Goal: Task Accomplishment & Management: Complete application form

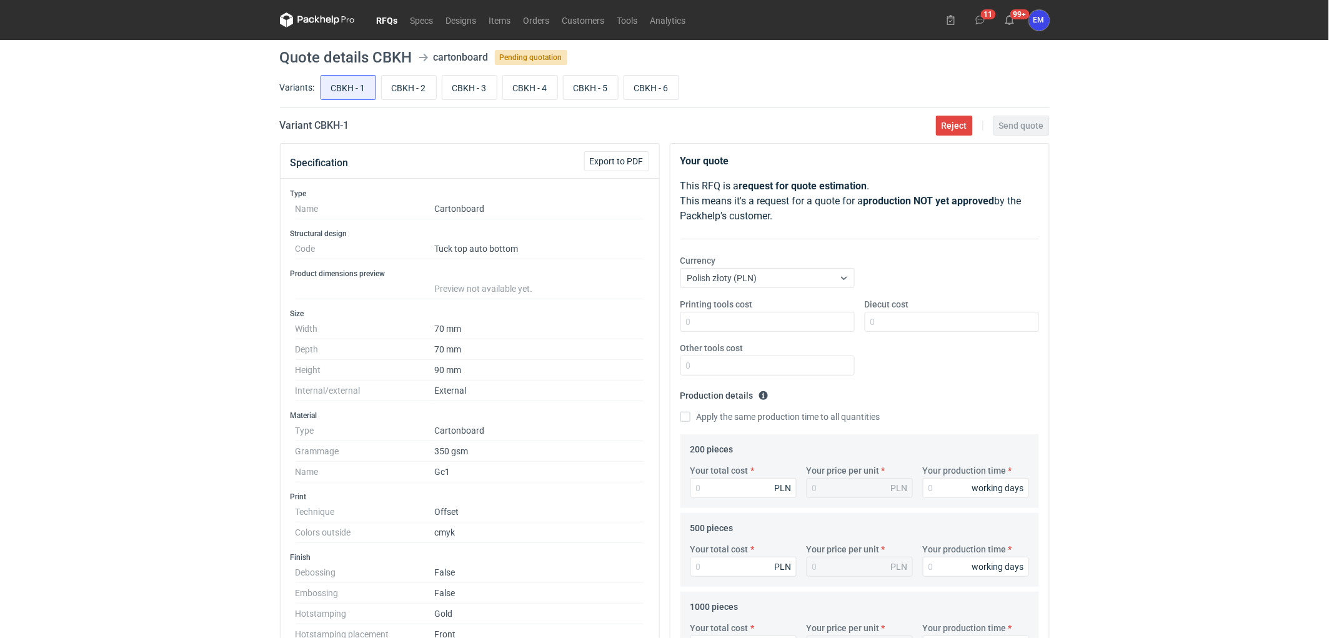
click at [389, 19] on link "RFQs" at bounding box center [387, 19] width 34 height 15
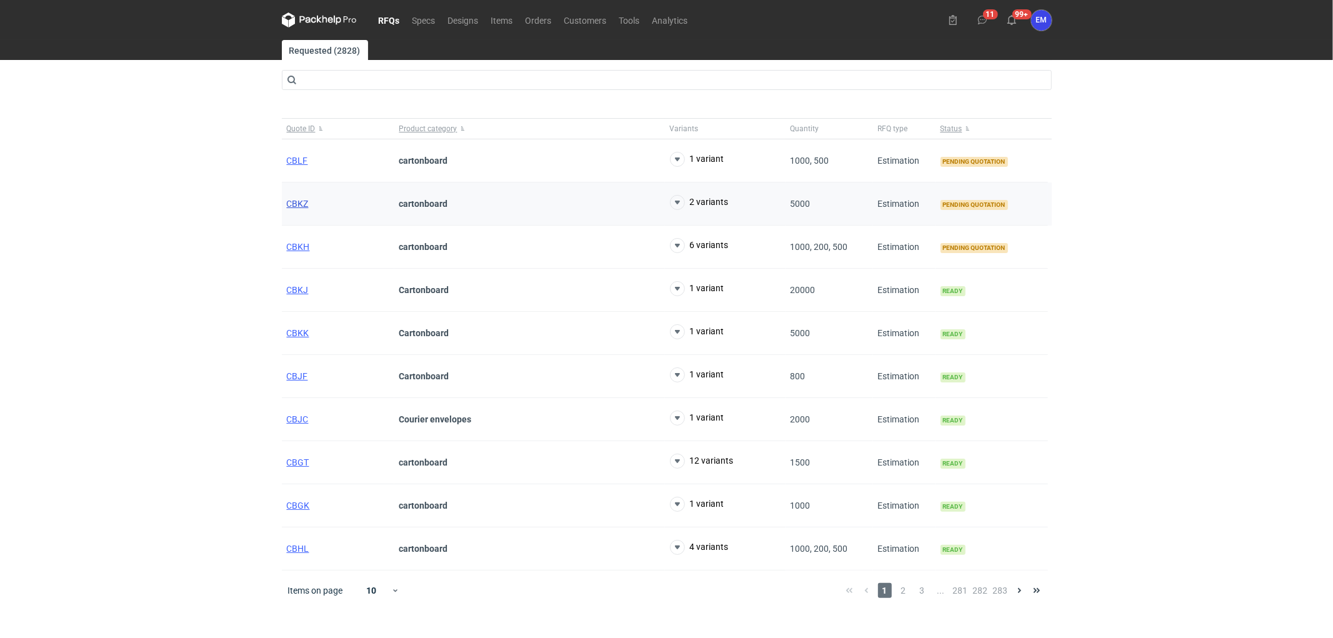
click at [295, 203] on span "CBKZ" at bounding box center [298, 204] width 22 height 10
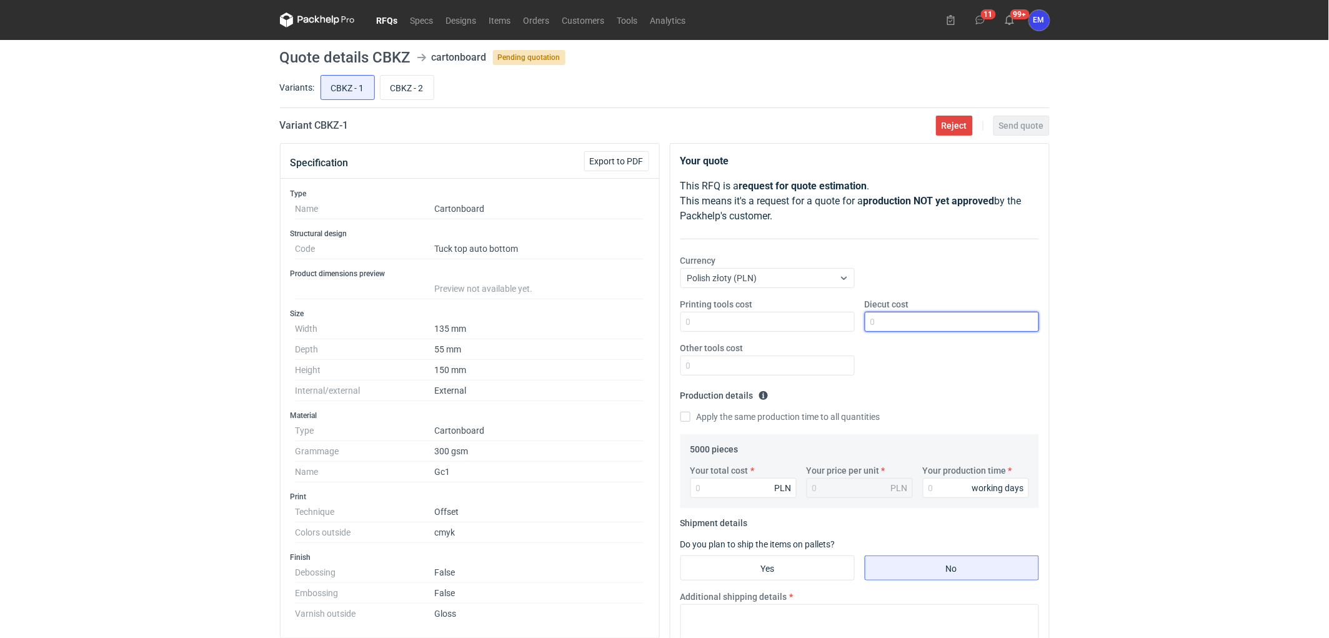
click at [930, 321] on input "Diecut cost" at bounding box center [952, 322] width 174 height 20
type input "440"
click at [1118, 379] on div "RFQs Specs Designs Items Orders Customers Tools Analytics 11 99+ EM Ewelina Mac…" at bounding box center [664, 319] width 1329 height 638
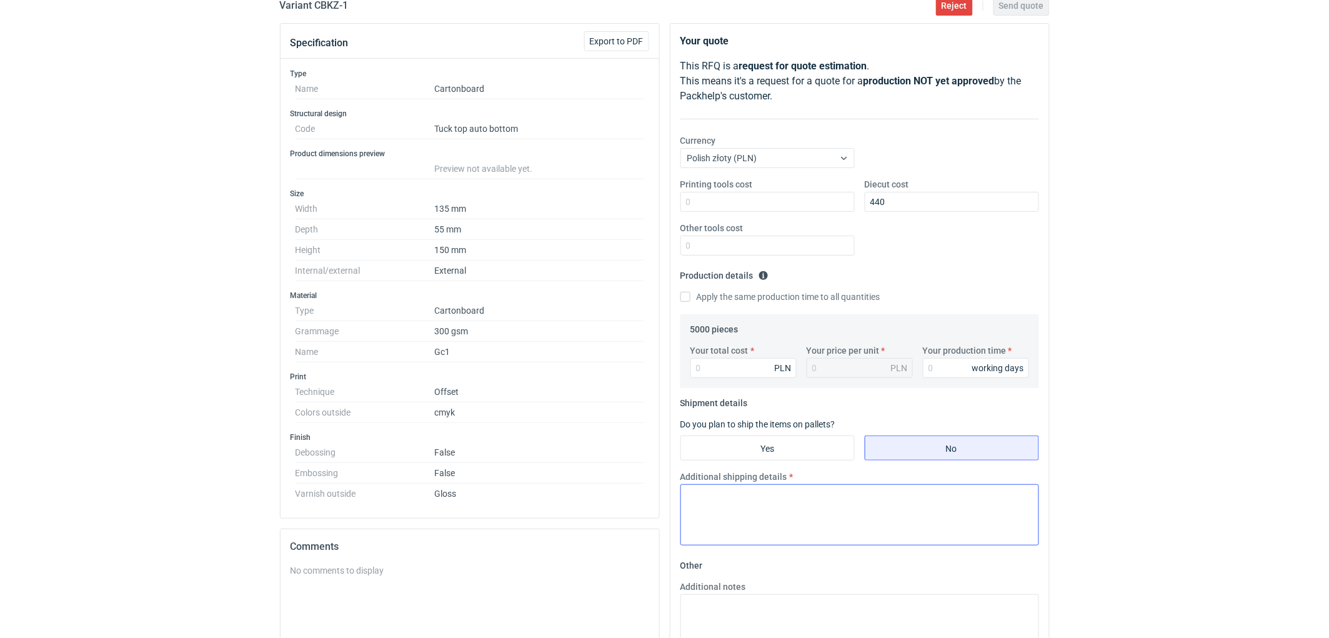
scroll to position [277, 0]
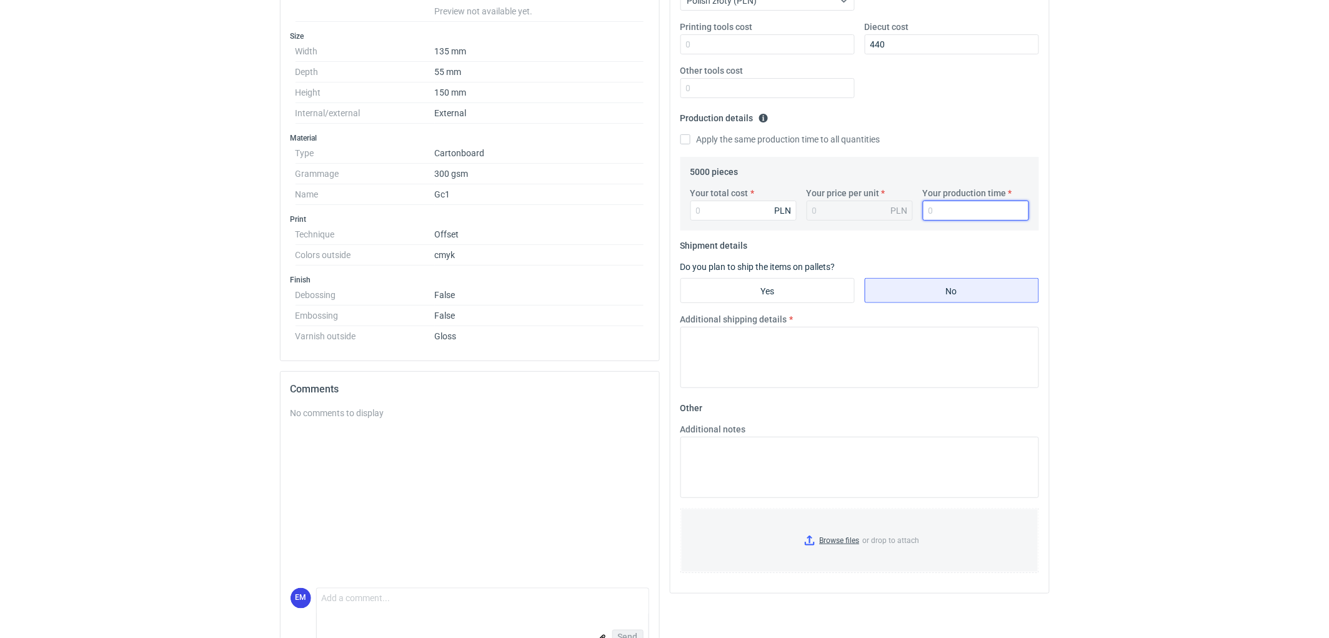
click at [945, 209] on input "Your production time" at bounding box center [976, 211] width 106 height 20
type input "10"
click at [708, 212] on input "Your total cost" at bounding box center [743, 211] width 106 height 20
type input "6250"
type input "1.25"
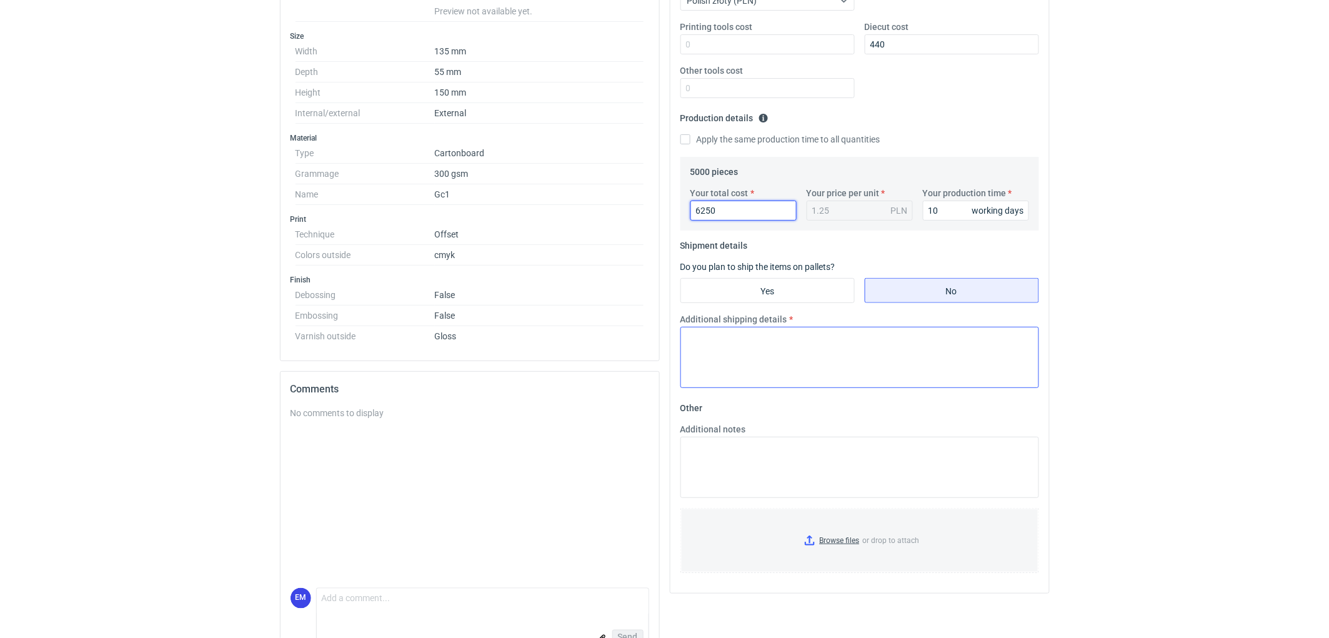
type input "6250"
click at [742, 360] on textarea "Additional shipping details" at bounding box center [859, 357] width 359 height 61
type textarea "Wstepnie zakładamy następujące pakowanie - 2 palety."
click at [839, 479] on textarea "Additional notes" at bounding box center [859, 467] width 359 height 61
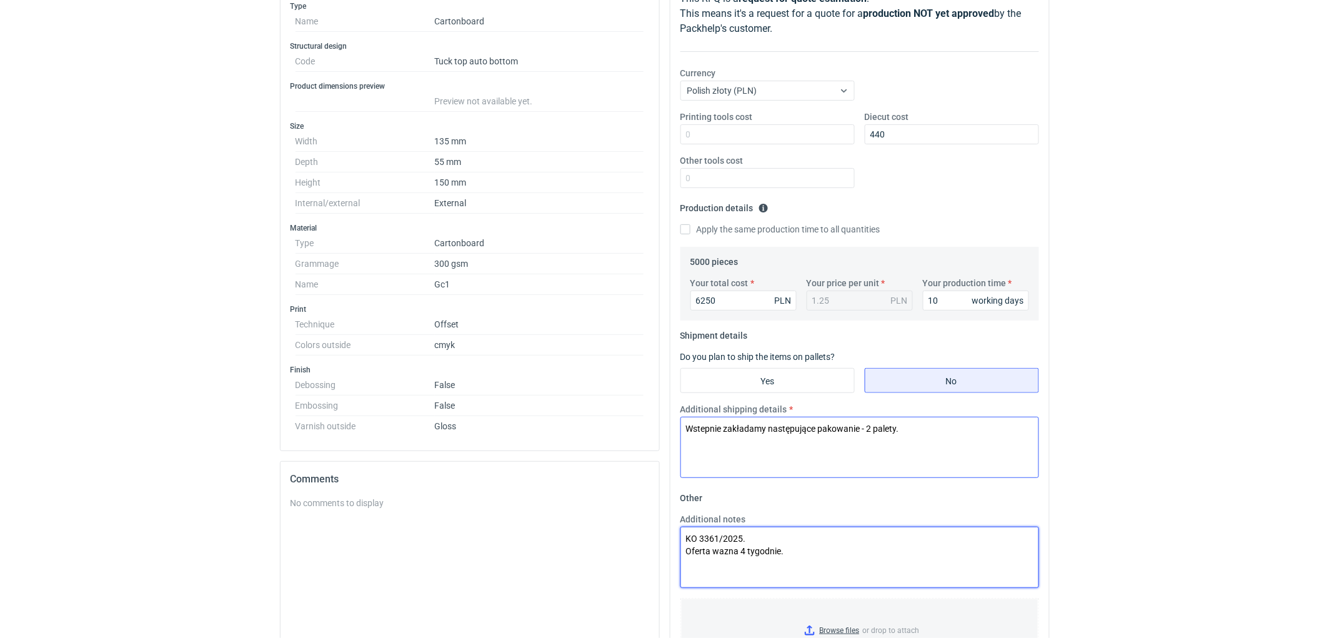
scroll to position [310, 0]
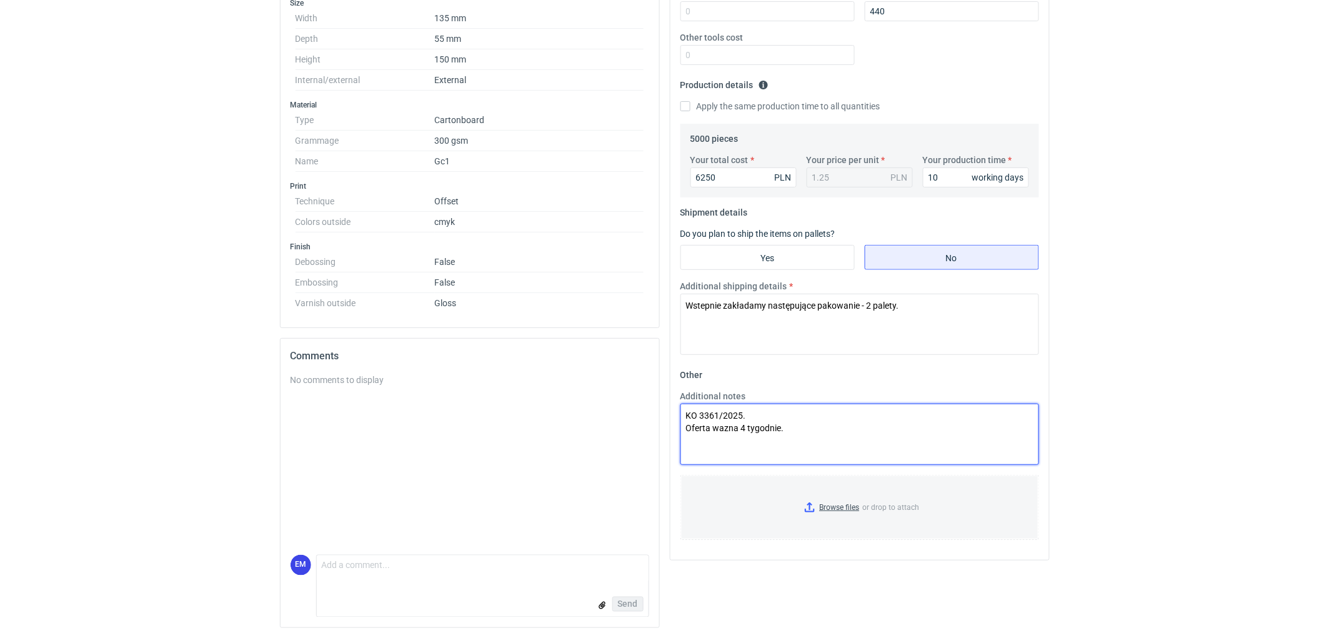
type textarea "KO 3361/2025. Oferta wazna 4 tygodnie."
drag, startPoint x: 1141, startPoint y: 324, endPoint x: 1239, endPoint y: 317, distance: 98.3
click at [1151, 320] on div "RFQs Specs Designs Items Orders Customers Tools Analytics 11 99+ EM Ewelina Mac…" at bounding box center [664, 9] width 1329 height 638
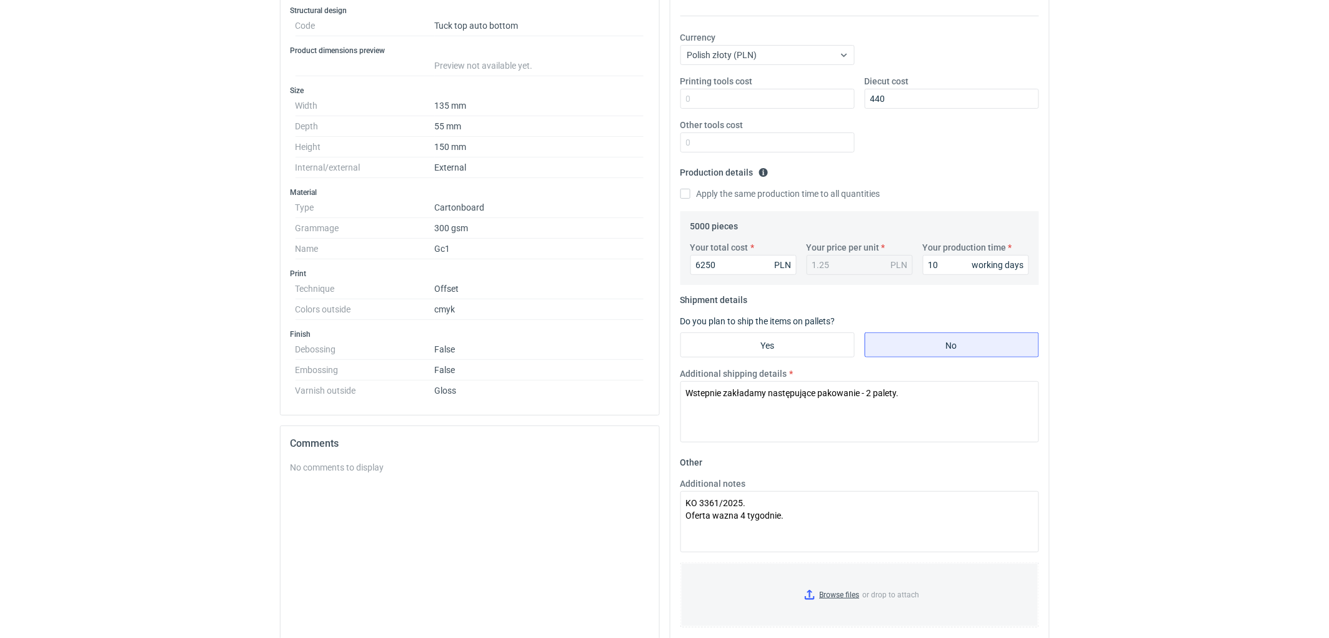
scroll to position [102, 0]
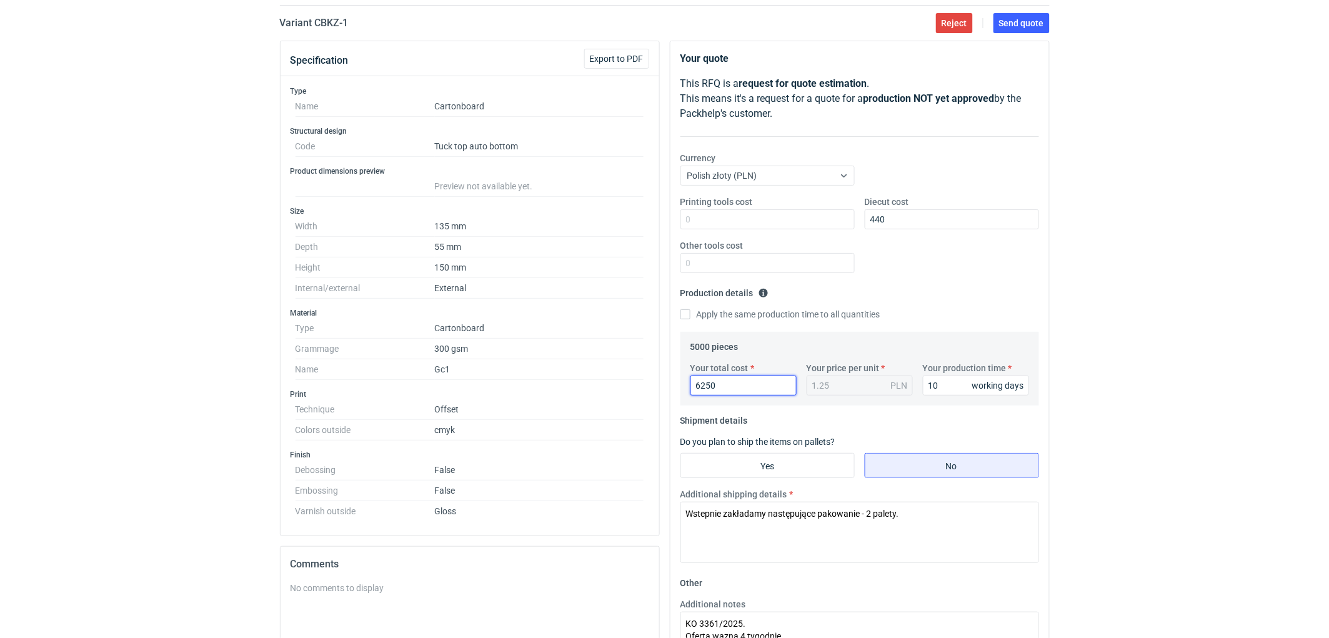
drag, startPoint x: 754, startPoint y: 392, endPoint x: 622, endPoint y: 379, distance: 133.1
click at [622, 379] on div "Specification Export to PDF Type Name Cartonboard Structural design Code Tuck t…" at bounding box center [665, 443] width 780 height 805
drag, startPoint x: 951, startPoint y: 385, endPoint x: 865, endPoint y: 362, distance: 89.1
click at [845, 379] on div "Your total cost PLN Your price per unit PLN Your production time 10 working days" at bounding box center [859, 384] width 349 height 44
drag, startPoint x: 896, startPoint y: 211, endPoint x: 808, endPoint y: 214, distance: 88.1
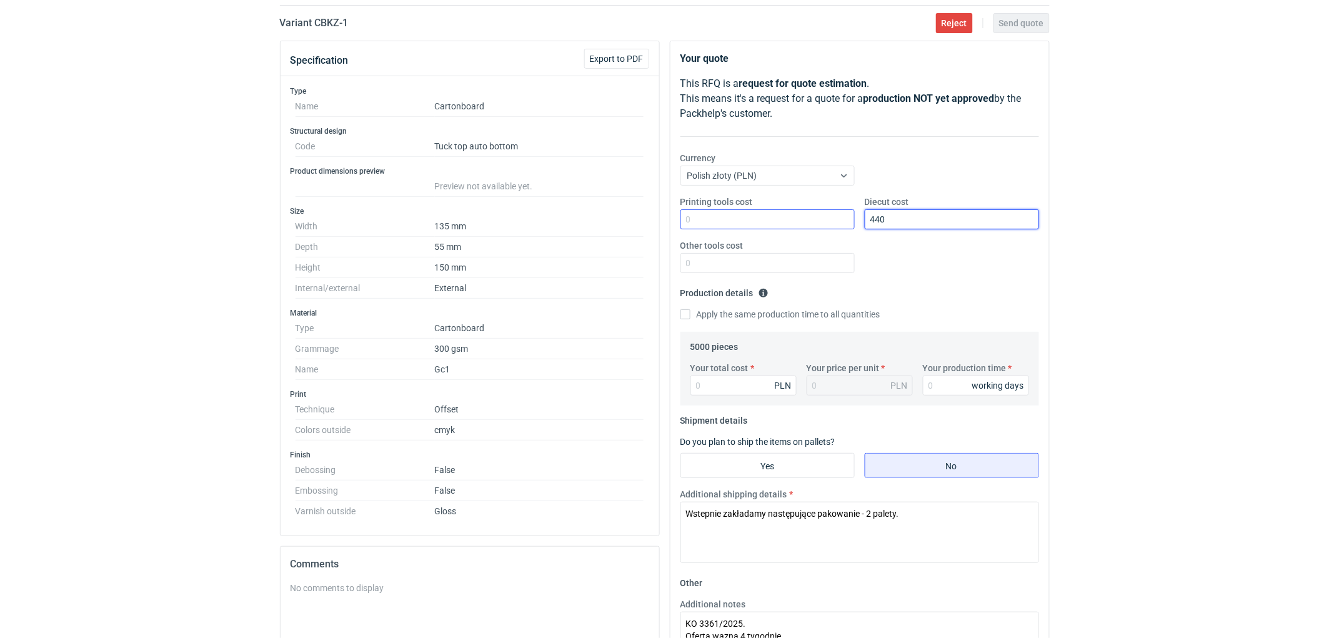
click at [808, 214] on div "Printing tools cost Diecut cost 440 Other tools cost" at bounding box center [859, 239] width 369 height 87
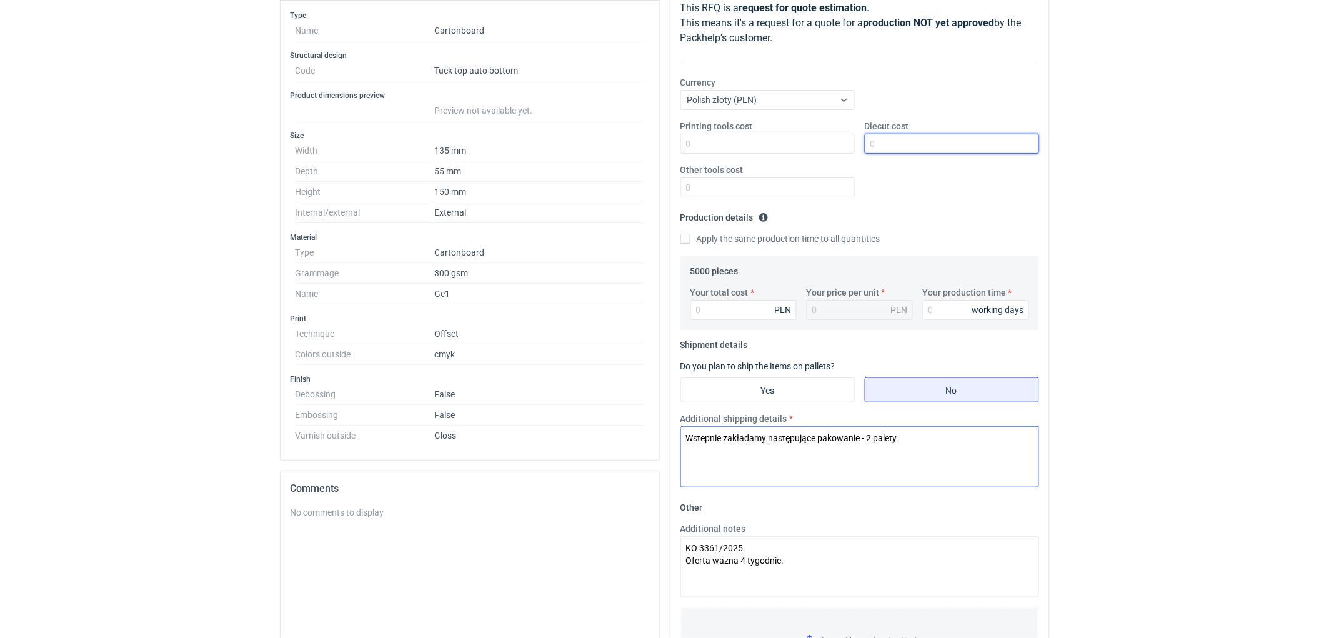
scroll to position [310, 0]
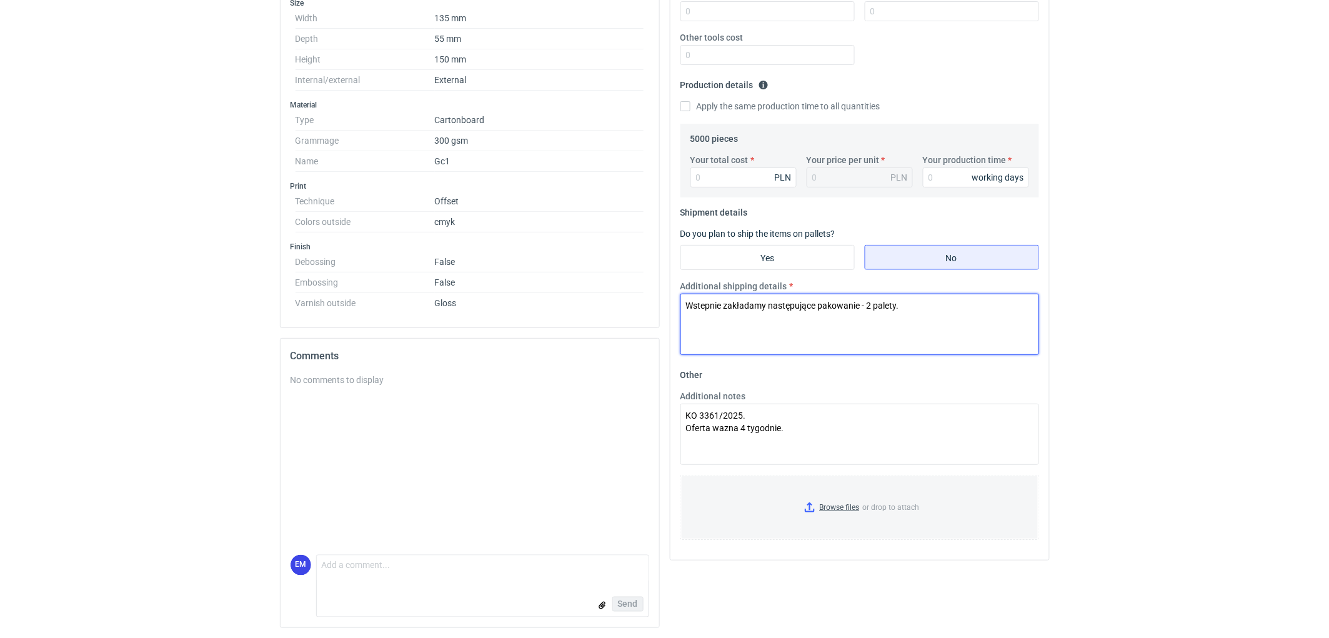
drag, startPoint x: 922, startPoint y: 306, endPoint x: 622, endPoint y: 300, distance: 299.9
click at [622, 300] on div "Specification Export to PDF Type Name Cartonboard Structural design Code Tuck t…" at bounding box center [665, 235] width 780 height 805
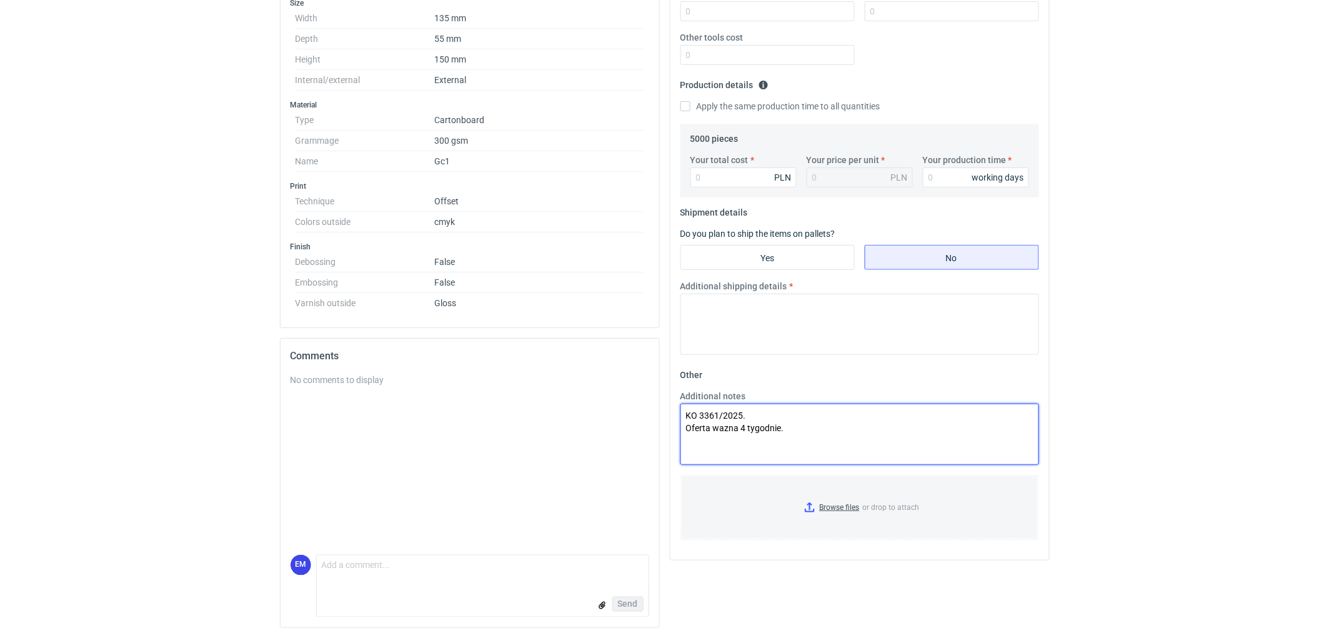
drag, startPoint x: 813, startPoint y: 439, endPoint x: 625, endPoint y: 386, distance: 194.8
click at [612, 394] on div "Specification Export to PDF Type Name Cartonboard Structural design Code Tuck t…" at bounding box center [665, 235] width 780 height 805
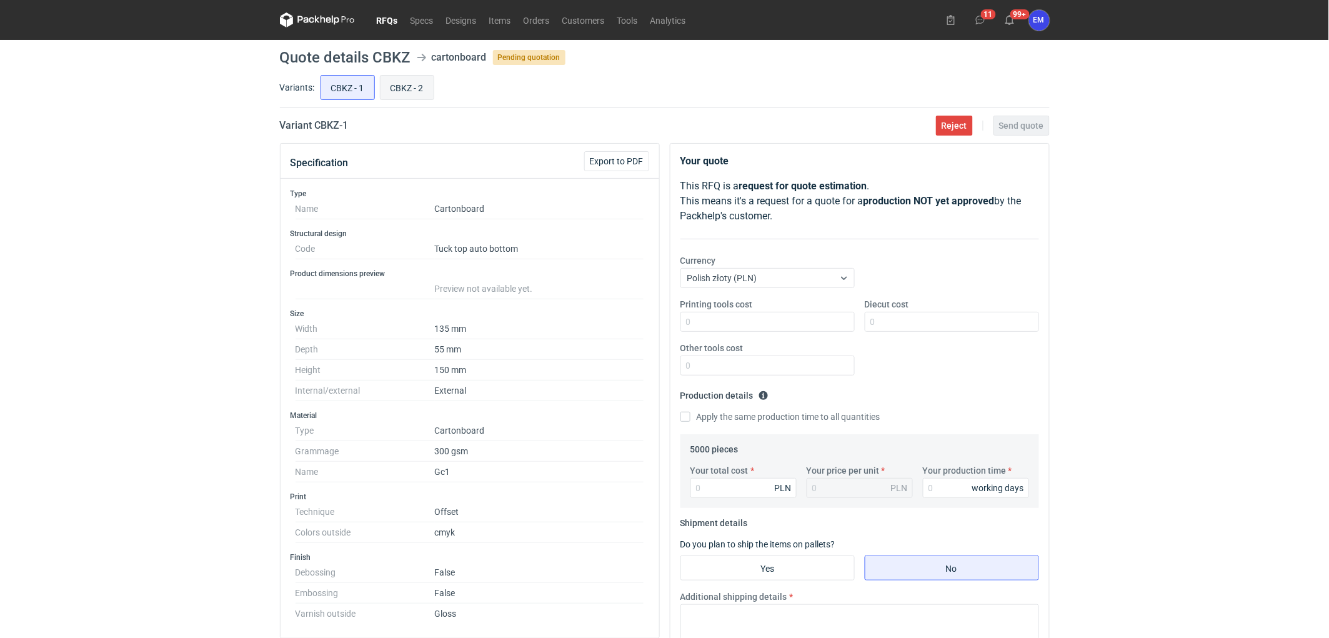
click at [407, 96] on input "CBKZ - 2" at bounding box center [406, 88] width 53 height 24
radio input "true"
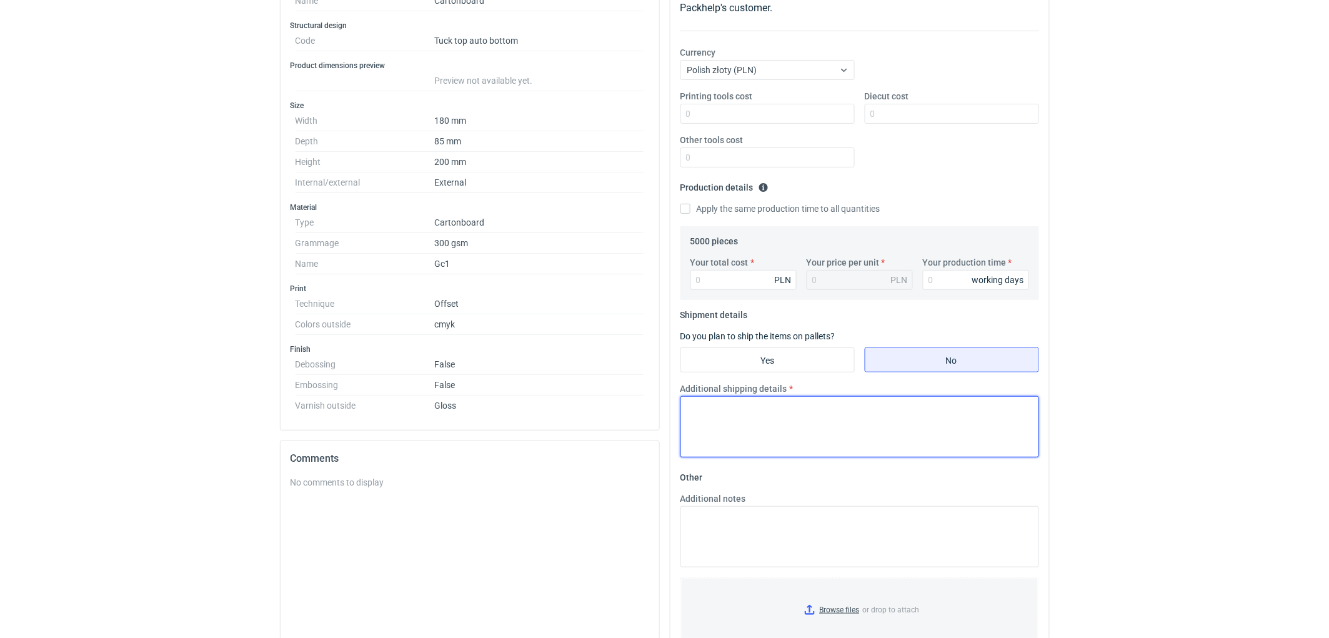
click at [762, 410] on textarea "Additional shipping details" at bounding box center [859, 426] width 359 height 61
paste textarea "Wstepnie zakładamy następujące pakowanie - 2 palety."
type textarea "Wstepnie zakładamy następujące pakowanie - 2 palety."
click at [735, 276] on input "Your total cost" at bounding box center [743, 280] width 106 height 20
type input "3"
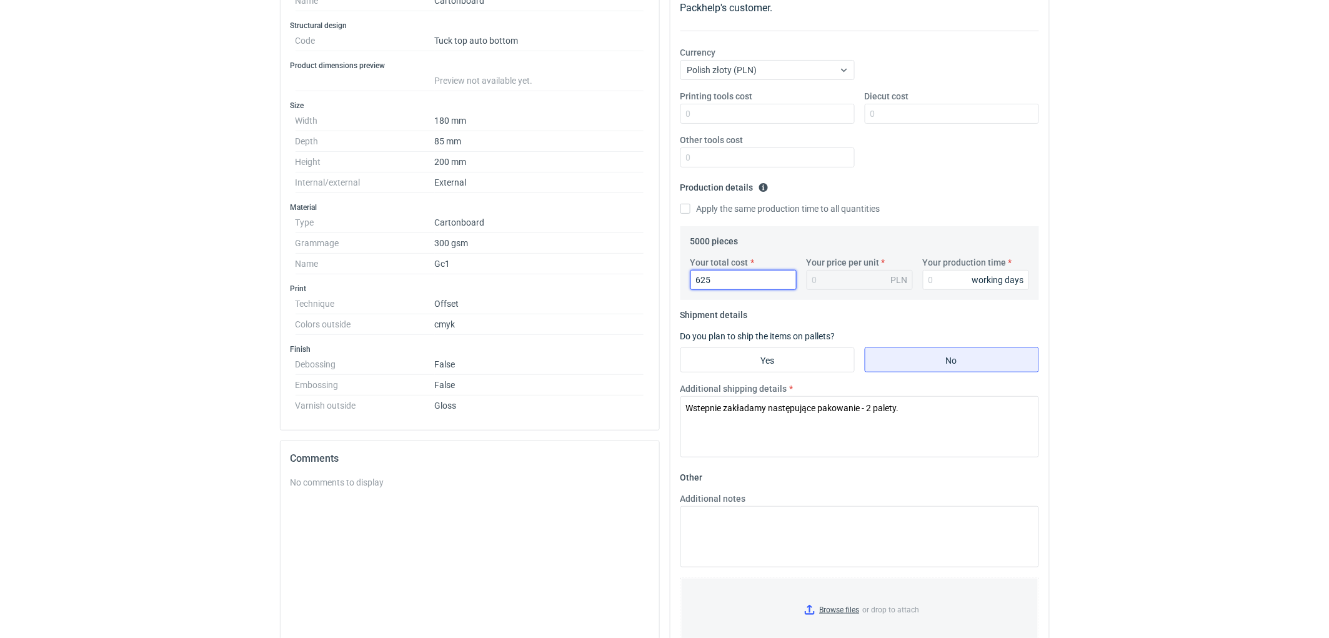
type input "6250"
type input "1.25"
type input "6250"
click at [904, 119] on input "Diecut cost" at bounding box center [952, 114] width 174 height 20
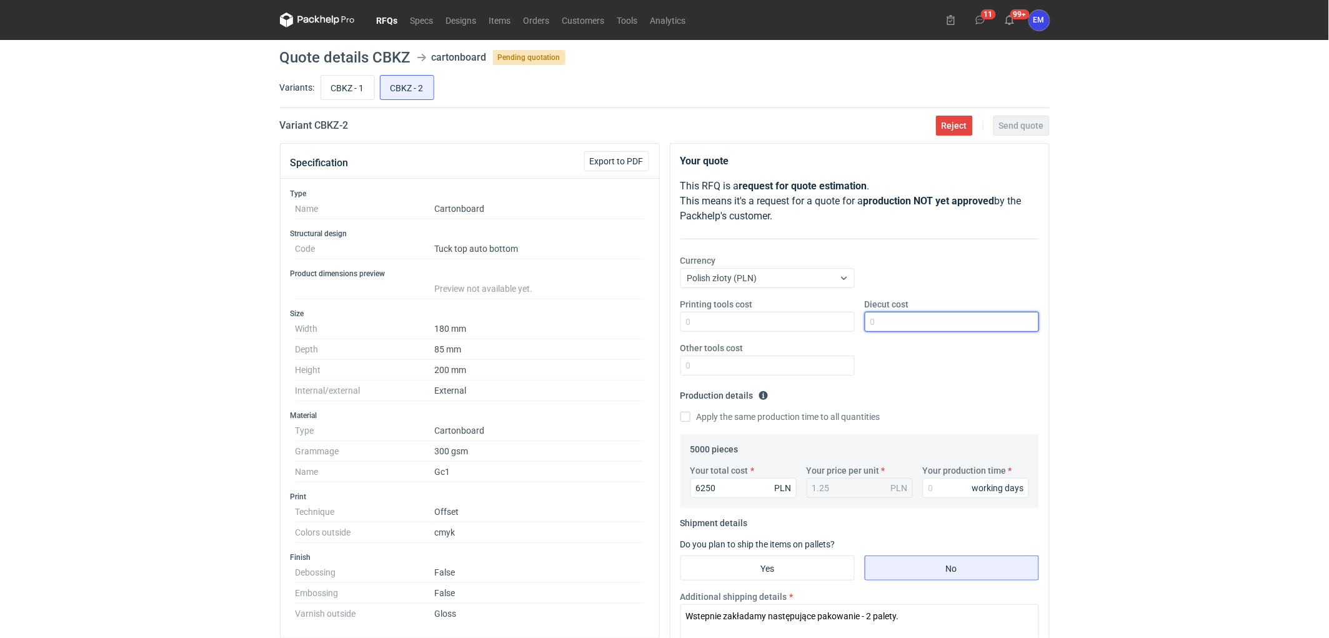
scroll to position [69, 0]
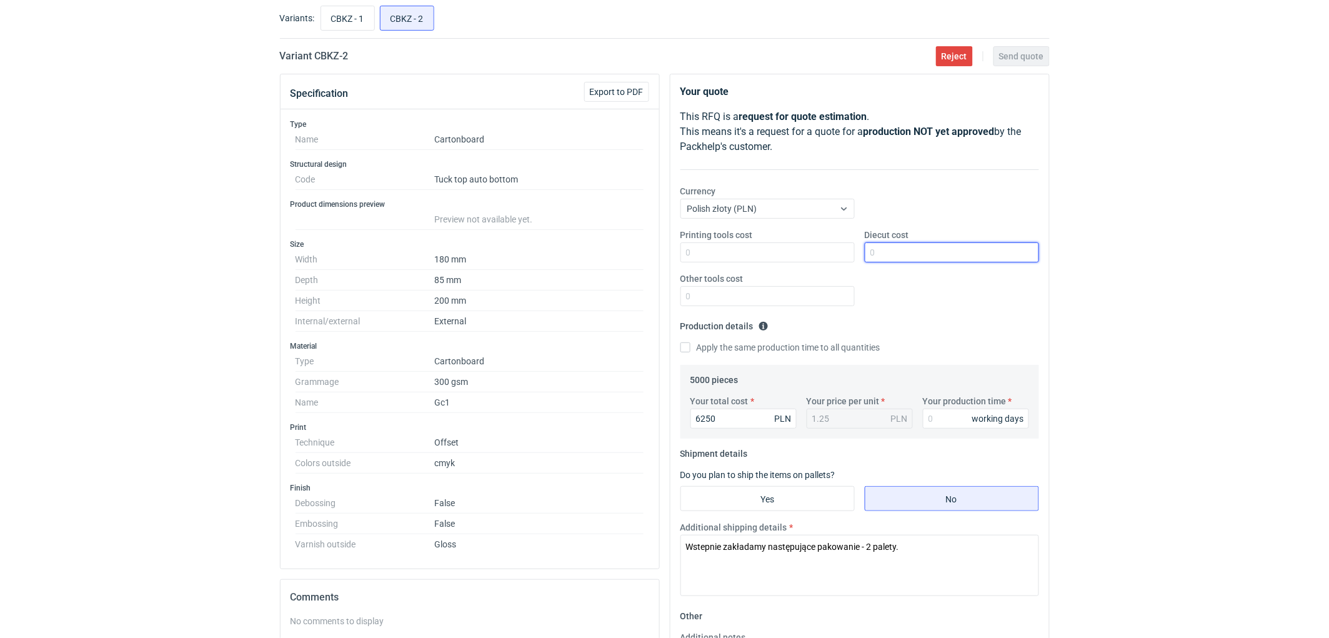
click at [948, 252] on input "Diecut cost" at bounding box center [952, 252] width 174 height 20
type input "440"
drag, startPoint x: 1086, startPoint y: 281, endPoint x: 1092, endPoint y: 285, distance: 7.6
click at [1088, 281] on div "RFQs Specs Designs Items Orders Customers Tools Analytics 11 99+ EM Ewelina Mac…" at bounding box center [664, 250] width 1329 height 638
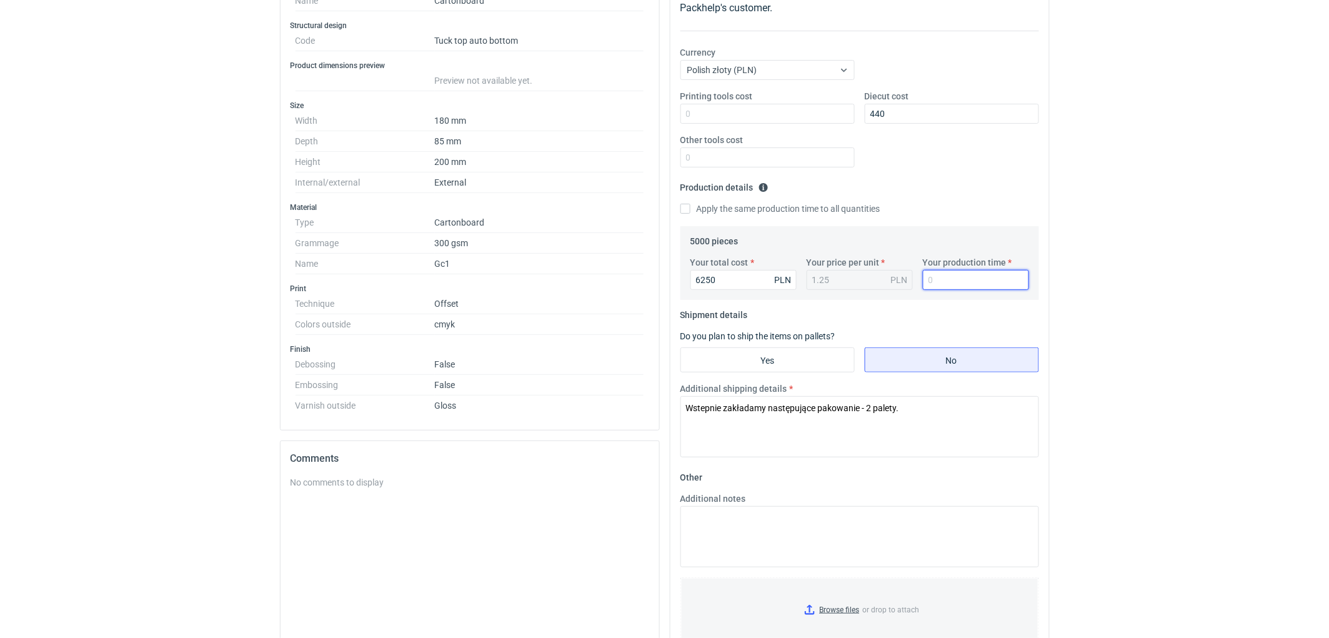
click at [957, 274] on input "Your production time" at bounding box center [976, 280] width 106 height 20
type input "10"
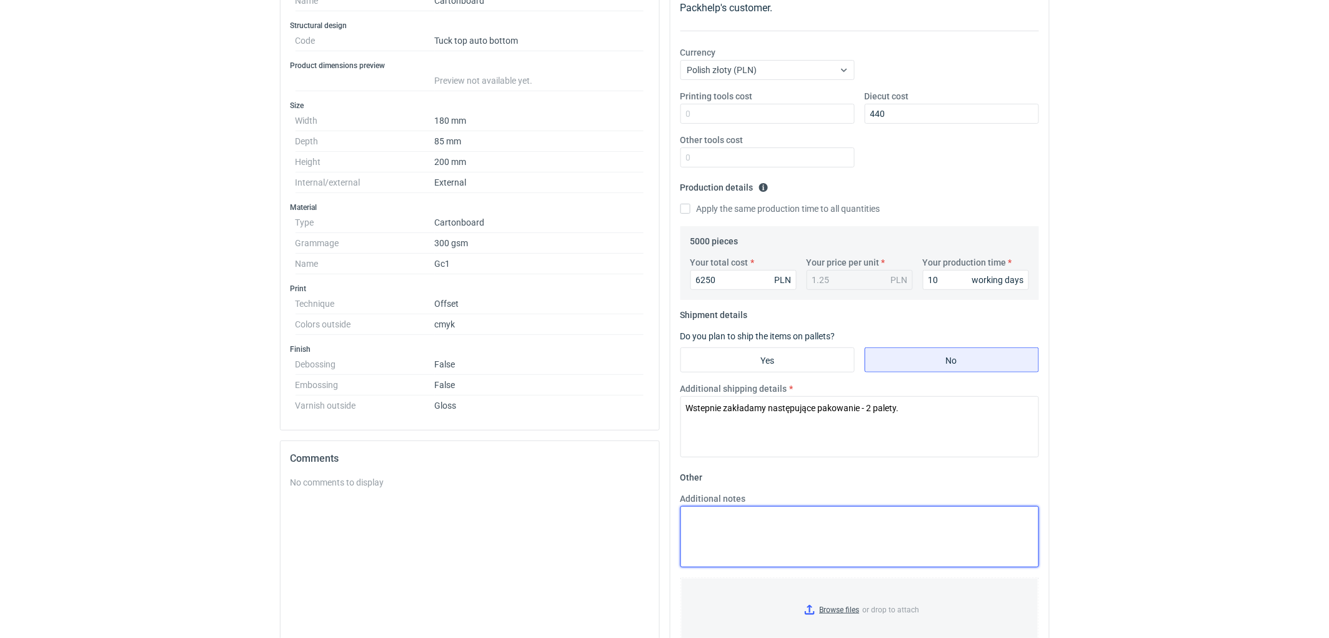
click at [813, 534] on textarea "Additional notes" at bounding box center [859, 536] width 359 height 61
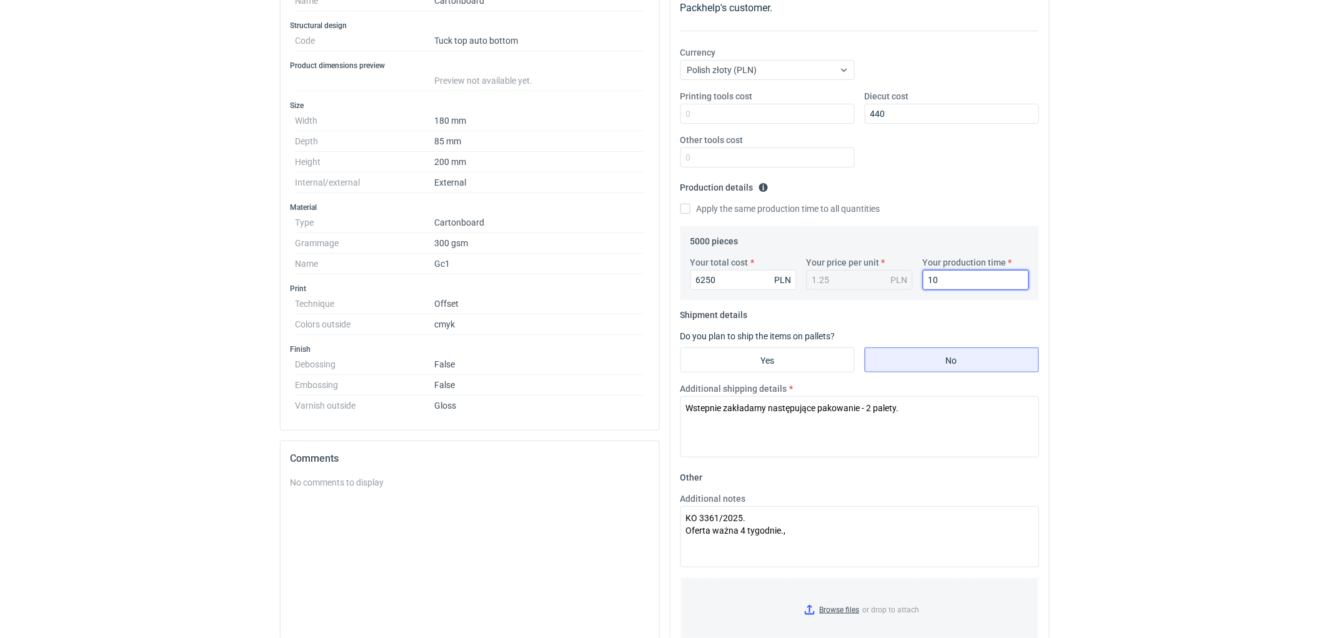
click at [1159, 430] on html "RFQs Specs Designs Items Orders Customers Tools Analytics 11 99+ EM Ewelina Mac…" at bounding box center [664, 111] width 1329 height 638
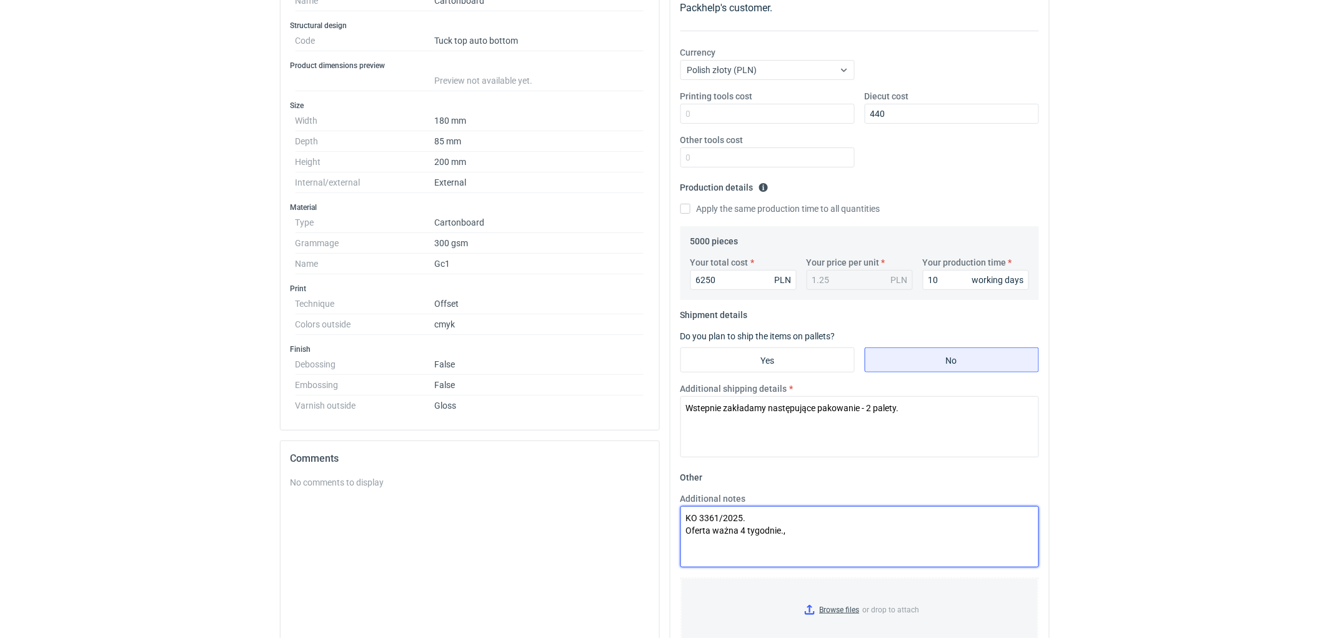
click at [820, 524] on textarea "KO 3361/2025. Oferta ważna 4 tygodnie.," at bounding box center [859, 536] width 359 height 61
click at [820, 532] on textarea "KO 3361/2025. Oferta ważna 4 tygodnie.," at bounding box center [859, 536] width 359 height 61
type textarea "KO 3361/2025. Oferta ważna 4 tygodnie."
drag, startPoint x: 1226, startPoint y: 427, endPoint x: 1184, endPoint y: 467, distance: 57.9
click at [1225, 427] on div "RFQs Specs Designs Items Orders Customers Tools Analytics 11 99+ EM Ewelina Mac…" at bounding box center [664, 111] width 1329 height 638
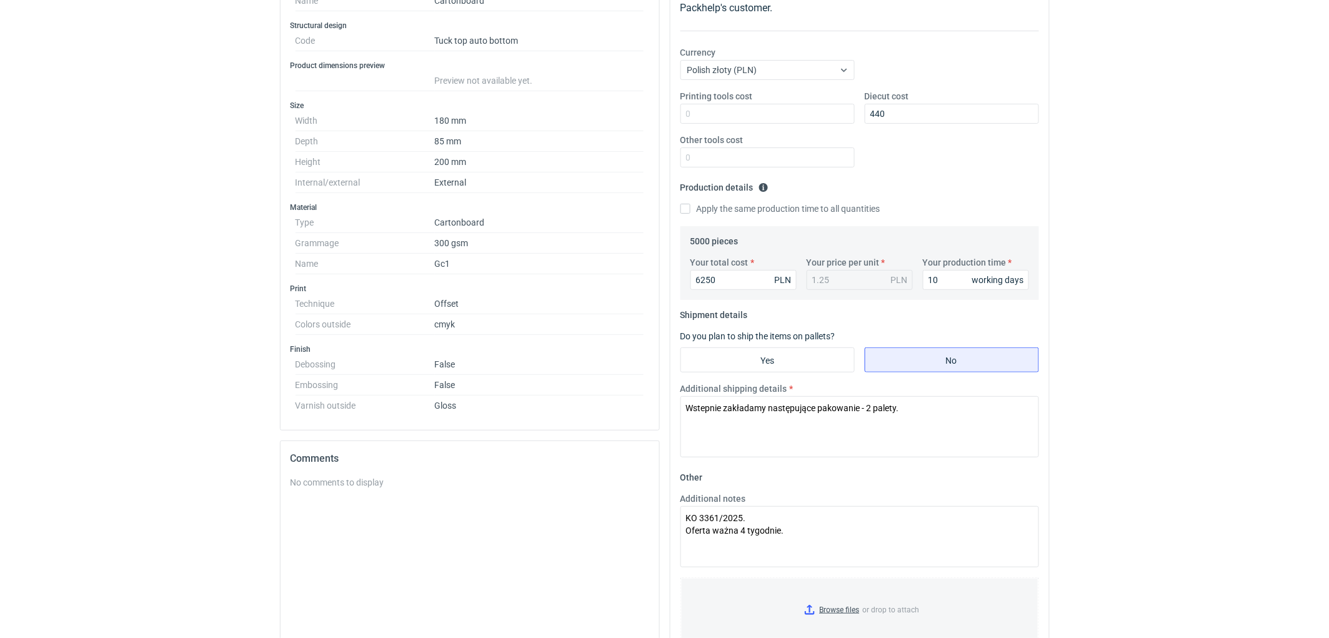
scroll to position [0, 0]
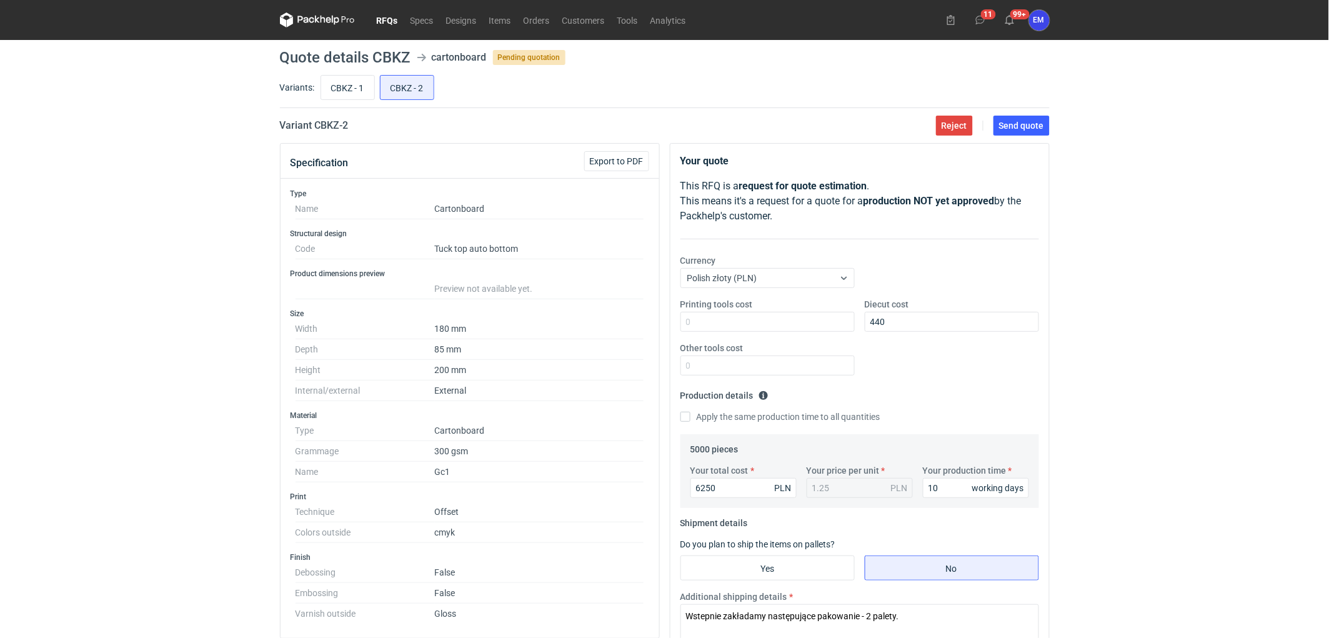
click at [1174, 400] on div "RFQs Specs Designs Items Orders Customers Tools Analytics 11 99+ EM Ewelina Mac…" at bounding box center [664, 319] width 1329 height 638
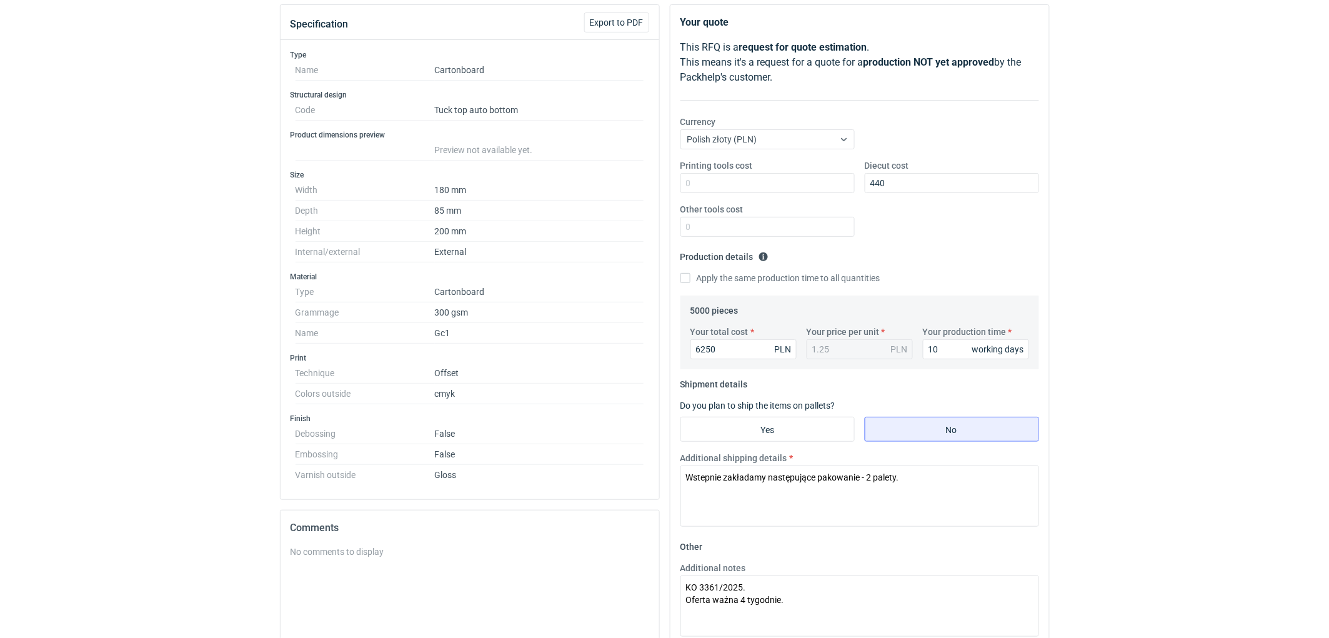
scroll to position [69, 0]
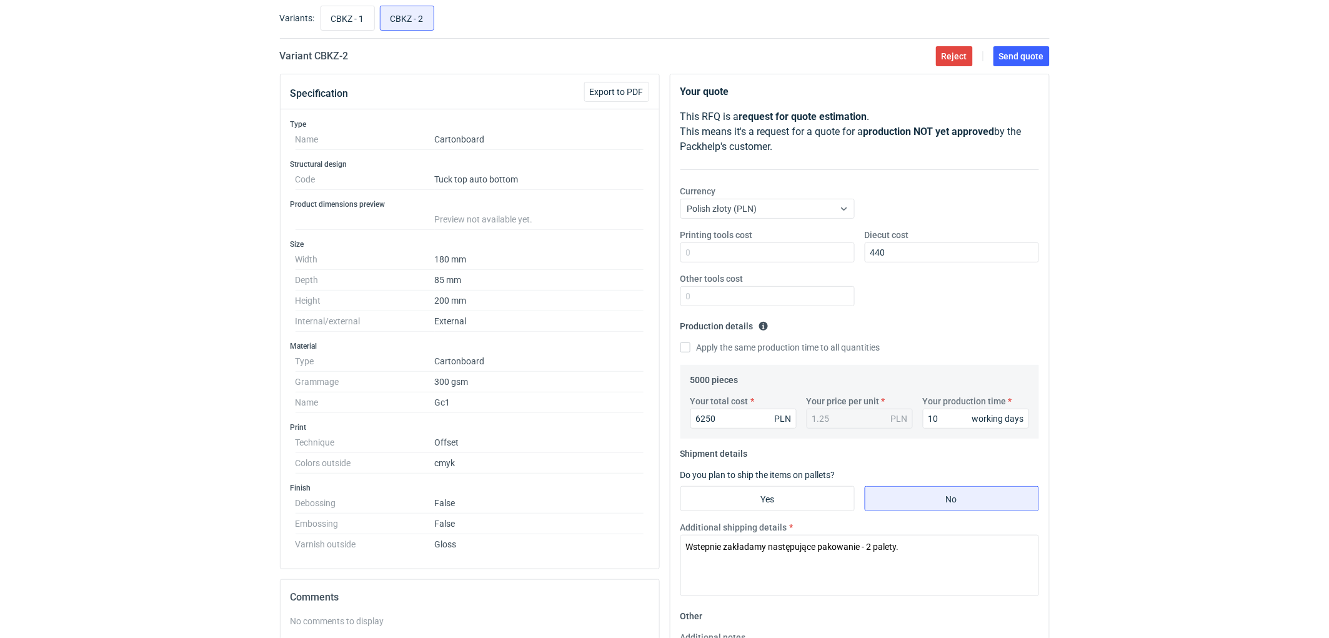
click at [1184, 275] on div "RFQs Specs Designs Items Orders Customers Tools Analytics 11 99+ EM Ewelina Mac…" at bounding box center [664, 250] width 1329 height 638
click at [1030, 52] on span "Send quote" at bounding box center [1021, 56] width 45 height 9
click at [346, 26] on input "CBKZ - 1" at bounding box center [347, 18] width 53 height 24
radio input "true"
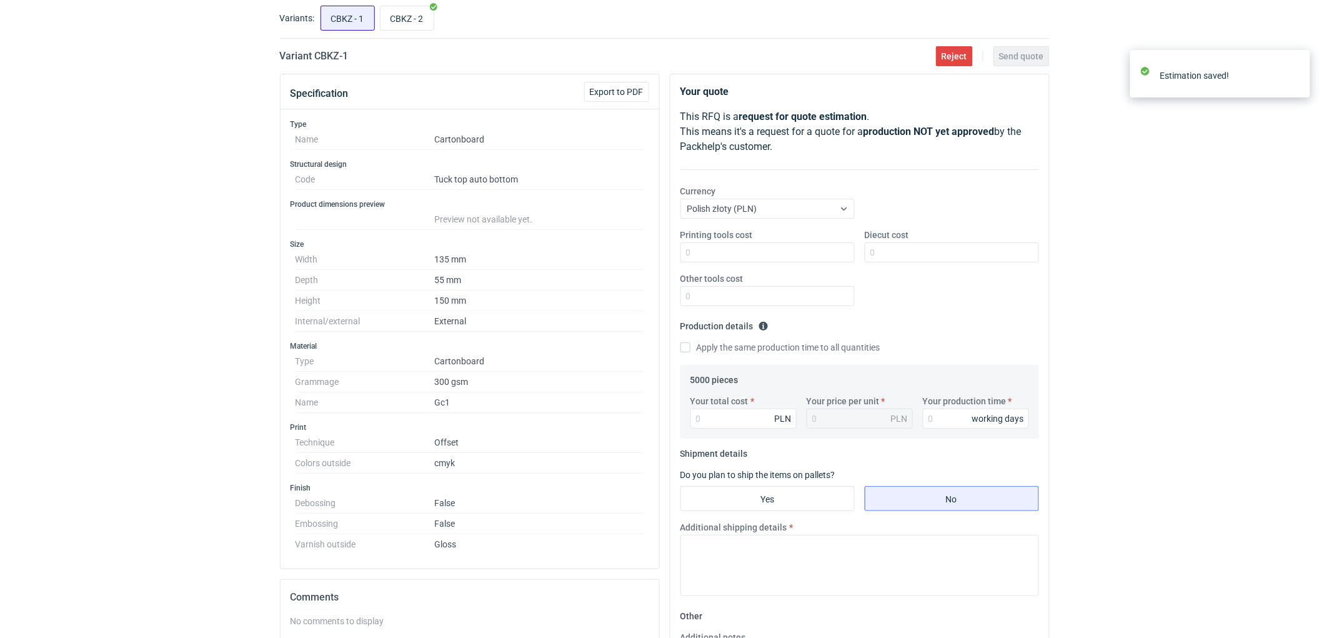
click at [339, 17] on input "CBKZ - 1" at bounding box center [347, 18] width 53 height 24
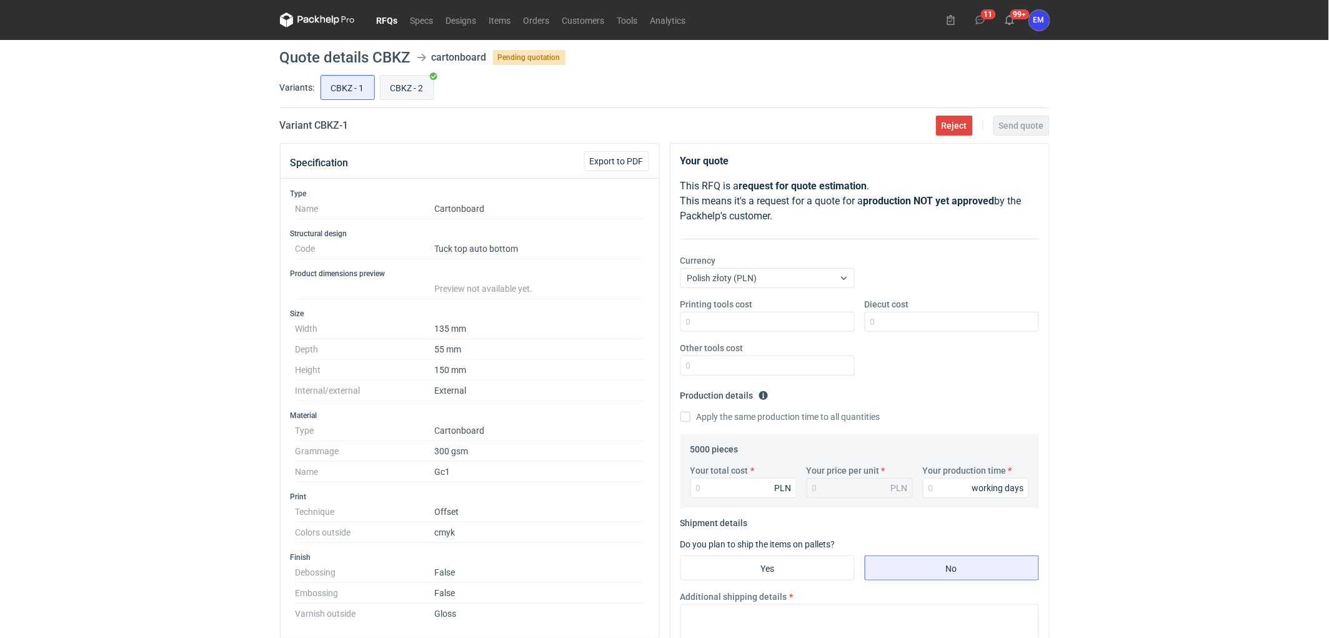
click at [410, 85] on input "CBKZ - 2" at bounding box center [406, 88] width 53 height 24
radio input "true"
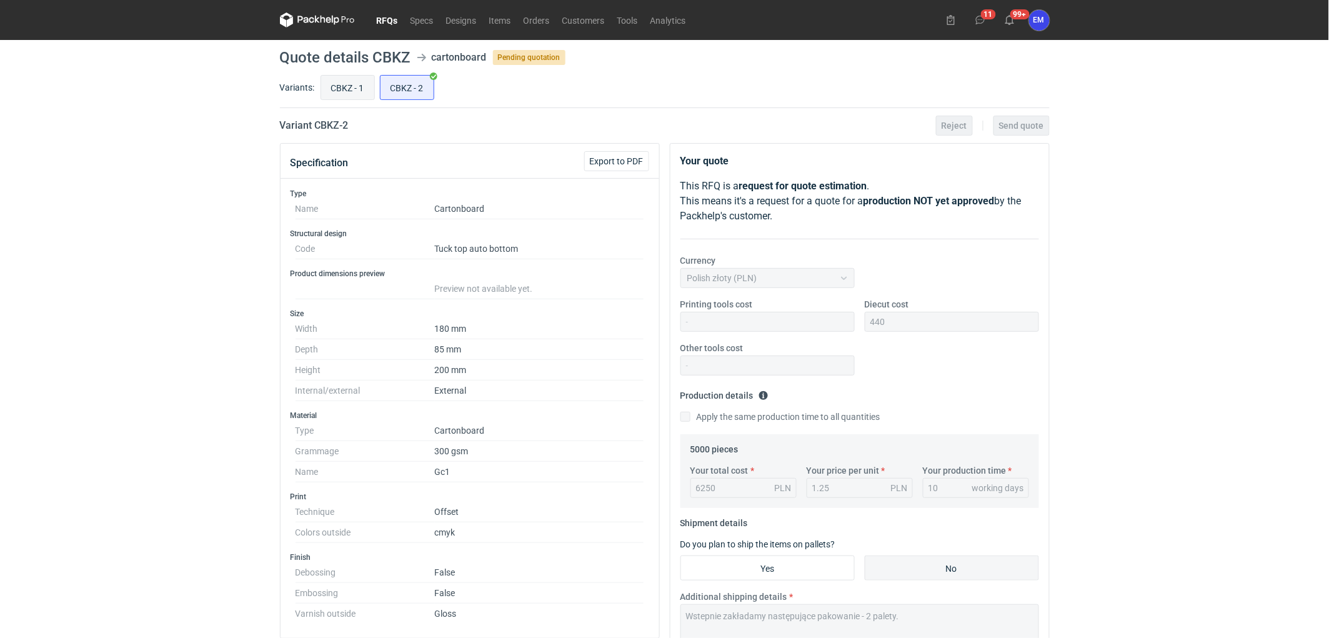
click at [341, 86] on input "CBKZ - 1" at bounding box center [347, 88] width 53 height 24
radio input "true"
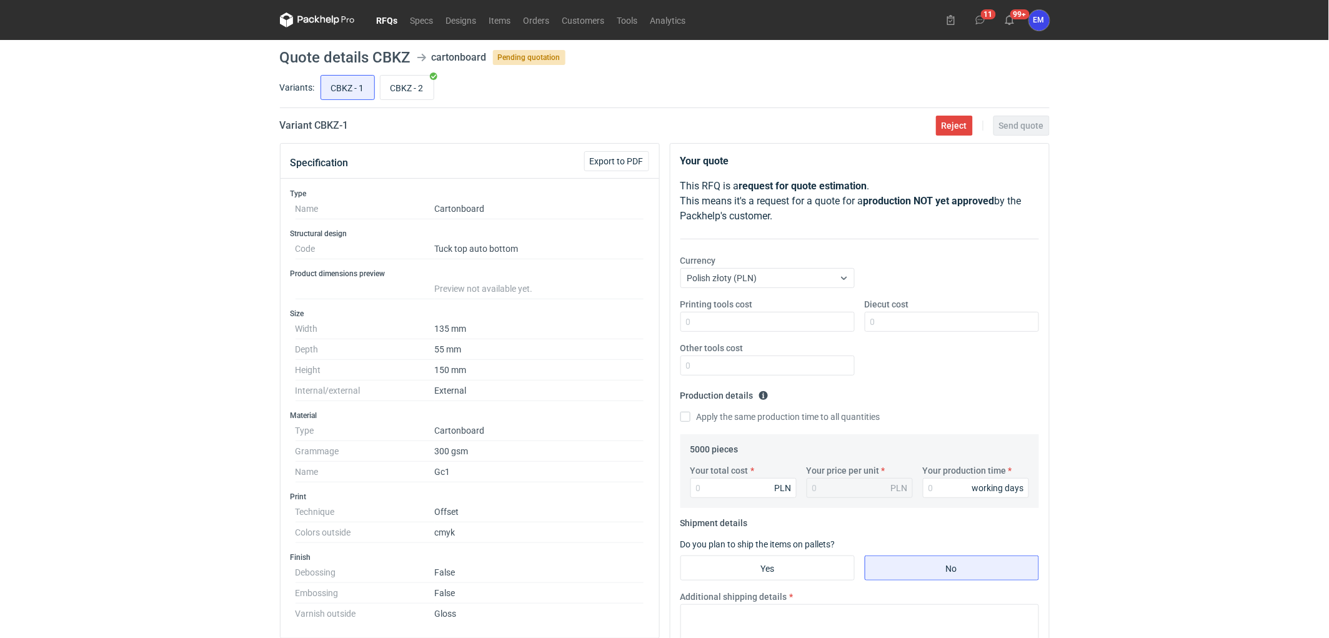
scroll to position [277, 0]
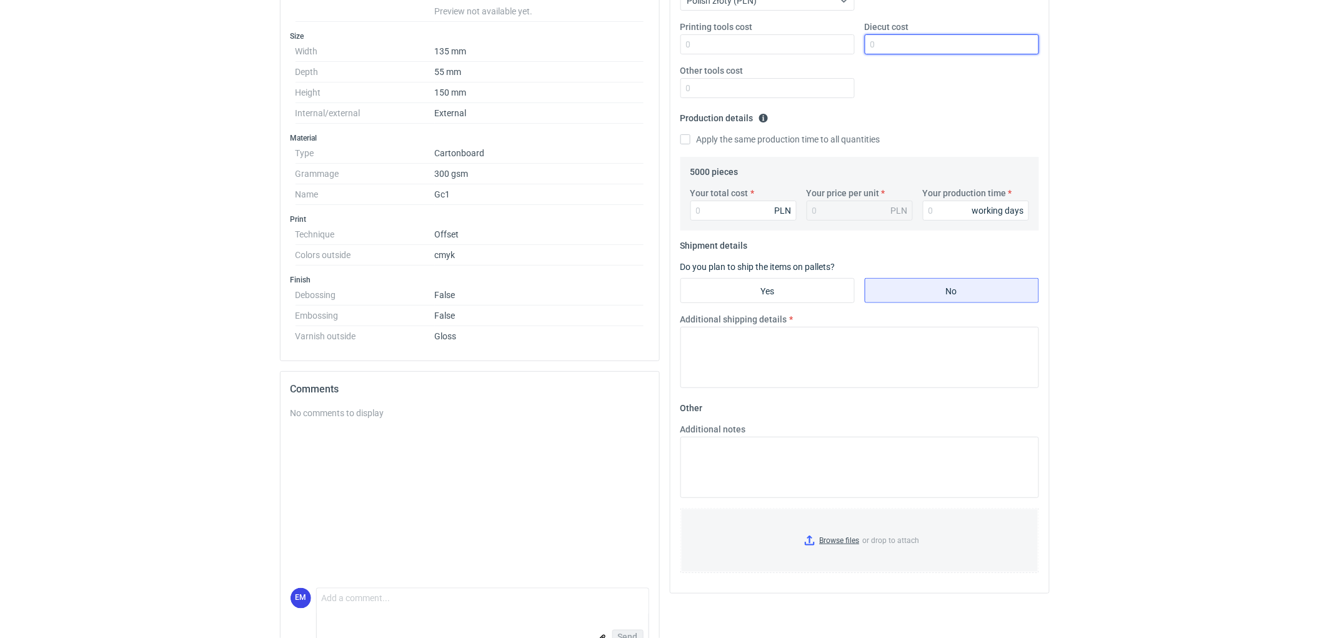
click at [876, 50] on input "Diecut cost" at bounding box center [952, 44] width 174 height 20
click at [928, 44] on input "Diecut cost" at bounding box center [952, 44] width 174 height 20
type input "625"
click at [723, 212] on input "Your total cost" at bounding box center [743, 211] width 106 height 20
type input "4250"
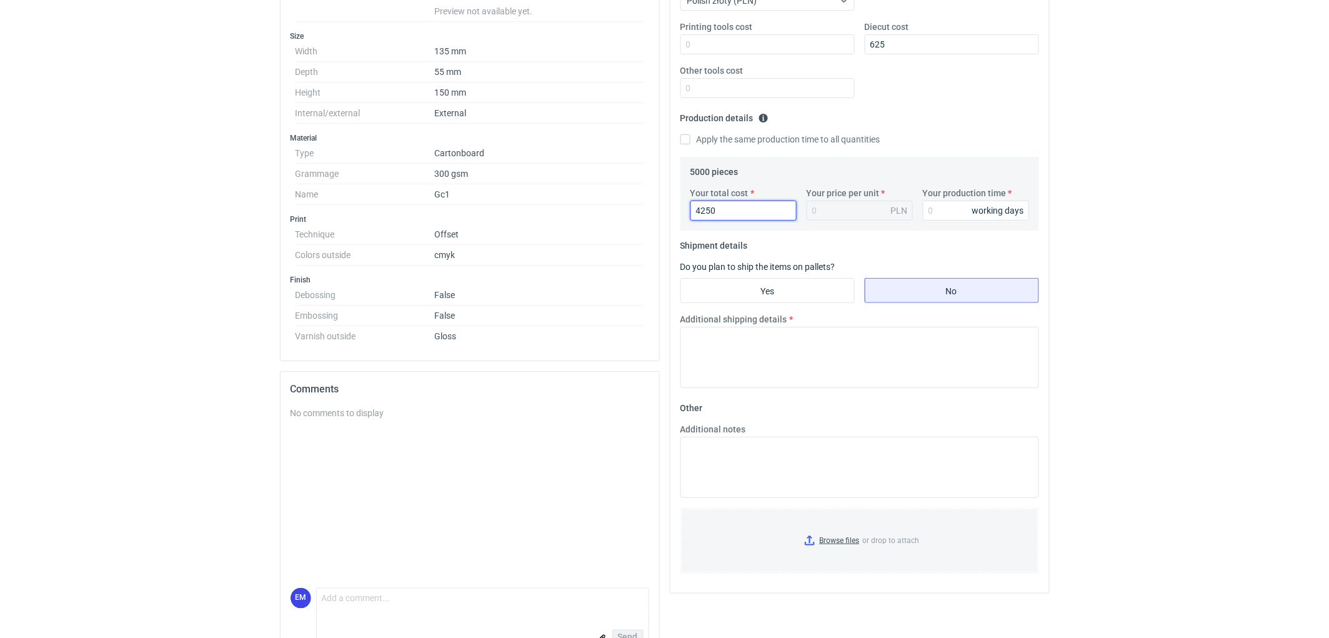
type input "0.85"
type input "4250"
click at [952, 208] on input "Your production time" at bounding box center [976, 211] width 106 height 20
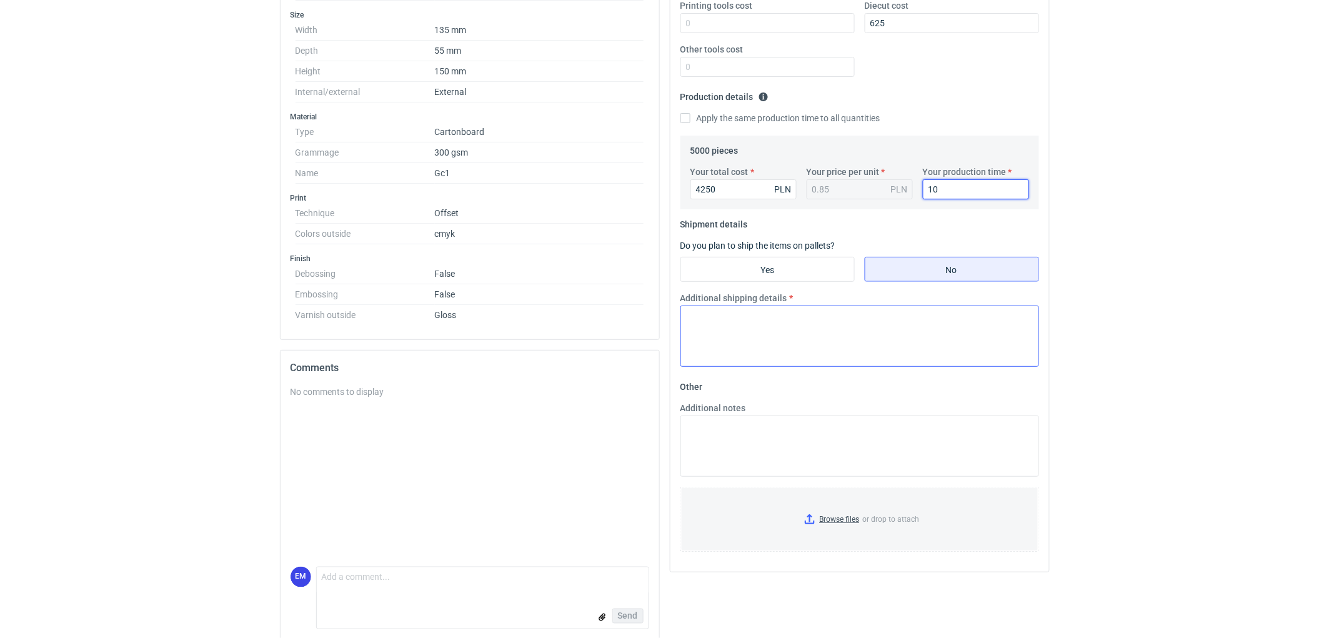
scroll to position [310, 0]
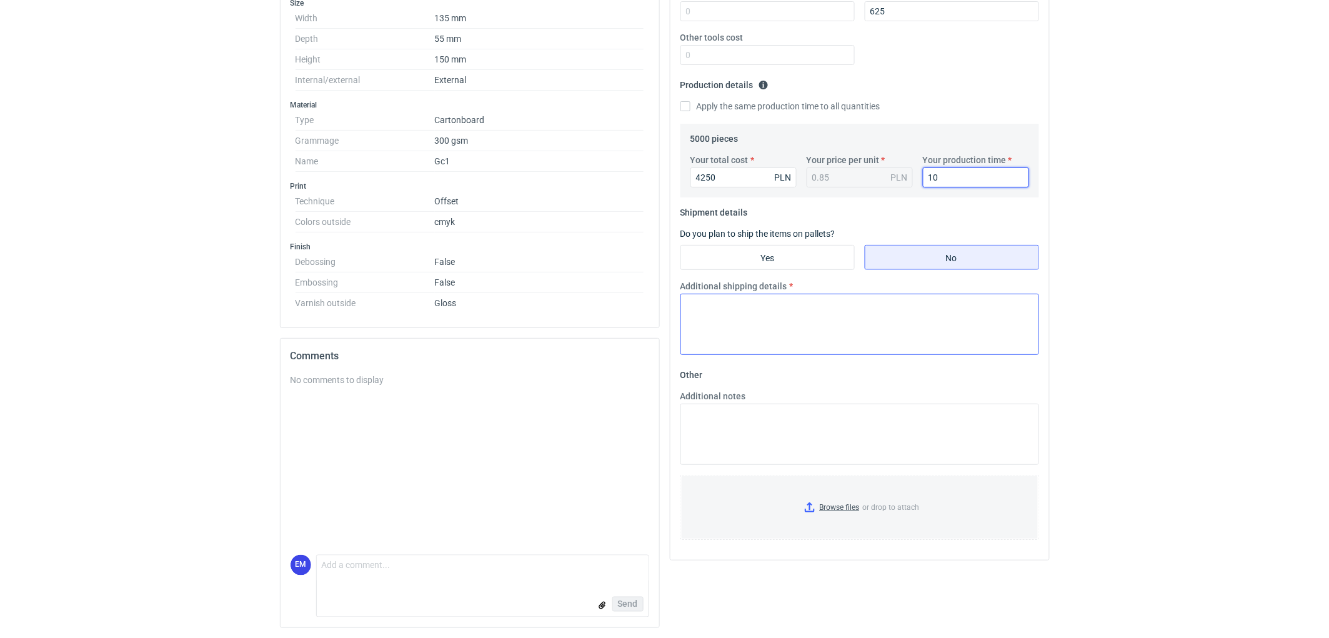
type input "10"
click at [790, 311] on textarea "Additional shipping details" at bounding box center [859, 324] width 359 height 61
type textarea "W"
paste textarea "Wstepnie zakładamy następujące pakowanie - 2 palety."
drag, startPoint x: 933, startPoint y: 304, endPoint x: 869, endPoint y: 304, distance: 64.3
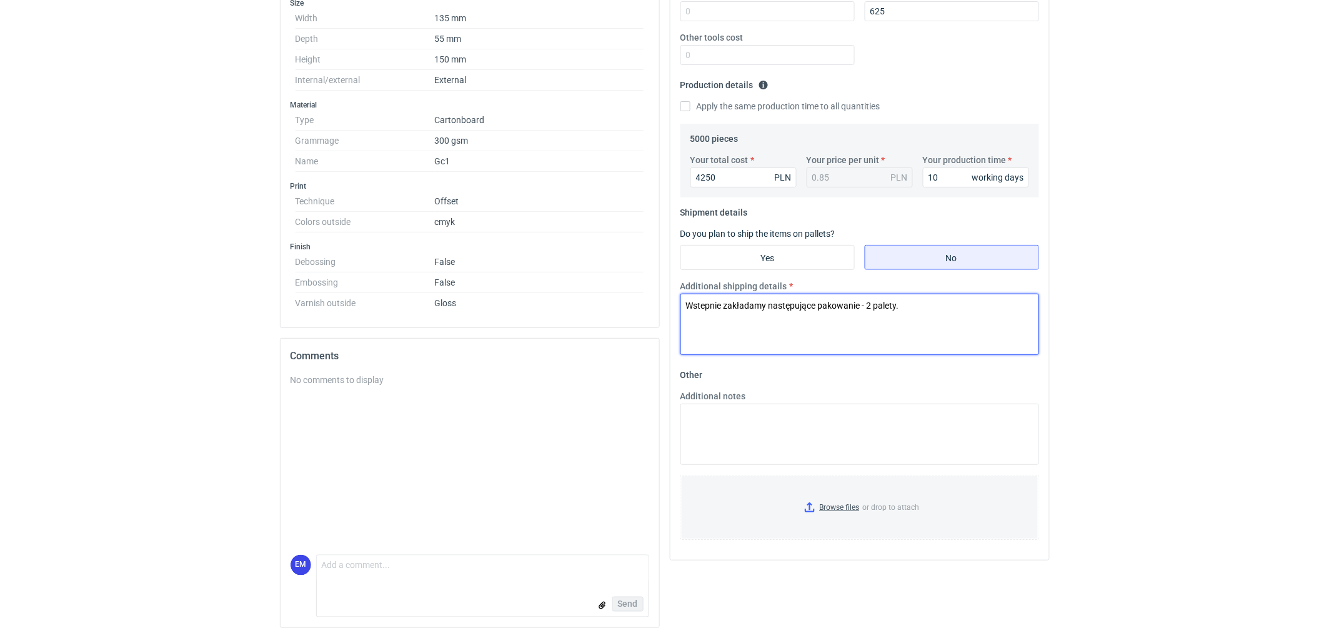
click at [869, 304] on textarea "Wstepnie zakładamy następujące pakowanie - 2 palety." at bounding box center [859, 324] width 359 height 61
type textarea "Wstepnie zakładamy następujące pakowanie - 1 paleta."
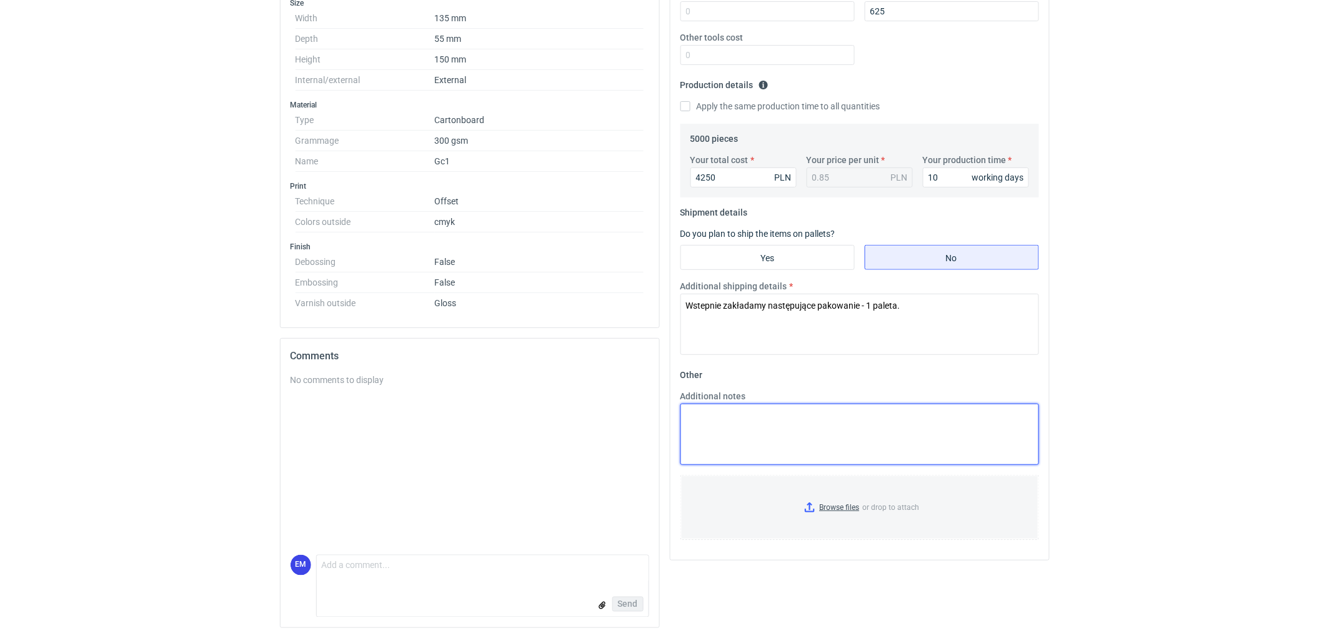
click at [780, 422] on textarea "Additional notes" at bounding box center [859, 434] width 359 height 61
type textarea "KO 3361/2025. Oferta ważna 4 tygodnie."
drag, startPoint x: 1147, startPoint y: 334, endPoint x: 1061, endPoint y: 345, distance: 86.9
click at [1146, 327] on html "RFQs Specs Designs Items Orders Customers Tools Analytics 11 99+ EM Ewelina Mac…" at bounding box center [664, 9] width 1329 height 638
click at [1239, 222] on div "RFQs Specs Designs Items Orders Customers Tools Analytics 11 99+ EM Ewelina Mac…" at bounding box center [664, 9] width 1329 height 638
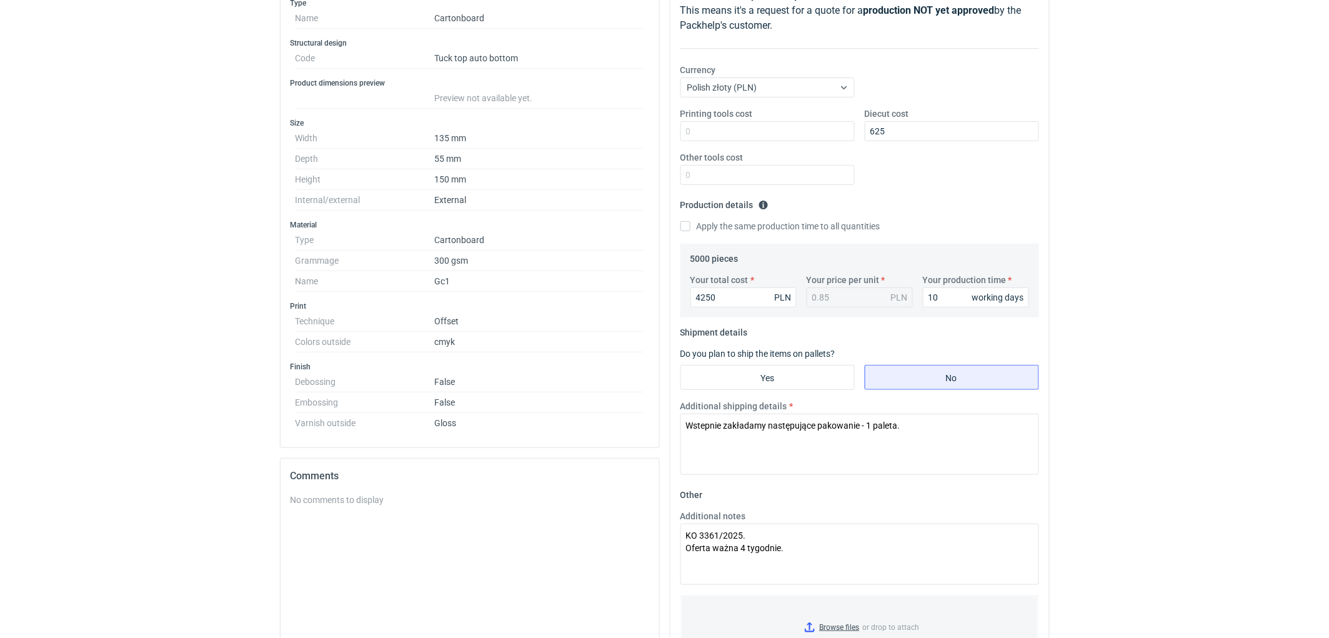
scroll to position [172, 0]
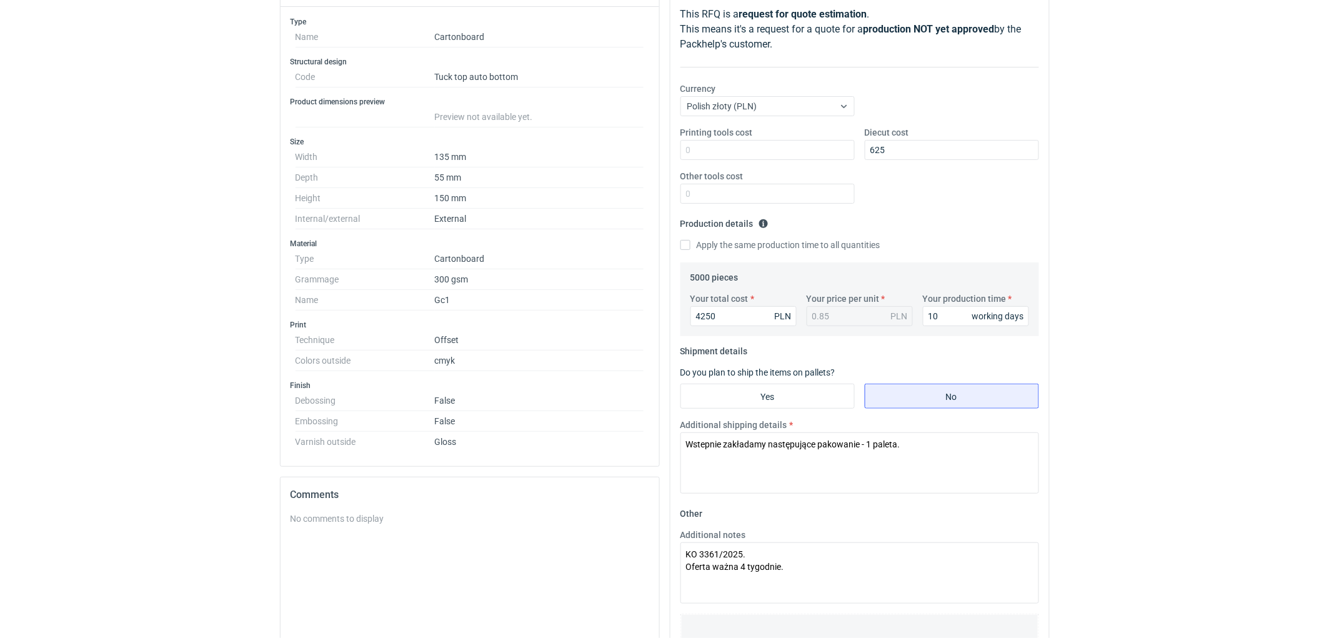
click at [1195, 279] on div "RFQs Specs Designs Items Orders Customers Tools Analytics 11 99+ EM Ewelina Mac…" at bounding box center [664, 147] width 1329 height 638
click at [705, 446] on textarea "Wstepnie zakładamy następujące pakowanie - 1 paleta." at bounding box center [859, 462] width 359 height 61
type textarea "Wstępnie zakładamy następujące pakowanie - 1 paleta."
click at [1160, 450] on div "RFQs Specs Designs Items Orders Customers Tools Analytics 11 99+ EM Ewelina Mac…" at bounding box center [664, 147] width 1329 height 638
click at [1142, 294] on div "RFQs Specs Designs Items Orders Customers Tools Analytics 11 99+ EM Ewelina Mac…" at bounding box center [664, 147] width 1329 height 638
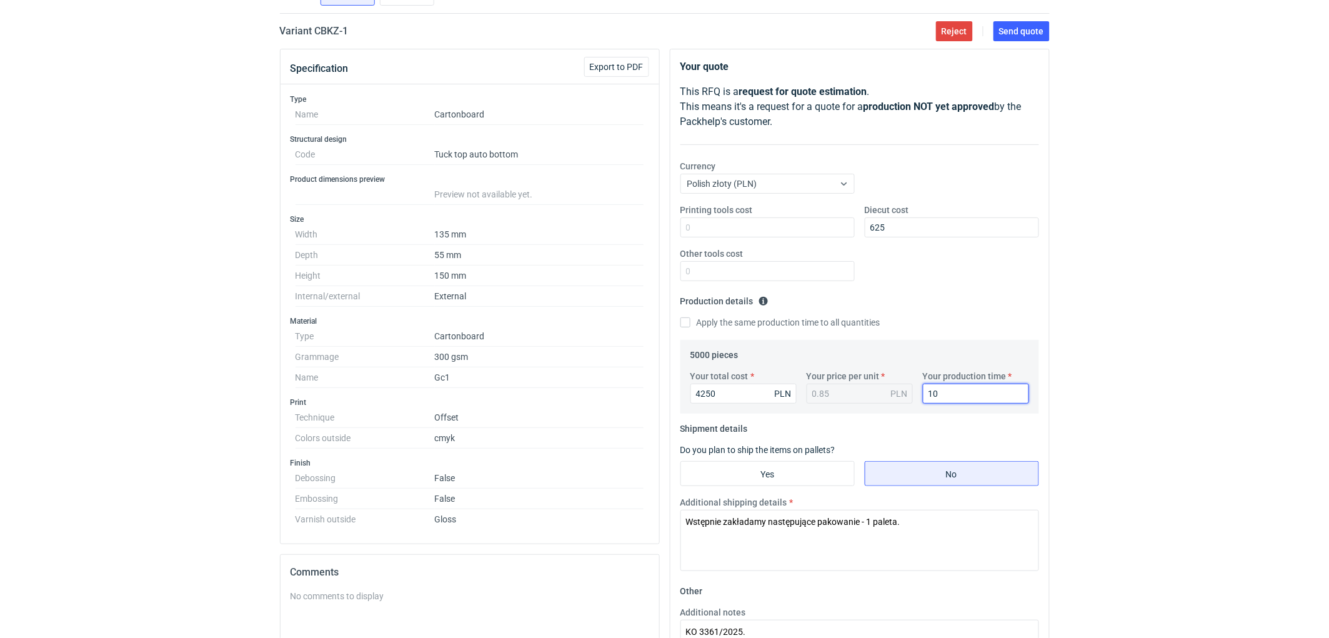
scroll to position [0, 0]
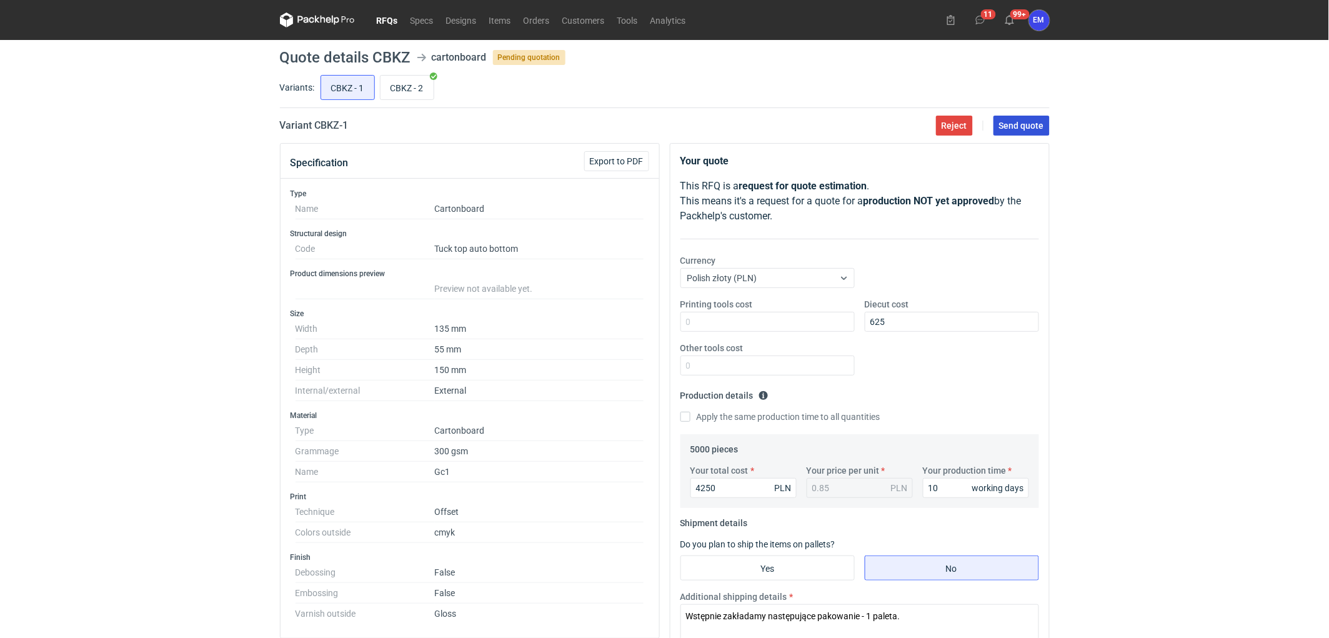
click at [1040, 125] on span "Send quote" at bounding box center [1021, 125] width 45 height 9
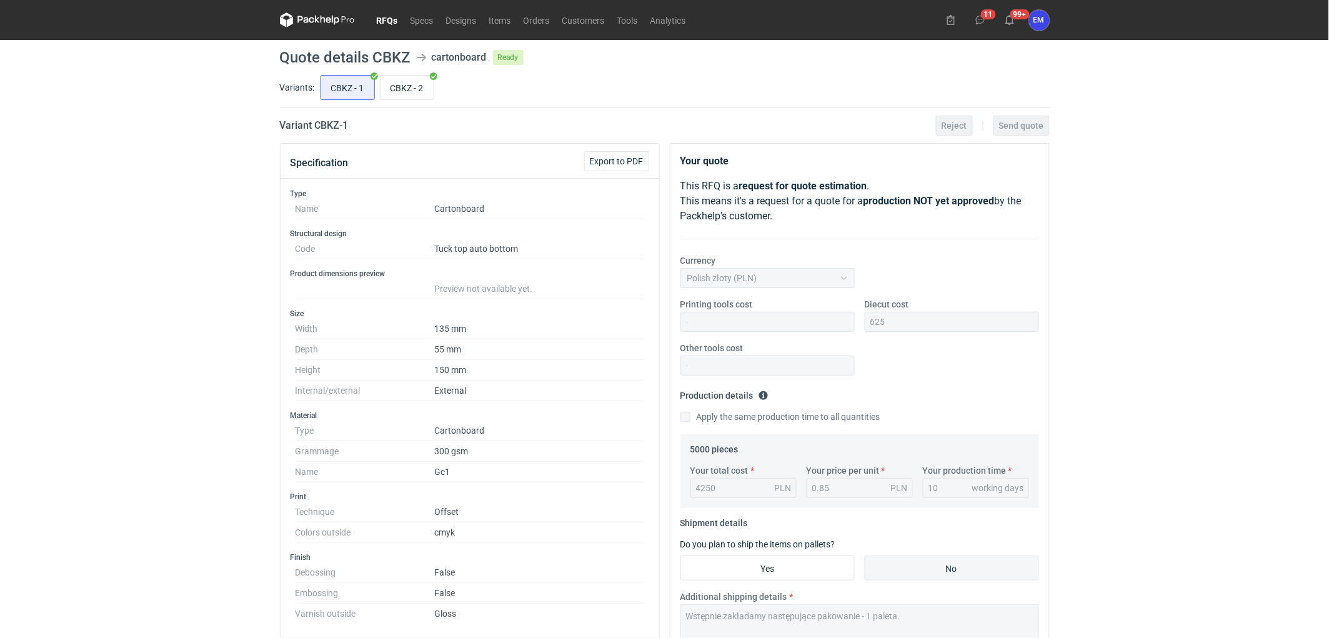
click at [389, 27] on nav "RFQs Specs Designs Items Orders Customers Tools Analytics" at bounding box center [486, 20] width 412 height 40
click at [389, 17] on link "RFQs" at bounding box center [387, 19] width 34 height 15
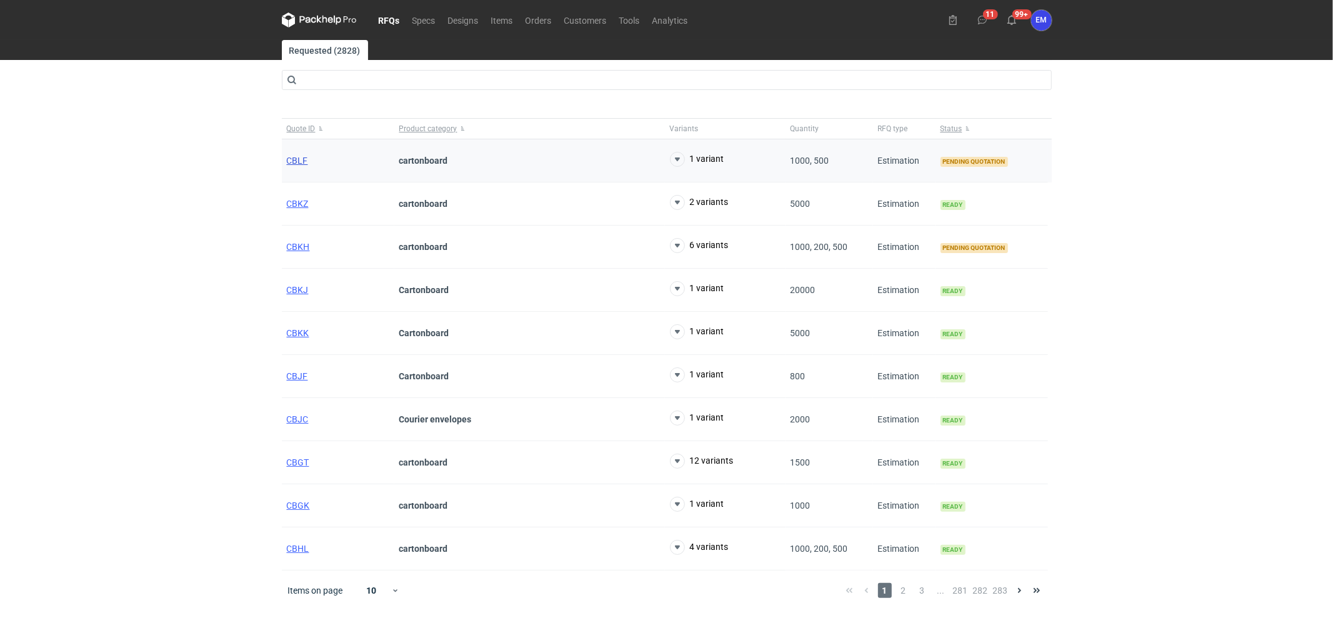
click at [295, 165] on span "CBLF" at bounding box center [297, 161] width 21 height 10
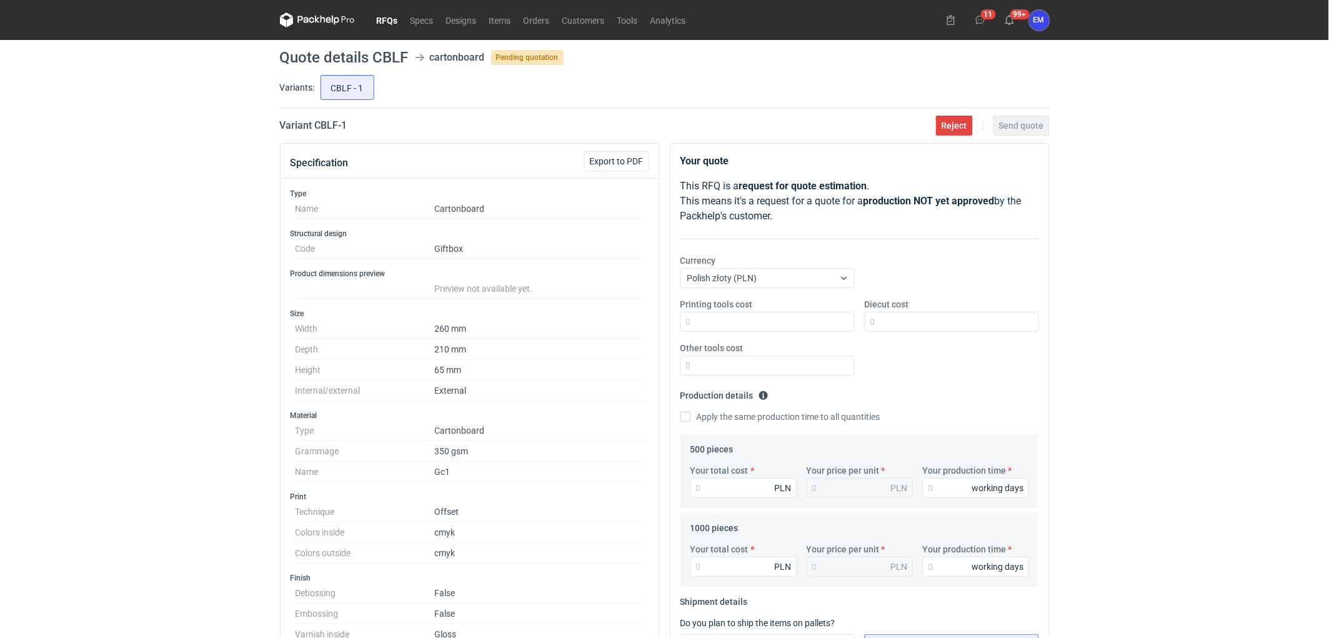
drag, startPoint x: 151, startPoint y: 272, endPoint x: 182, endPoint y: 229, distance: 53.2
click at [161, 260] on div "RFQs Specs Designs Items Orders Customers Tools Analytics 11 99+ EM Ewelina Mac…" at bounding box center [664, 319] width 1329 height 638
click at [390, 15] on link "RFQs" at bounding box center [387, 19] width 34 height 15
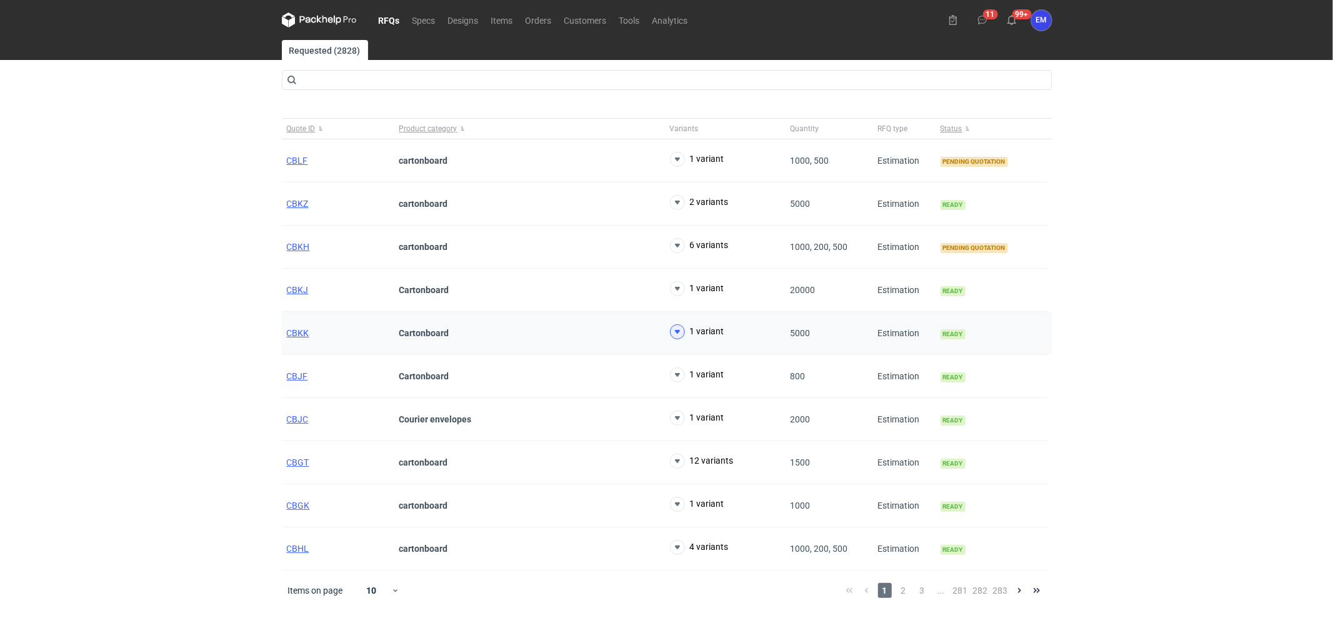
click at [678, 334] on icon at bounding box center [677, 331] width 15 height 15
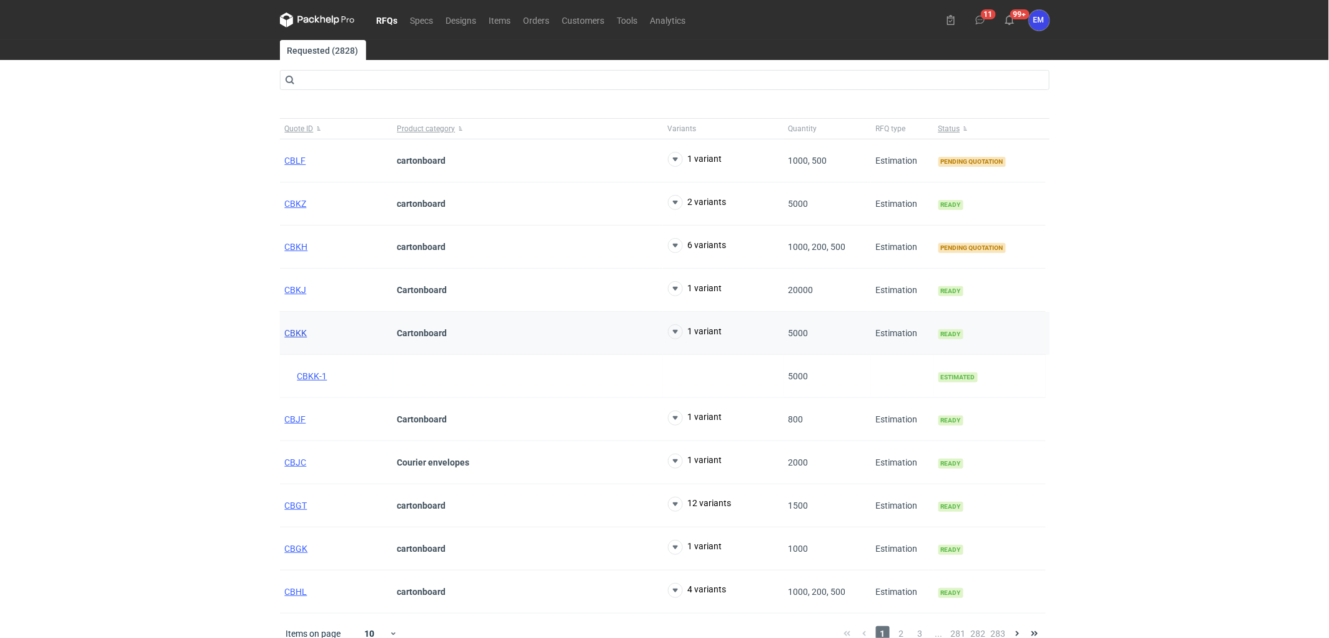
click at [291, 335] on span "CBKK" at bounding box center [296, 333] width 22 height 10
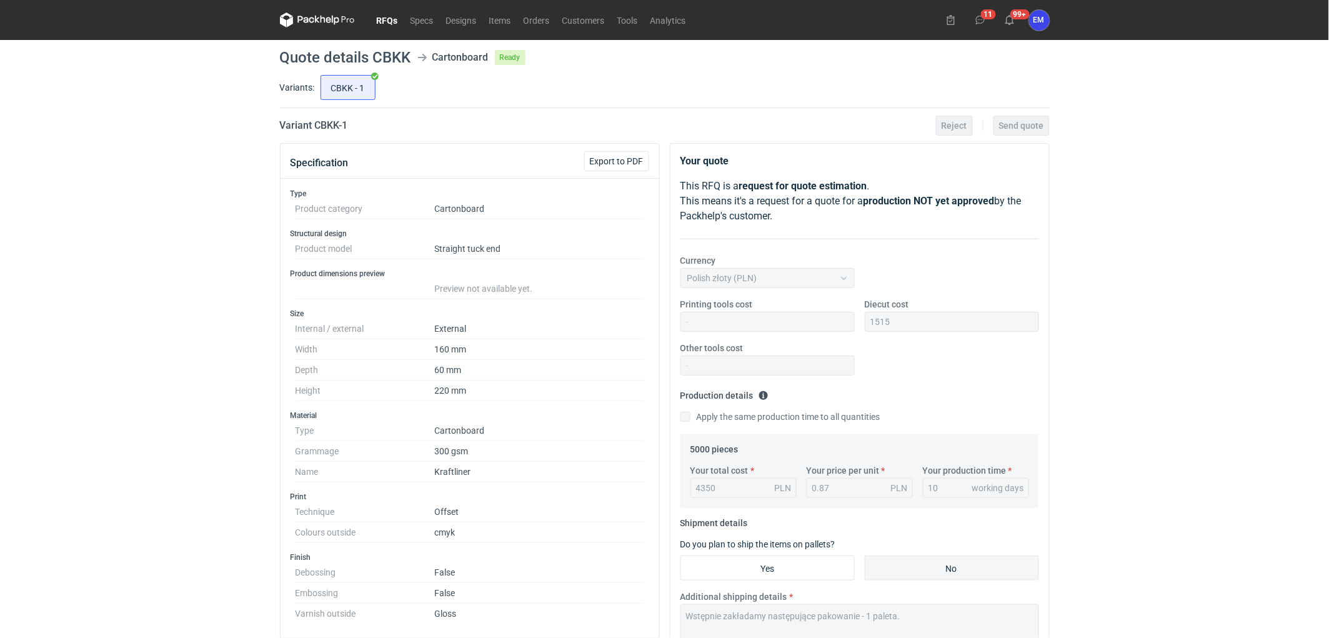
click at [395, 17] on link "RFQs" at bounding box center [387, 19] width 34 height 15
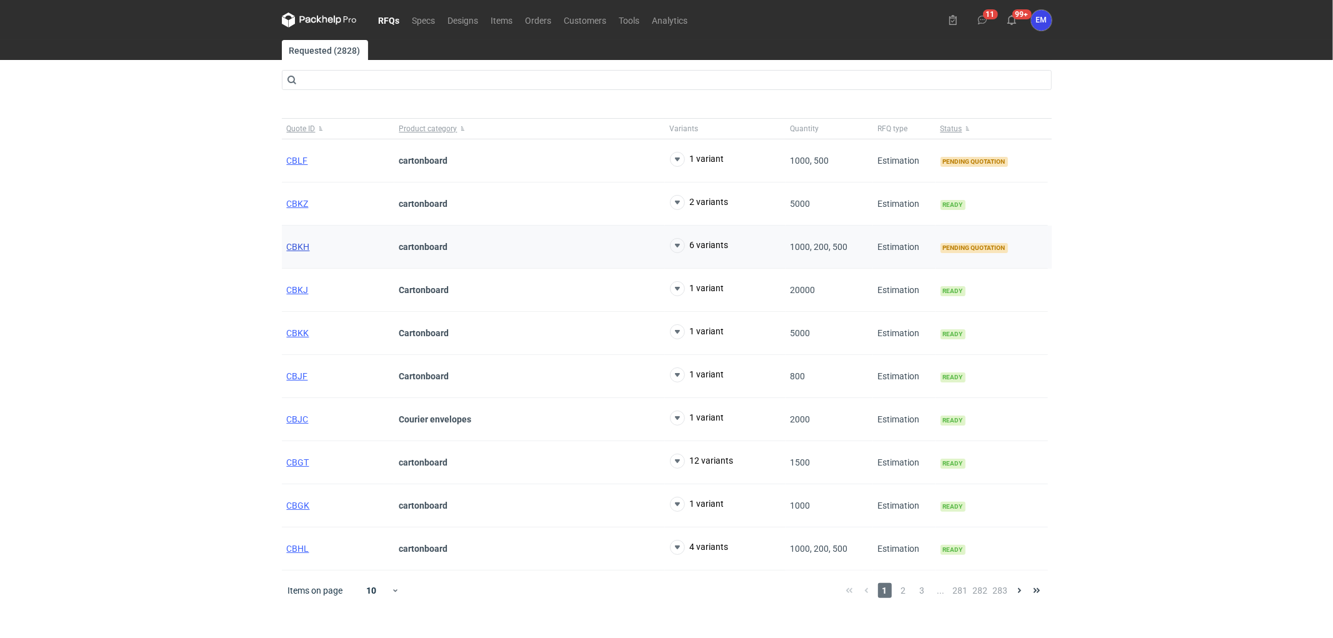
click at [289, 249] on span "CBKH" at bounding box center [298, 247] width 23 height 10
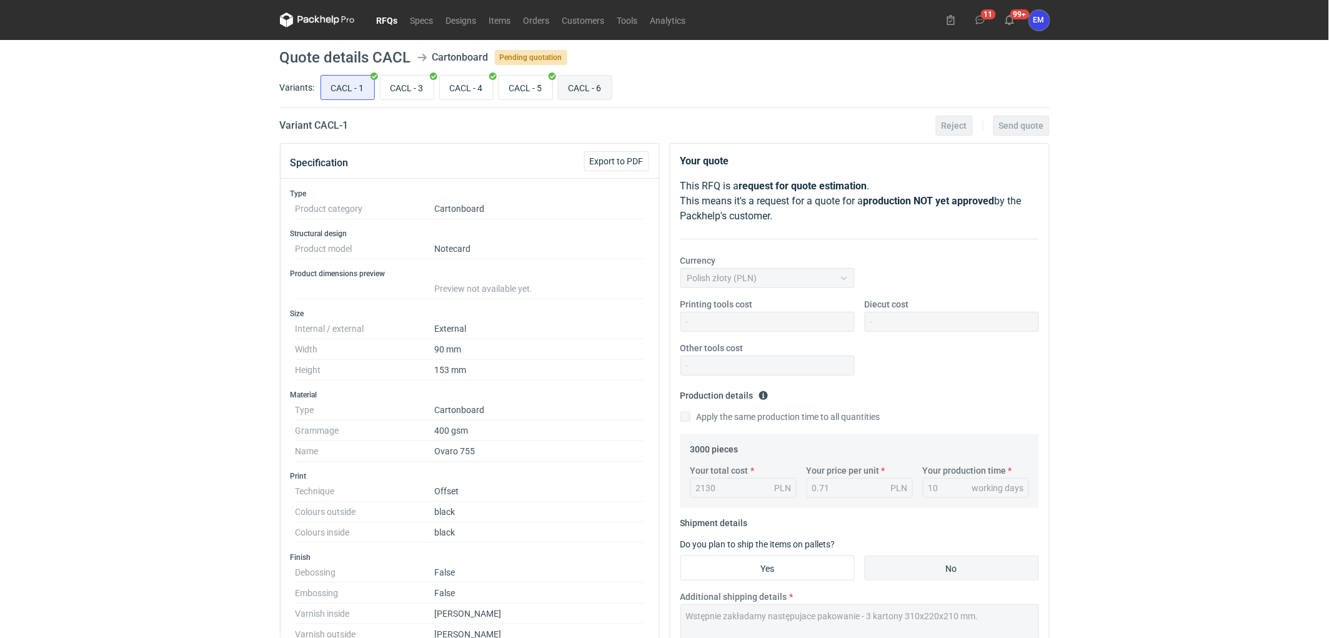
click at [575, 82] on input "CACL - 6" at bounding box center [584, 88] width 53 height 24
radio input "true"
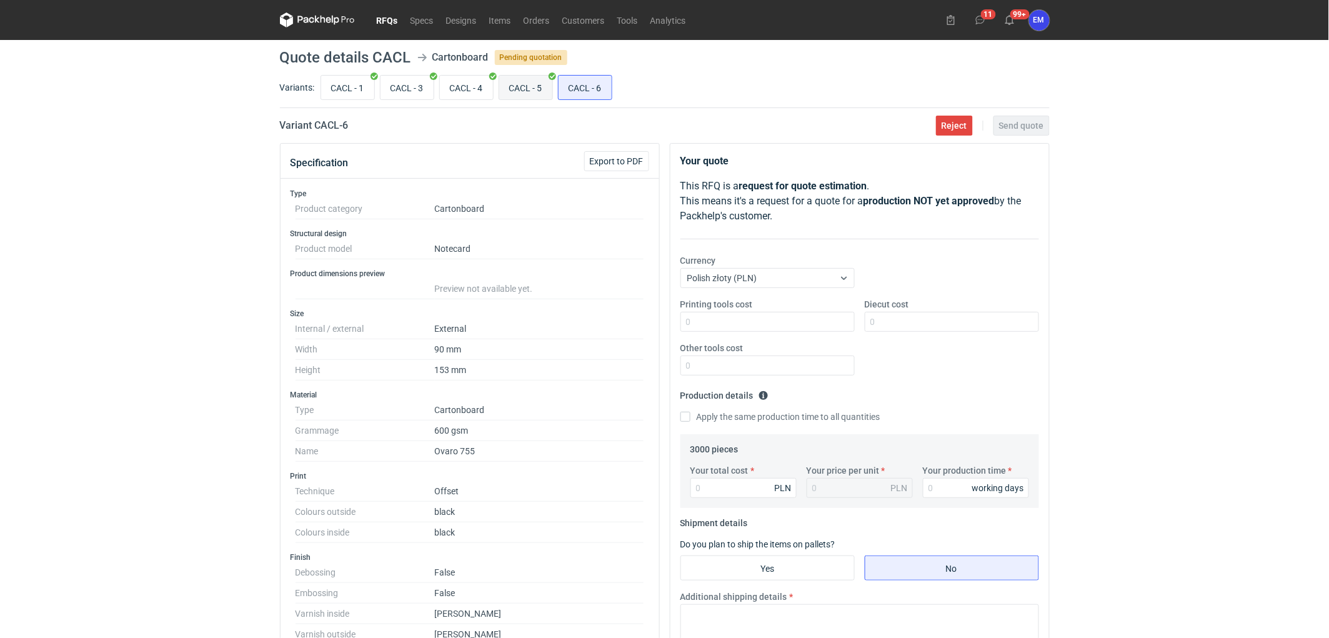
click at [525, 84] on input "CACL - 5" at bounding box center [525, 88] width 53 height 24
radio input "true"
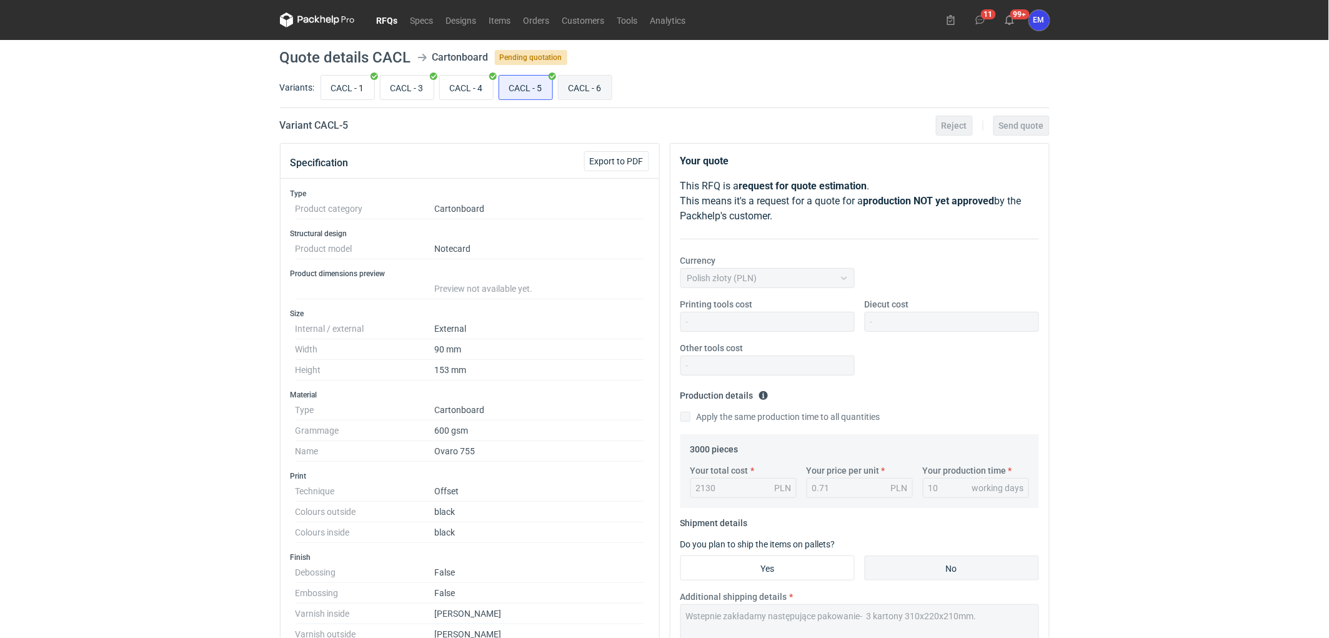
click at [583, 86] on input "CACL - 6" at bounding box center [584, 88] width 53 height 24
radio input "true"
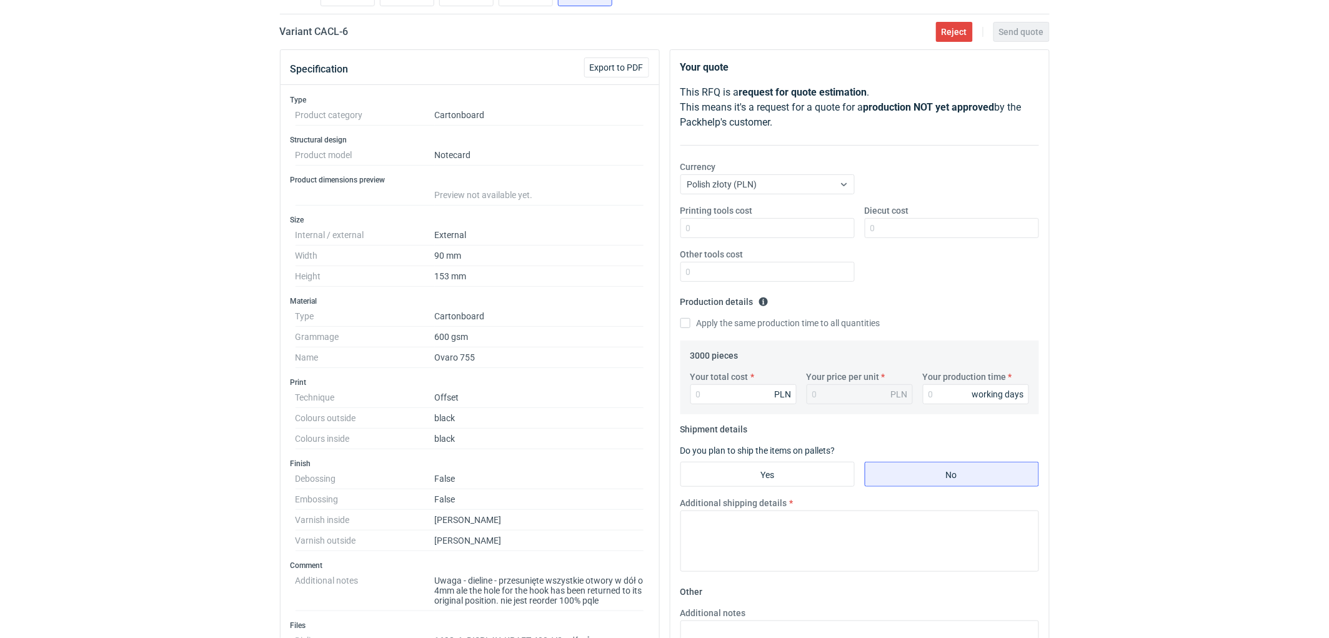
scroll to position [69, 0]
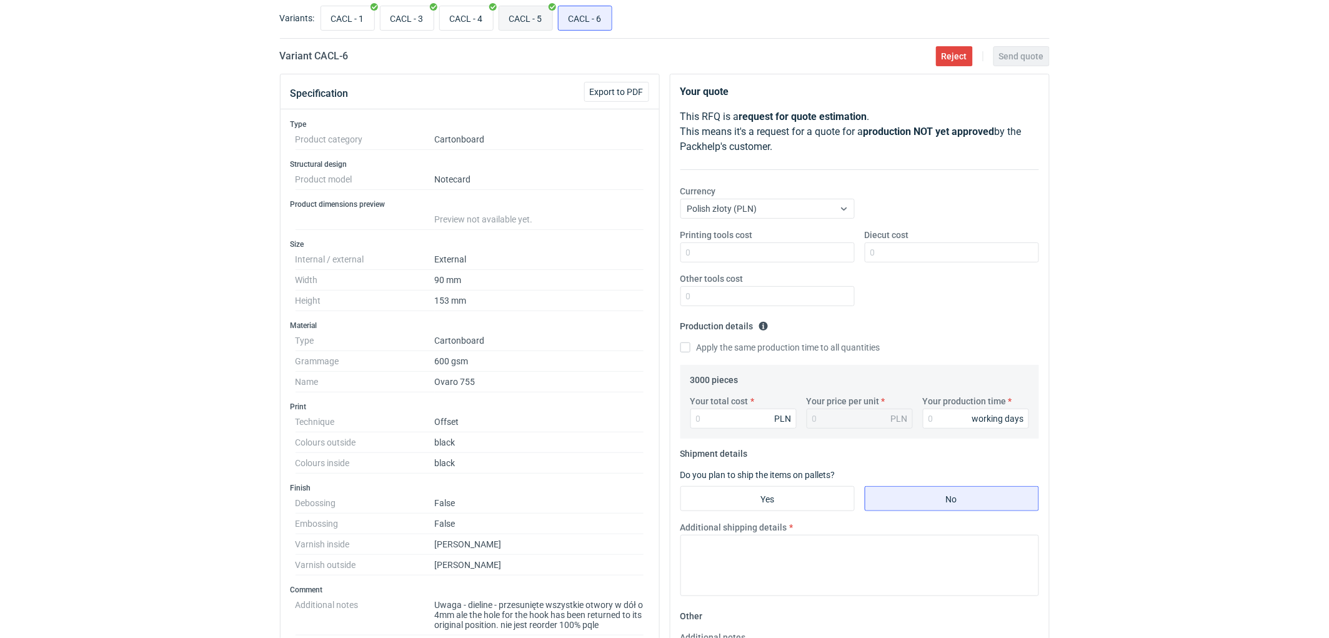
click at [534, 12] on input "CACL - 5" at bounding box center [525, 18] width 53 height 24
radio input "true"
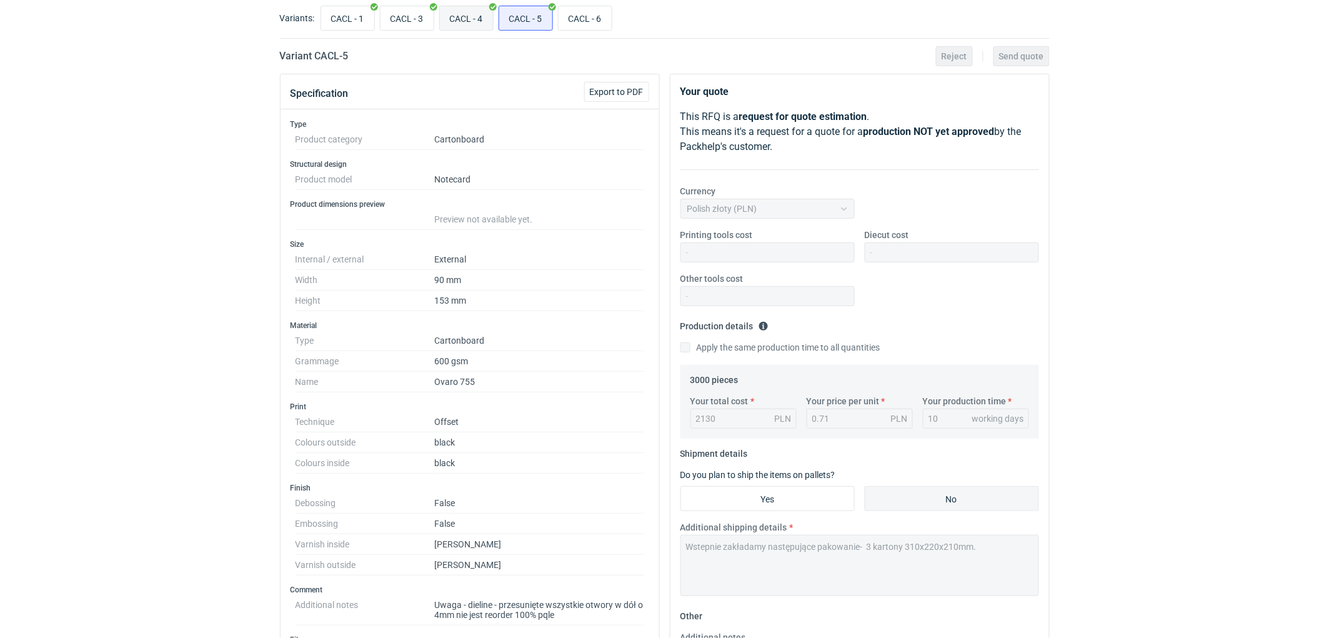
click at [454, 21] on input "CACL - 4" at bounding box center [466, 18] width 53 height 24
radio input "true"
click at [512, 22] on input "CACL - 5" at bounding box center [525, 18] width 53 height 24
radio input "true"
click at [563, 16] on input "CACL - 6" at bounding box center [584, 18] width 53 height 24
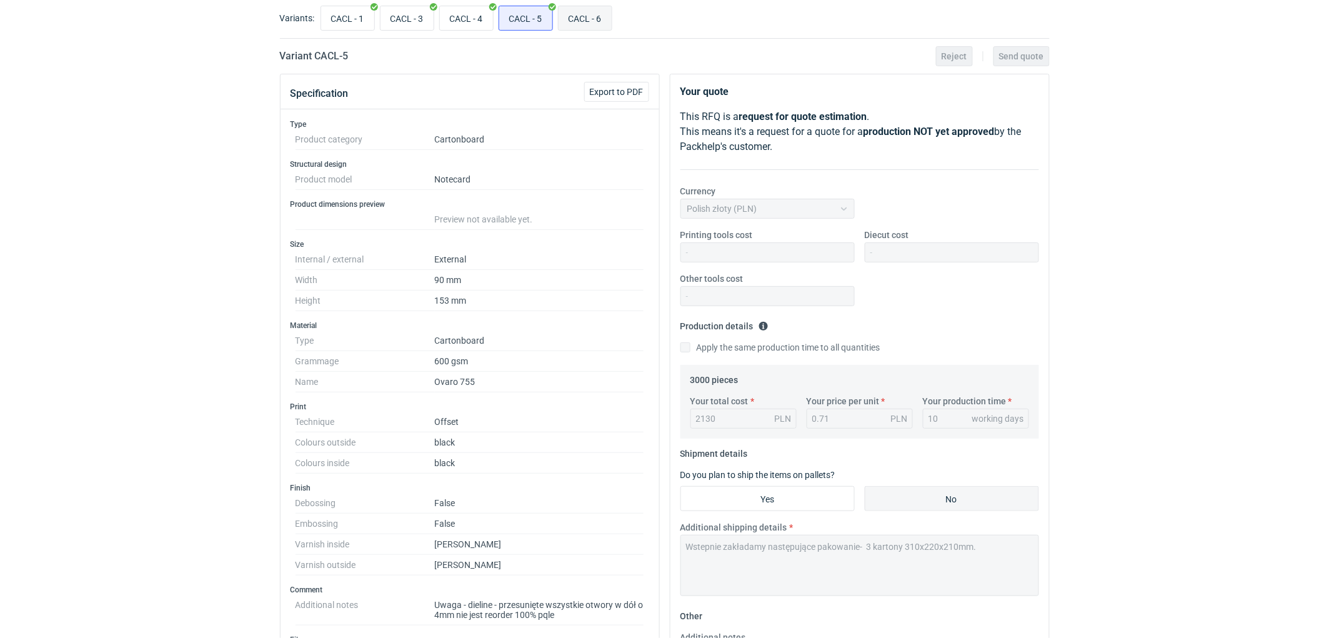
radio input "true"
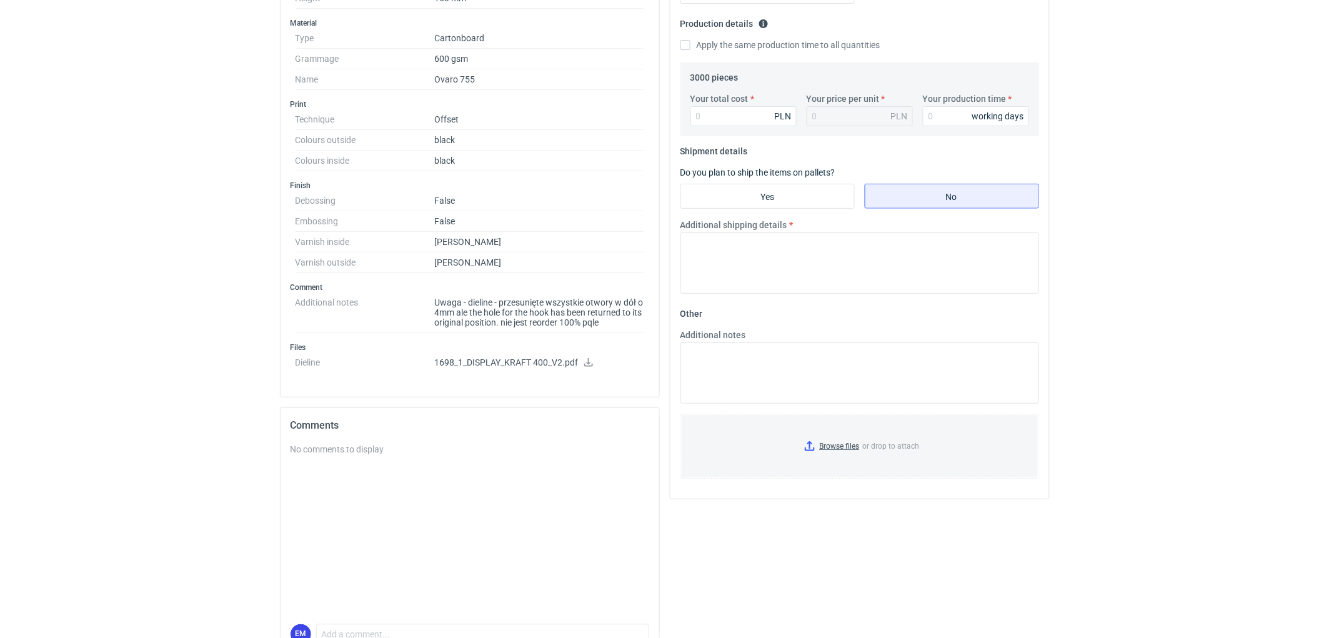
scroll to position [347, 0]
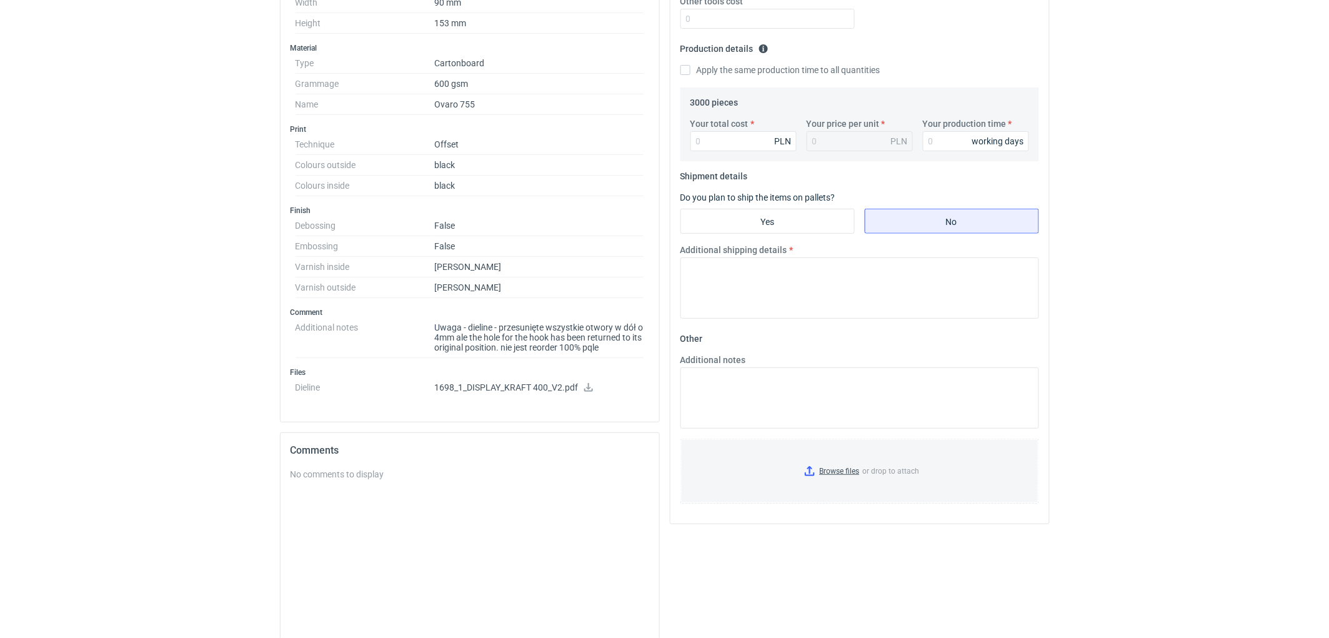
click at [590, 389] on icon at bounding box center [588, 387] width 10 height 9
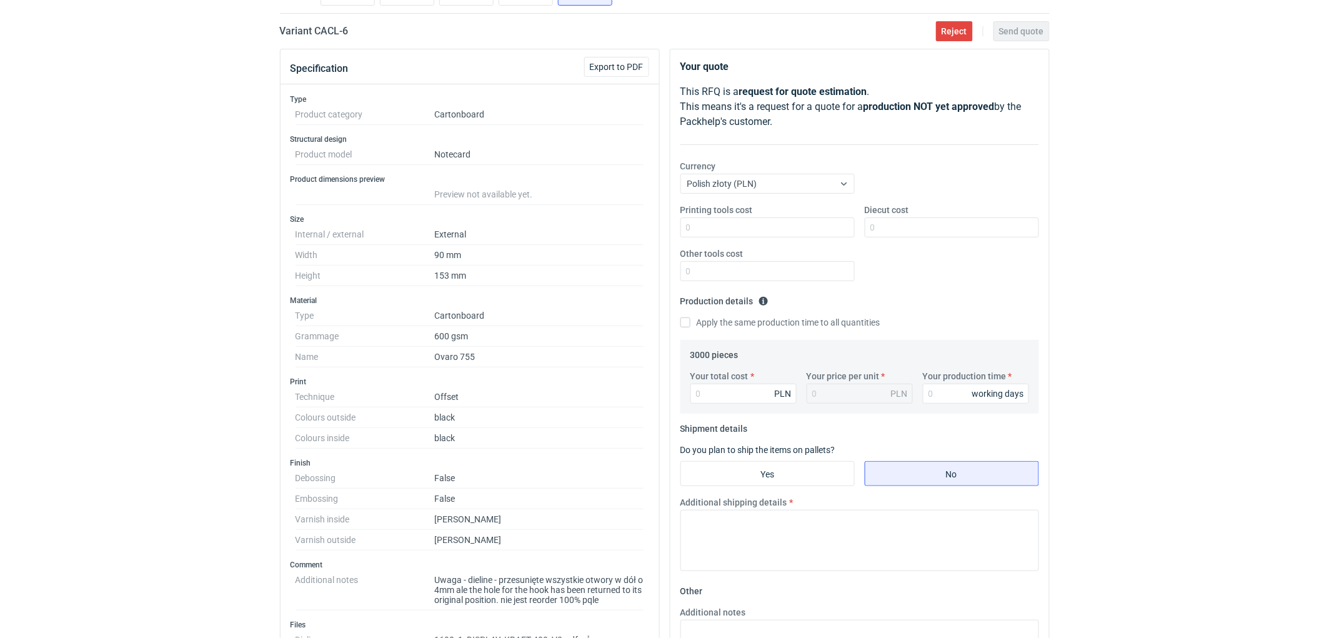
scroll to position [69, 0]
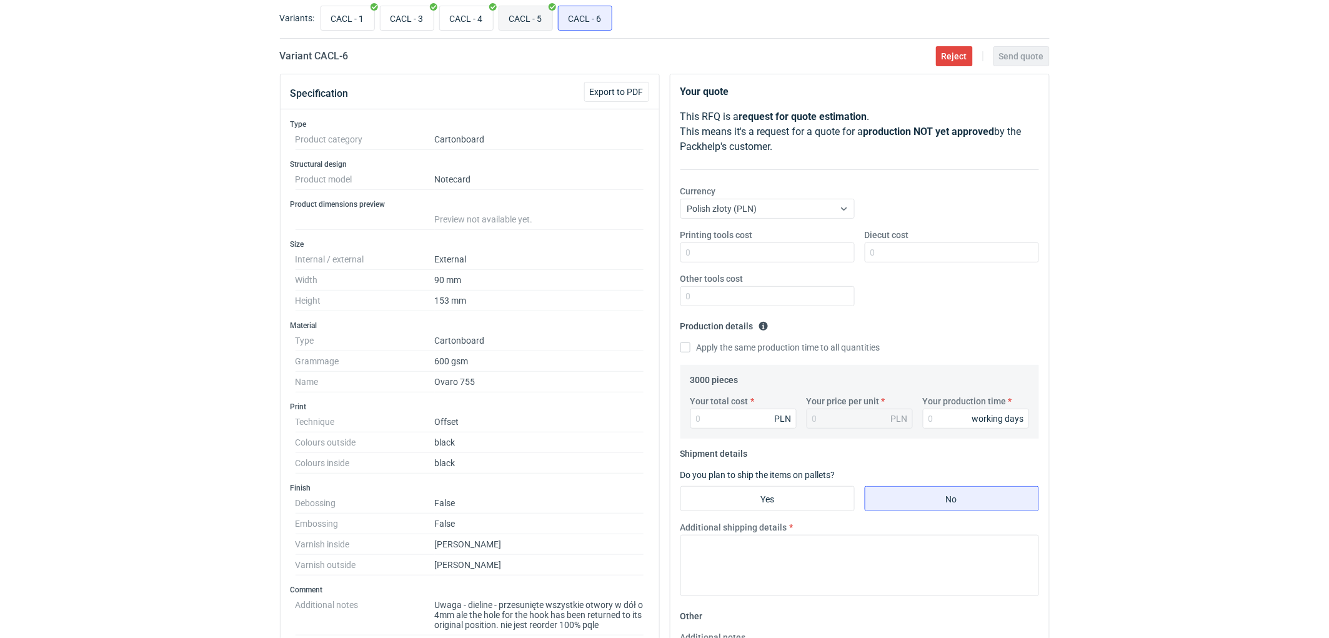
click at [538, 17] on input "CACL - 5" at bounding box center [525, 18] width 53 height 24
radio input "true"
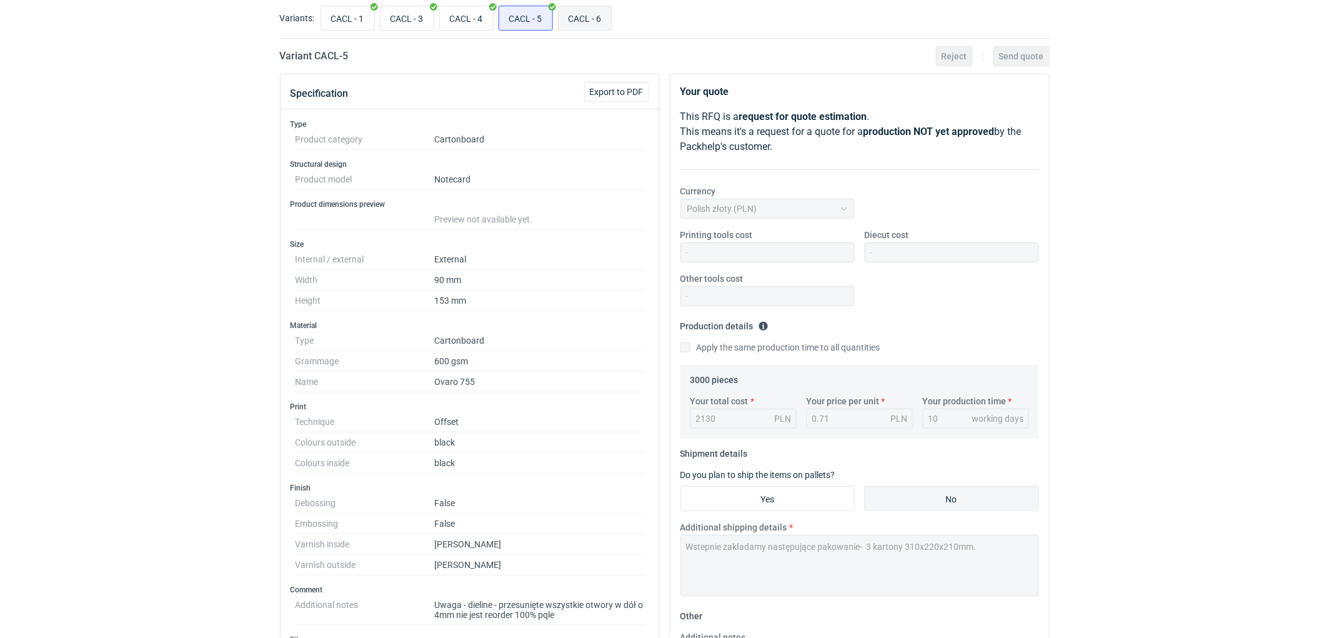
click at [597, 16] on input "CACL - 6" at bounding box center [584, 18] width 53 height 24
radio input "true"
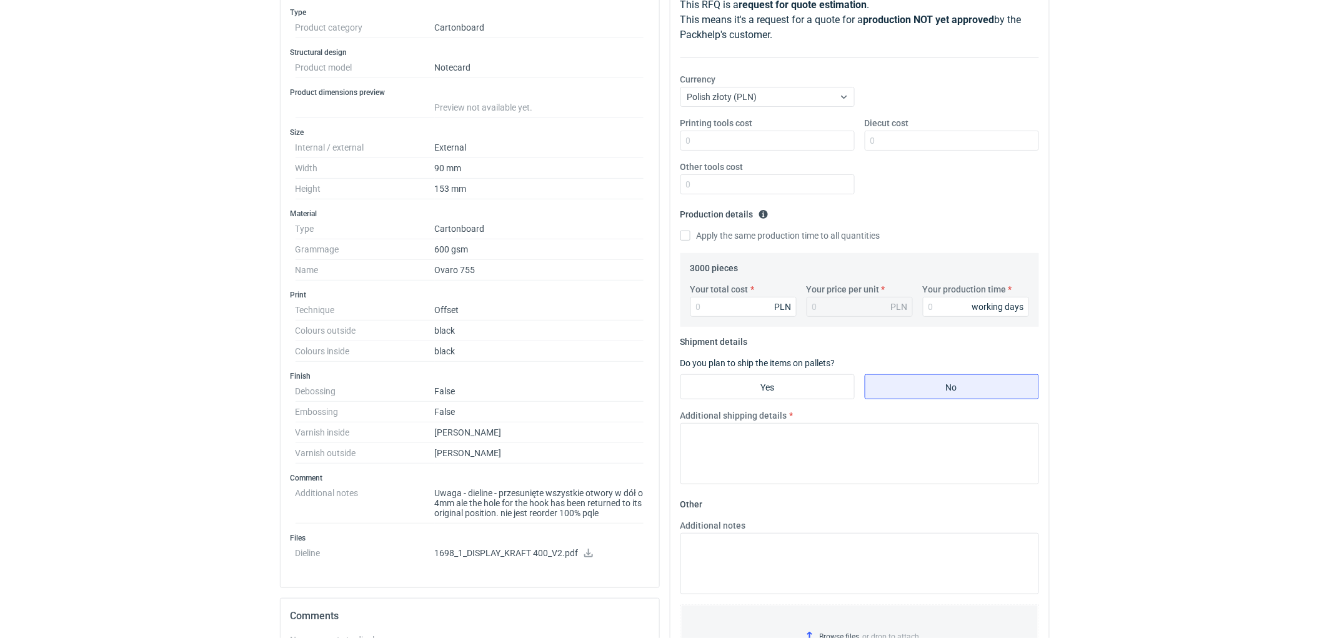
scroll to position [347, 0]
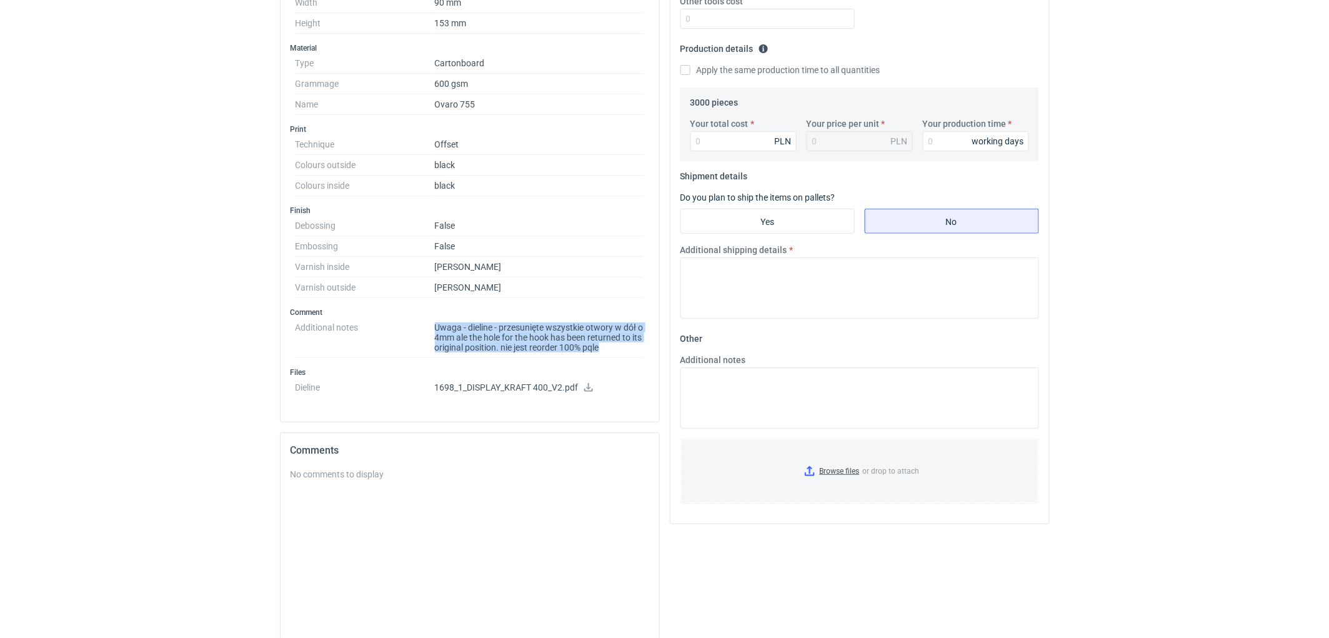
drag, startPoint x: 501, startPoint y: 330, endPoint x: 623, endPoint y: 350, distance: 124.2
click at [623, 350] on dl "Additional notes Uwaga - dieline - przesunięte wszystkie otwory w dół o 4mm ale…" at bounding box center [469, 337] width 349 height 41
copy dl "Uwaga - dieline - przesunięte wszystkie otwory w dół o 4mm ale the hole for the…"
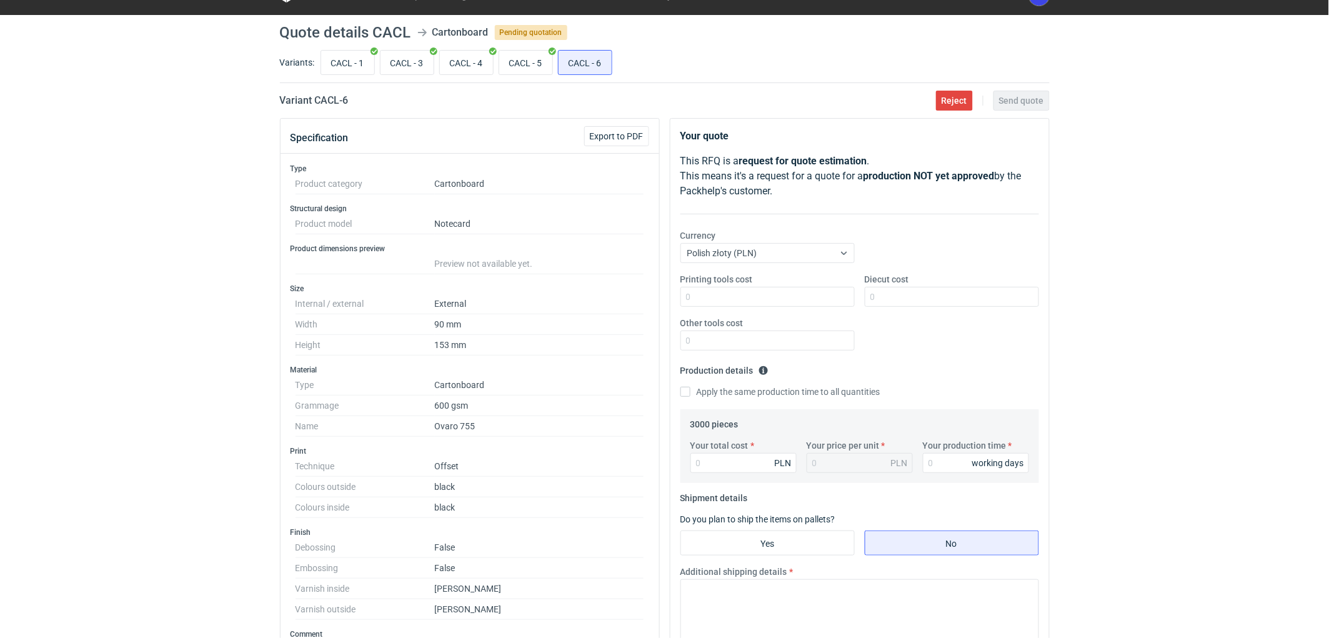
scroll to position [0, 0]
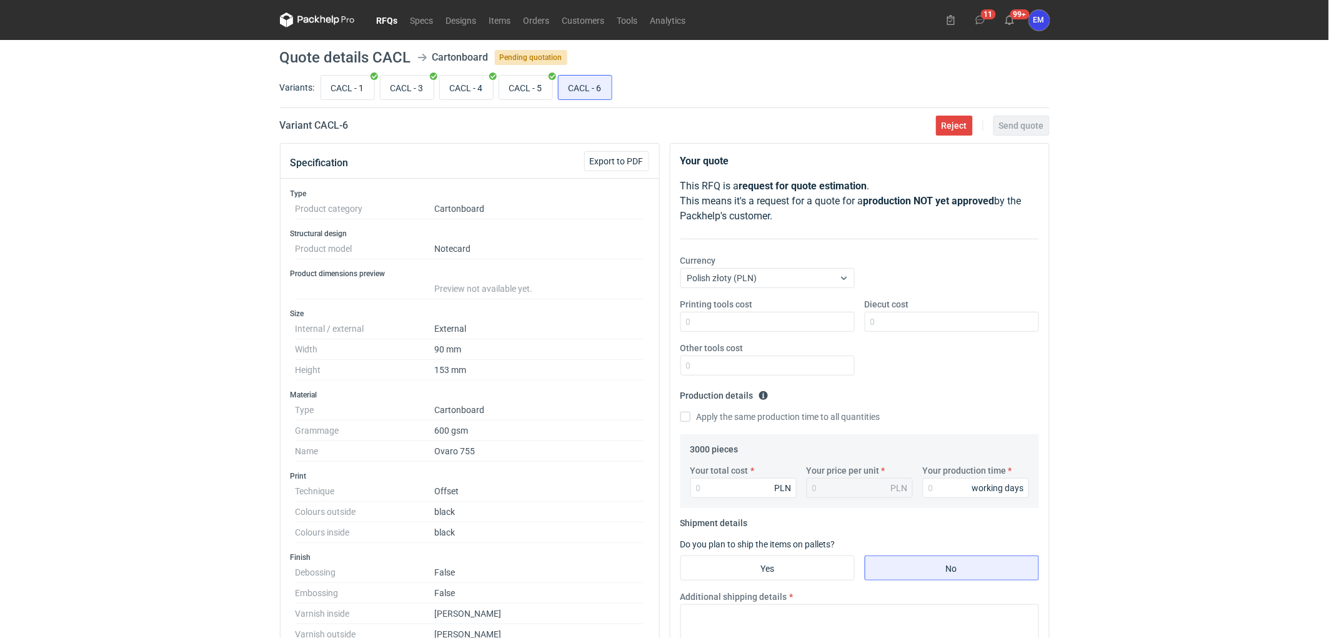
click at [98, 346] on div "RFQs Specs Designs Items Orders Customers Tools Analytics 11 99+ EM [PERSON_NAM…" at bounding box center [664, 319] width 1329 height 638
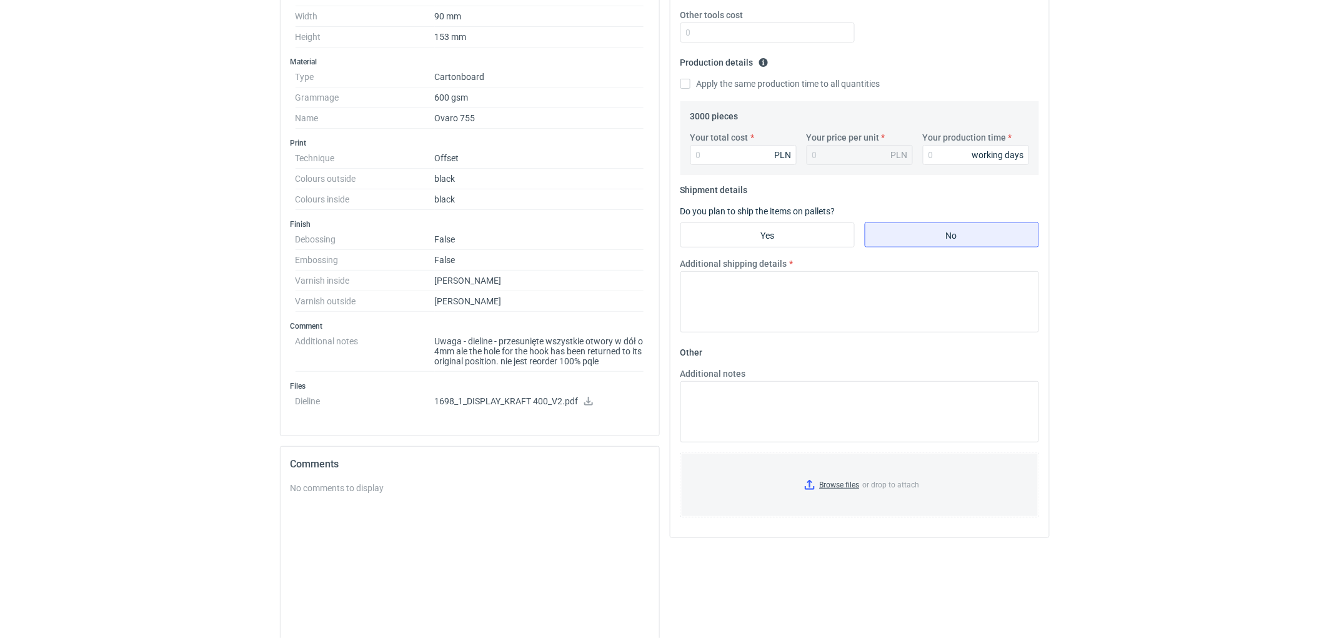
scroll to position [347, 0]
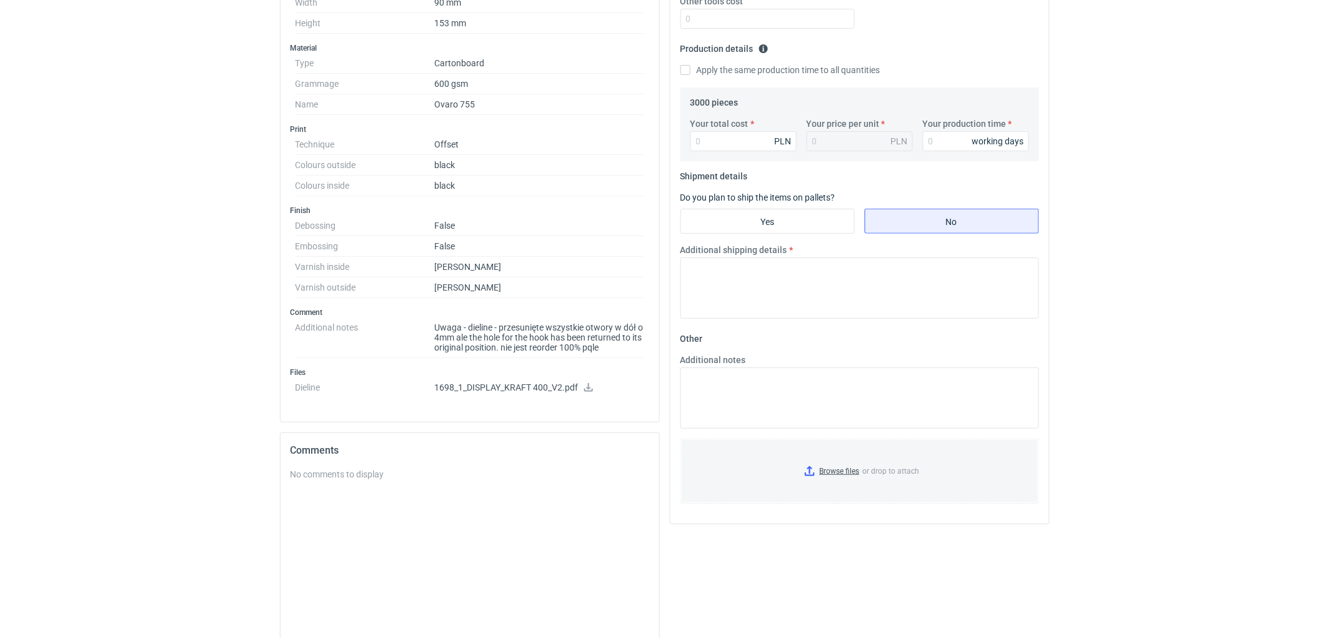
click at [588, 389] on icon at bounding box center [588, 387] width 9 height 9
drag, startPoint x: 109, startPoint y: 239, endPoint x: 274, endPoint y: 249, distance: 164.6
drag, startPoint x: 512, startPoint y: 347, endPoint x: 429, endPoint y: 319, distance: 87.7
click at [429, 319] on dl "Additional notes Uwaga - dieline - przesunięte wszystkie otwory w dół o 4mm ale…" at bounding box center [469, 337] width 349 height 41
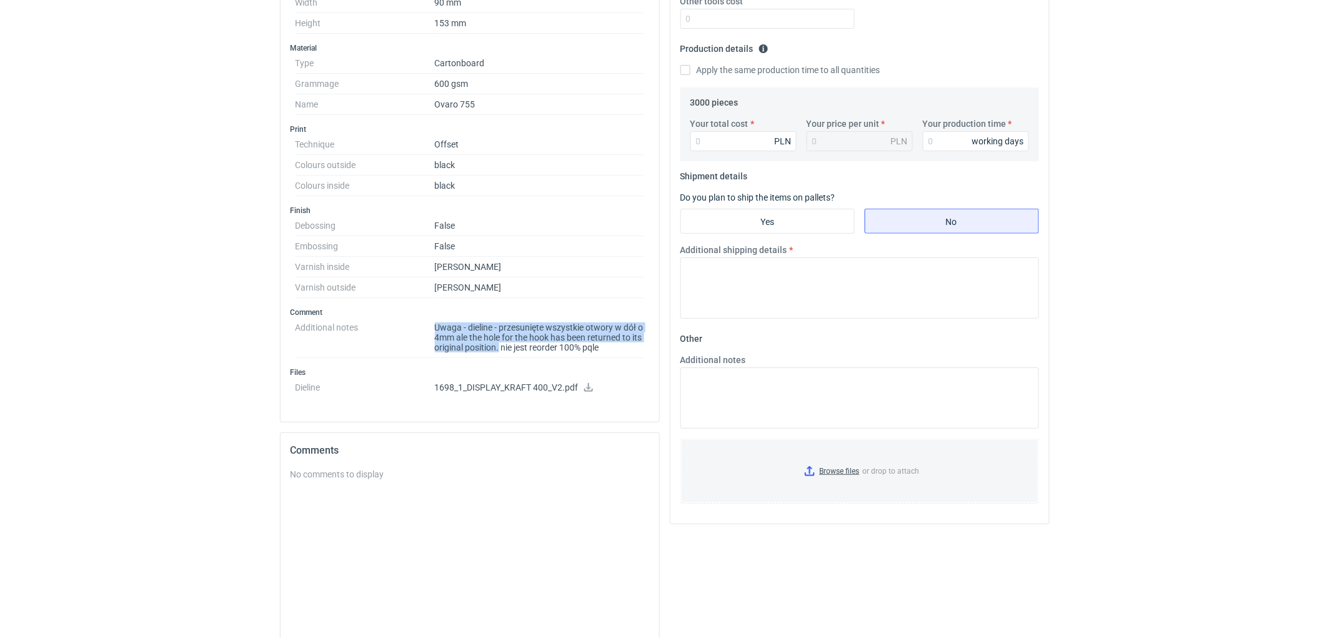
copy dl "Uwaga - dieline - przesunięte wszystkie otwory w dół o 4mm ale the hole for the…"
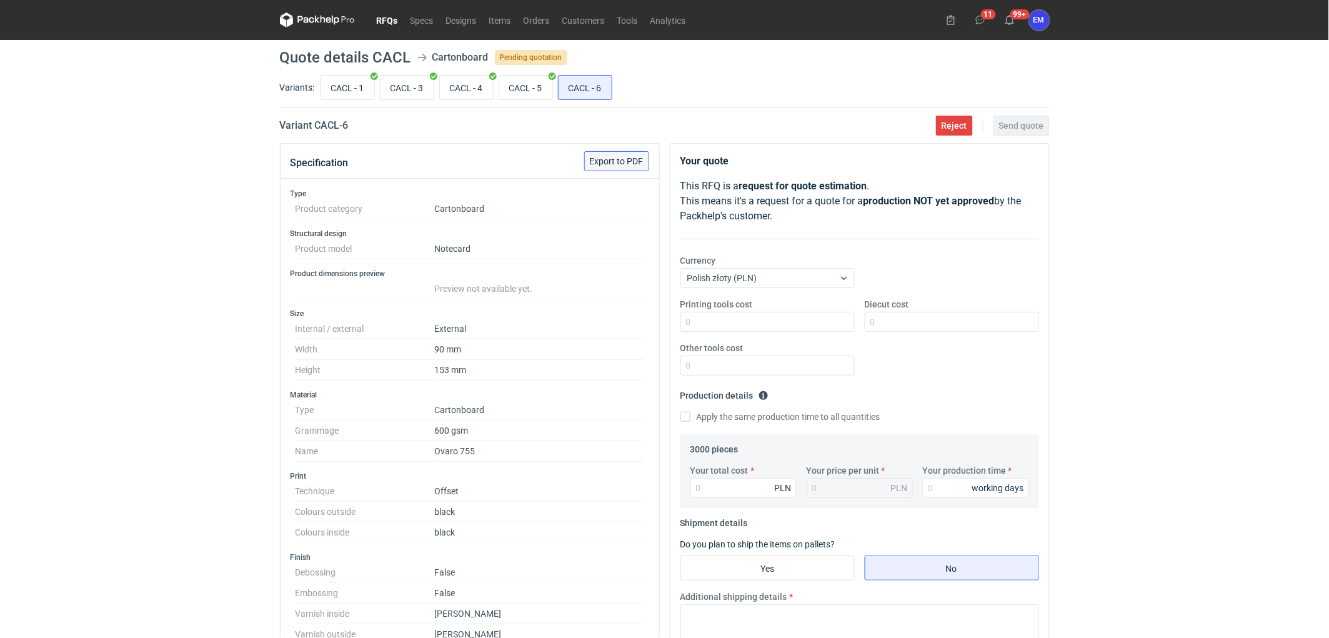
click at [632, 164] on span "Export to PDF" at bounding box center [617, 161] width 54 height 9
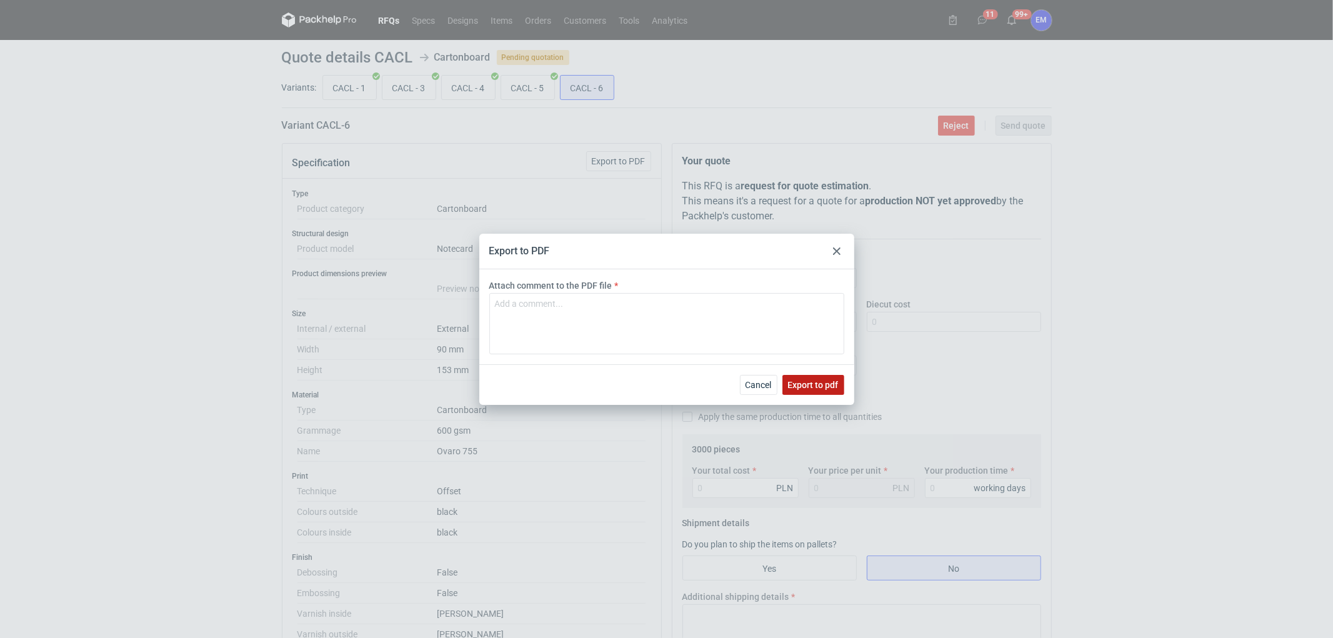
click at [809, 382] on span "Export to pdf" at bounding box center [813, 384] width 51 height 9
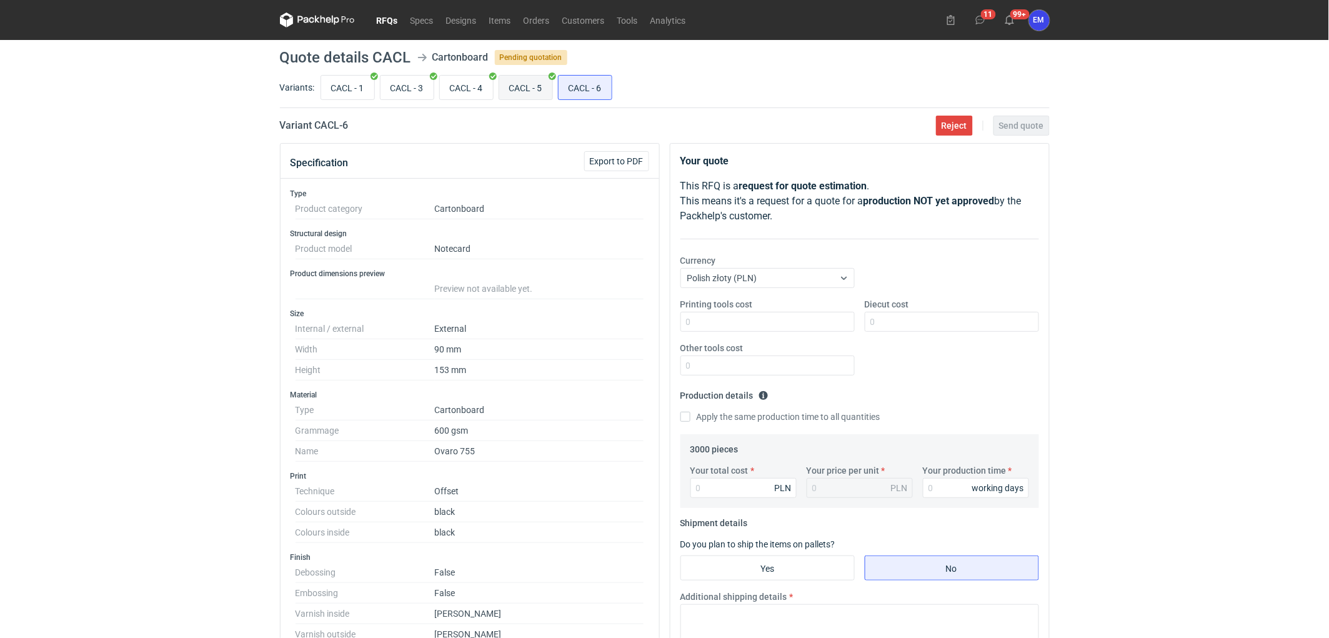
click at [514, 88] on input "CACL - 5" at bounding box center [525, 88] width 53 height 24
radio input "true"
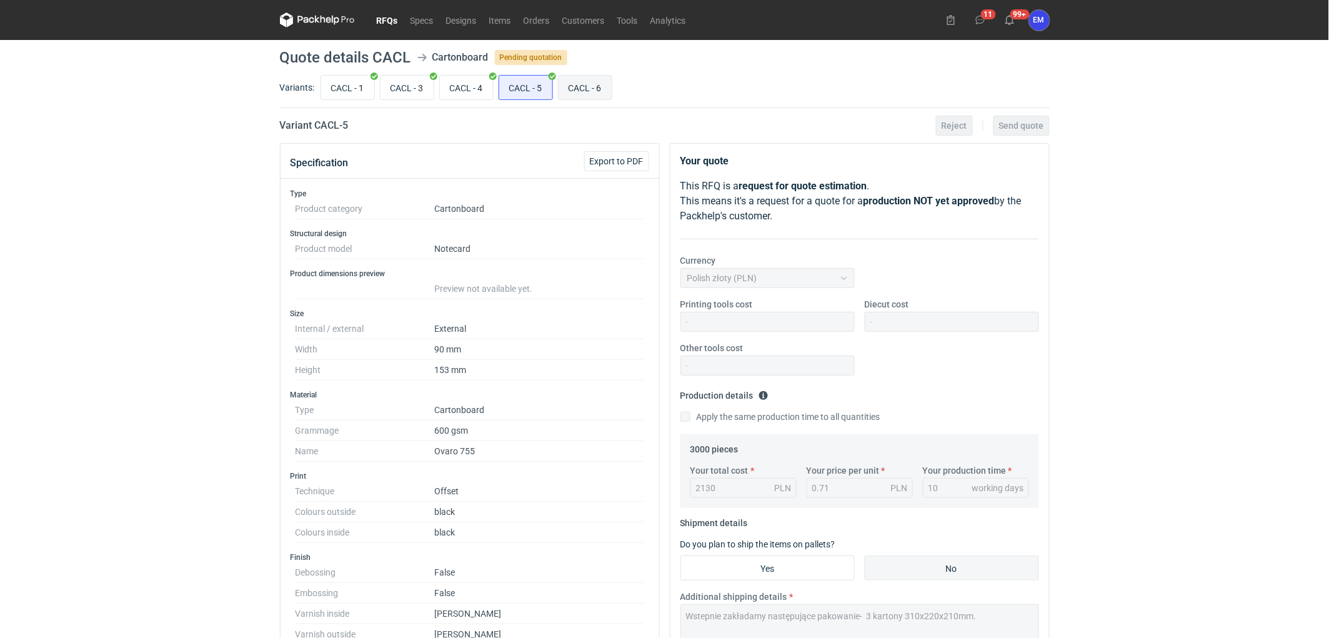
click at [576, 84] on input "CACL - 6" at bounding box center [584, 88] width 53 height 24
radio input "true"
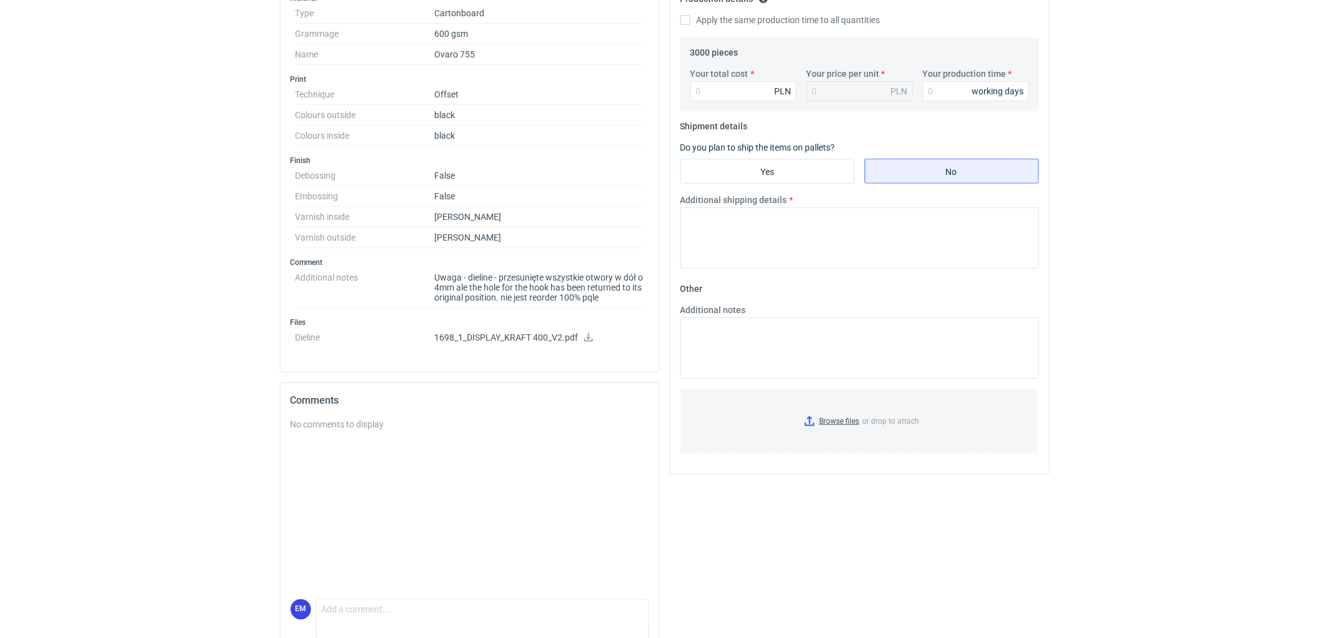
scroll to position [372, 0]
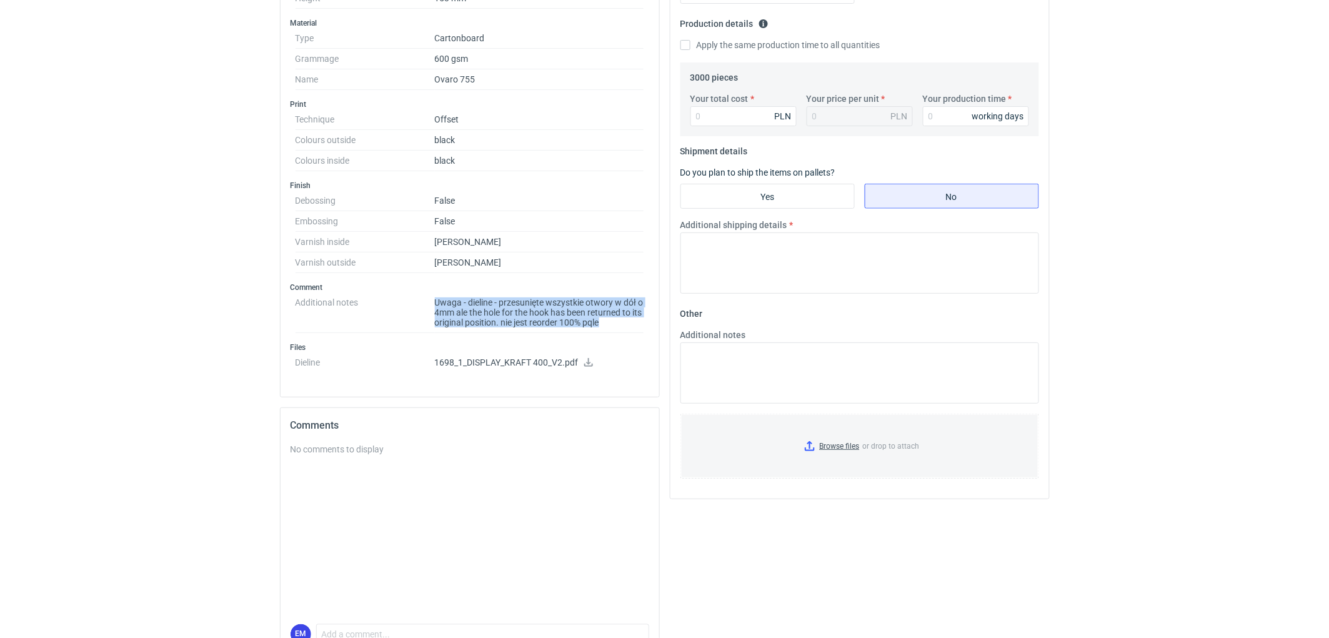
drag, startPoint x: 431, startPoint y: 299, endPoint x: 631, endPoint y: 322, distance: 201.2
click at [631, 322] on dl "Additional notes Uwaga - dieline - przesunięte wszystkie otwory w dół o 4mm ale…" at bounding box center [469, 312] width 349 height 41
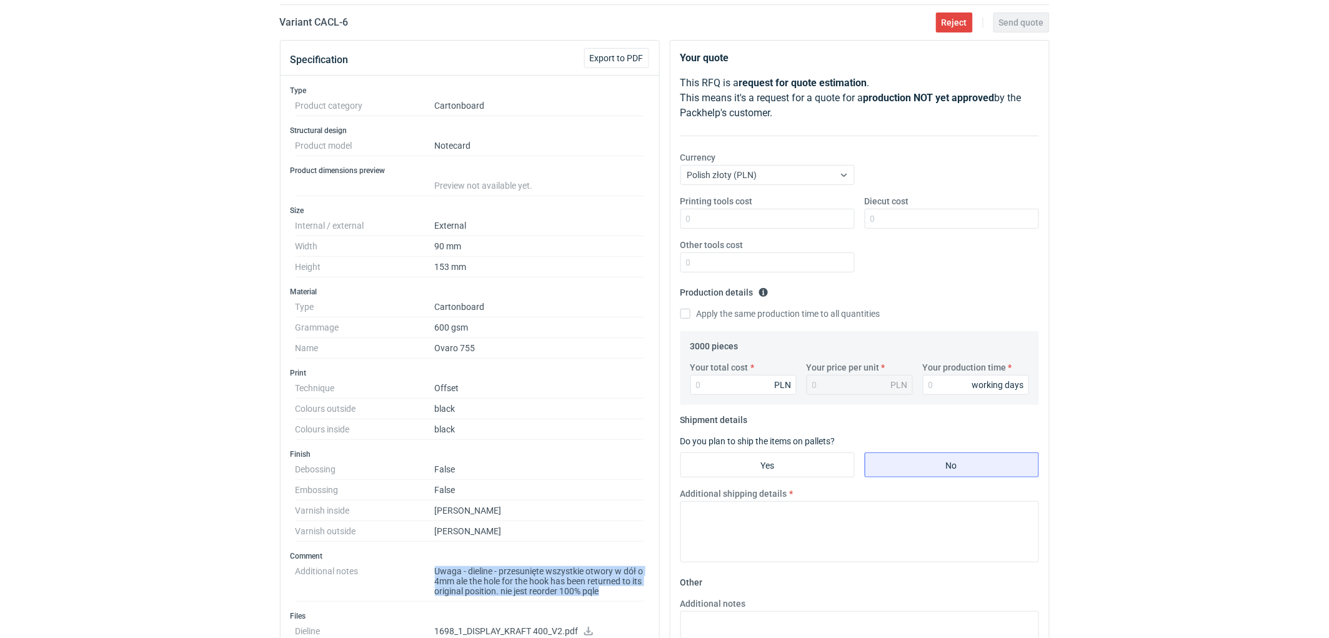
scroll to position [208, 0]
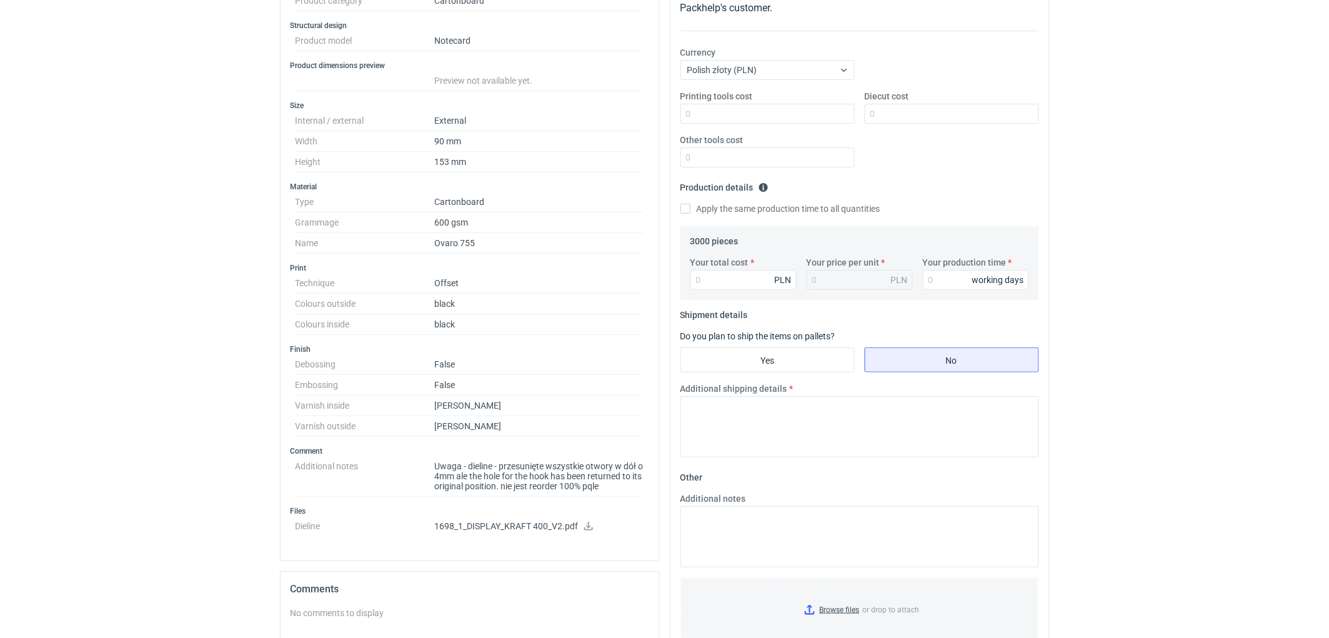
click at [142, 328] on div "RFQs Specs Designs Items Orders Customers Tools Analytics 11 99+ EM [PERSON_NAM…" at bounding box center [664, 111] width 1329 height 638
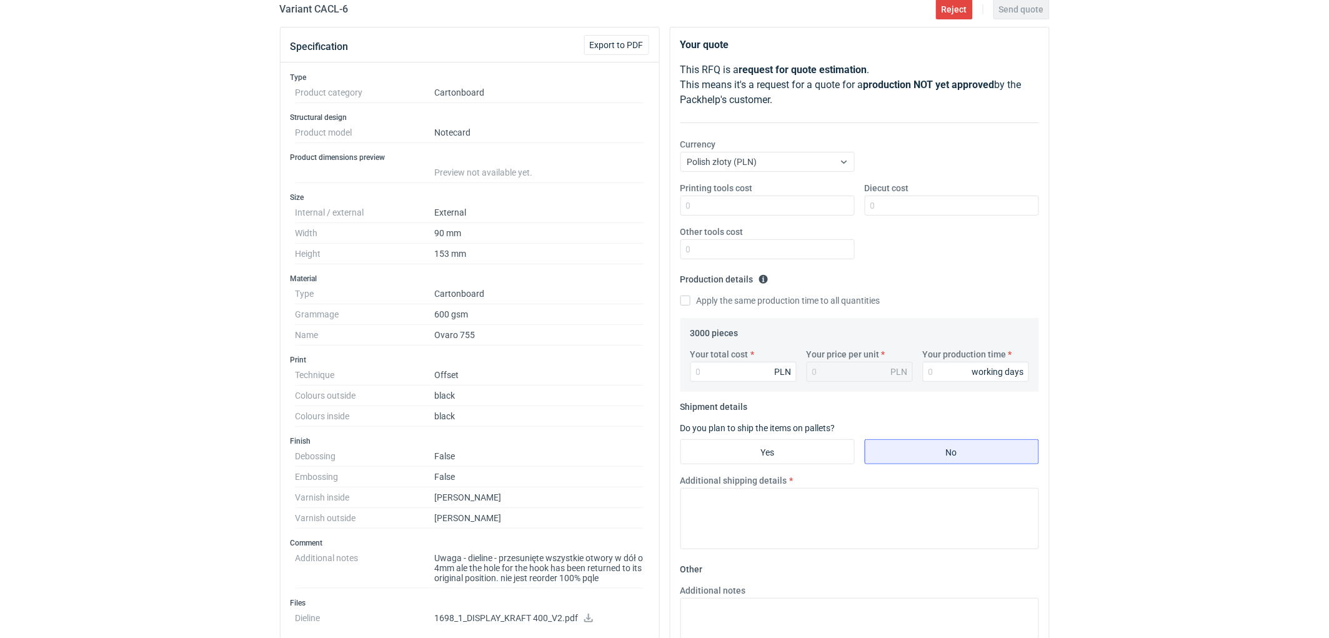
scroll to position [0, 0]
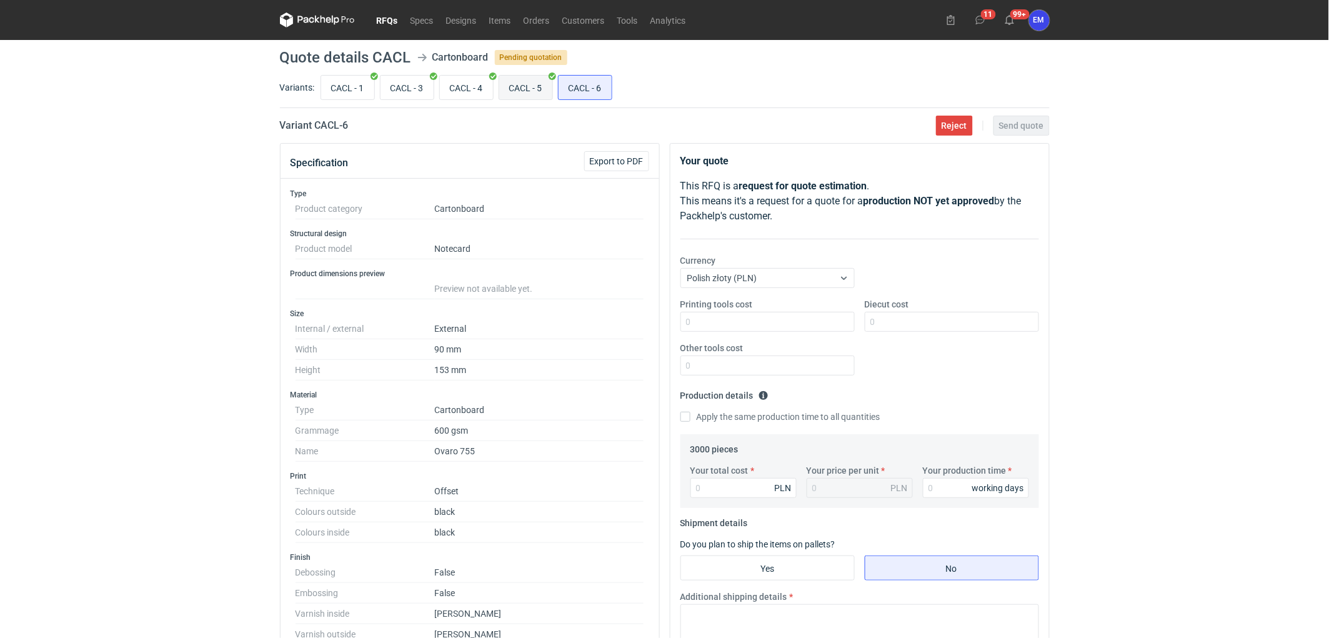
click at [522, 81] on input "CACL - 5" at bounding box center [525, 88] width 53 height 24
radio input "true"
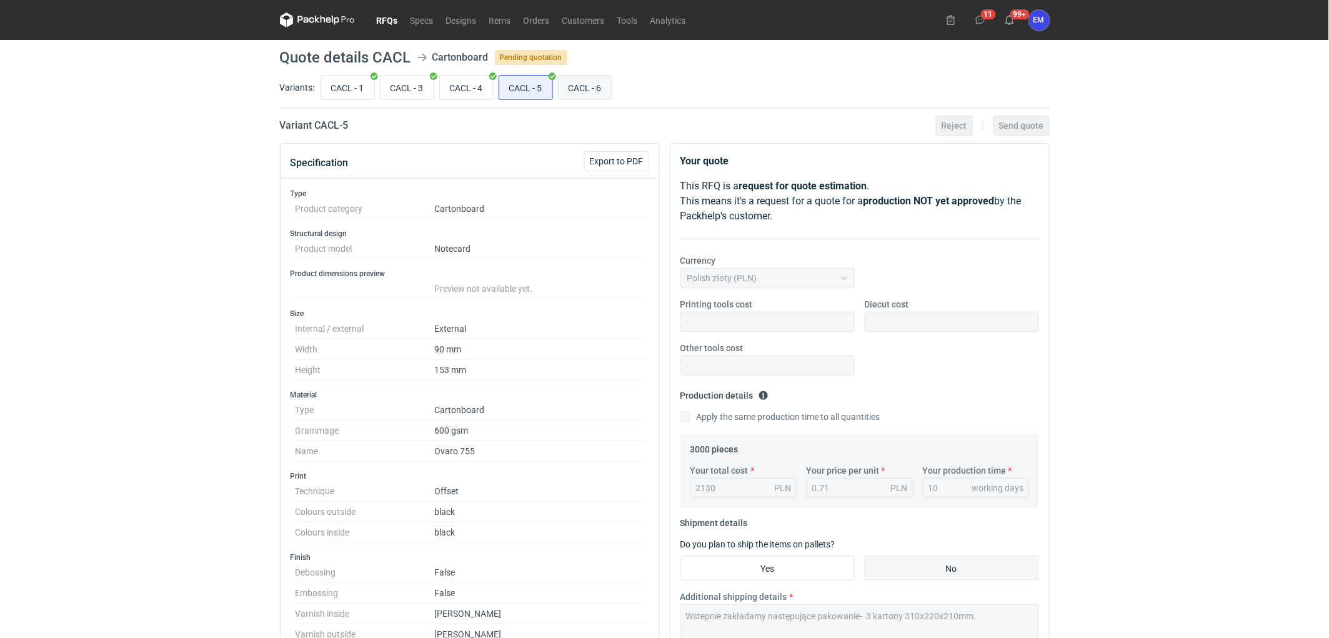
click at [572, 86] on input "CACL - 6" at bounding box center [584, 88] width 53 height 24
radio input "true"
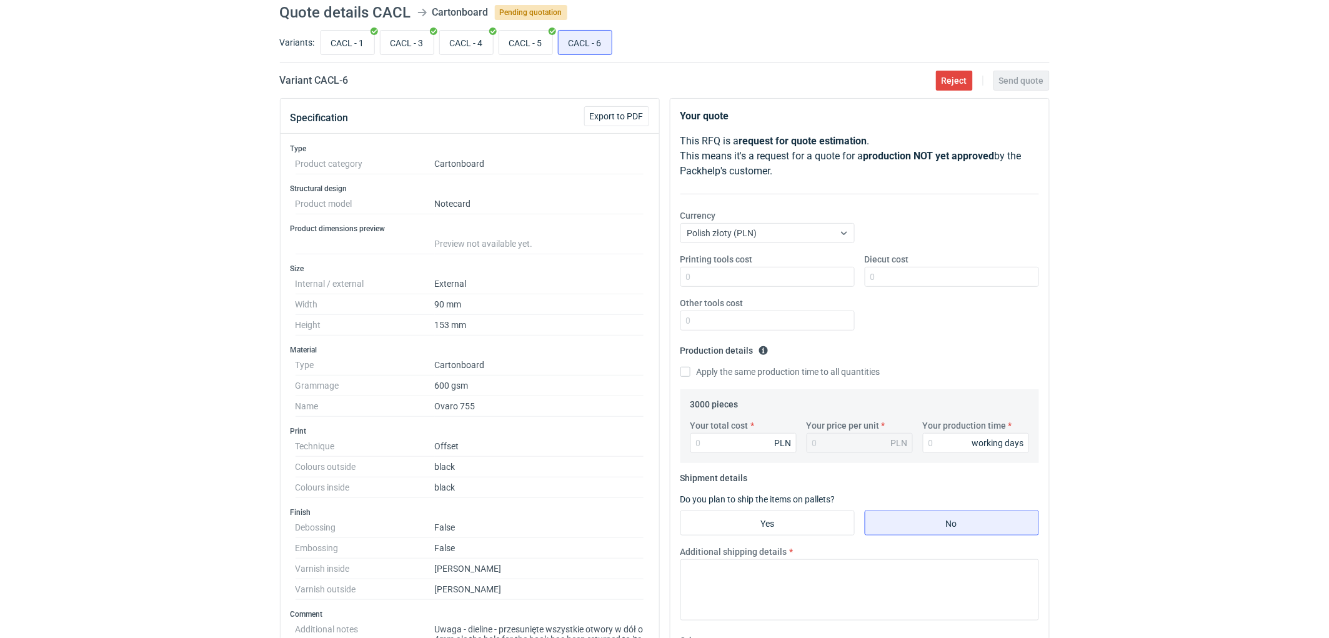
scroll to position [69, 0]
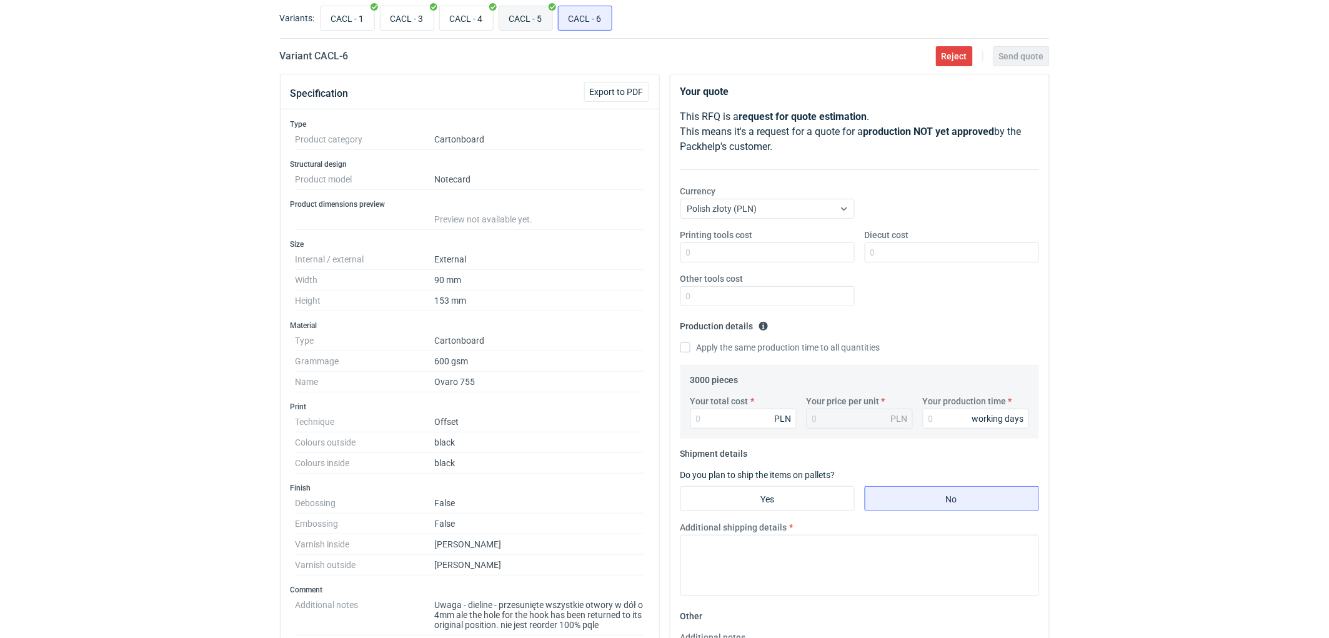
click at [523, 22] on input "CACL - 5" at bounding box center [525, 18] width 53 height 24
radio input "true"
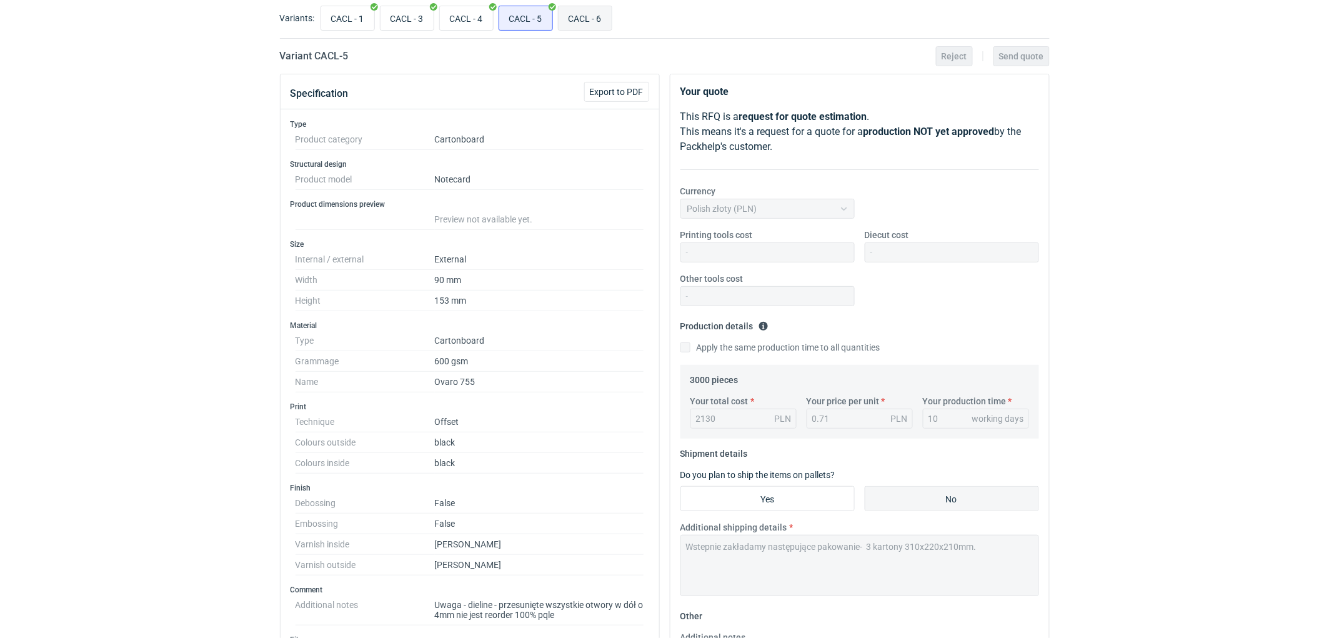
click at [584, 19] on input "CACL - 6" at bounding box center [584, 18] width 53 height 24
radio input "true"
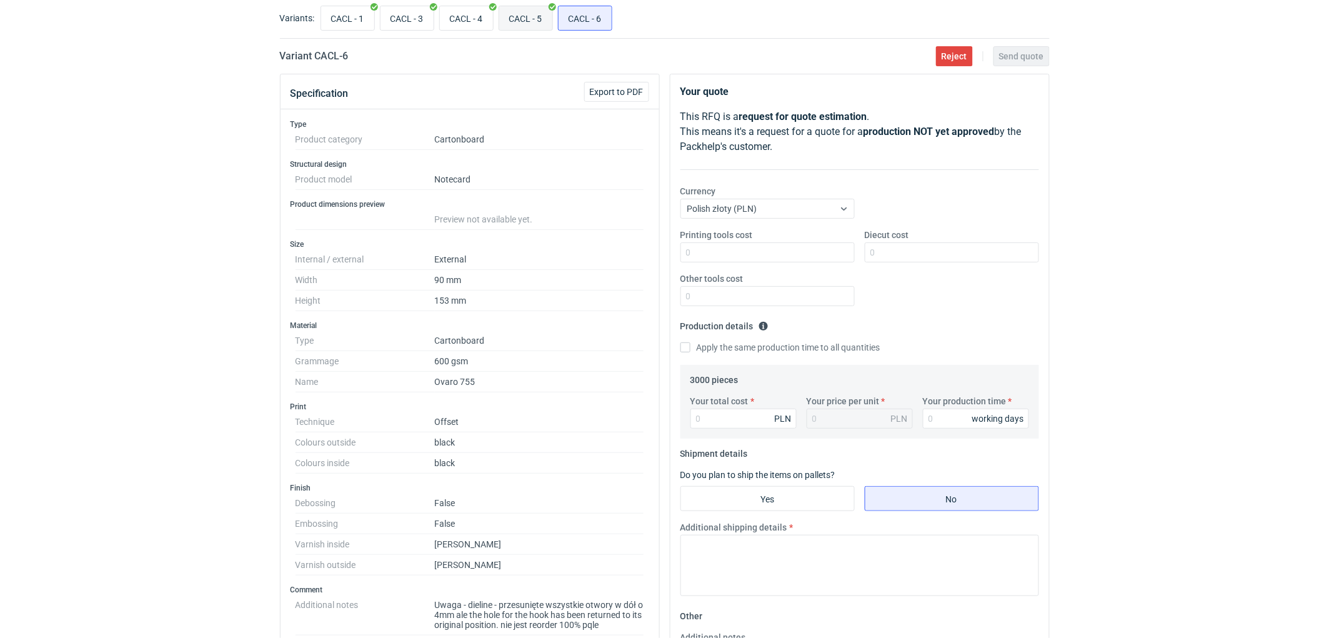
click at [524, 19] on input "CACL - 5" at bounding box center [525, 18] width 53 height 24
radio input "true"
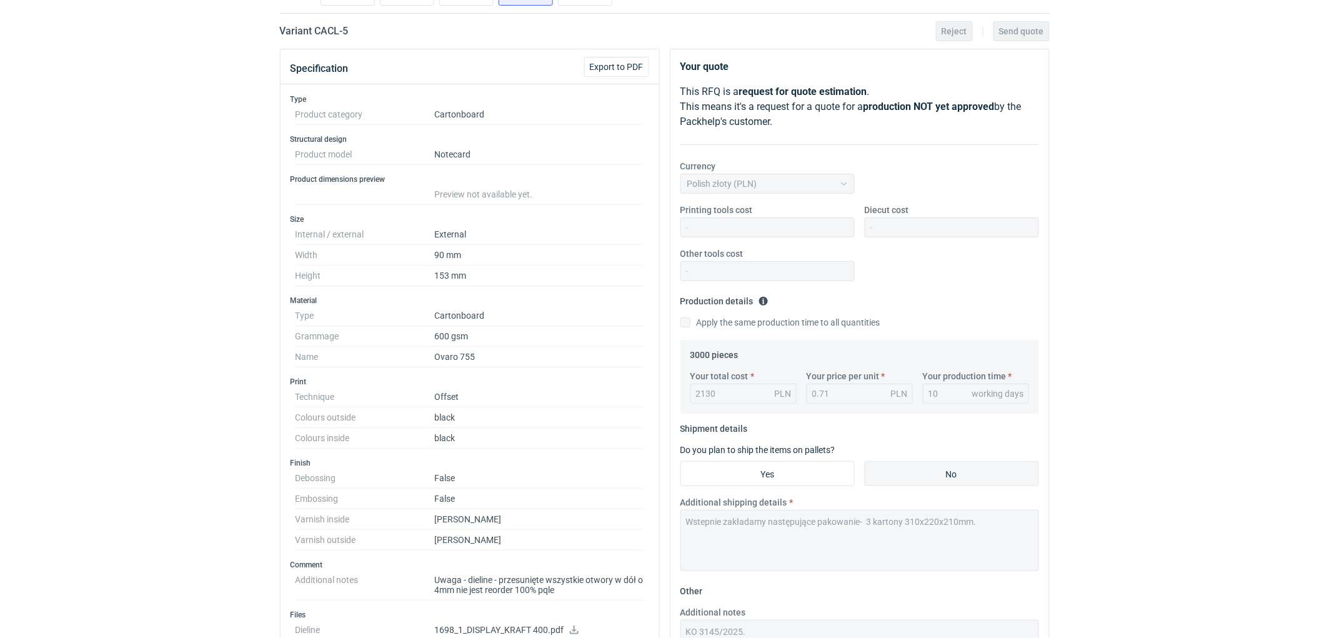
scroll to position [69, 0]
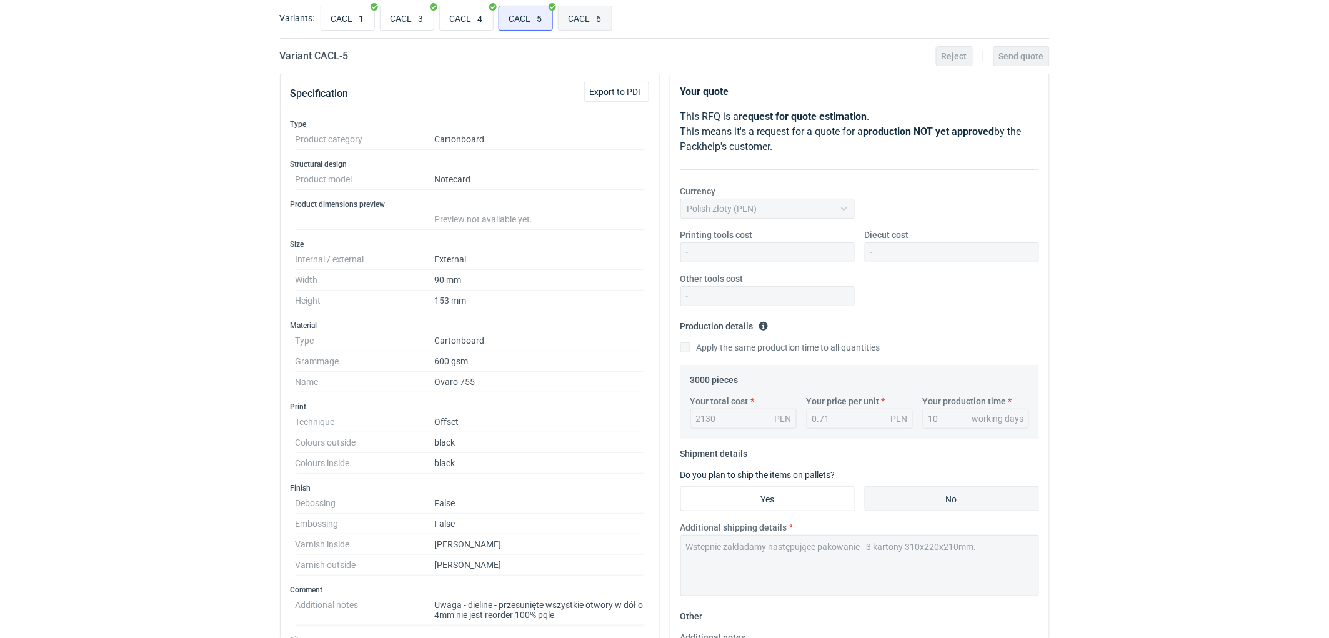
click at [586, 20] on input "CACL - 6" at bounding box center [584, 18] width 53 height 24
radio input "true"
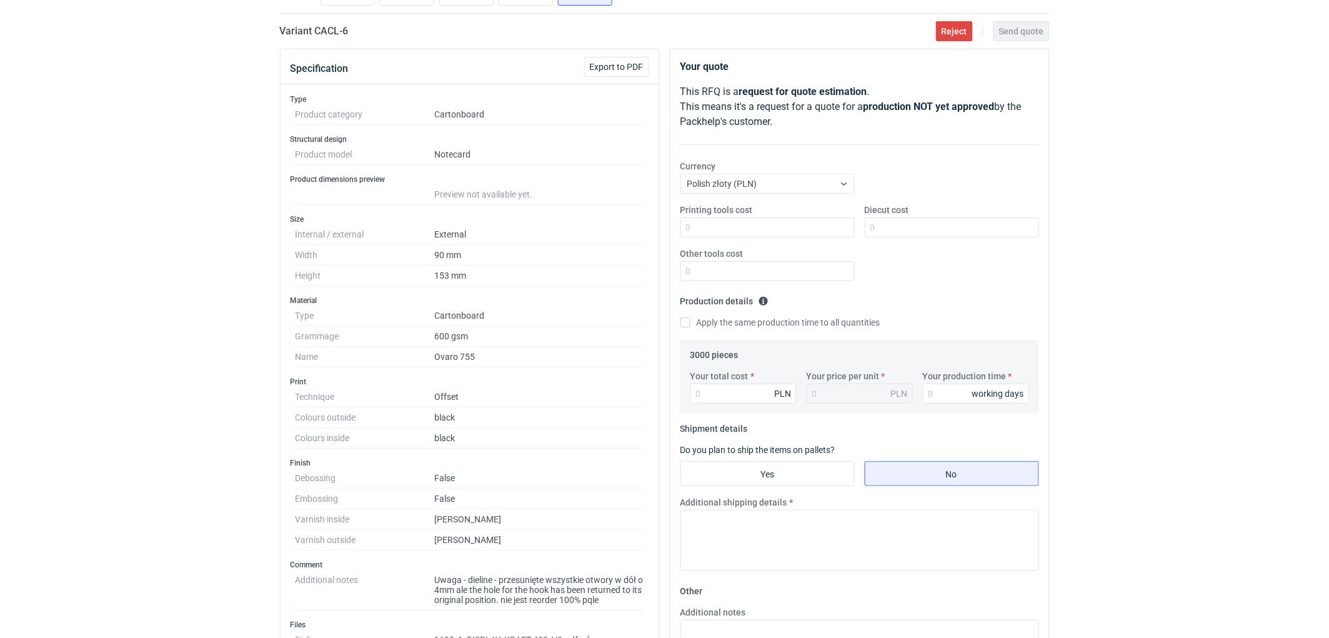
scroll to position [69, 0]
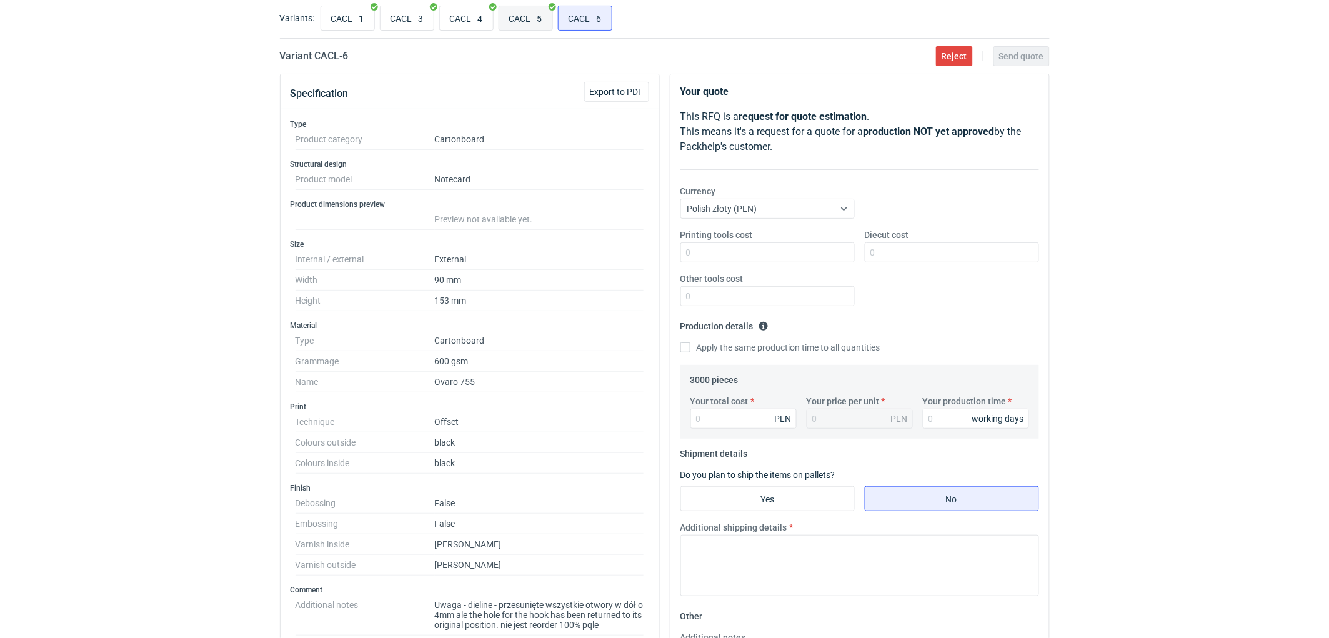
click at [535, 19] on input "CACL - 5" at bounding box center [525, 18] width 53 height 24
radio input "true"
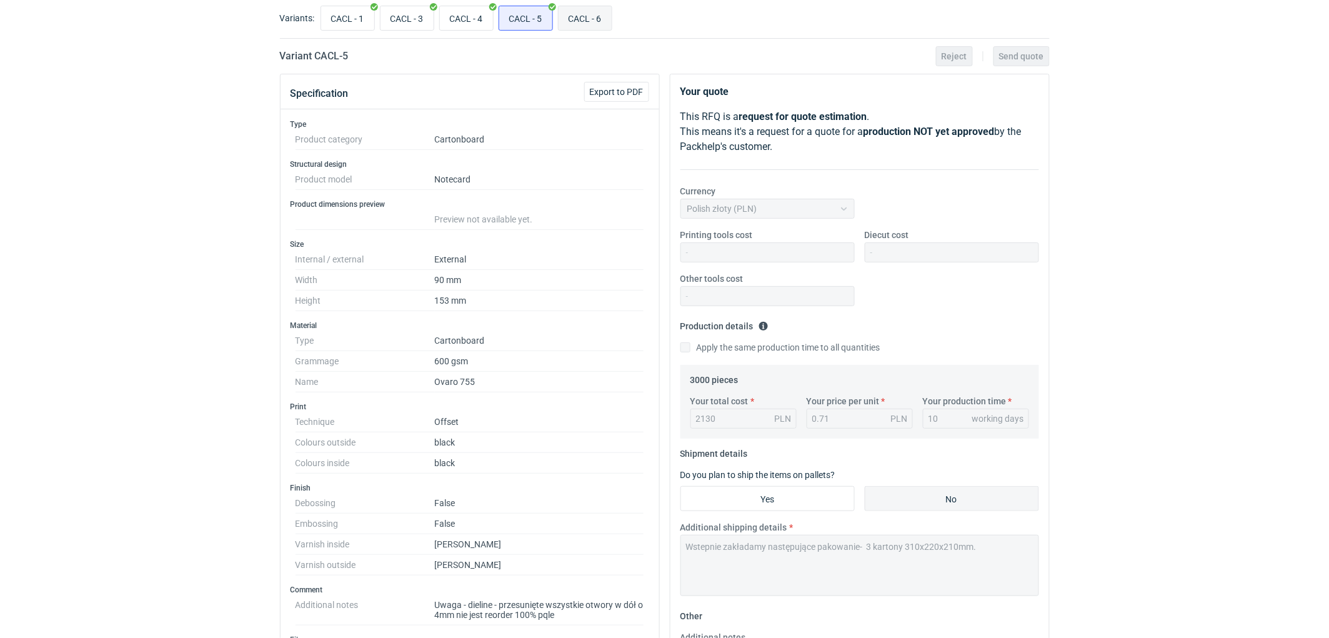
click at [595, 17] on input "CACL - 6" at bounding box center [584, 18] width 53 height 24
radio input "true"
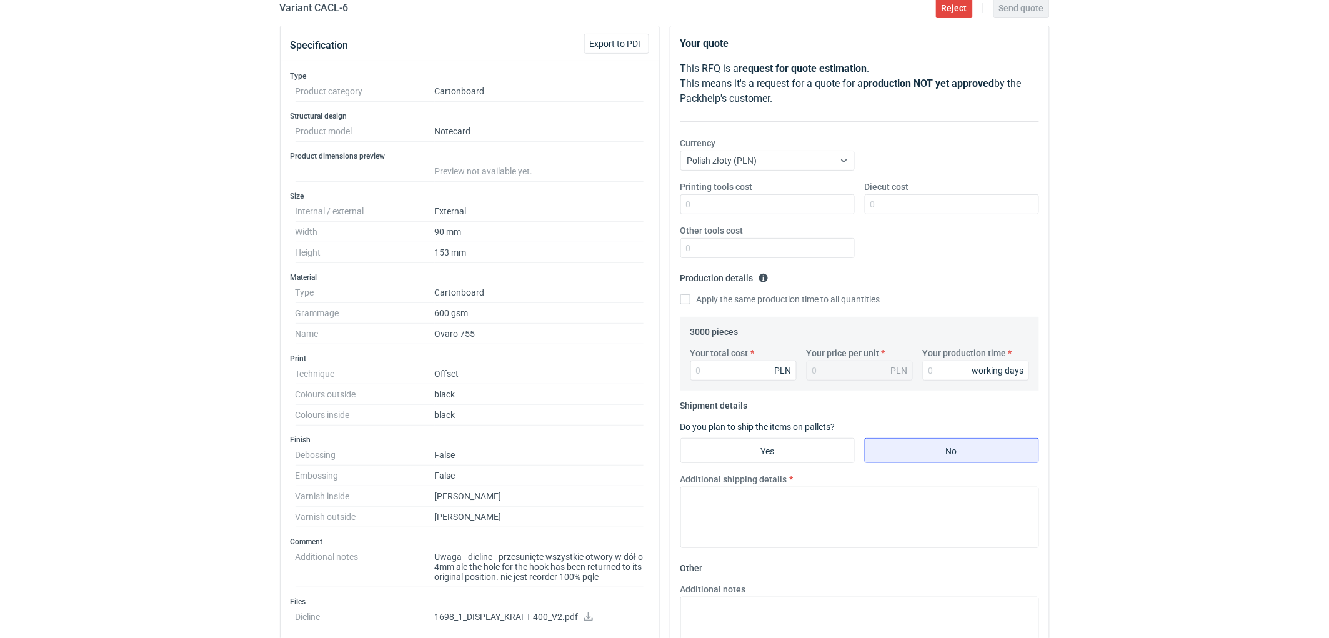
scroll to position [277, 0]
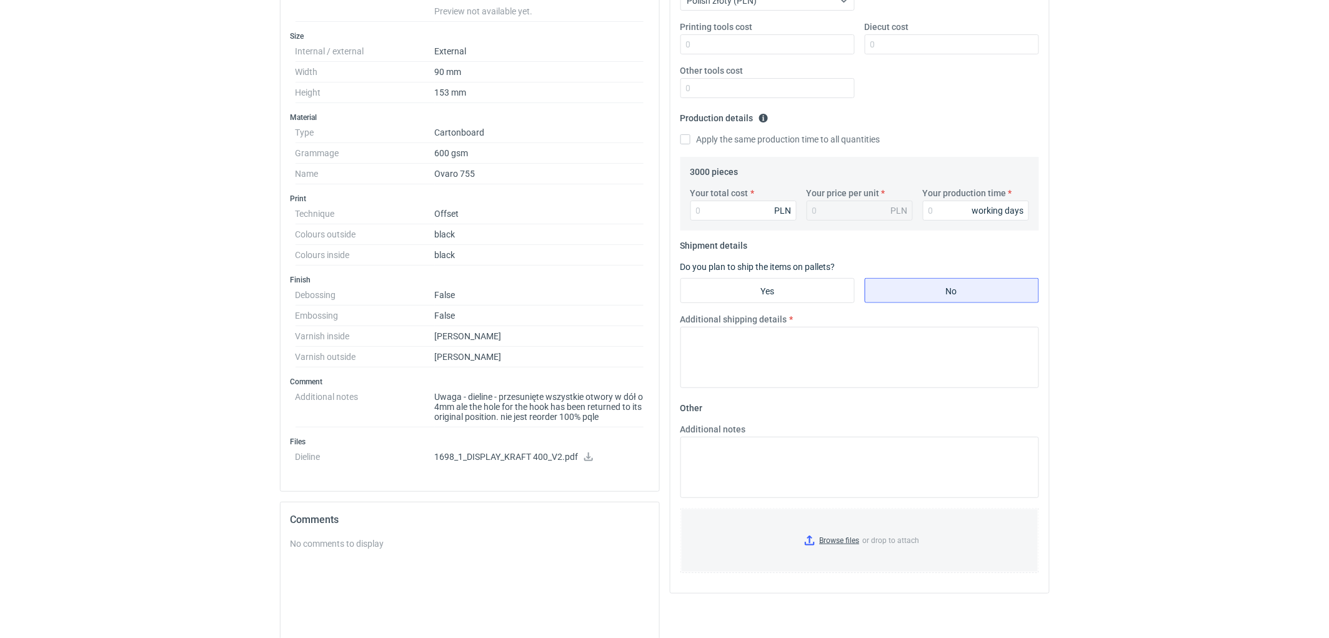
click at [217, 317] on div "RFQs Specs Designs Items Orders Customers Tools Analytics 11 99+ EM [PERSON_NAM…" at bounding box center [664, 42] width 1329 height 638
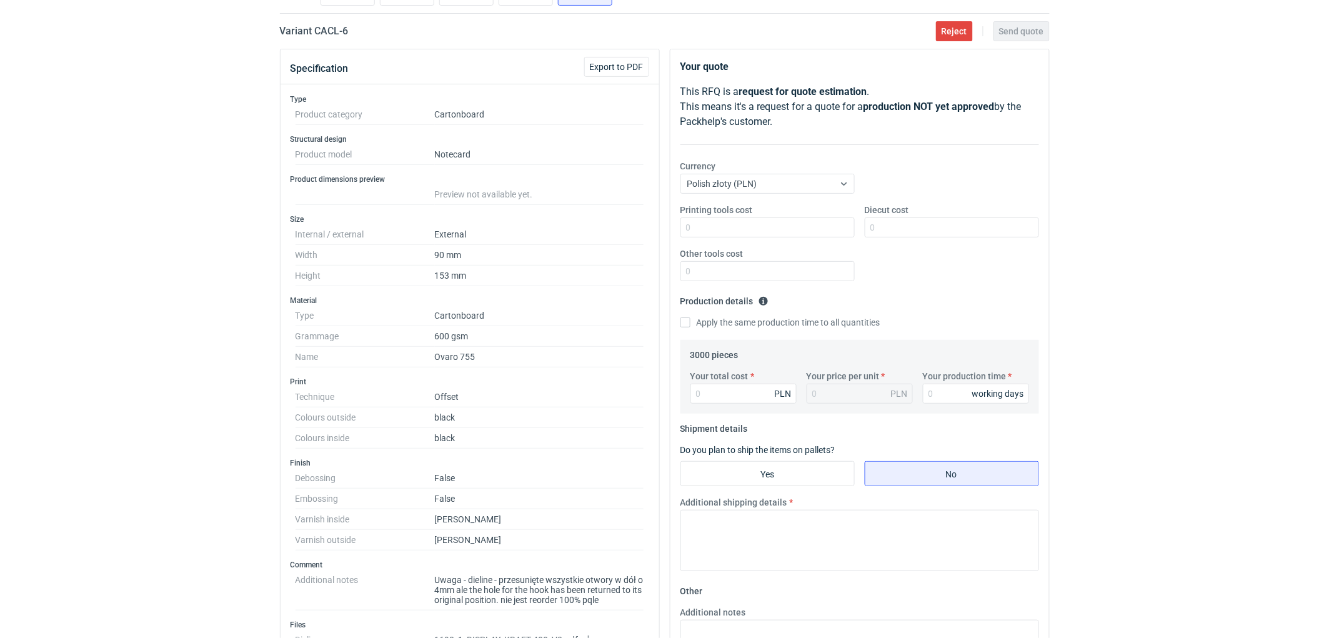
scroll to position [164, 0]
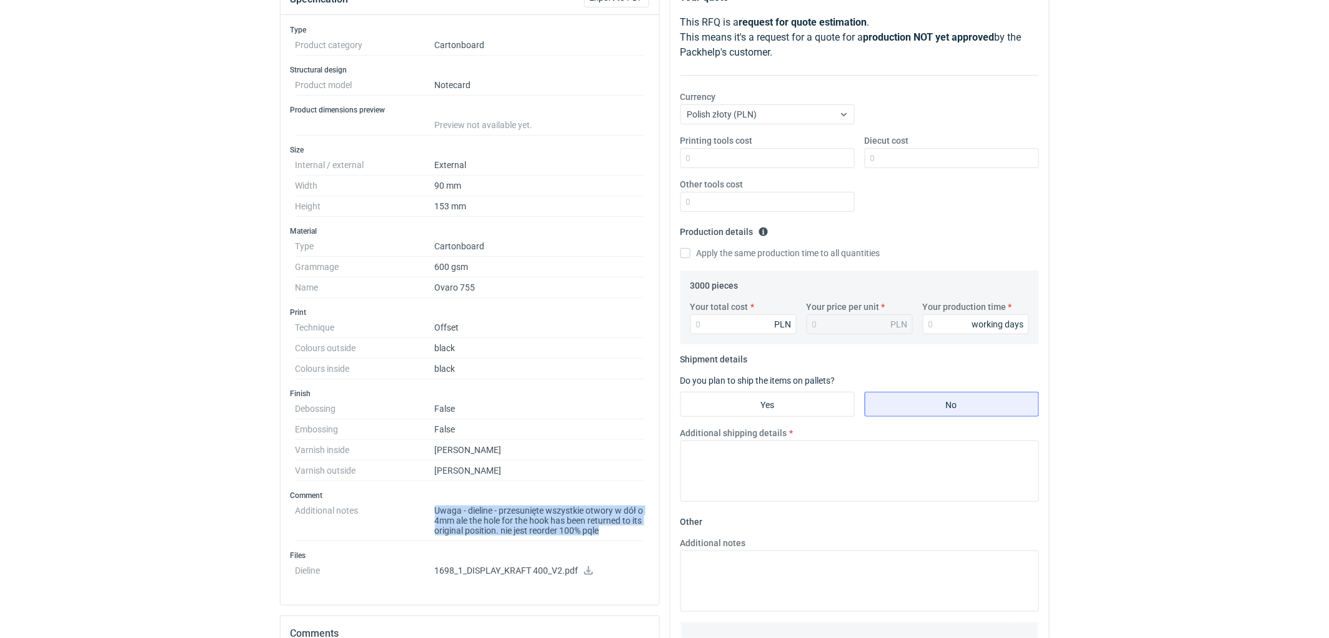
drag, startPoint x: 431, startPoint y: 507, endPoint x: 626, endPoint y: 534, distance: 196.8
click at [626, 534] on dl "Additional notes Uwaga - dieline - przesunięte wszystkie otwory w dół o 4mm ale…" at bounding box center [469, 520] width 349 height 41
click at [625, 532] on dd "Uwaga - dieline - przesunięte wszystkie otwory w dół o 4mm ale the hole for the…" at bounding box center [539, 520] width 209 height 41
click at [602, 515] on dd "Uwaga - dieline - przesunięte wszystkie otwory w dół o 4mm ale the hole for the…" at bounding box center [539, 520] width 209 height 41
click at [184, 457] on div "RFQs Specs Designs Items Orders Customers Tools Analytics 11 99+ EM [PERSON_NAM…" at bounding box center [664, 155] width 1329 height 638
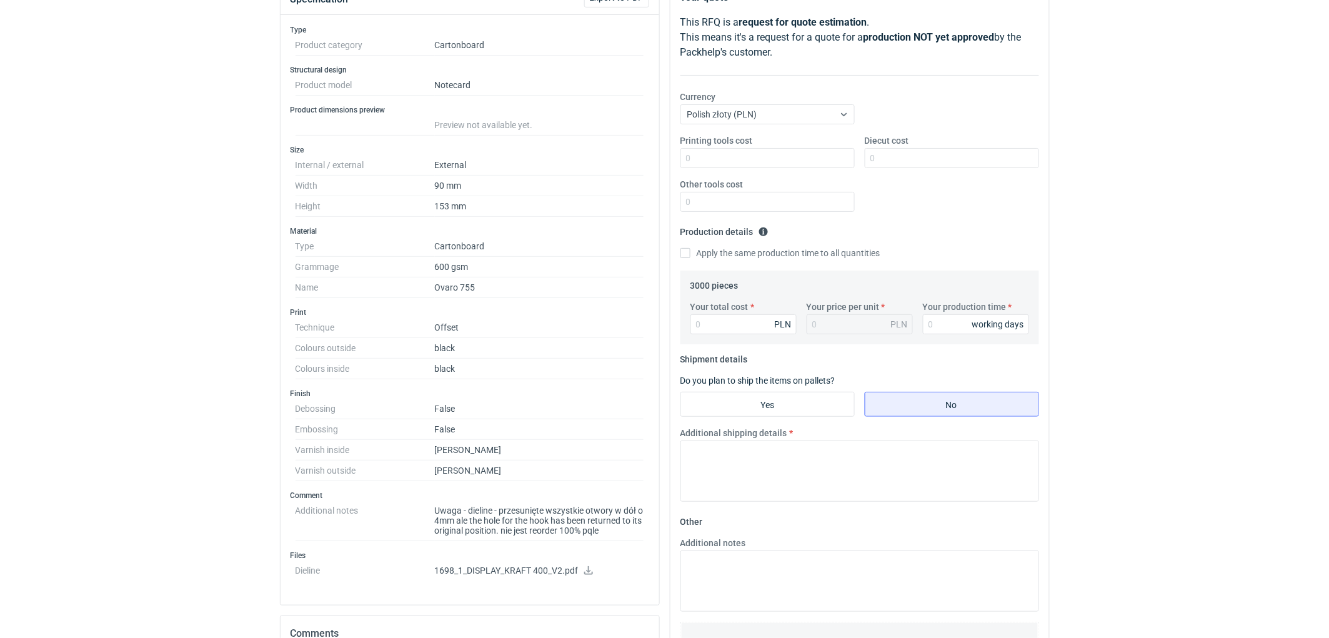
scroll to position [139, 0]
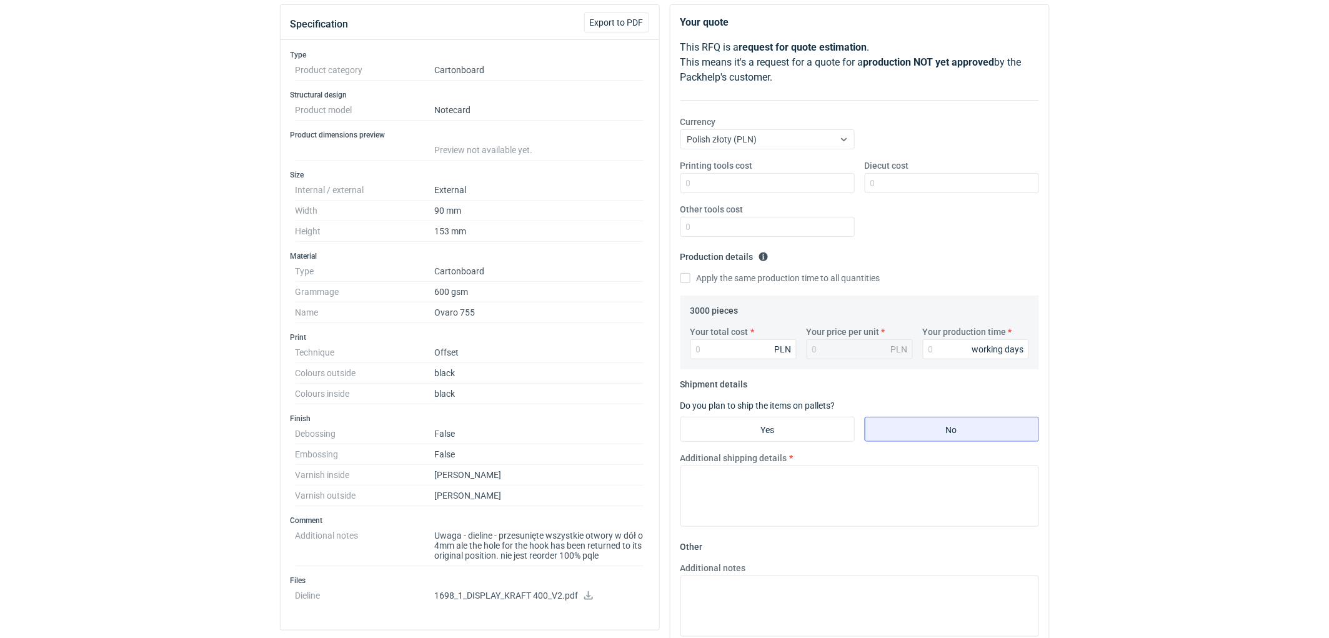
click at [186, 456] on div "RFQs Specs Designs Items Orders Customers Tools Analytics 11 99+ EM [PERSON_NAM…" at bounding box center [664, 180] width 1329 height 638
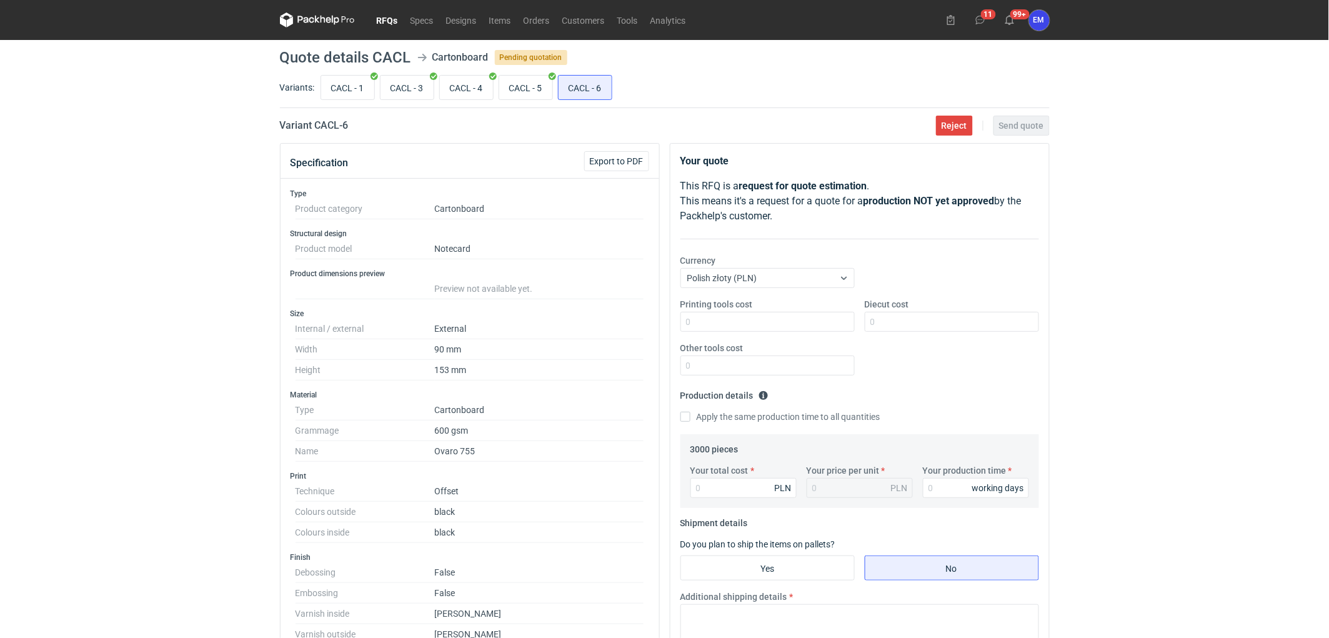
click at [204, 314] on div "RFQs Specs Designs Items Orders Customers Tools Analytics 11 99+ EM [PERSON_NAM…" at bounding box center [664, 319] width 1329 height 638
click at [319, 159] on button "Specification" at bounding box center [319, 163] width 58 height 30
click at [529, 89] on input "CACL - 5" at bounding box center [525, 88] width 53 height 24
radio input "true"
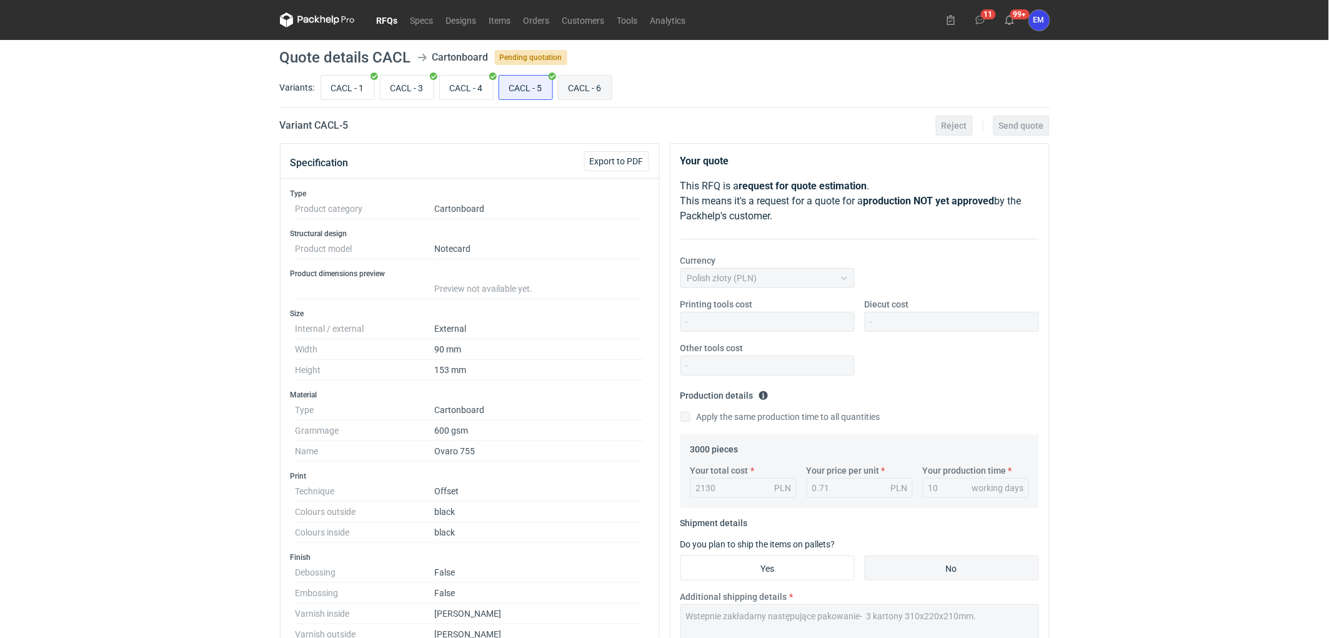
click at [582, 84] on input "CACL - 6" at bounding box center [584, 88] width 53 height 24
radio input "true"
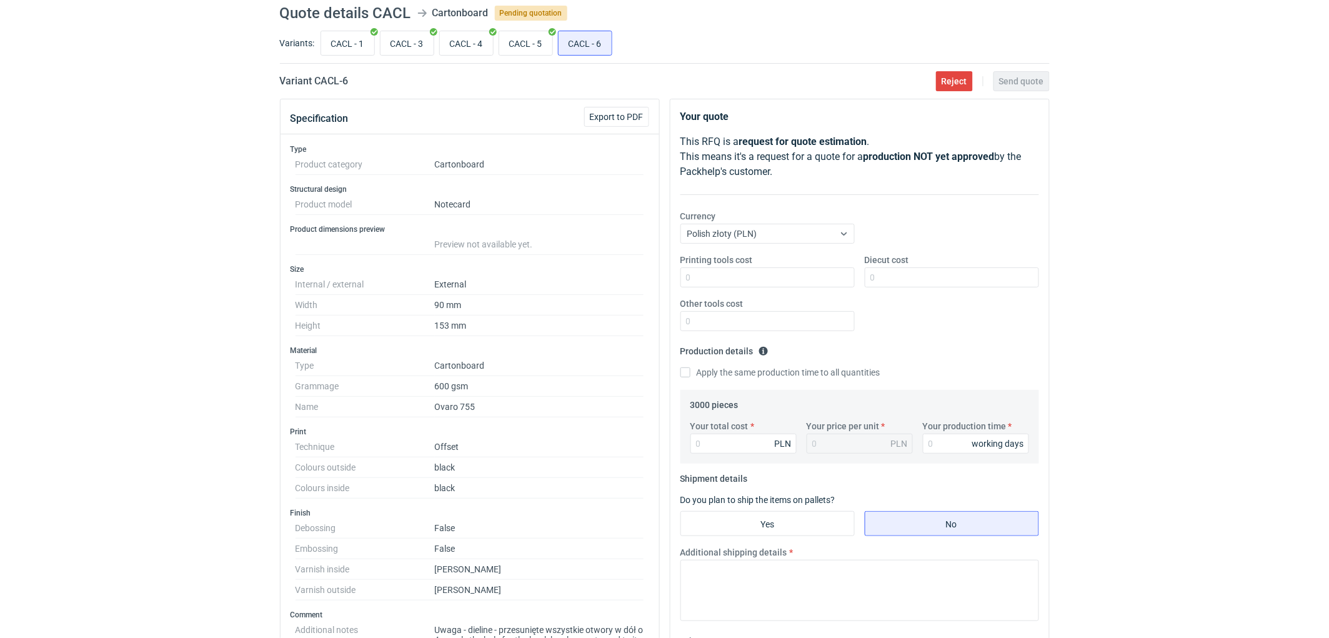
scroll to position [69, 0]
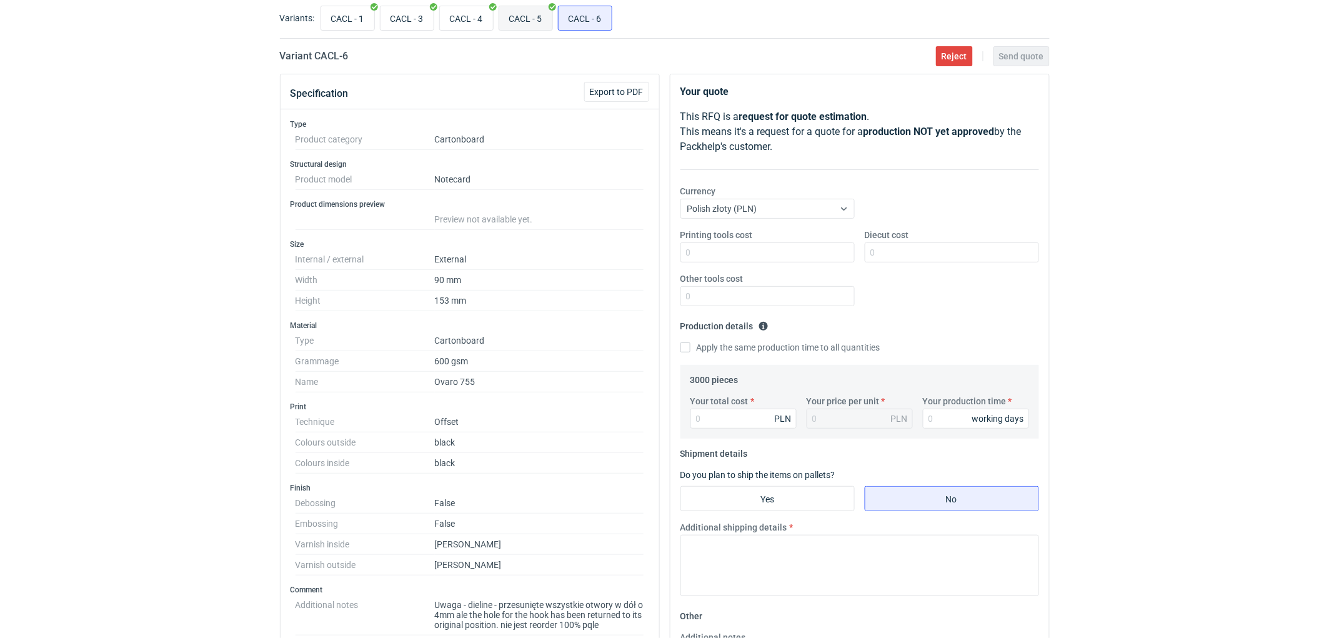
click at [521, 22] on input "CACL - 5" at bounding box center [525, 18] width 53 height 24
radio input "true"
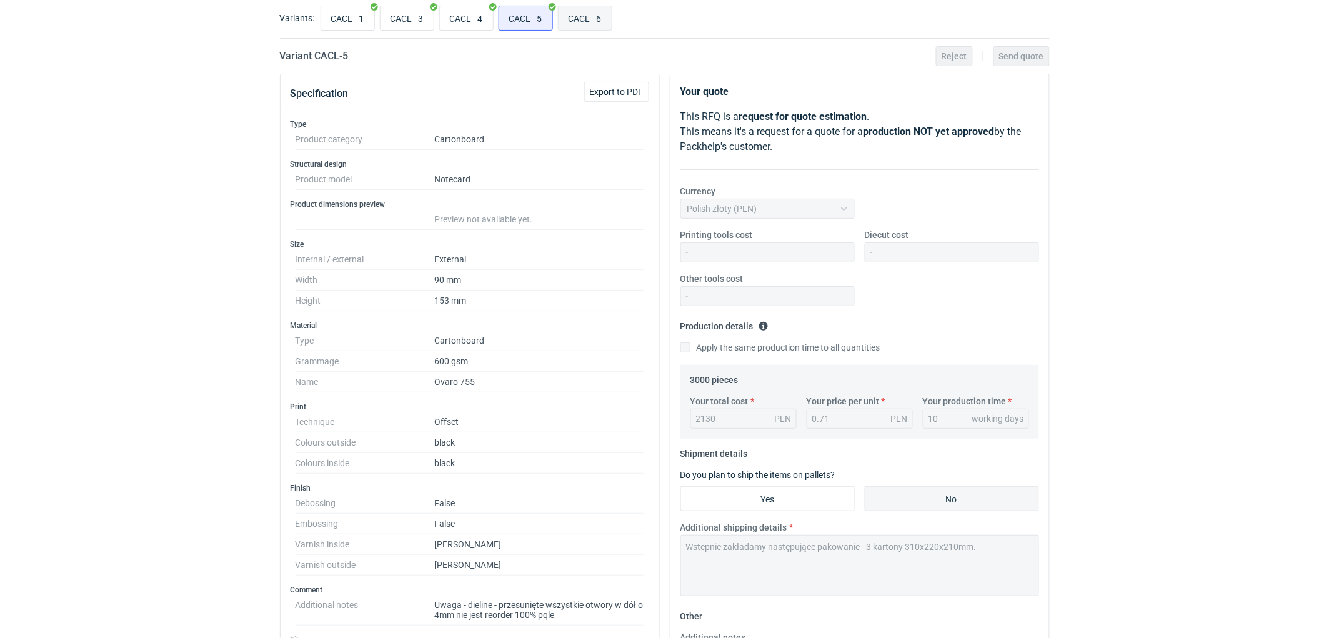
click at [597, 14] on input "CACL - 6" at bounding box center [584, 18] width 53 height 24
radio input "true"
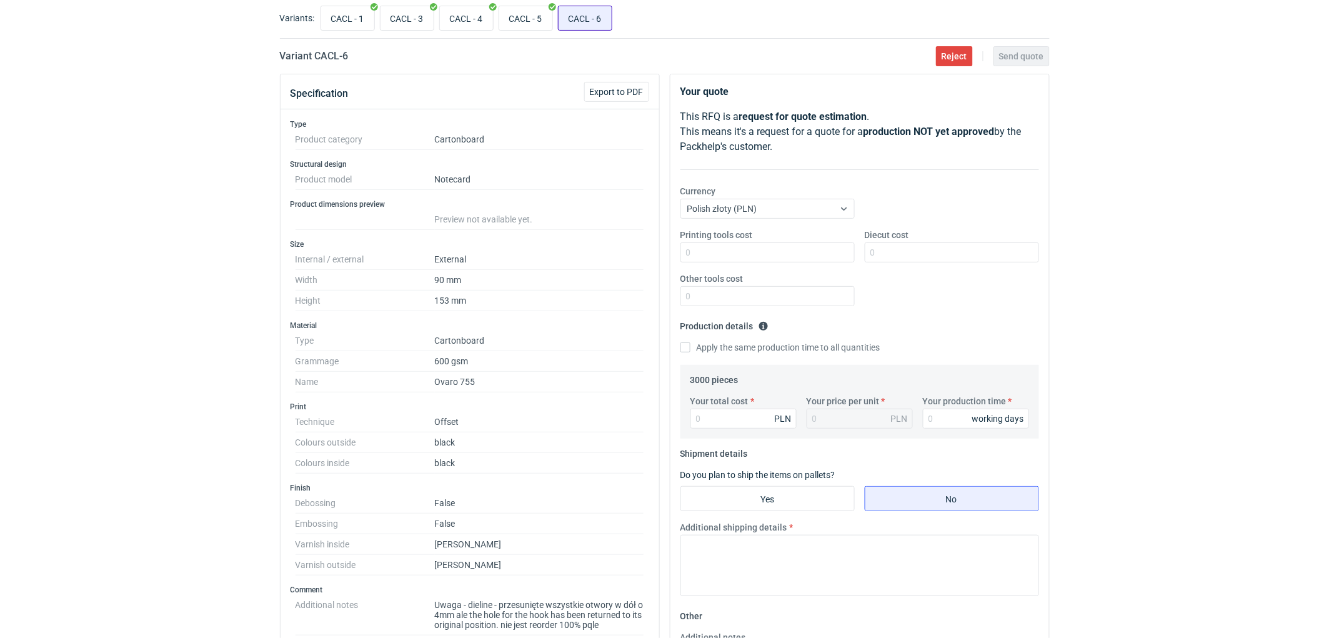
drag, startPoint x: 519, startPoint y: 14, endPoint x: 606, endPoint y: 20, distance: 87.7
click at [539, 20] on input "CACL - 5" at bounding box center [525, 18] width 53 height 24
radio input "true"
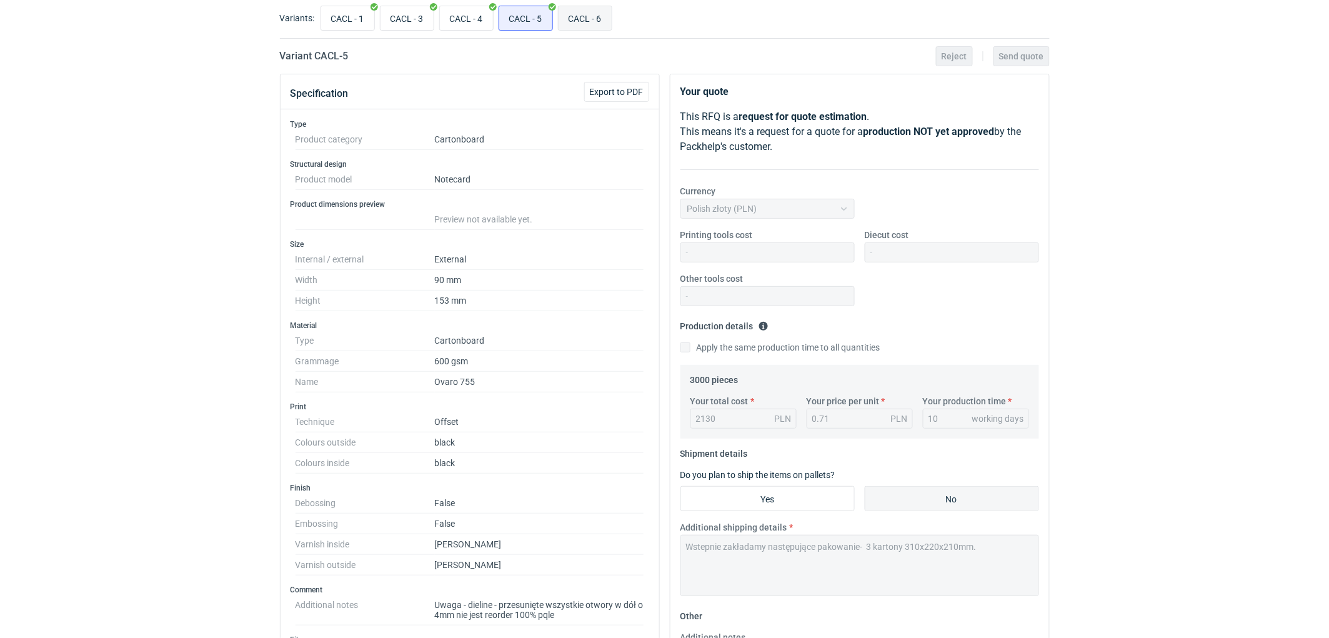
click at [603, 20] on input "CACL - 6" at bounding box center [584, 18] width 53 height 24
radio input "true"
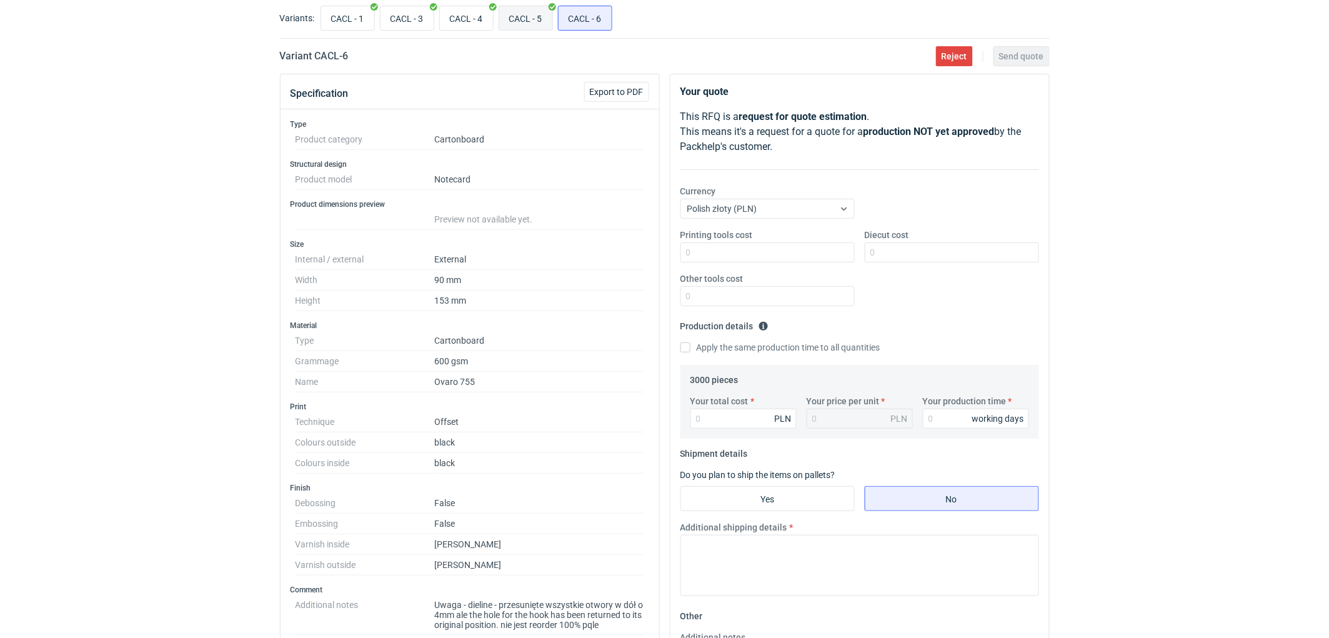
click at [520, 20] on input "CACL - 5" at bounding box center [525, 18] width 53 height 24
radio input "true"
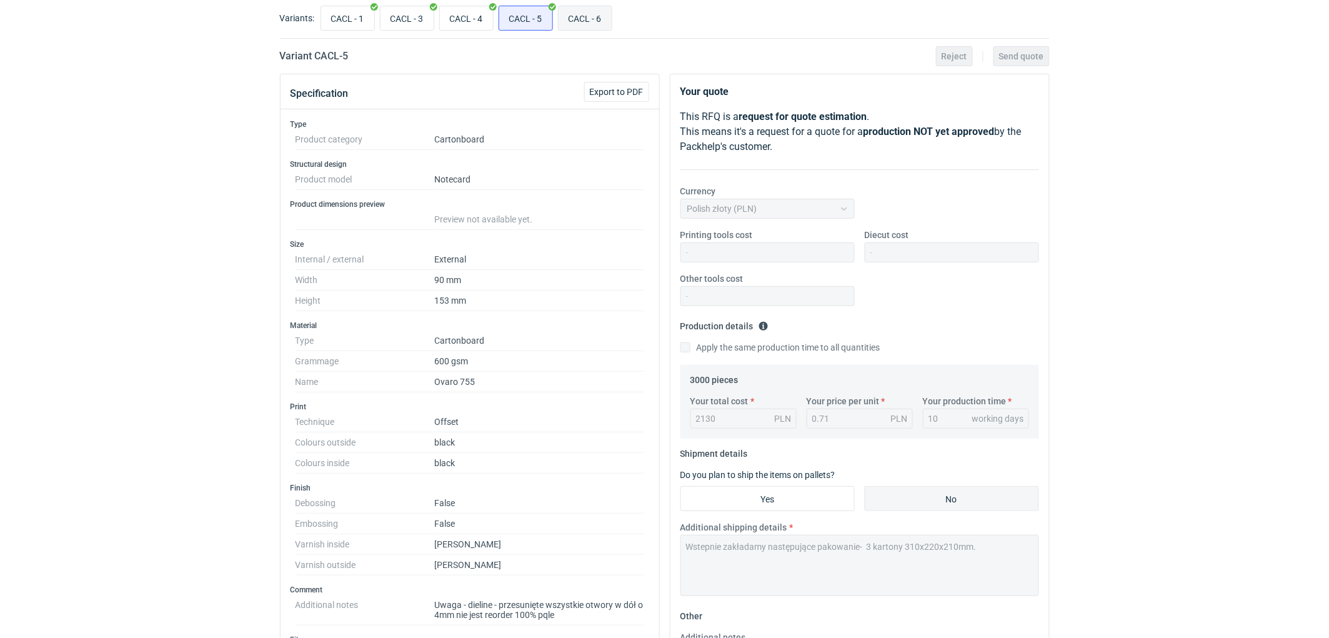
click at [592, 29] on input "CACL - 6" at bounding box center [584, 18] width 53 height 24
radio input "true"
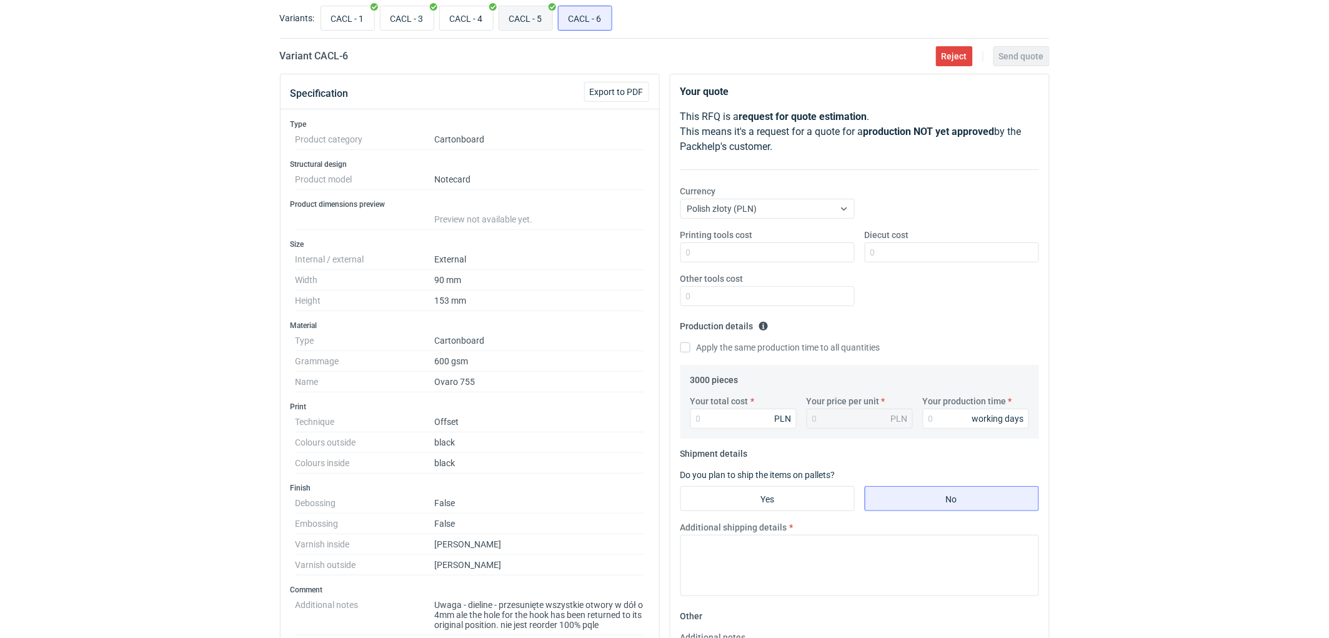
click at [522, 14] on input "CACL - 5" at bounding box center [525, 18] width 53 height 24
radio input "true"
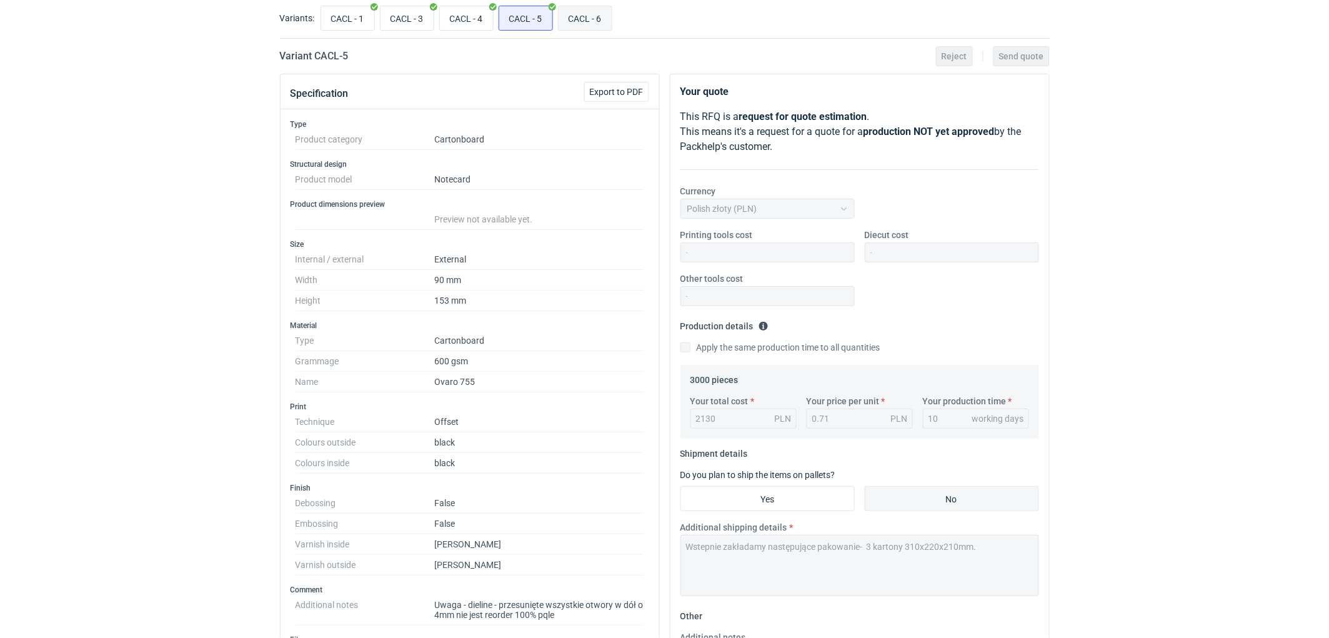
click at [584, 21] on input "CACL - 6" at bounding box center [584, 18] width 53 height 24
radio input "true"
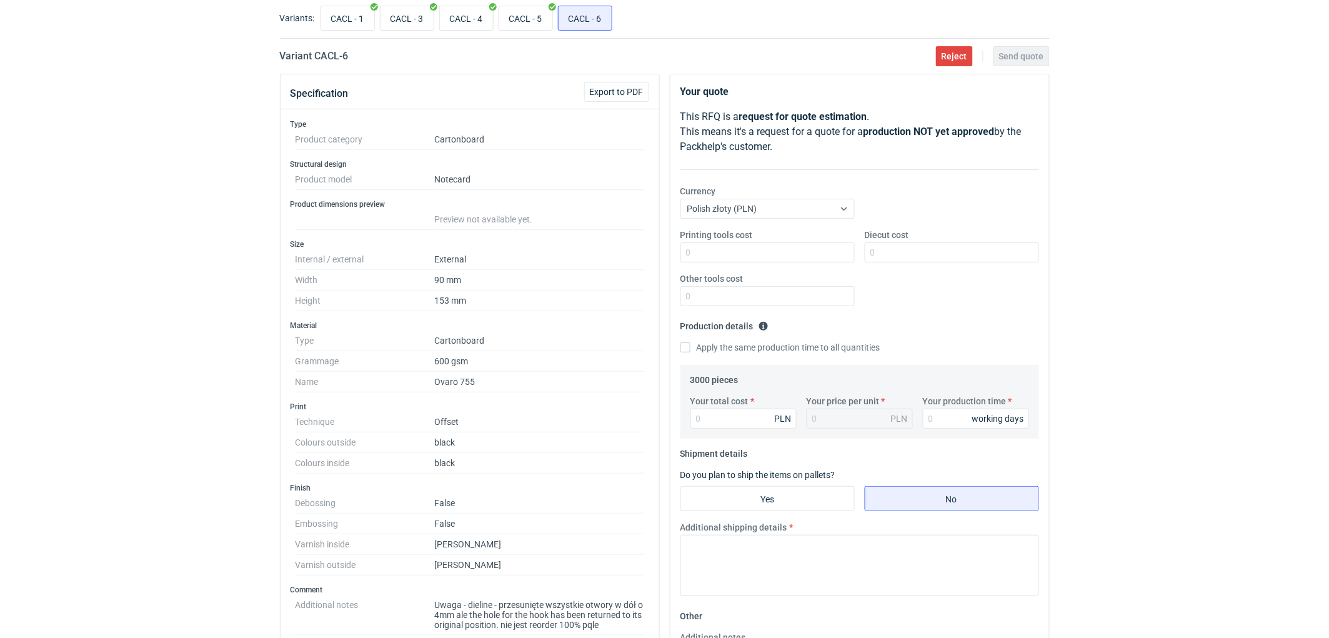
click at [133, 166] on div "RFQs Specs Designs Items Orders Customers Tools Analytics 11 99+ EM [PERSON_NAM…" at bounding box center [664, 250] width 1329 height 638
click at [526, 25] on input "CACL - 5" at bounding box center [525, 18] width 53 height 24
radio input "true"
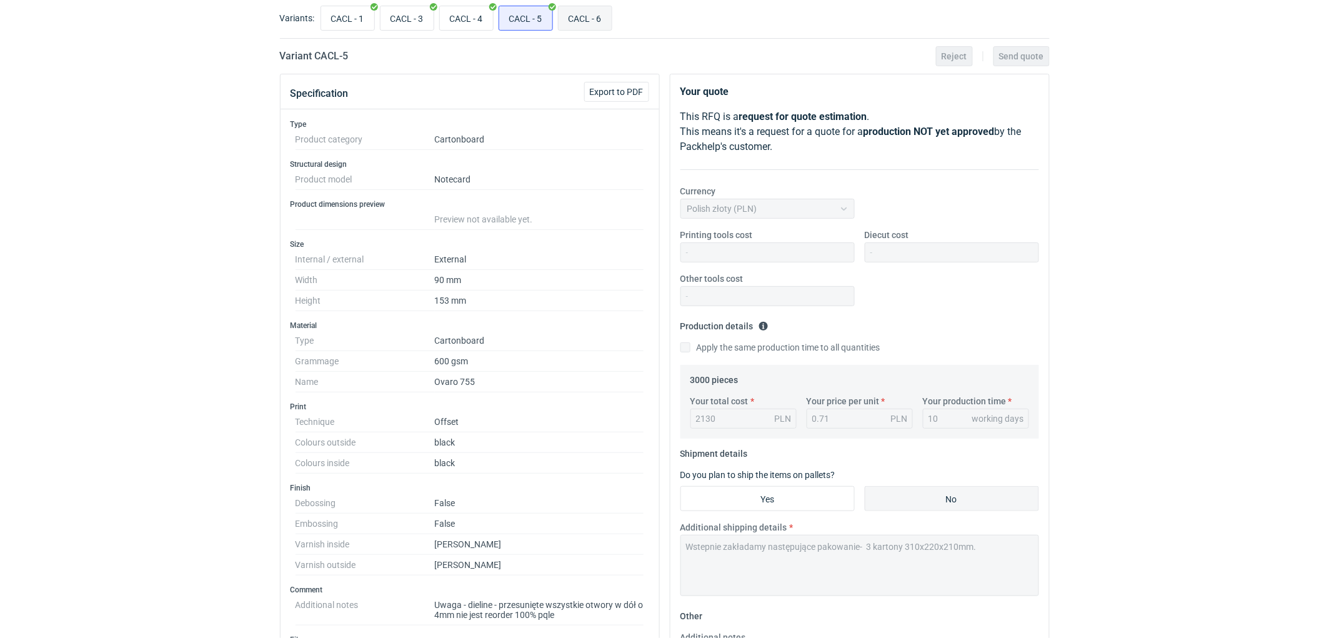
click at [583, 26] on input "CACL - 6" at bounding box center [584, 18] width 53 height 24
radio input "true"
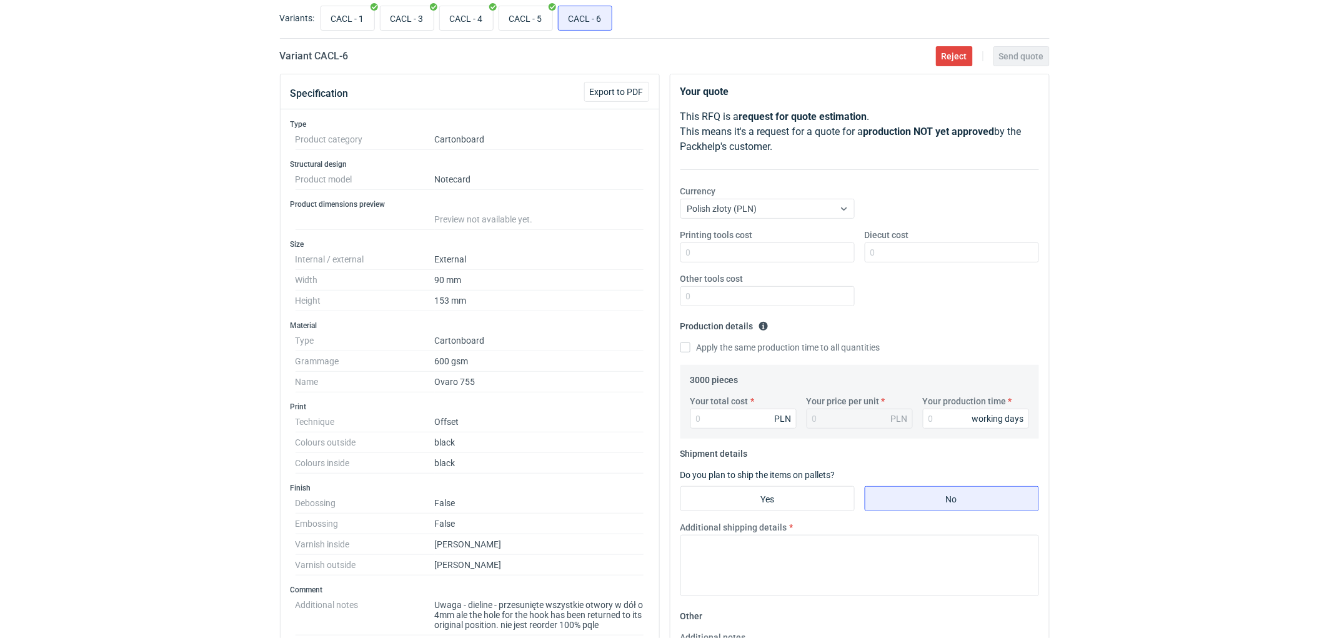
drag, startPoint x: 84, startPoint y: 325, endPoint x: 86, endPoint y: 315, distance: 9.7
click at [86, 315] on div "RFQs Specs Designs Items Orders Customers Tools Analytics 11 99+ EM [PERSON_NAM…" at bounding box center [664, 250] width 1329 height 638
click at [86, 316] on div "RFQs Specs Designs Items Orders Customers Tools Analytics 11 99+ EM [PERSON_NAM…" at bounding box center [664, 250] width 1329 height 638
drag, startPoint x: 129, startPoint y: 315, endPoint x: 136, endPoint y: 338, distance: 24.3
click at [132, 315] on div "RFQs Specs Designs Items Orders Customers Tools Analytics 11 99+ EM [PERSON_NAM…" at bounding box center [664, 250] width 1329 height 638
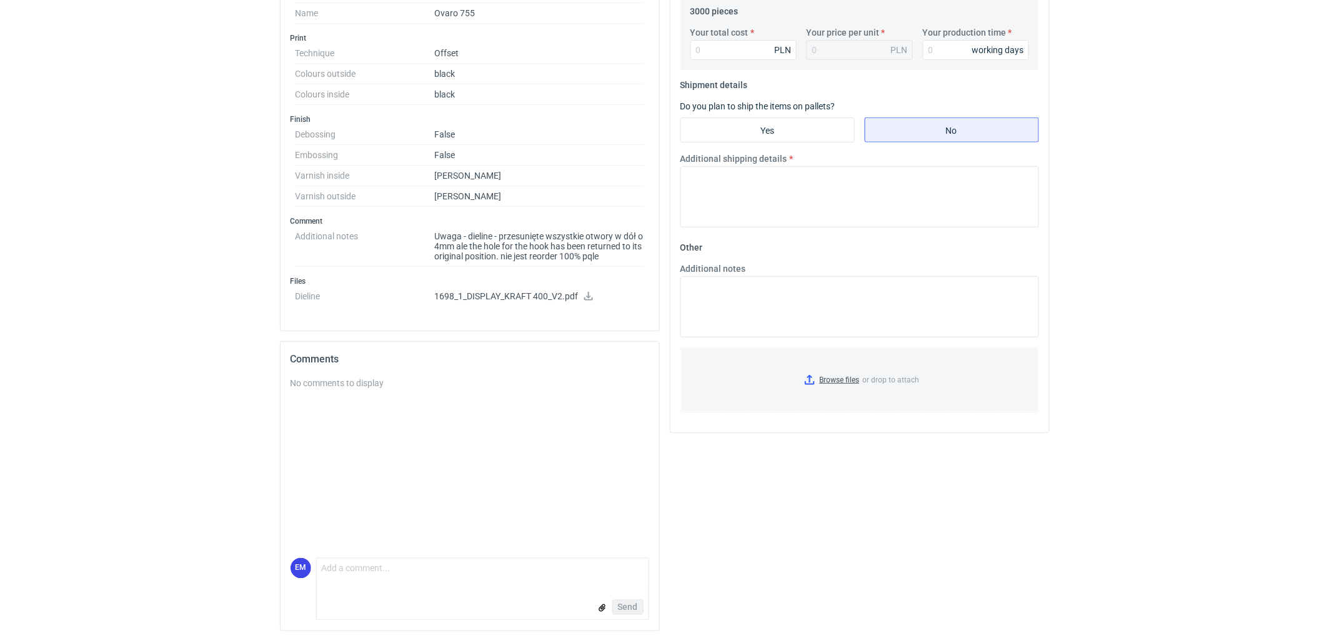
scroll to position [441, 0]
click at [741, 204] on textarea "Additional shipping details" at bounding box center [859, 193] width 359 height 61
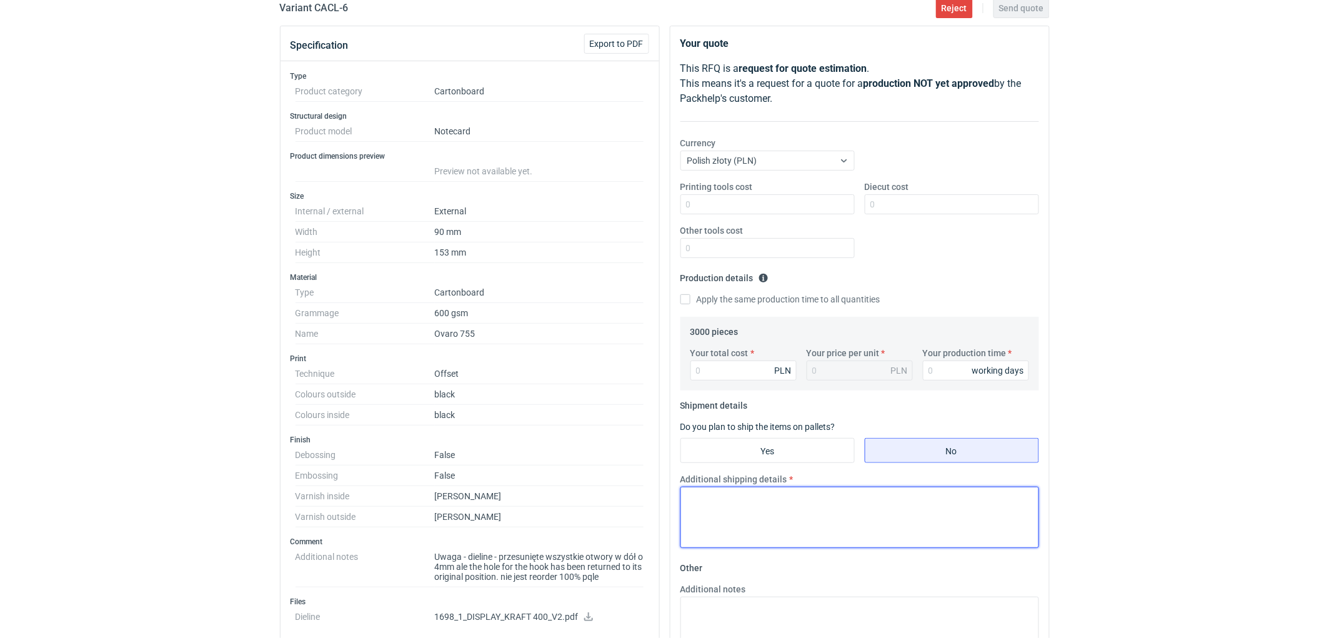
scroll to position [25, 0]
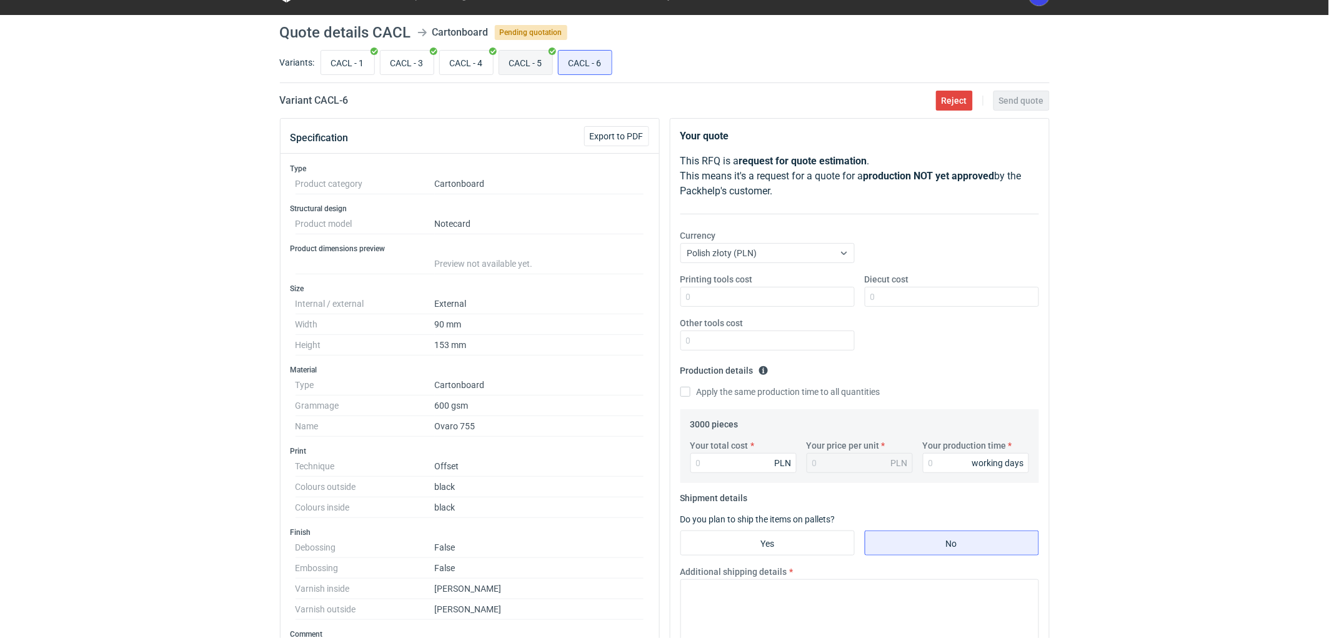
click at [523, 54] on input "CACL - 5" at bounding box center [525, 63] width 53 height 24
radio input "true"
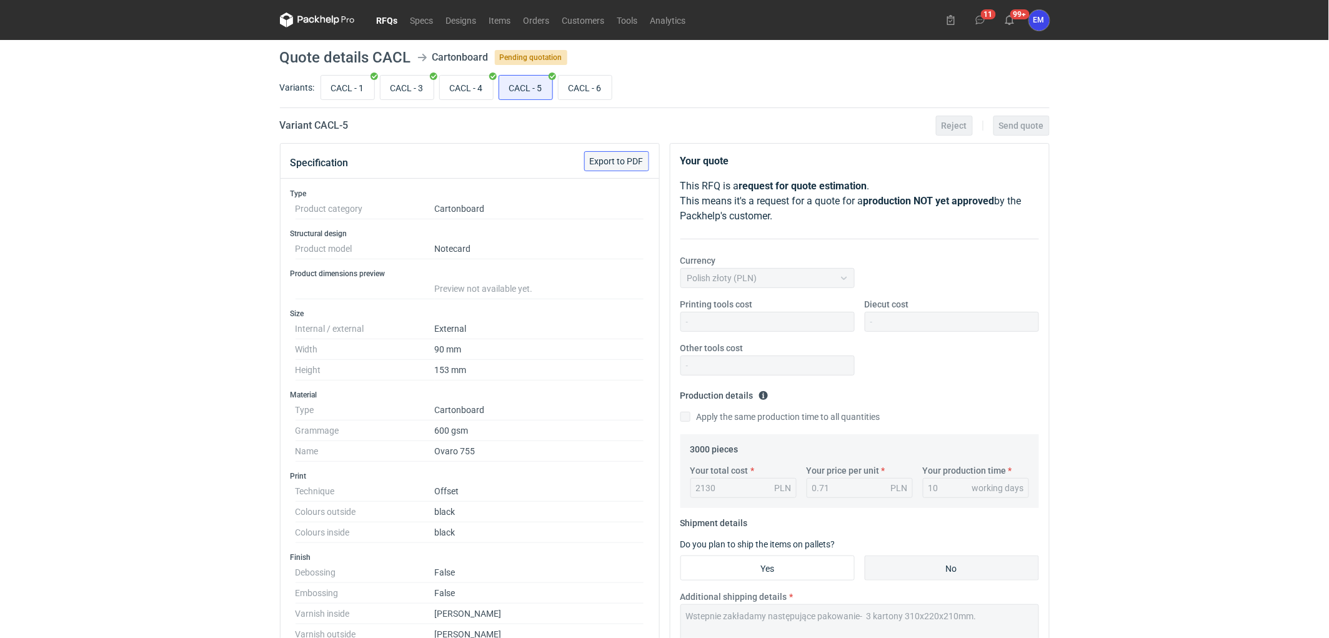
click at [605, 167] on button "Export to PDF" at bounding box center [616, 161] width 65 height 20
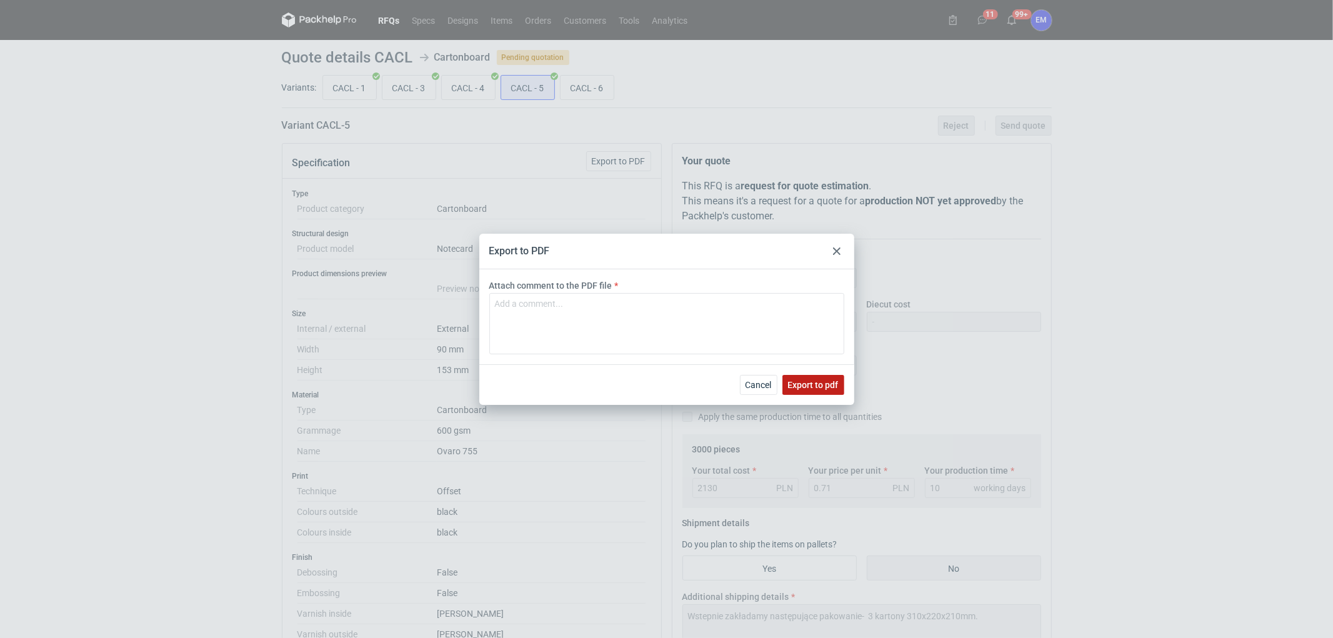
click at [808, 389] on span "Export to pdf" at bounding box center [813, 384] width 51 height 9
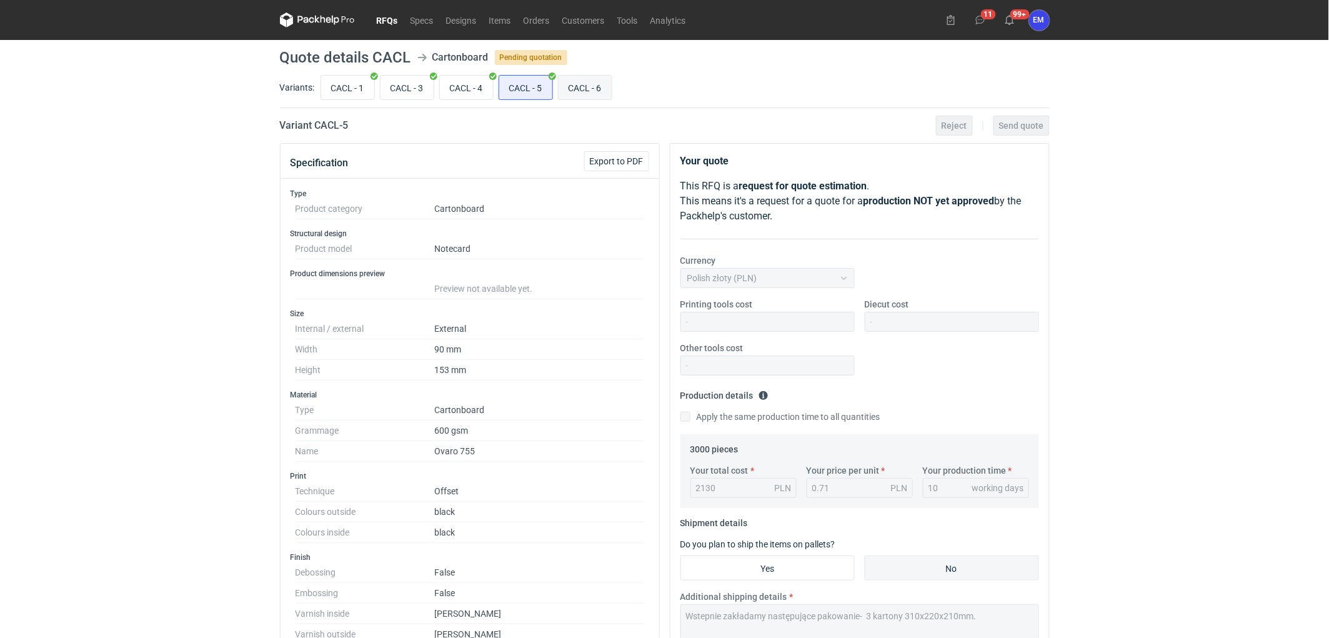
click at [584, 92] on input "CACL - 6" at bounding box center [584, 88] width 53 height 24
radio input "true"
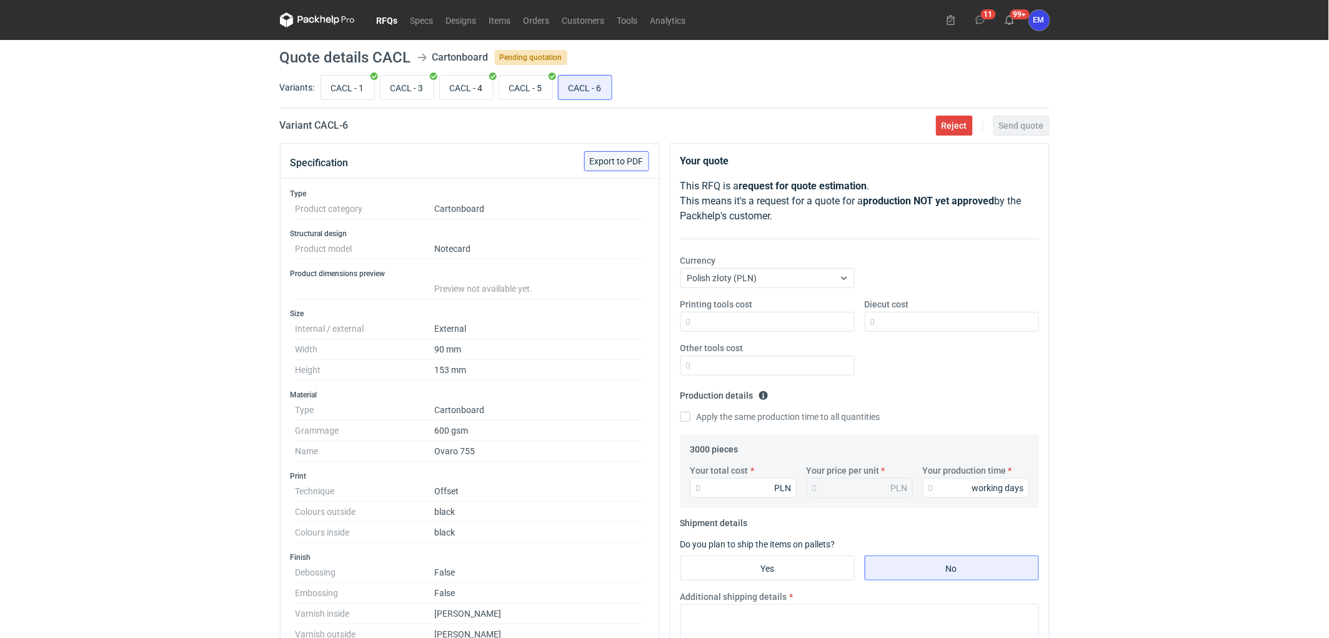
click at [603, 157] on span "Export to PDF" at bounding box center [617, 161] width 54 height 9
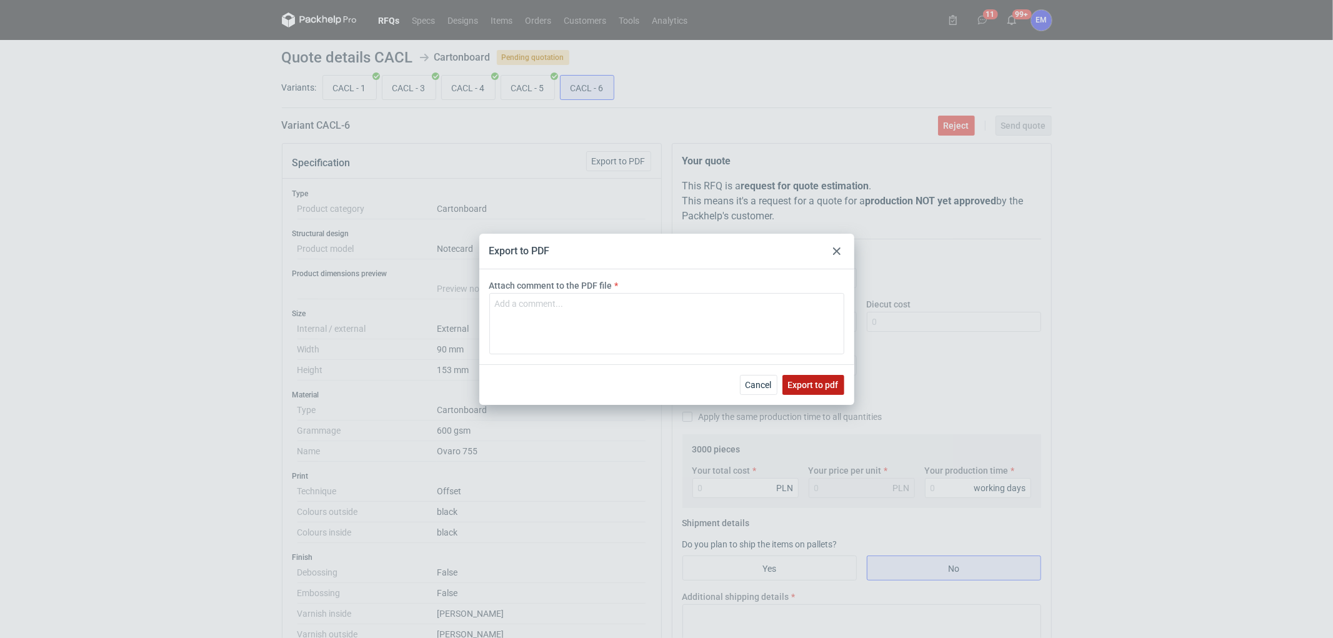
click at [825, 388] on span "Export to pdf" at bounding box center [813, 384] width 51 height 9
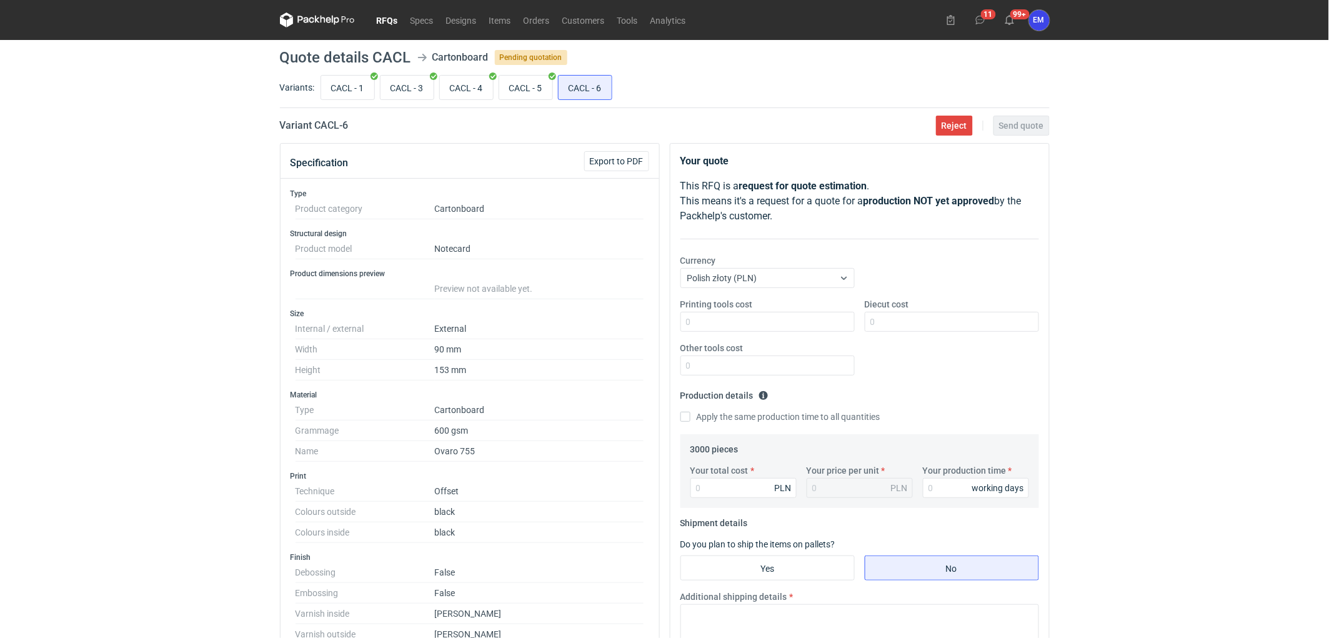
click at [20, 265] on div "RFQs Specs Designs Items Orders Customers Tools Analytics 11 99+ EM [PERSON_NAM…" at bounding box center [664, 319] width 1329 height 638
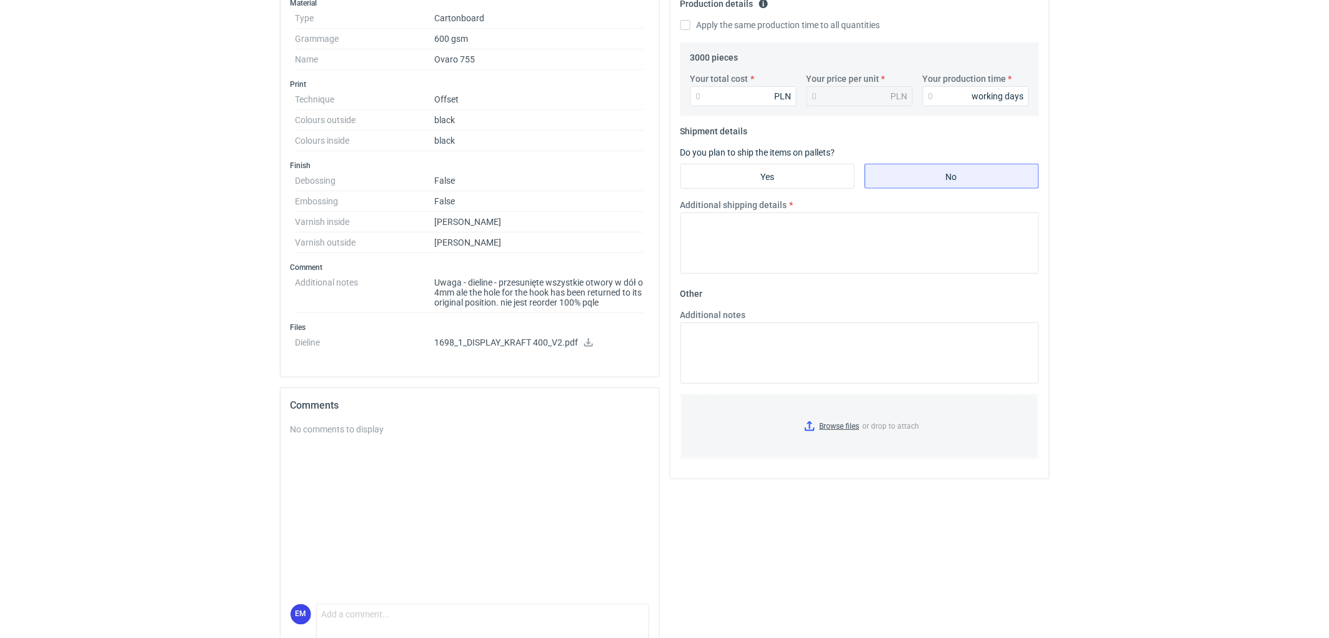
scroll to position [416, 0]
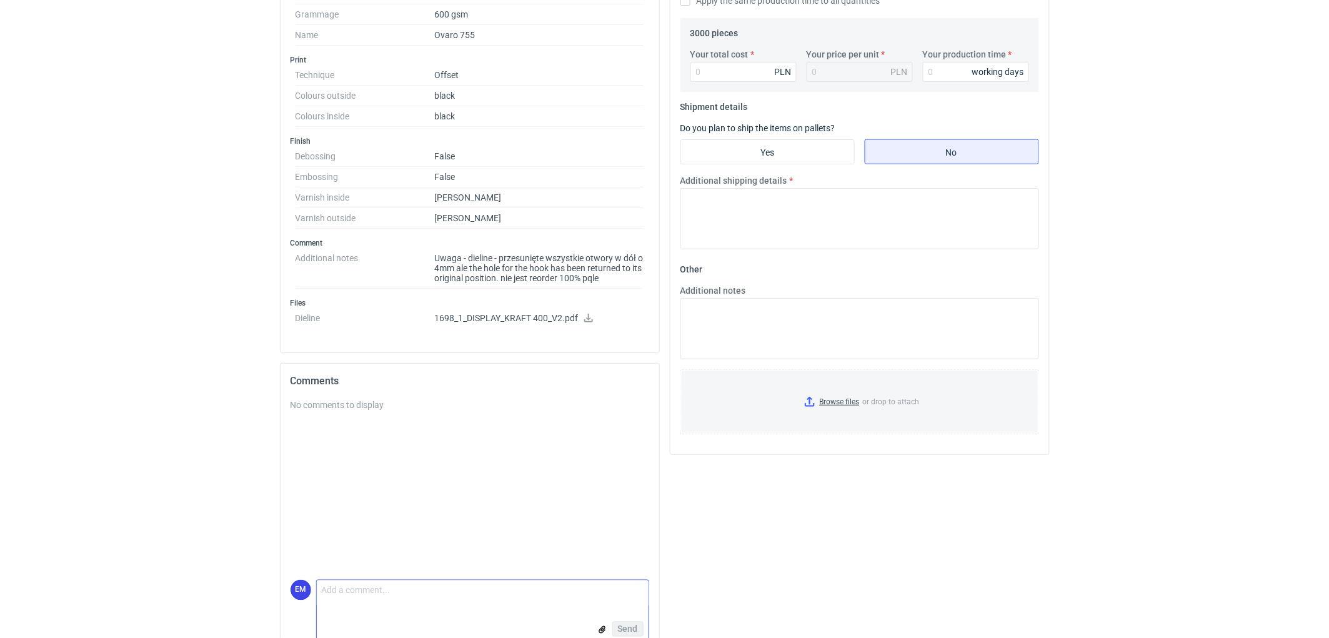
click at [392, 588] on textarea "Comment message" at bounding box center [483, 593] width 332 height 26
click at [439, 602] on textarea "Dzień [PERSON_NAME], Cena" at bounding box center [483, 593] width 332 height 26
drag, startPoint x: 440, startPoint y: 595, endPoint x: 522, endPoint y: 597, distance: 82.5
click at [522, 597] on textarea "Dzień [PERSON_NAME], Cena bedzie taka sajak [rpa" at bounding box center [483, 593] width 332 height 26
type textarea "Dzień [PERSON_NAME], [PERSON_NAME] bedzie taka sama jak w przypadku"
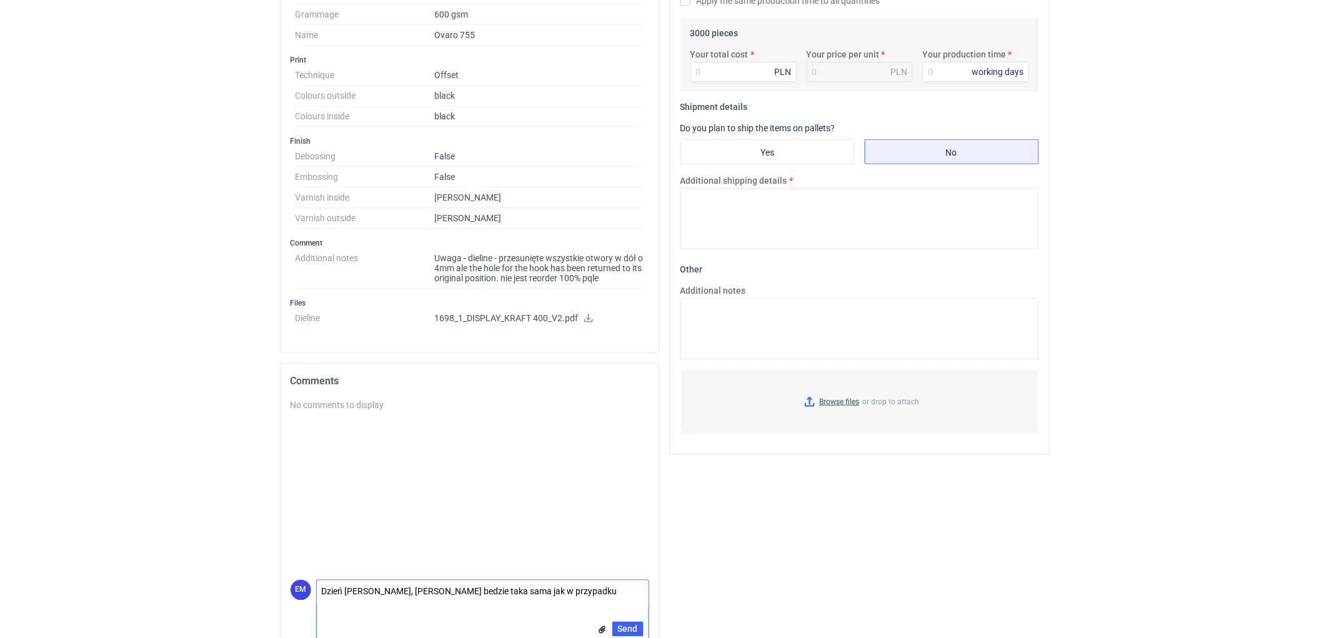
click at [525, 595] on textarea "Dzień [PERSON_NAME], [PERSON_NAME] bedzie taka sama jak w przypadku" at bounding box center [483, 593] width 332 height 26
click at [931, 557] on div "Your quote This RFQ is a request for quote estimation . This means it's a reque…" at bounding box center [860, 195] width 390 height 936
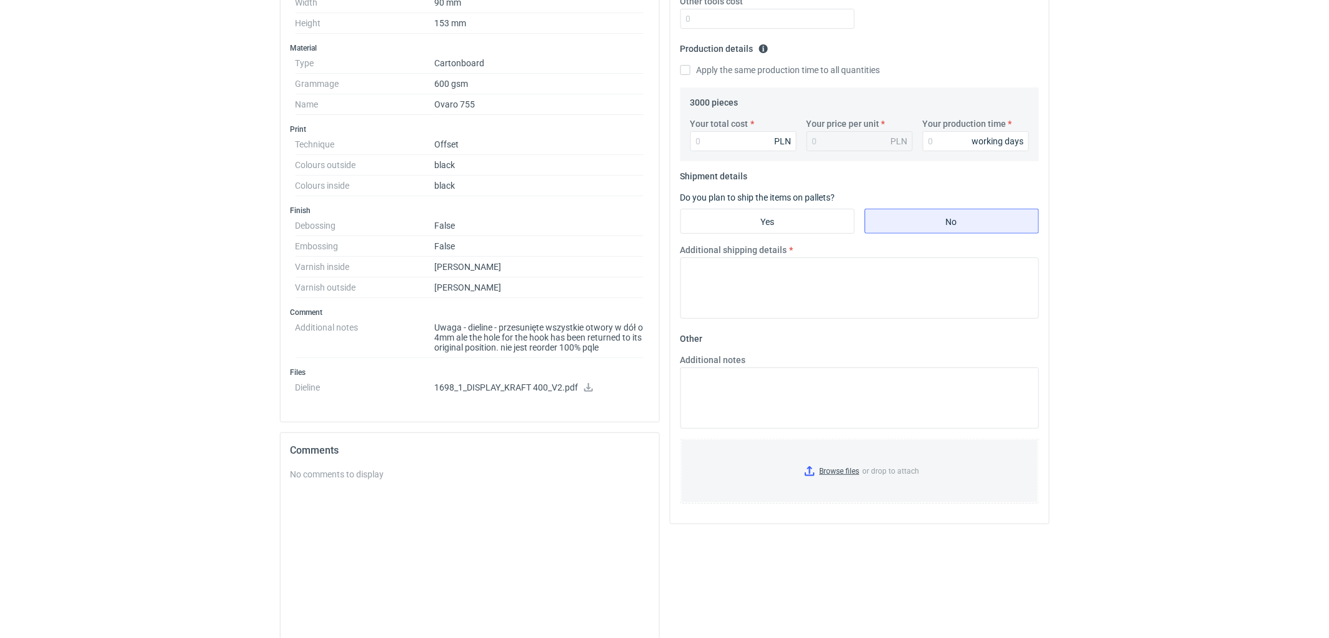
scroll to position [69, 0]
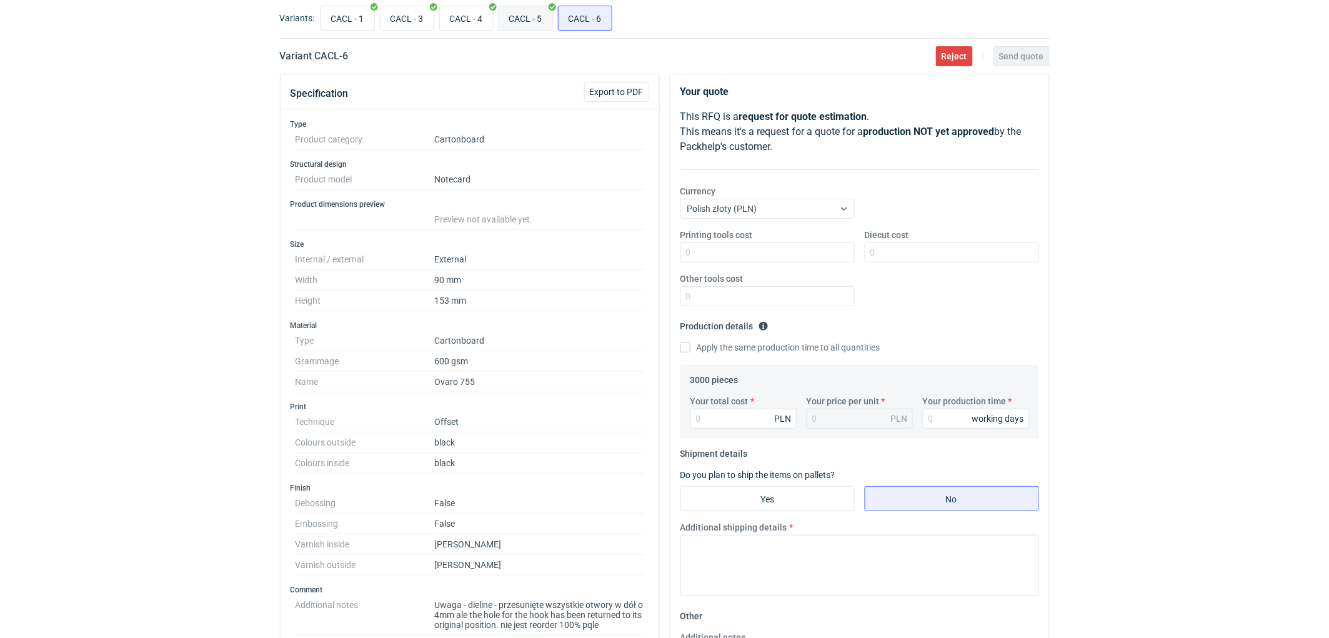
click at [532, 15] on input "CACL - 5" at bounding box center [525, 18] width 53 height 24
radio input "true"
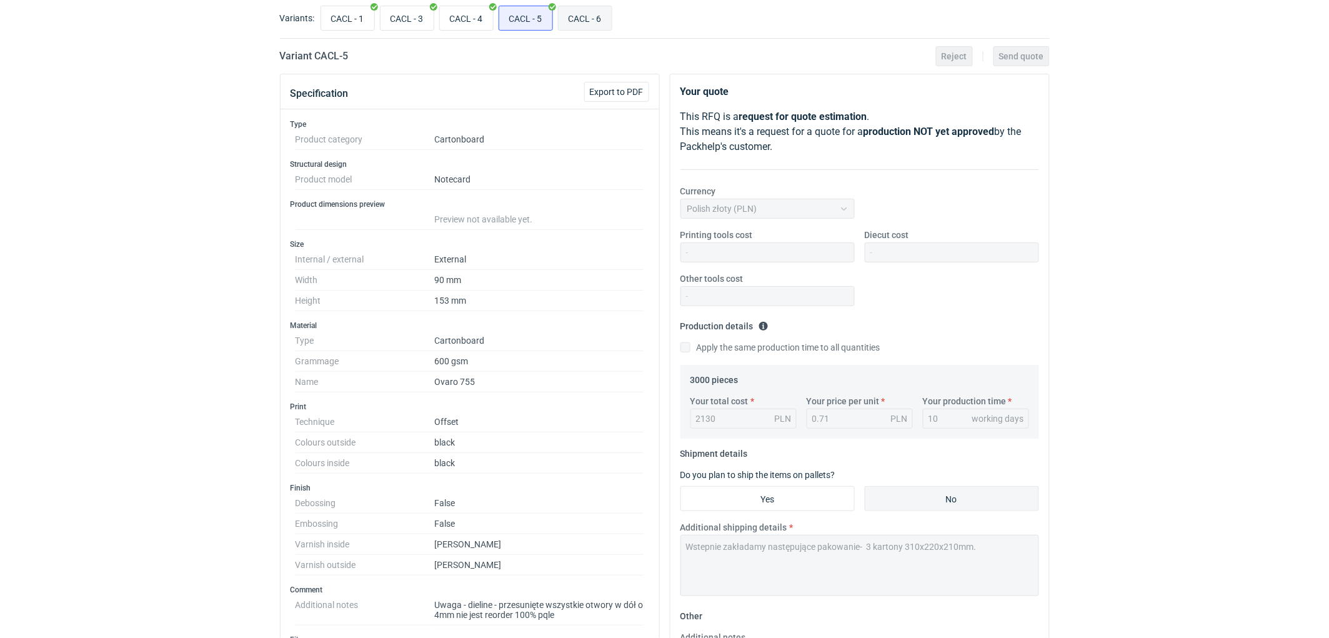
click at [575, 22] on input "CACL - 6" at bounding box center [584, 18] width 53 height 24
radio input "true"
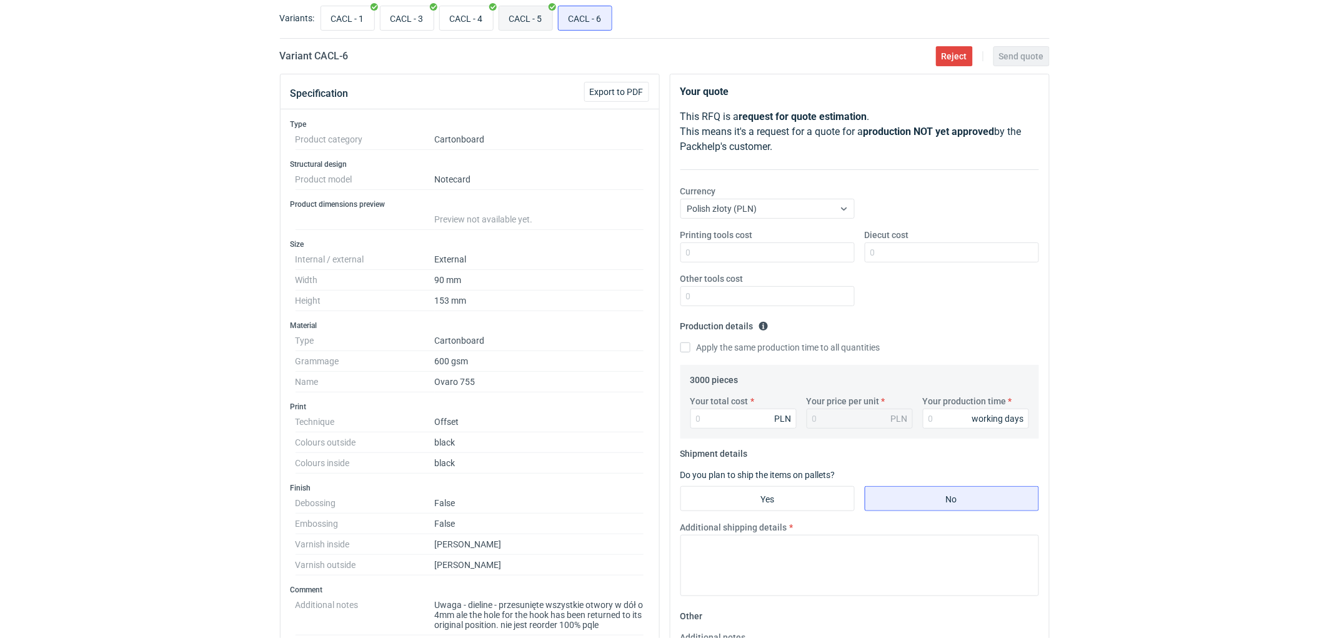
click at [519, 9] on input "CACL - 5" at bounding box center [525, 18] width 53 height 24
radio input "true"
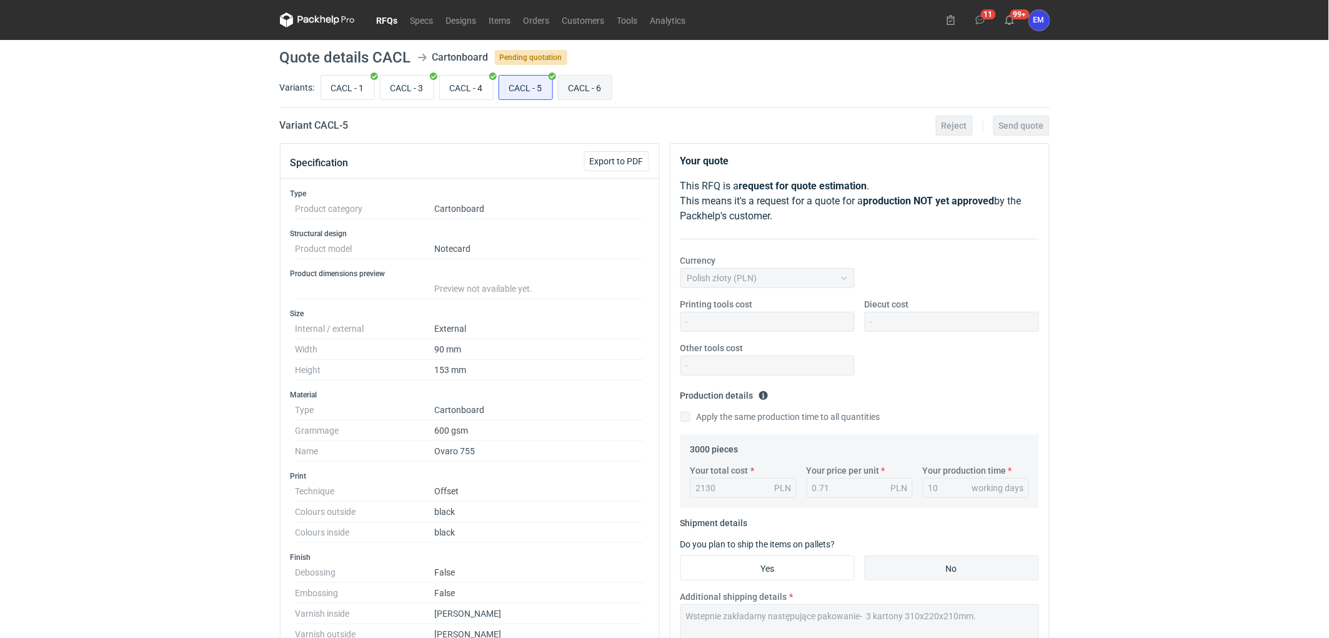
click at [588, 86] on input "CACL - 6" at bounding box center [584, 88] width 53 height 24
radio input "true"
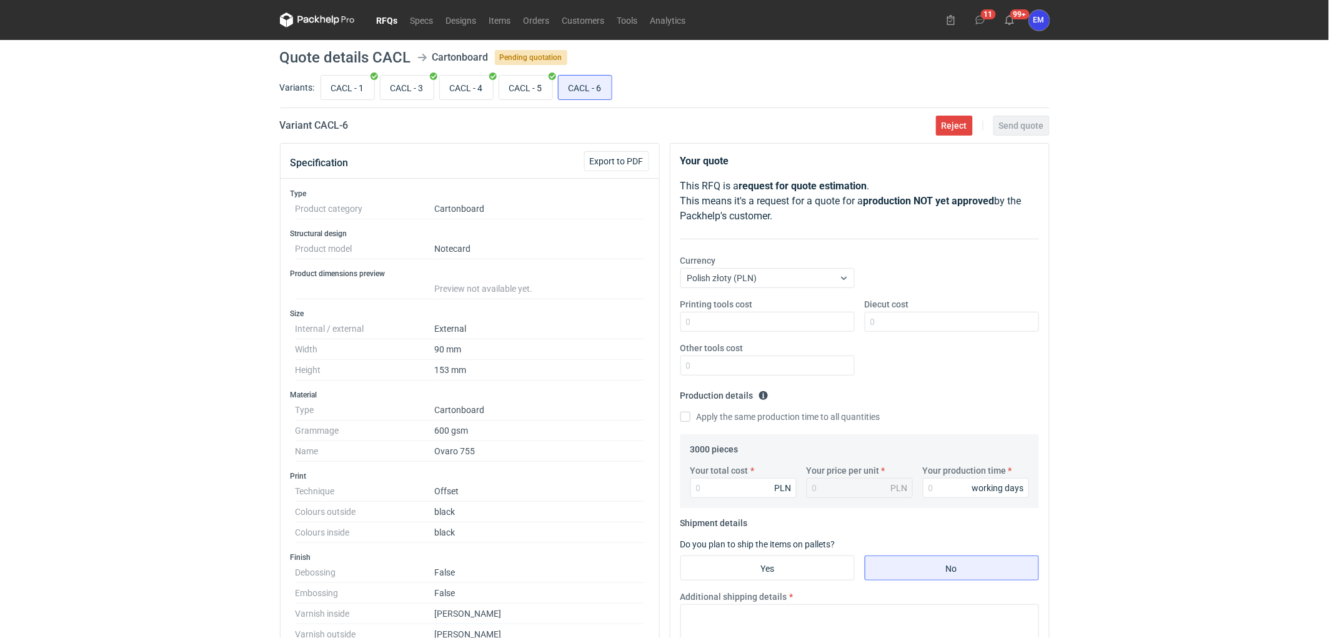
click at [1152, 315] on div "RFQs Specs Designs Items Orders Customers Tools Analytics 11 99+ EM [PERSON_NAM…" at bounding box center [664, 319] width 1329 height 638
drag, startPoint x: 216, startPoint y: 263, endPoint x: 457, endPoint y: 103, distance: 289.9
click at [253, 236] on div "RFQs Specs Designs Items Orders Customers Tools Analytics 11 99+ EM [PERSON_NAM…" at bounding box center [664, 319] width 1329 height 638
click at [532, 82] on input "CACL - 5" at bounding box center [525, 88] width 53 height 24
radio input "true"
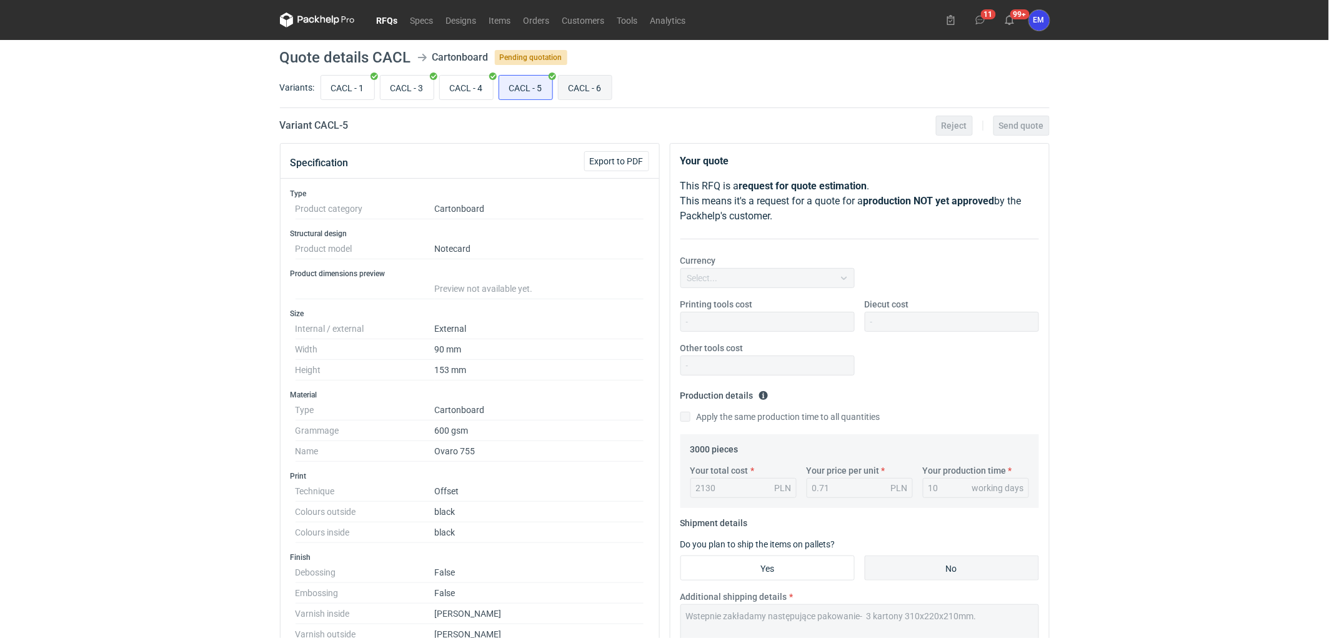
click at [595, 80] on input "CACL - 6" at bounding box center [584, 88] width 53 height 24
radio input "true"
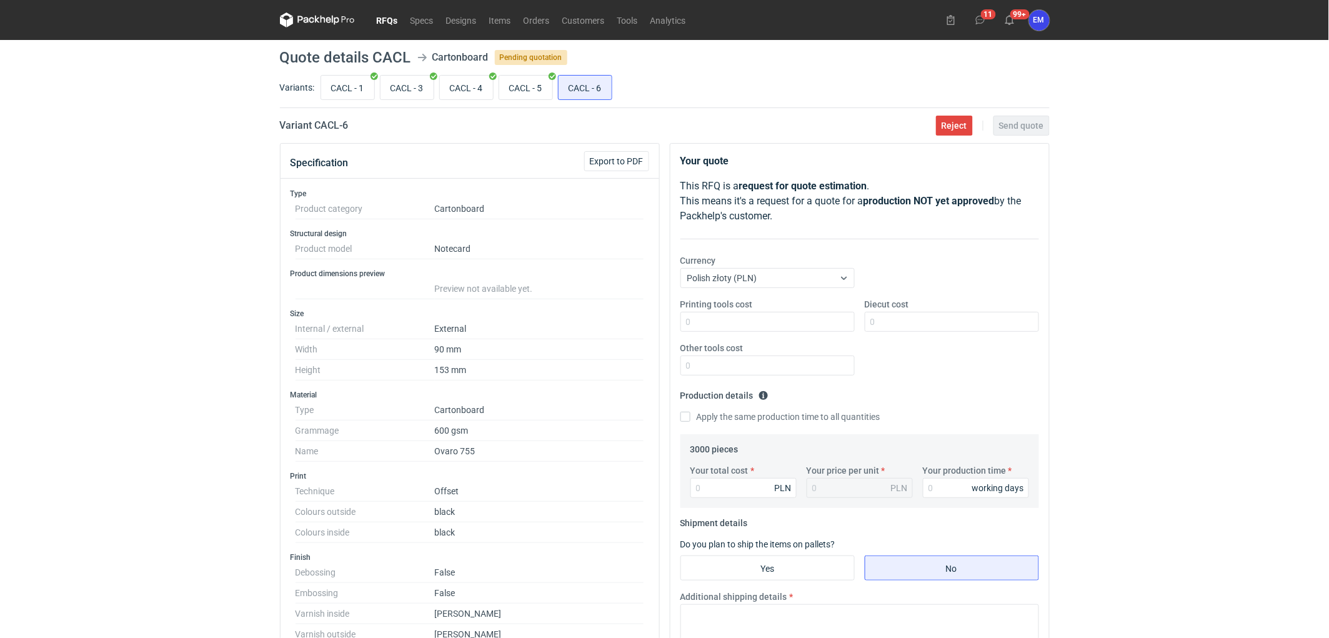
click at [129, 236] on div "RFQs Specs Designs Items Orders Customers Tools Analytics 11 99+ EM [PERSON_NAM…" at bounding box center [664, 319] width 1329 height 638
click at [108, 250] on div "RFQs Specs Designs Items Orders Customers Tools Analytics 11 99+ EM [PERSON_NAM…" at bounding box center [664, 319] width 1329 height 638
drag, startPoint x: 1139, startPoint y: 271, endPoint x: 1101, endPoint y: 278, distance: 38.1
click at [1119, 269] on div "RFQs Specs Designs Items Orders Customers Tools Analytics 11 99+ EM [PERSON_NAM…" at bounding box center [664, 319] width 1329 height 638
drag, startPoint x: 1138, startPoint y: 217, endPoint x: 982, endPoint y: 247, distance: 159.2
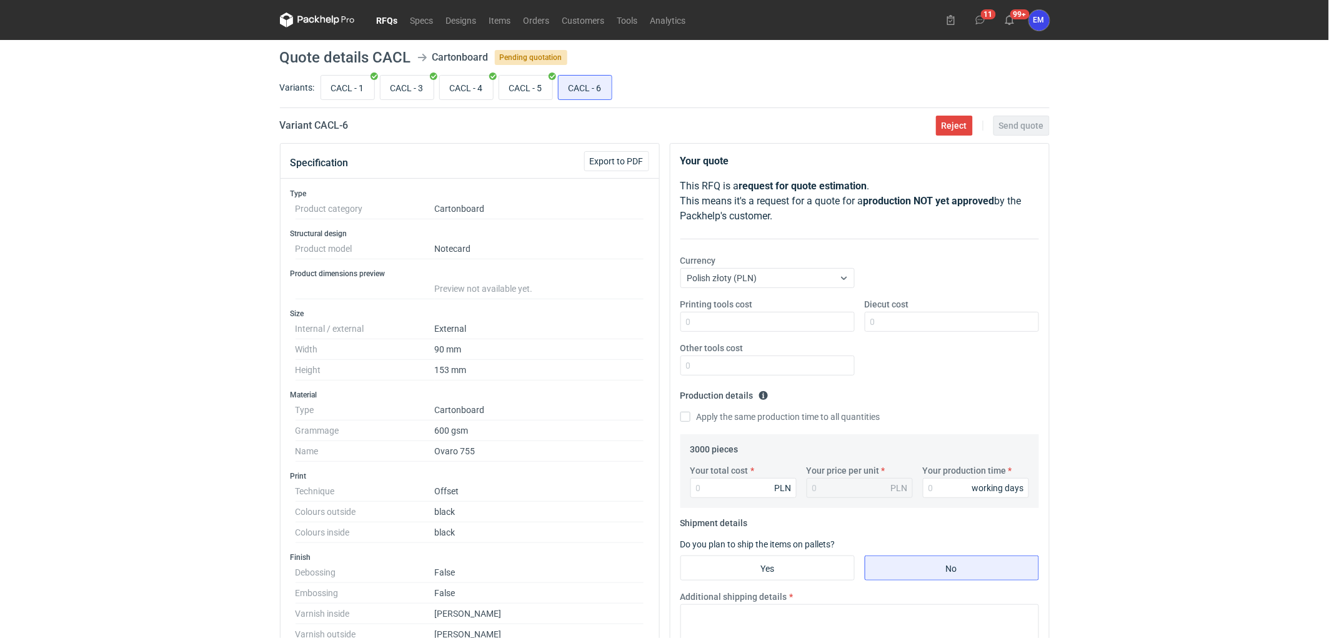
click at [1133, 220] on div "RFQs Specs Designs Items Orders Customers Tools Analytics 11 99+ EM [PERSON_NAM…" at bounding box center [664, 319] width 1329 height 638
click at [544, 89] on input "CACL - 5" at bounding box center [525, 88] width 53 height 24
radio input "true"
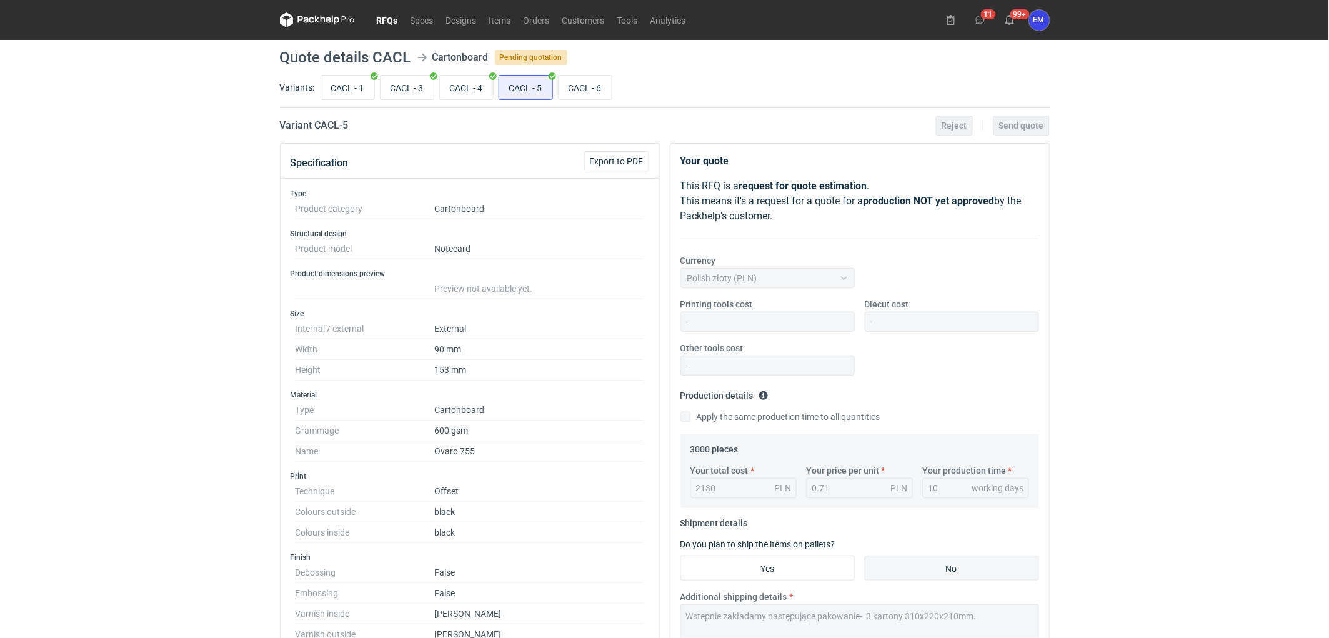
click at [1160, 261] on div "RFQs Specs Designs Items Orders Customers Tools Analytics 11 99+ EM [PERSON_NAM…" at bounding box center [664, 319] width 1329 height 638
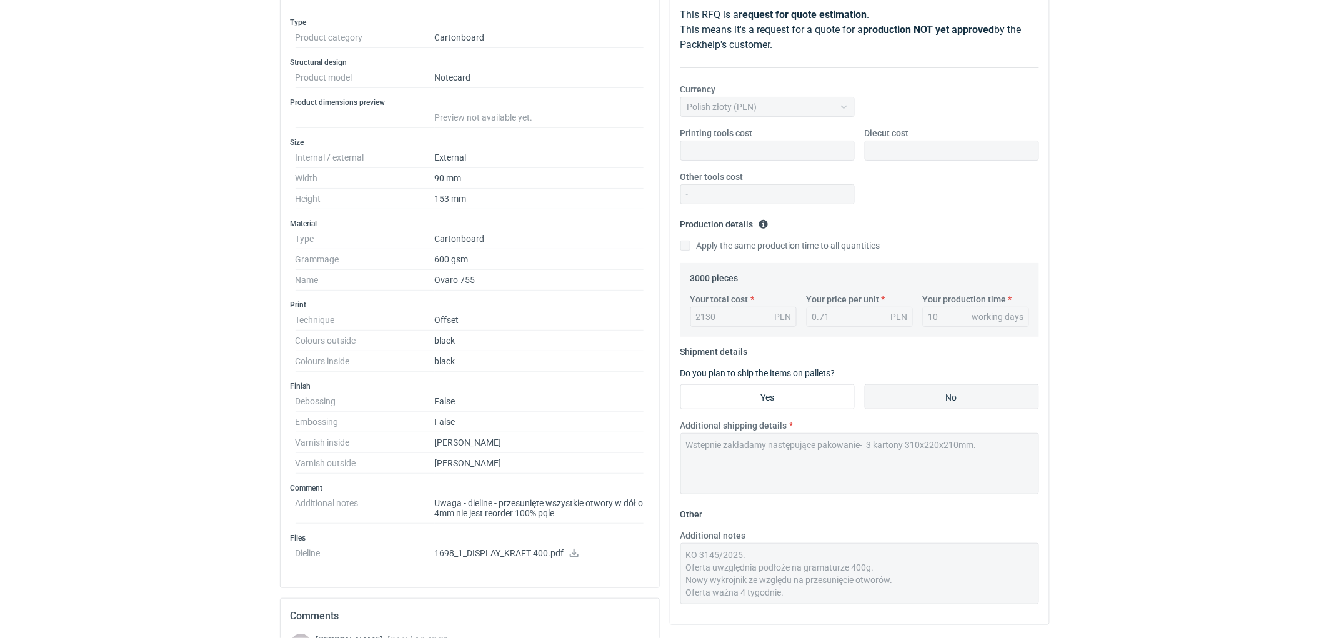
scroll to position [15, 0]
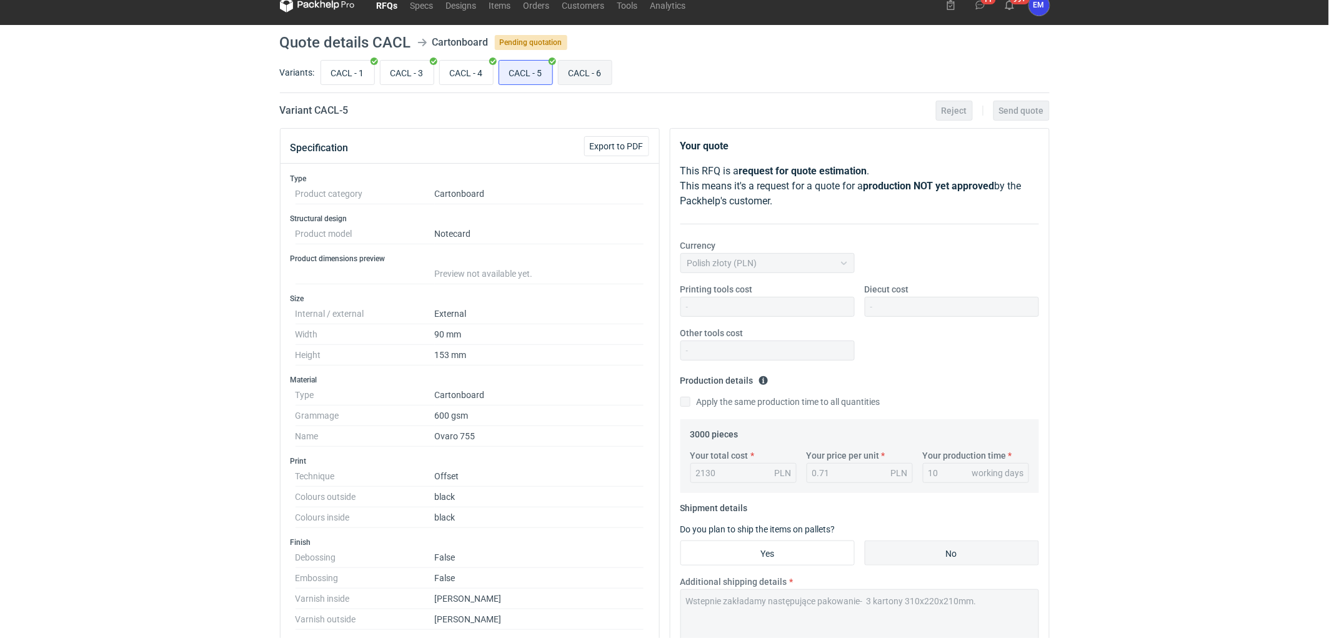
click at [568, 63] on input "CACL - 6" at bounding box center [584, 73] width 53 height 24
radio input "true"
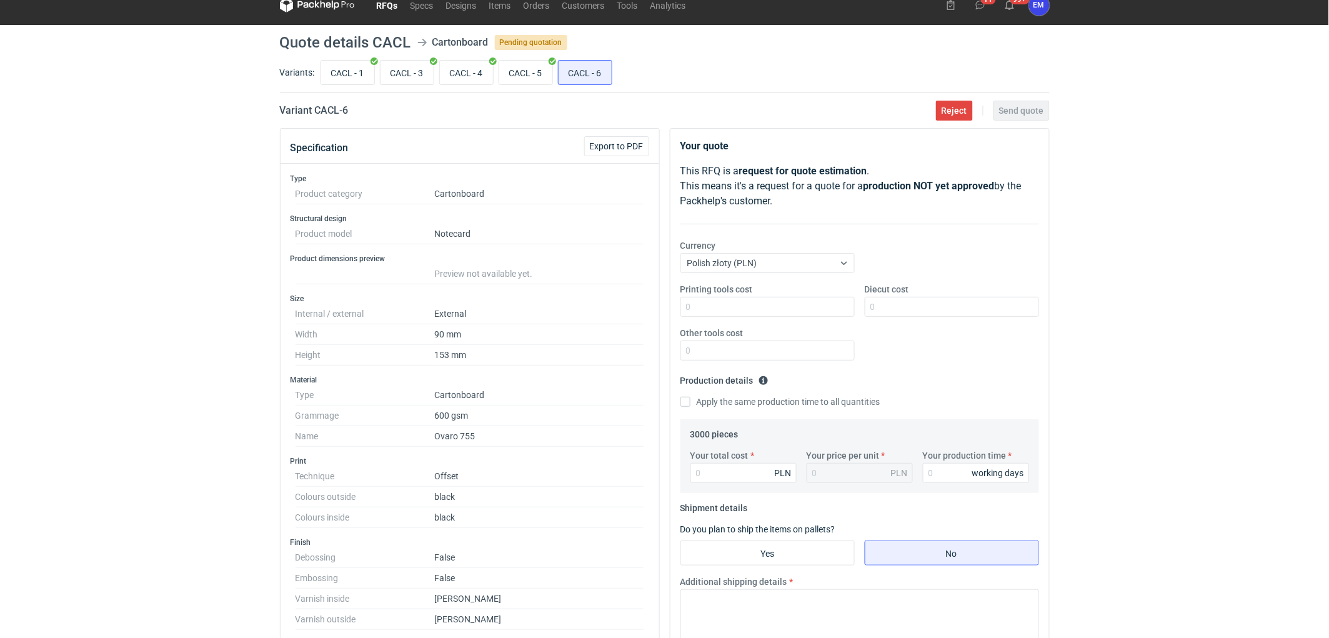
click at [122, 219] on div "RFQs Specs Designs Items Orders Customers Tools Analytics 11 99+ EM [PERSON_NAM…" at bounding box center [664, 304] width 1329 height 638
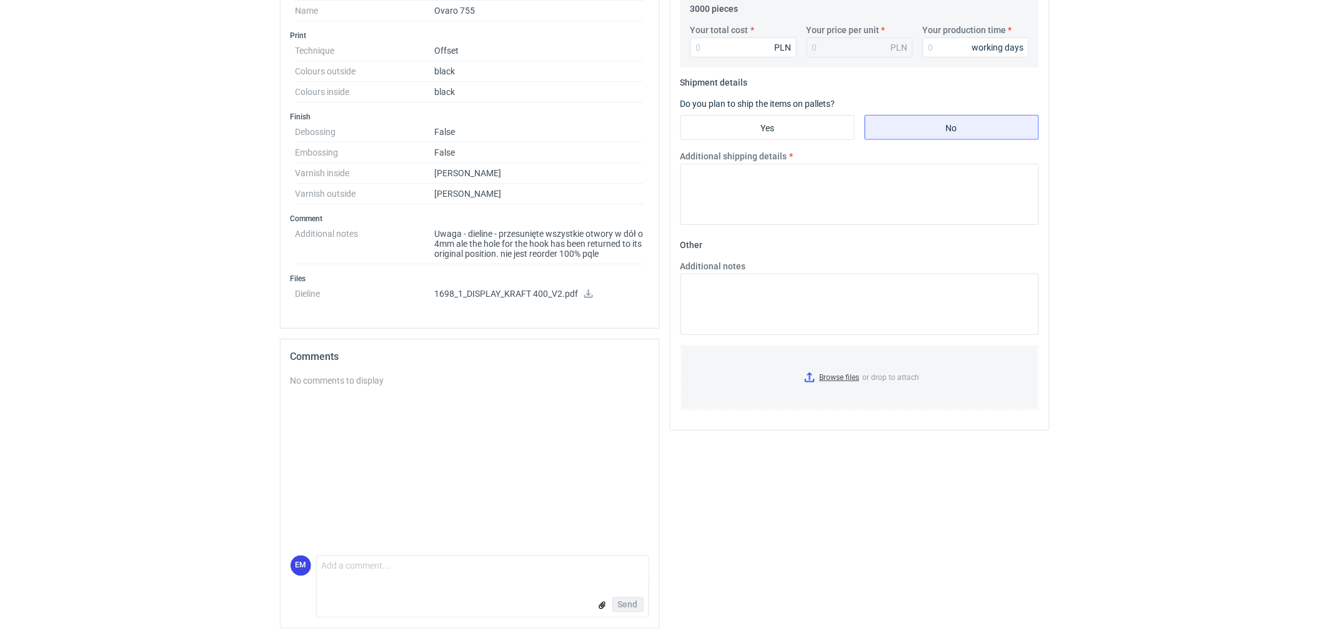
scroll to position [441, 0]
drag, startPoint x: 141, startPoint y: 310, endPoint x: 205, endPoint y: 337, distance: 69.7
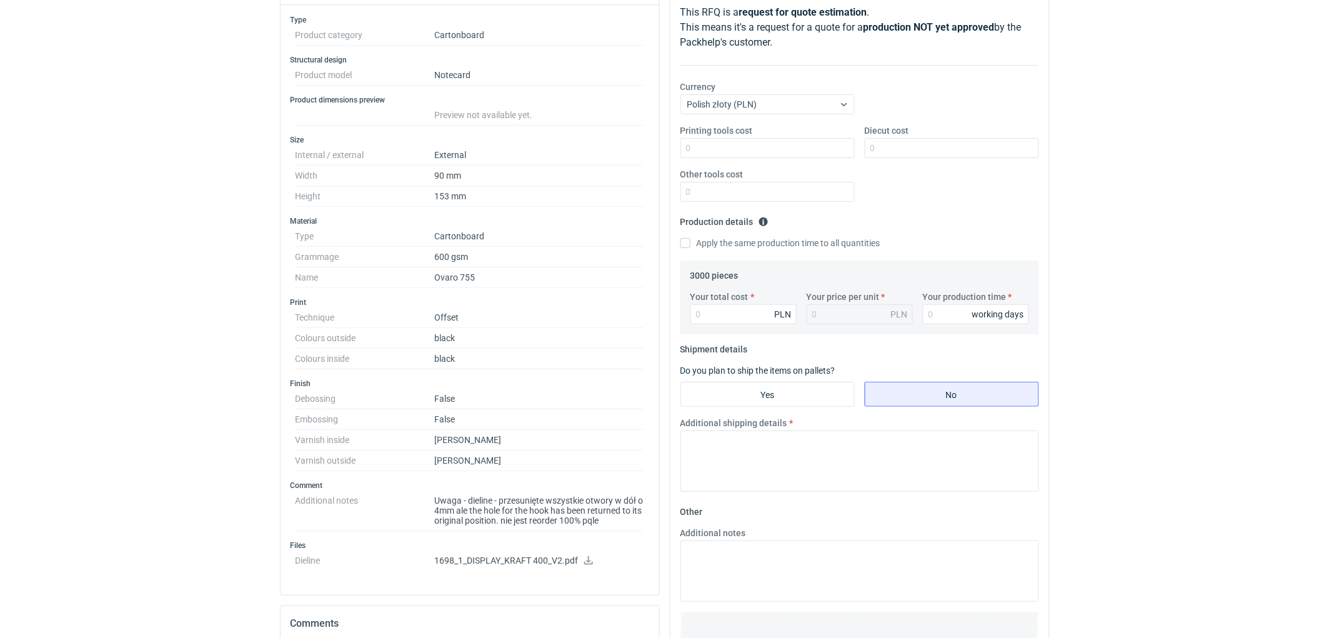
scroll to position [0, 0]
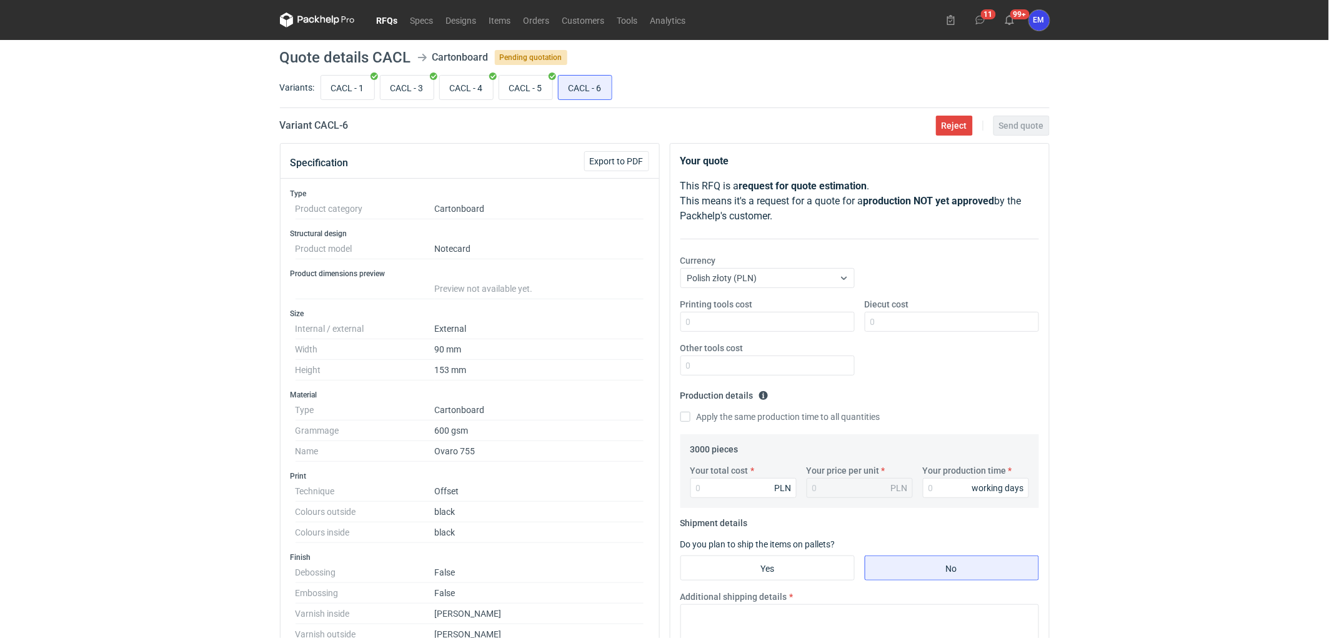
click at [186, 329] on div "RFQs Specs Designs Items Orders Customers Tools Analytics 11 99+ EM [PERSON_NAM…" at bounding box center [664, 319] width 1329 height 638
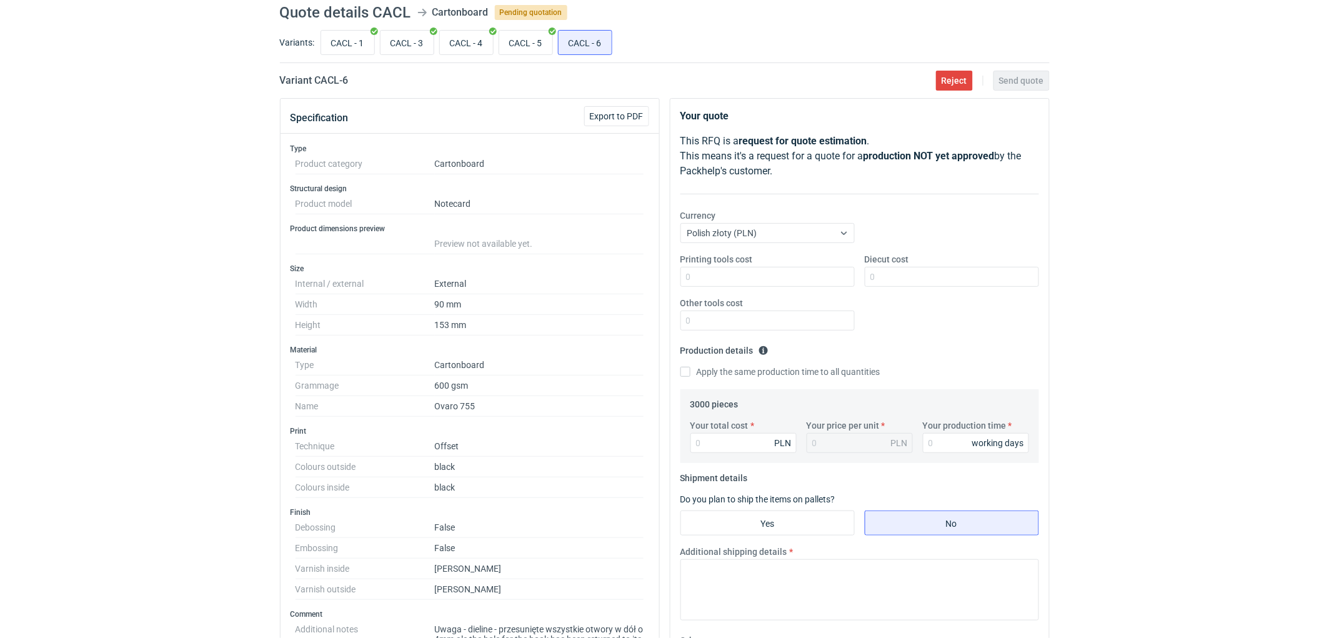
scroll to position [69, 0]
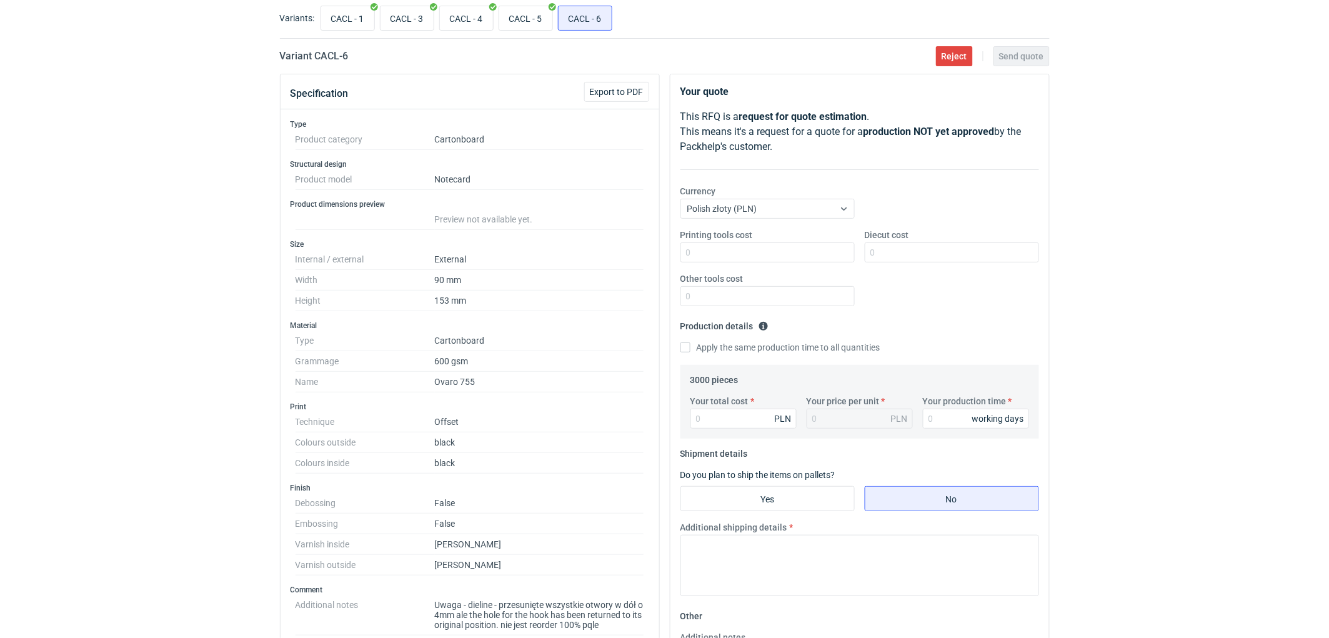
drag, startPoint x: 99, startPoint y: 354, endPoint x: 302, endPoint y: 346, distance: 203.8
click at [158, 356] on div "RFQs Specs Designs Items Orders Customers Tools Analytics 11 99+ EM [PERSON_NAM…" at bounding box center [664, 250] width 1329 height 638
click at [1176, 226] on div "RFQs Specs Designs Items Orders Customers Tools Analytics 11 99+ EM [PERSON_NAM…" at bounding box center [664, 250] width 1329 height 638
click at [1190, 239] on div "RFQs Specs Designs Items Orders Customers Tools Analytics 11 99+ EM [PERSON_NAM…" at bounding box center [664, 250] width 1329 height 638
drag, startPoint x: 179, startPoint y: 315, endPoint x: 195, endPoint y: 320, distance: 16.8
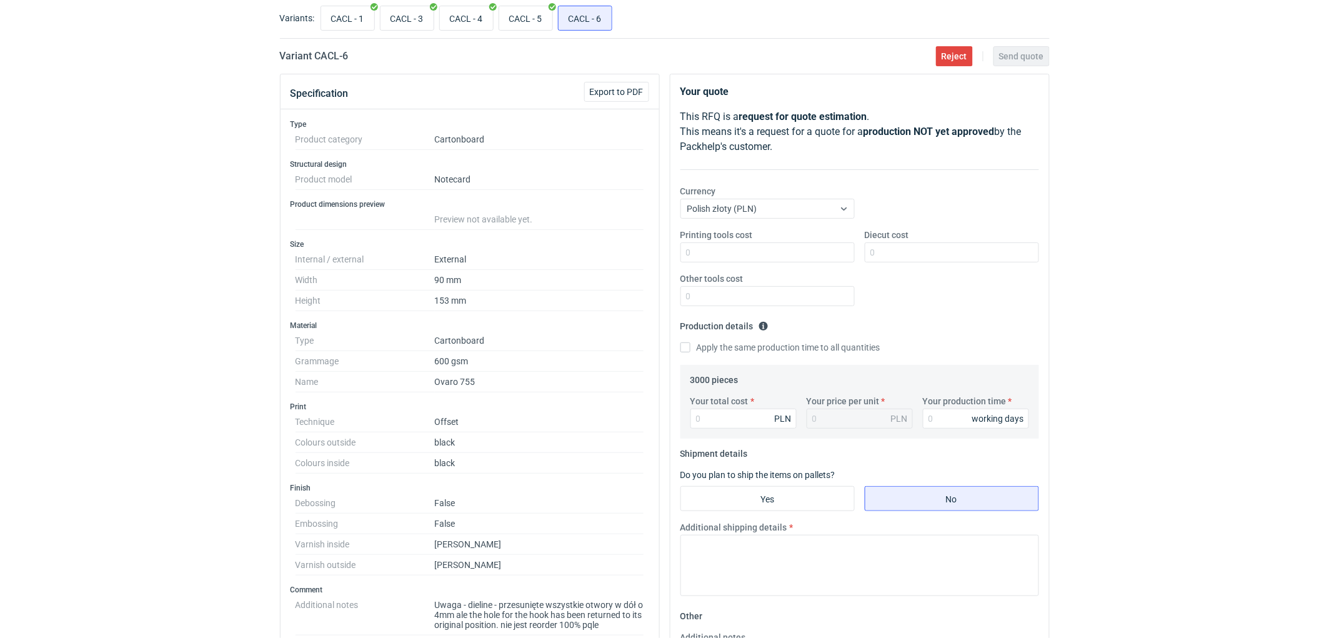
click at [180, 316] on div "RFQs Specs Designs Items Orders Customers Tools Analytics 11 99+ EM [PERSON_NAM…" at bounding box center [664, 250] width 1329 height 638
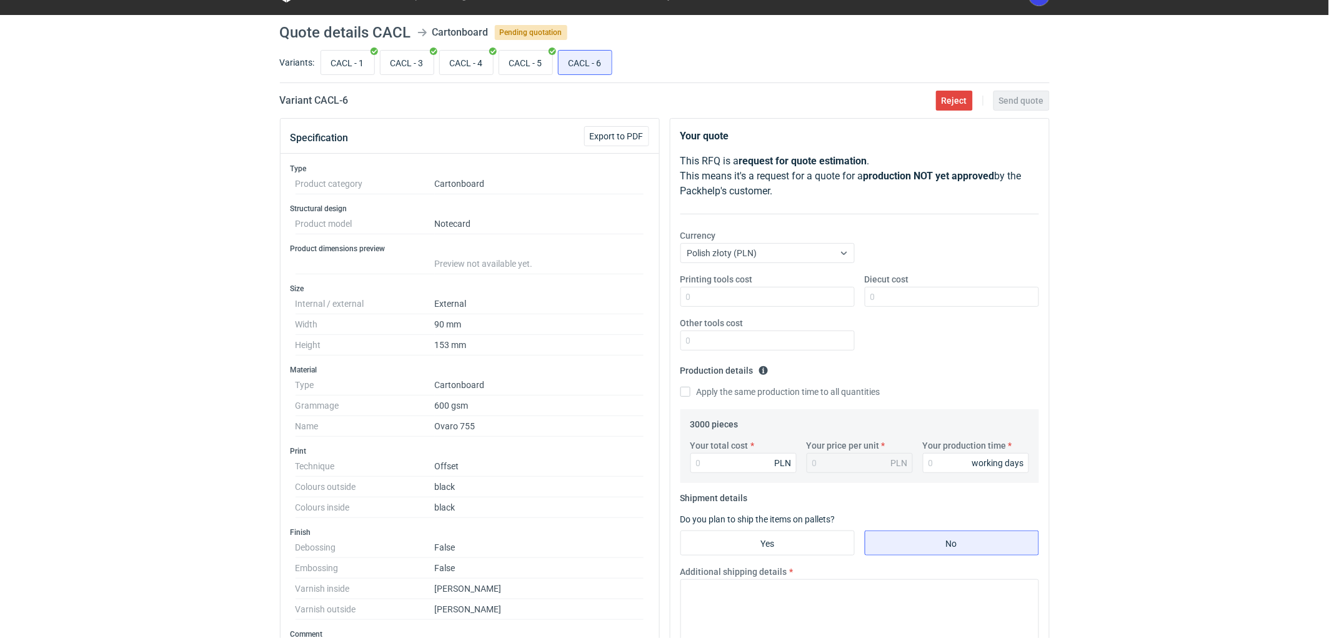
scroll to position [0, 0]
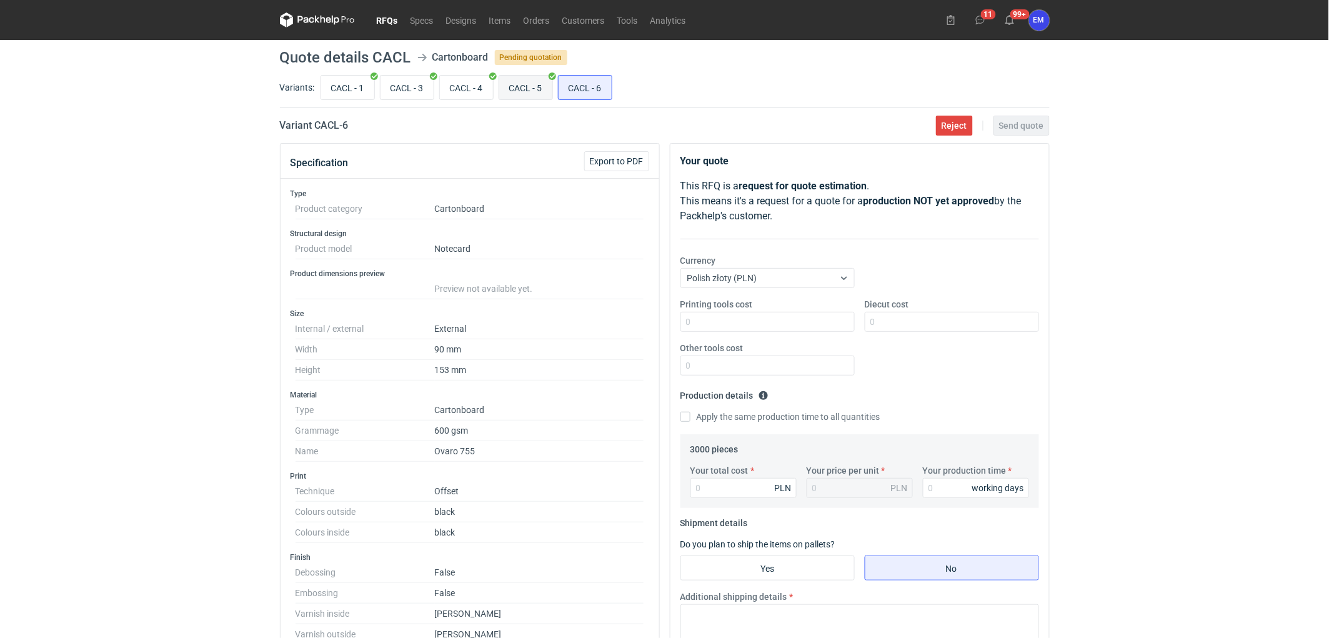
click at [534, 84] on input "CACL - 5" at bounding box center [525, 88] width 53 height 24
radio input "true"
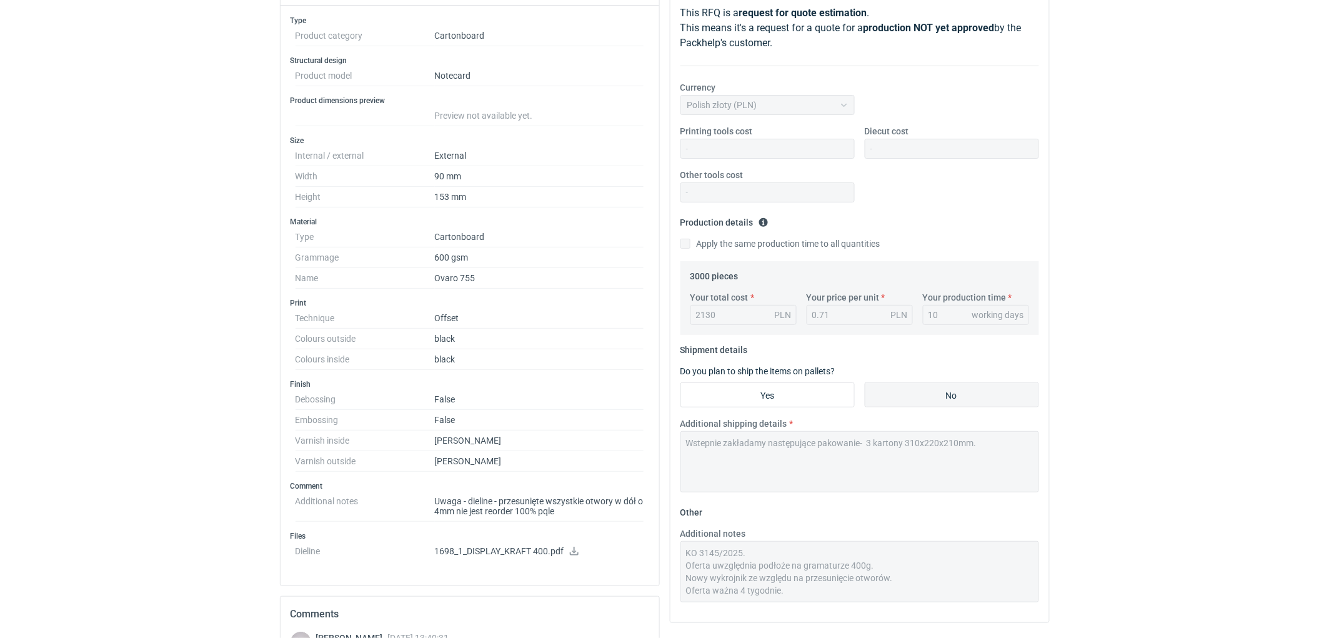
scroll to position [69, 0]
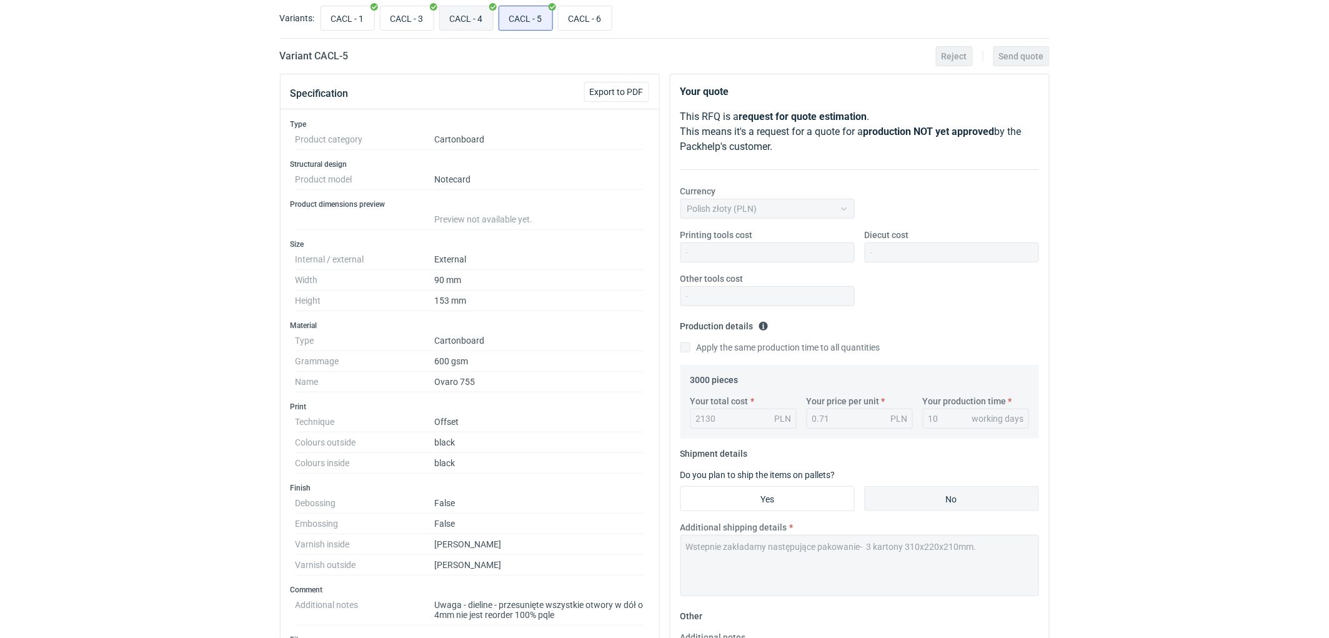
click at [467, 17] on input "CACL - 4" at bounding box center [466, 18] width 53 height 24
radio input "true"
click at [403, 16] on input "CACL - 3" at bounding box center [406, 18] width 53 height 24
radio input "true"
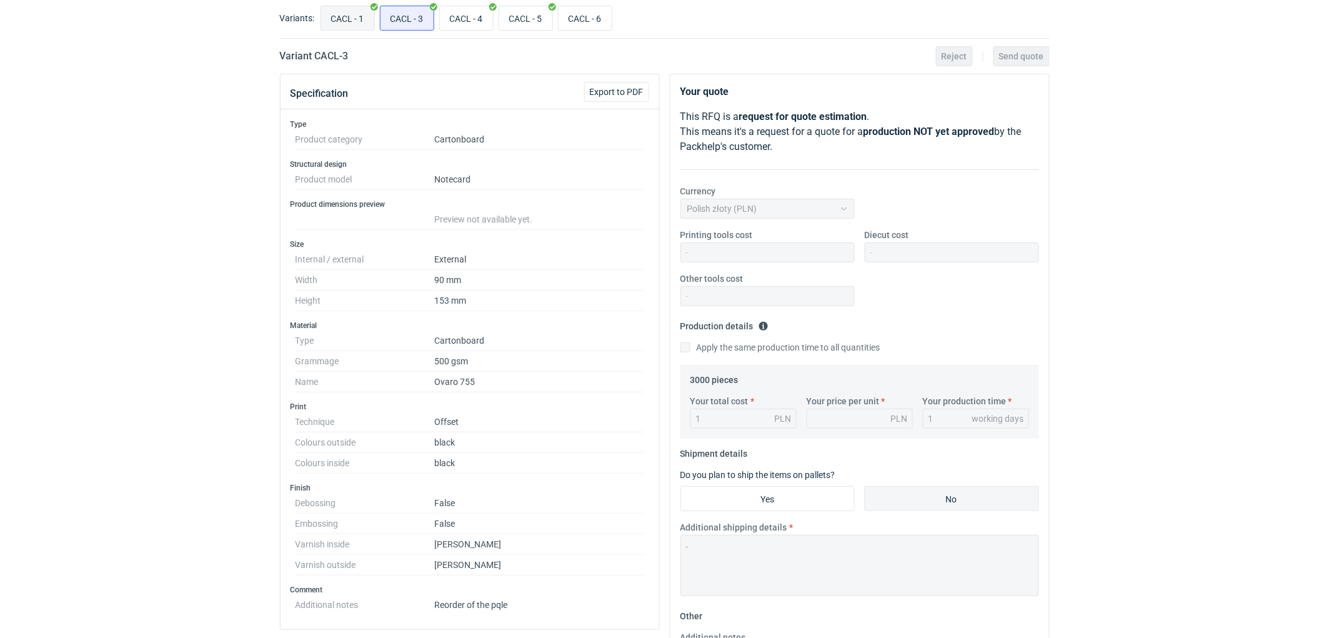
click at [350, 16] on input "CACL - 1" at bounding box center [347, 18] width 53 height 24
radio input "true"
click at [477, 14] on input "CACL - 4" at bounding box center [466, 18] width 53 height 24
radio input "true"
click at [527, 17] on input "CACL - 5" at bounding box center [525, 18] width 53 height 24
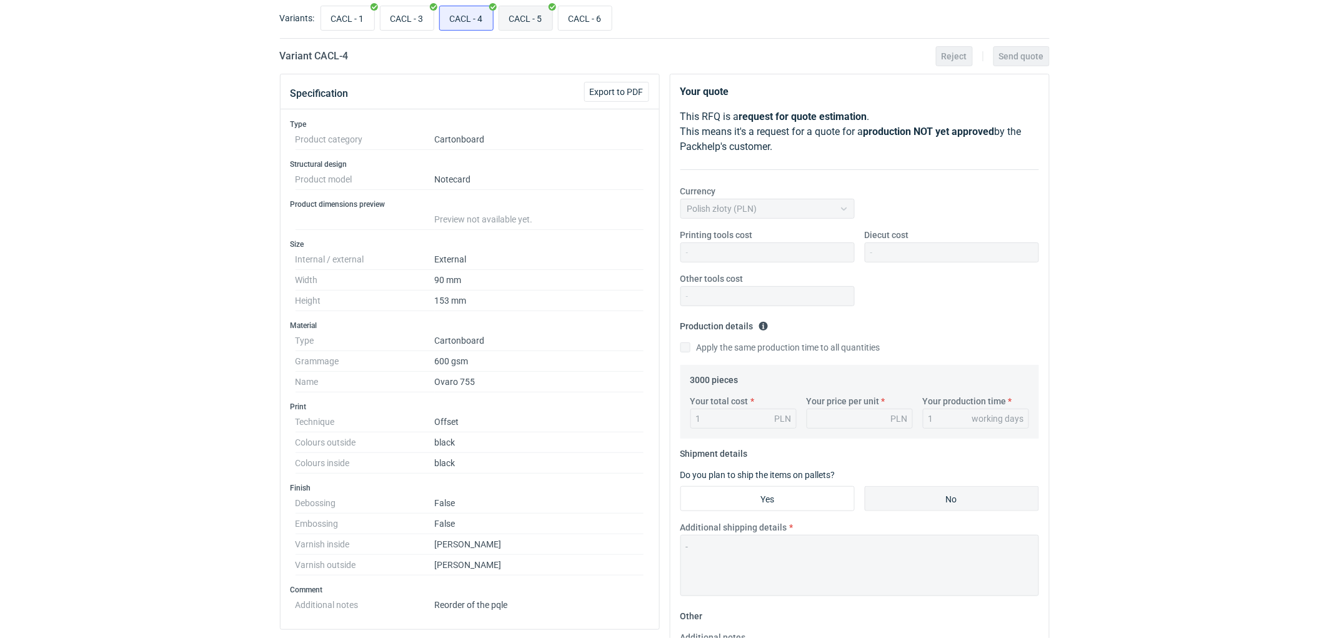
radio input "true"
click at [184, 292] on div "RFQs Specs Designs Items Orders Customers Tools Analytics 11 99+ EM [PERSON_NAM…" at bounding box center [664, 250] width 1329 height 638
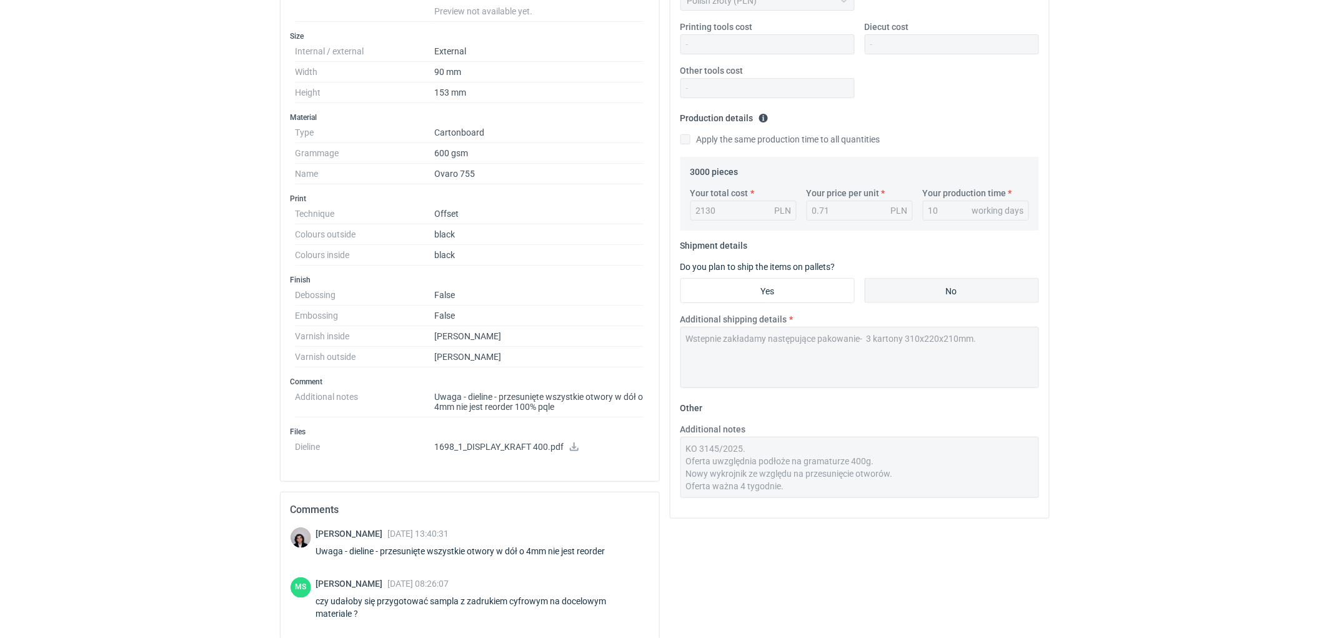
scroll to position [416, 0]
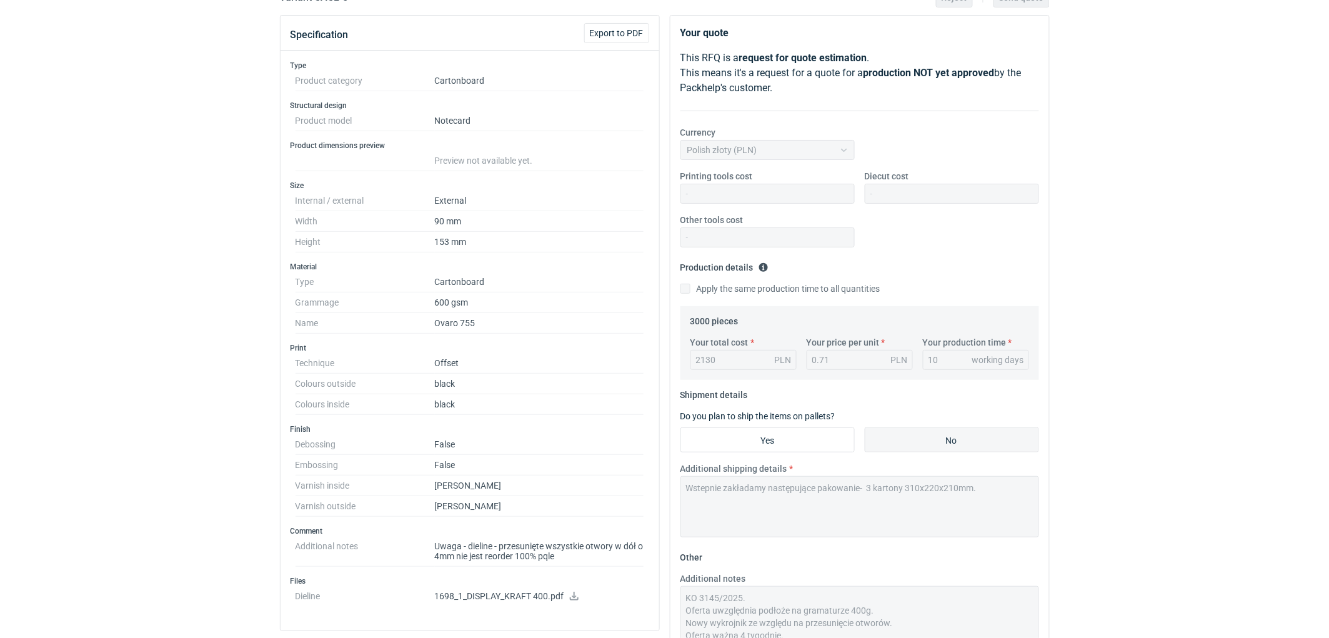
scroll to position [0, 0]
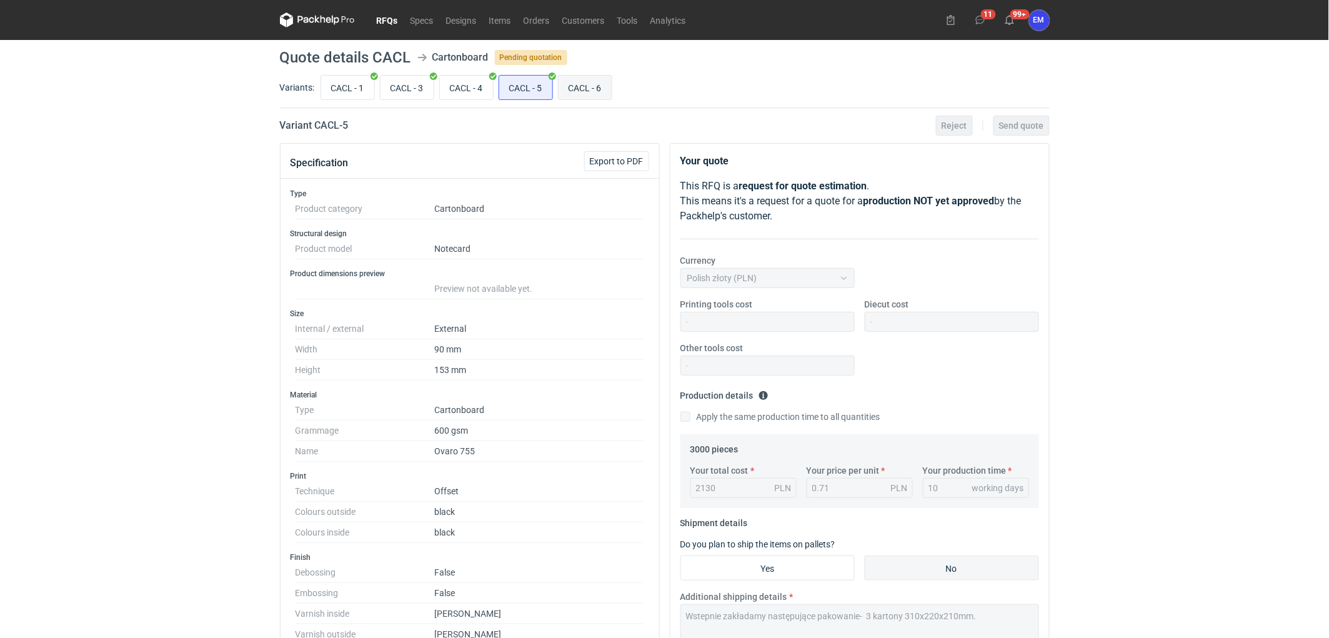
click at [595, 90] on input "CACL - 6" at bounding box center [584, 88] width 53 height 24
radio input "true"
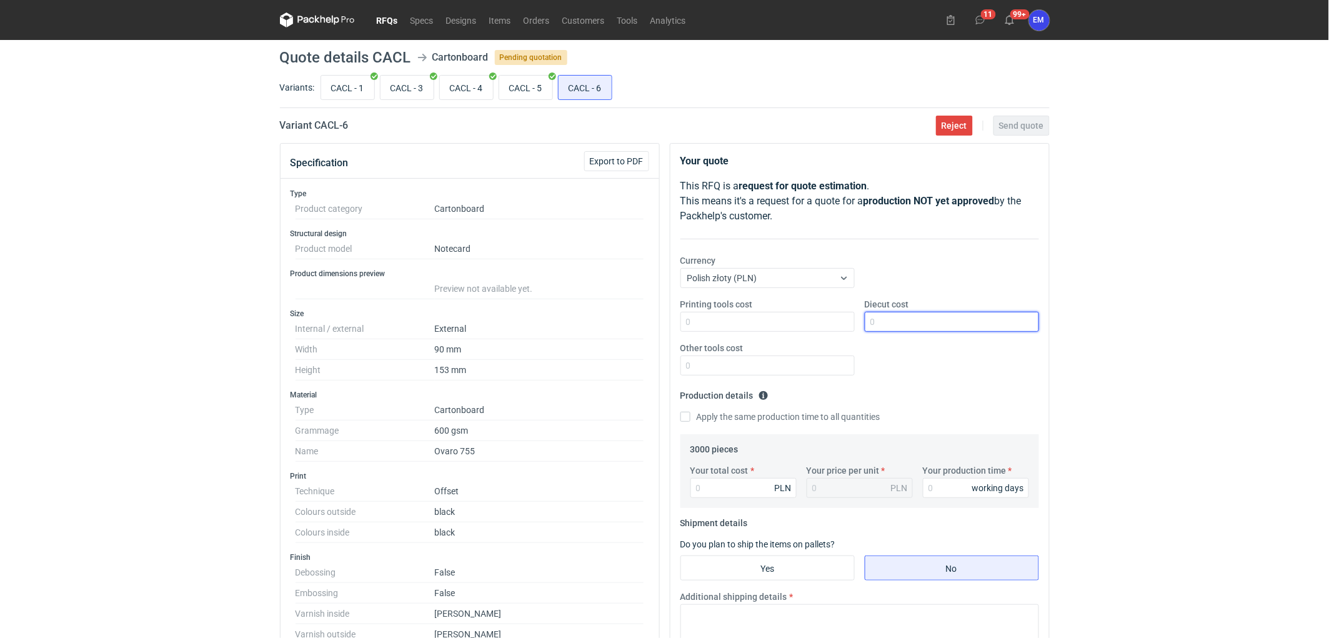
click at [915, 317] on input "Diecut cost" at bounding box center [952, 322] width 174 height 20
type input "2"
type input "250"
drag, startPoint x: 1261, startPoint y: 362, endPoint x: 1252, endPoint y: 362, distance: 8.7
click at [1259, 362] on div "RFQs Specs Designs Items Orders Customers Tools Analytics 11 99+ EM [PERSON_NAM…" at bounding box center [664, 319] width 1329 height 638
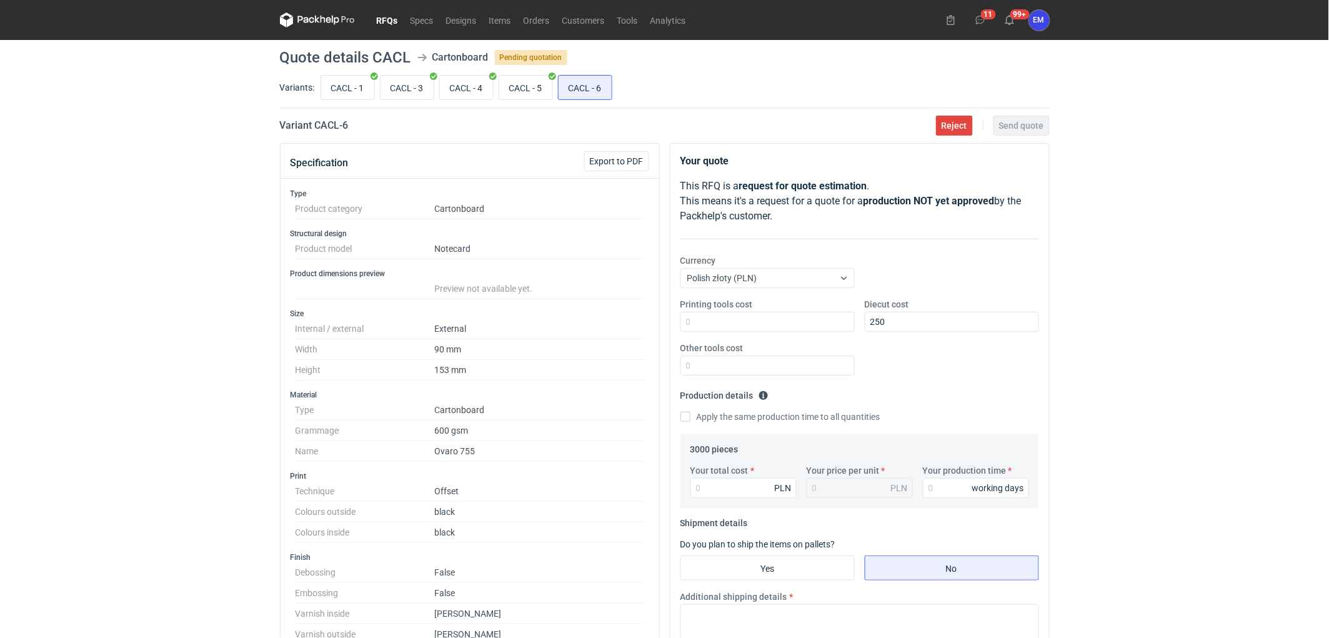
drag, startPoint x: 1213, startPoint y: 339, endPoint x: 1184, endPoint y: 348, distance: 29.6
click at [1214, 339] on div "RFQs Specs Designs Items Orders Customers Tools Analytics 11 99+ EM [PERSON_NAM…" at bounding box center [664, 319] width 1329 height 638
click at [509, 85] on input "CACL - 5" at bounding box center [525, 88] width 53 height 24
radio input "true"
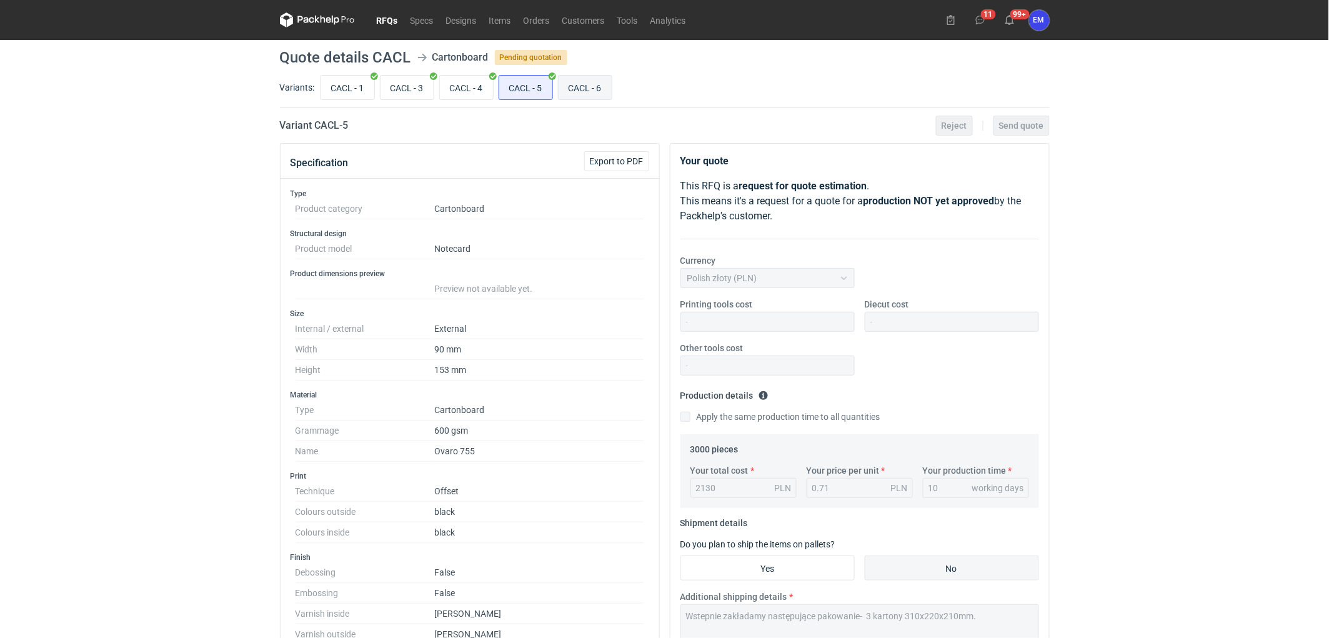
click at [600, 86] on input "CACL - 6" at bounding box center [584, 88] width 53 height 24
radio input "true"
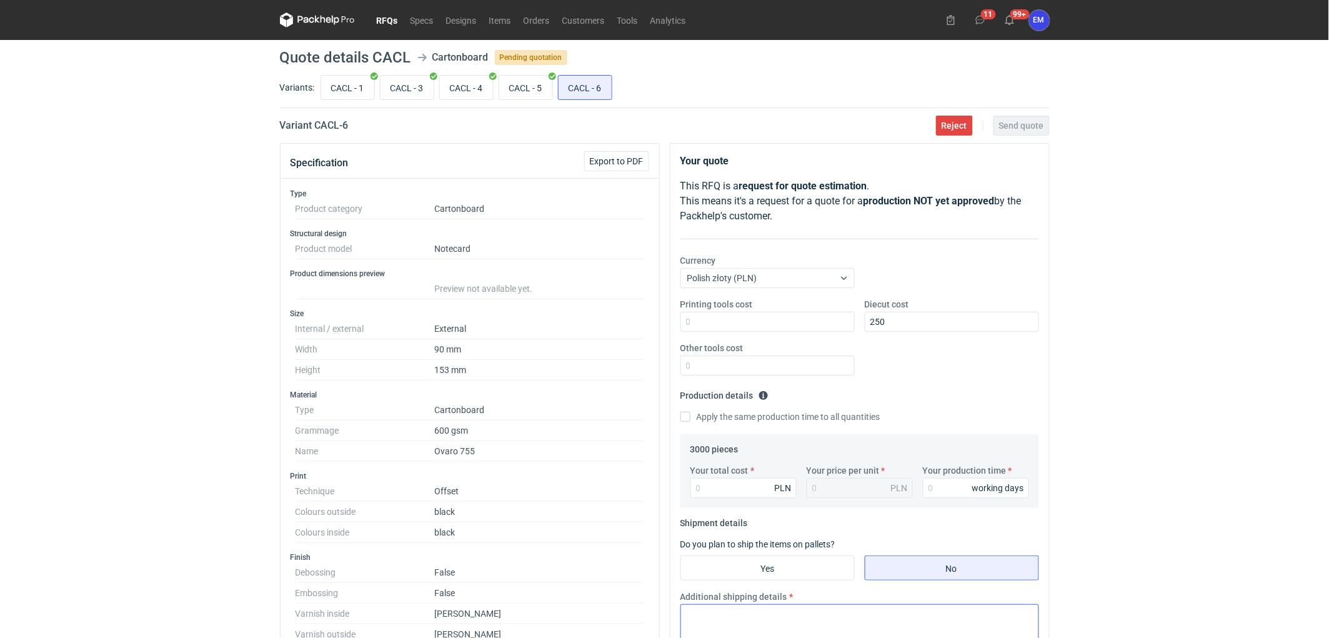
scroll to position [208, 0]
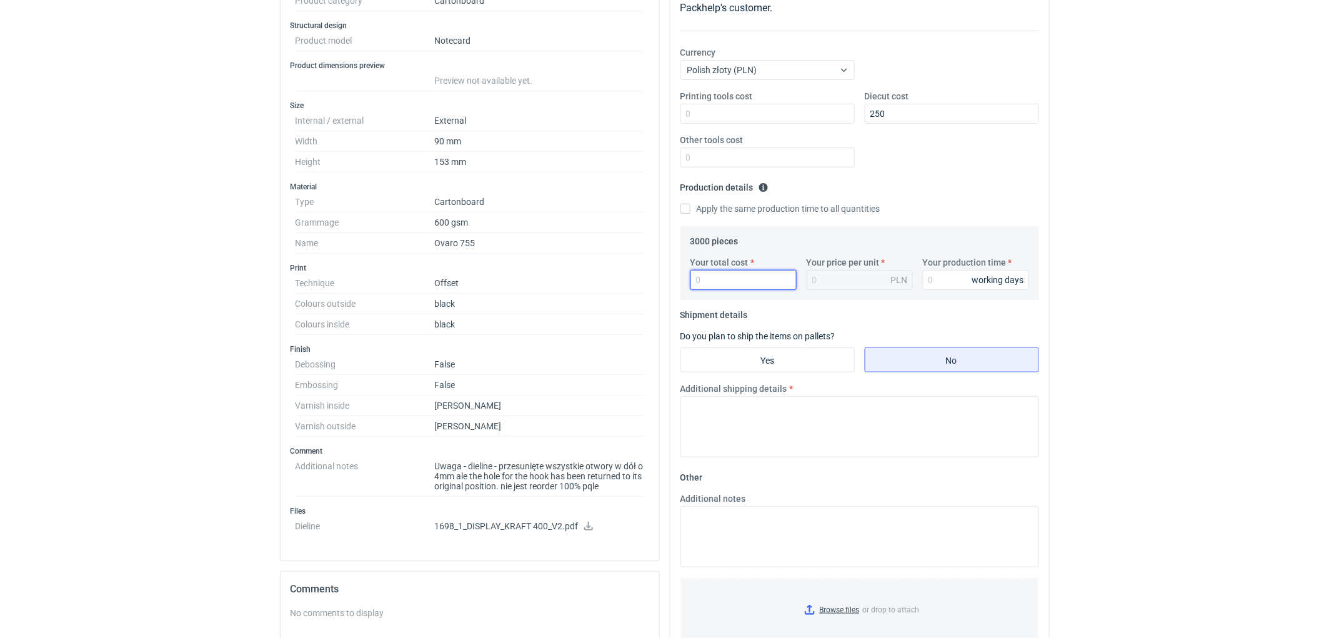
click at [727, 283] on input "Your total cost" at bounding box center [743, 280] width 106 height 20
type input "2130"
type input "0.71"
type input "2130"
click at [953, 279] on input "Your production time" at bounding box center [976, 280] width 106 height 20
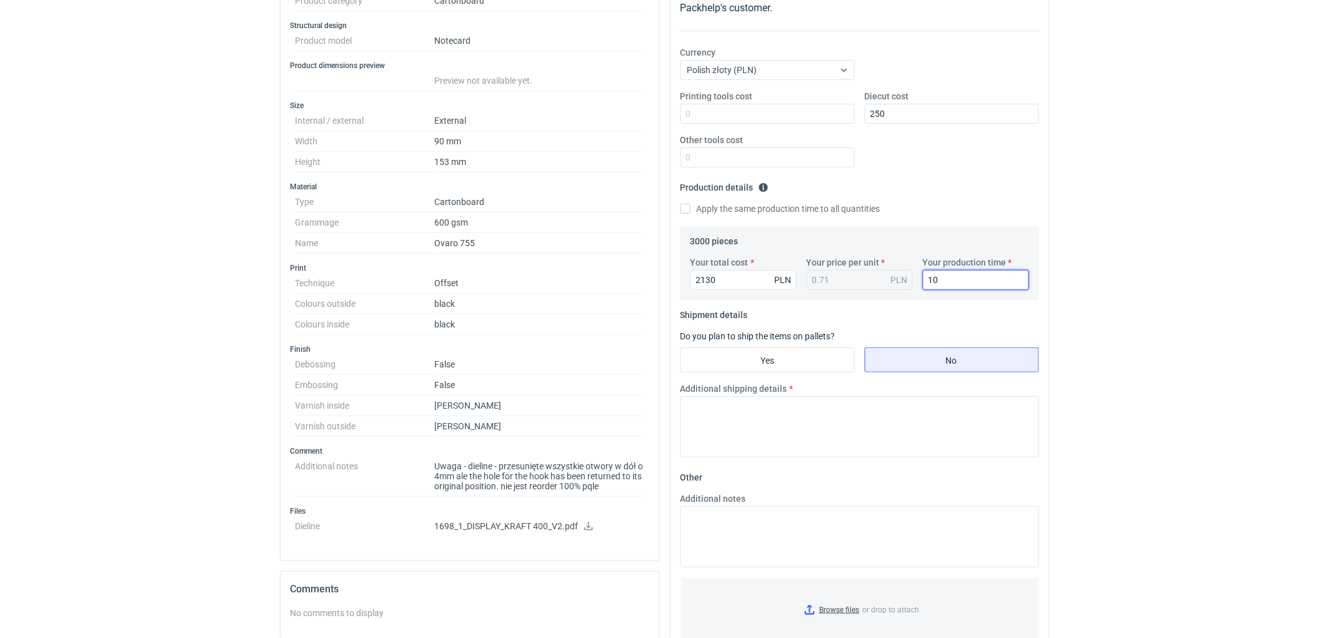
scroll to position [0, 0]
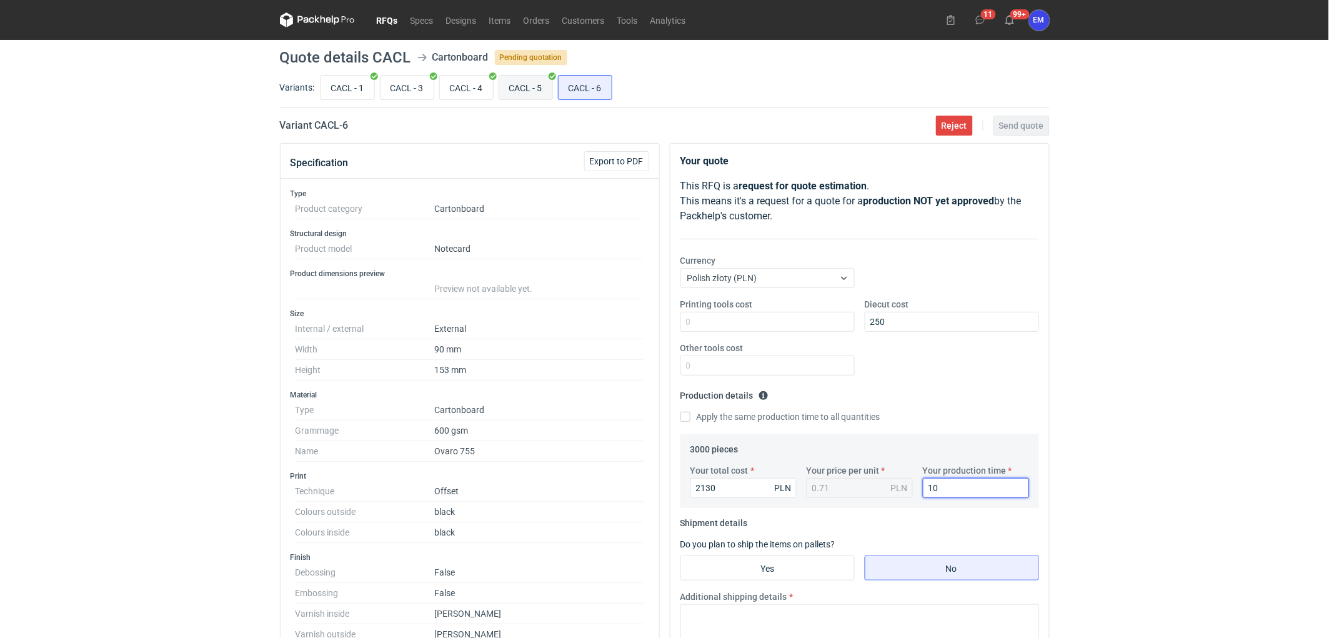
type input "10"
click at [520, 82] on input "CACL - 5" at bounding box center [525, 88] width 53 height 24
radio input "true"
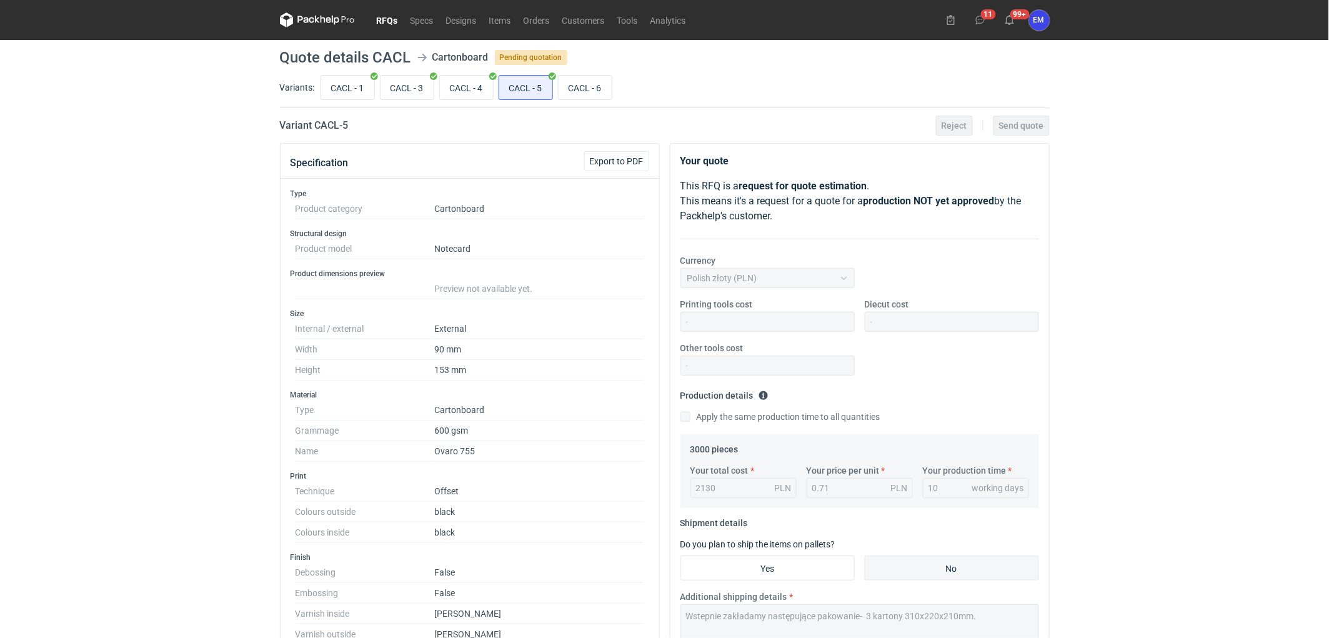
scroll to position [277, 0]
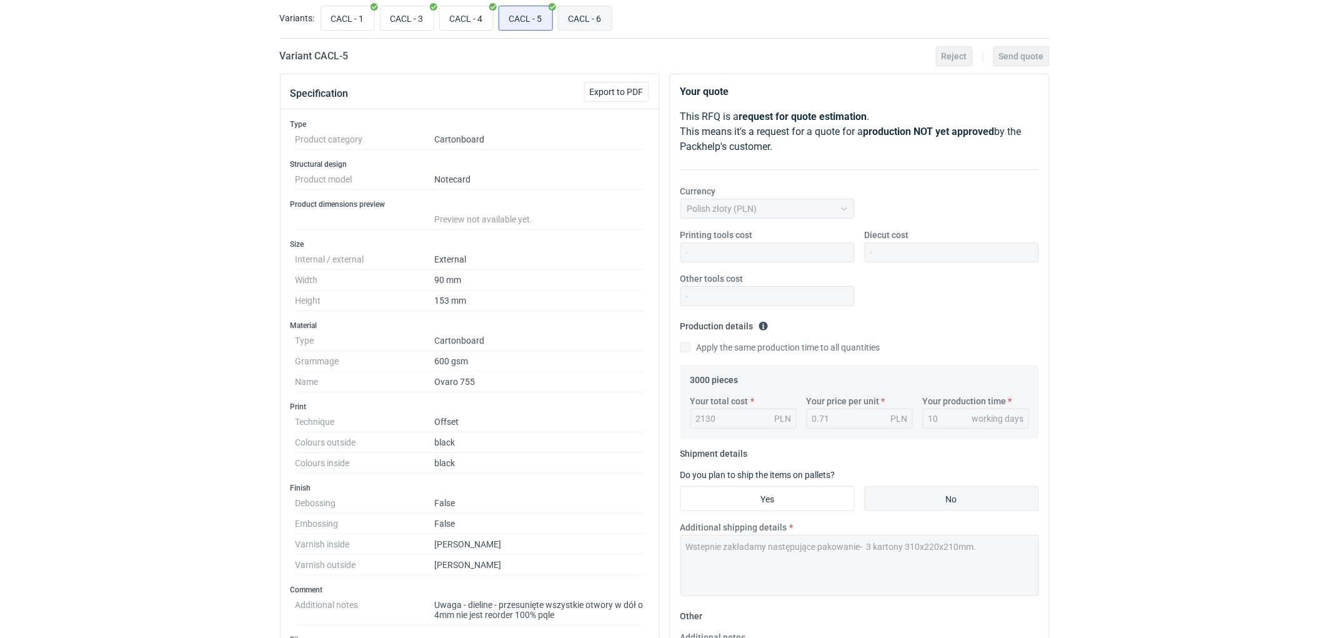
drag, startPoint x: 592, startPoint y: 11, endPoint x: 603, endPoint y: 25, distance: 18.2
click at [592, 11] on input "CACL - 6" at bounding box center [584, 18] width 53 height 24
radio input "true"
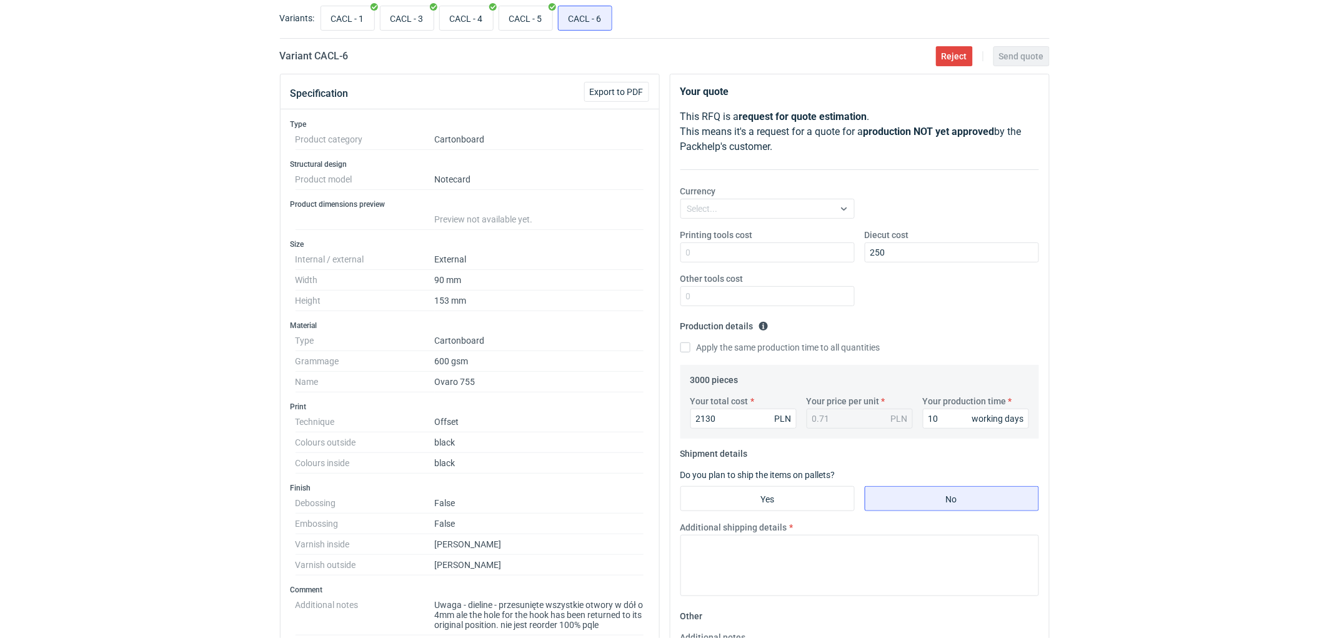
scroll to position [277, 0]
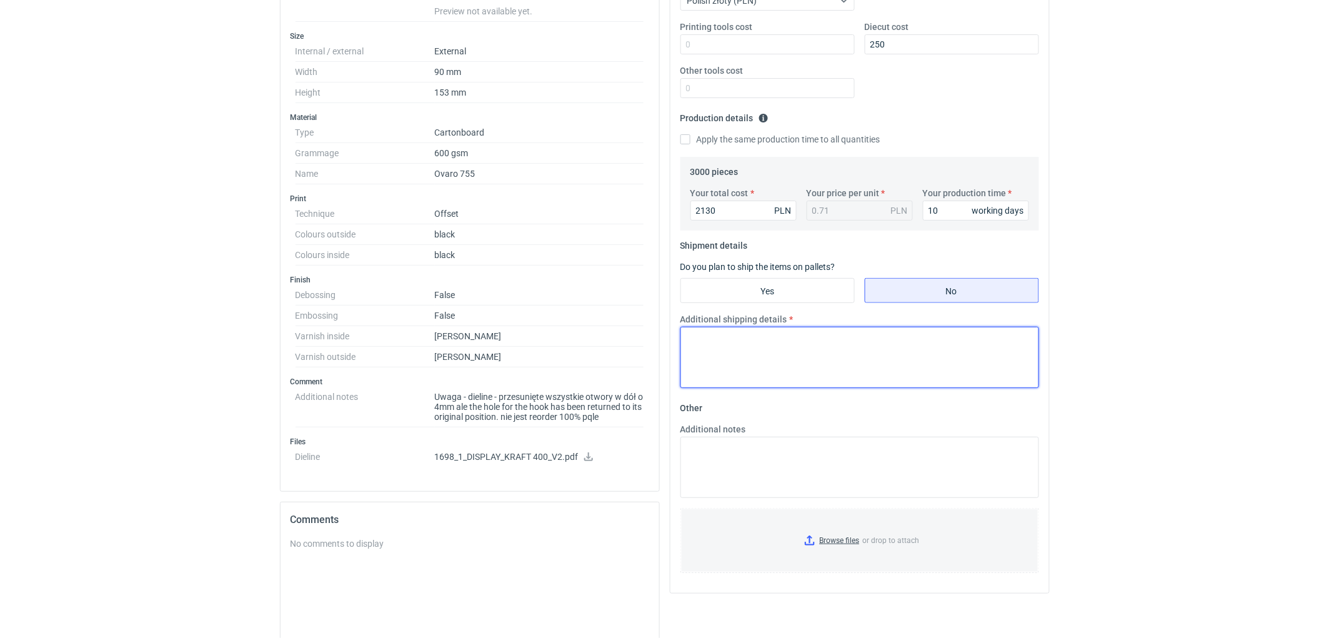
click at [777, 352] on textarea "Additional shipping details" at bounding box center [859, 357] width 359 height 61
paste textarea "Wstepnie zakładamy następujące pakowanie- 3 kartony 310x220x210mm."
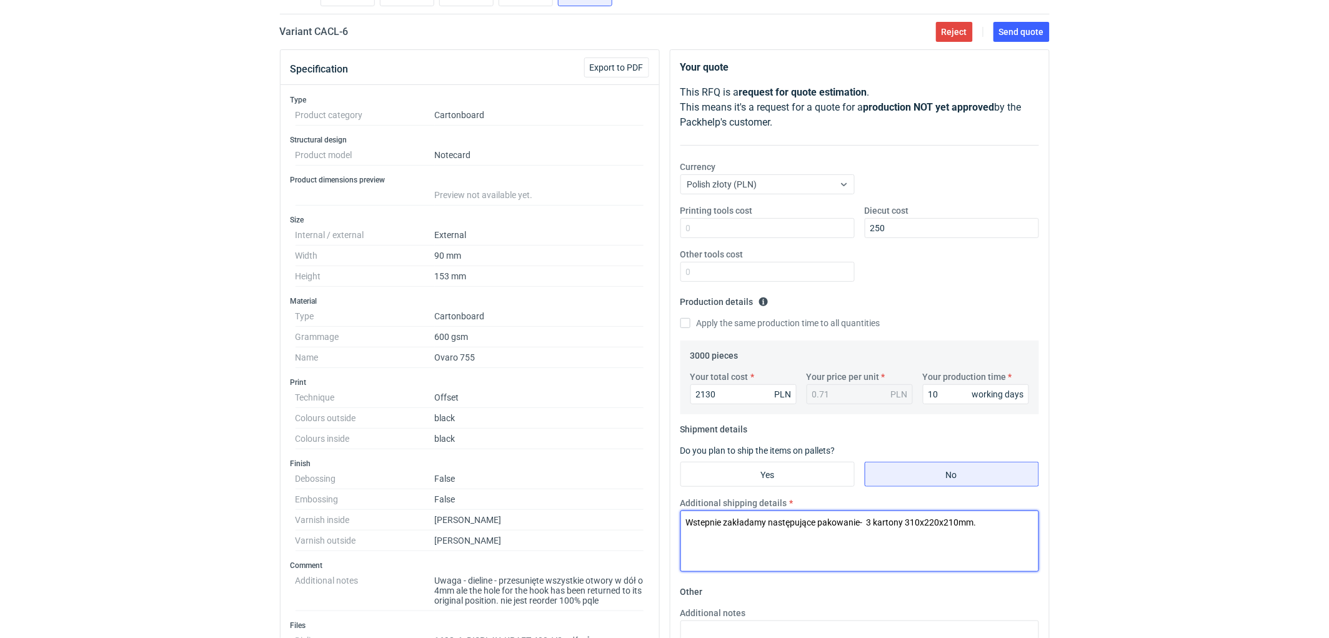
scroll to position [0, 0]
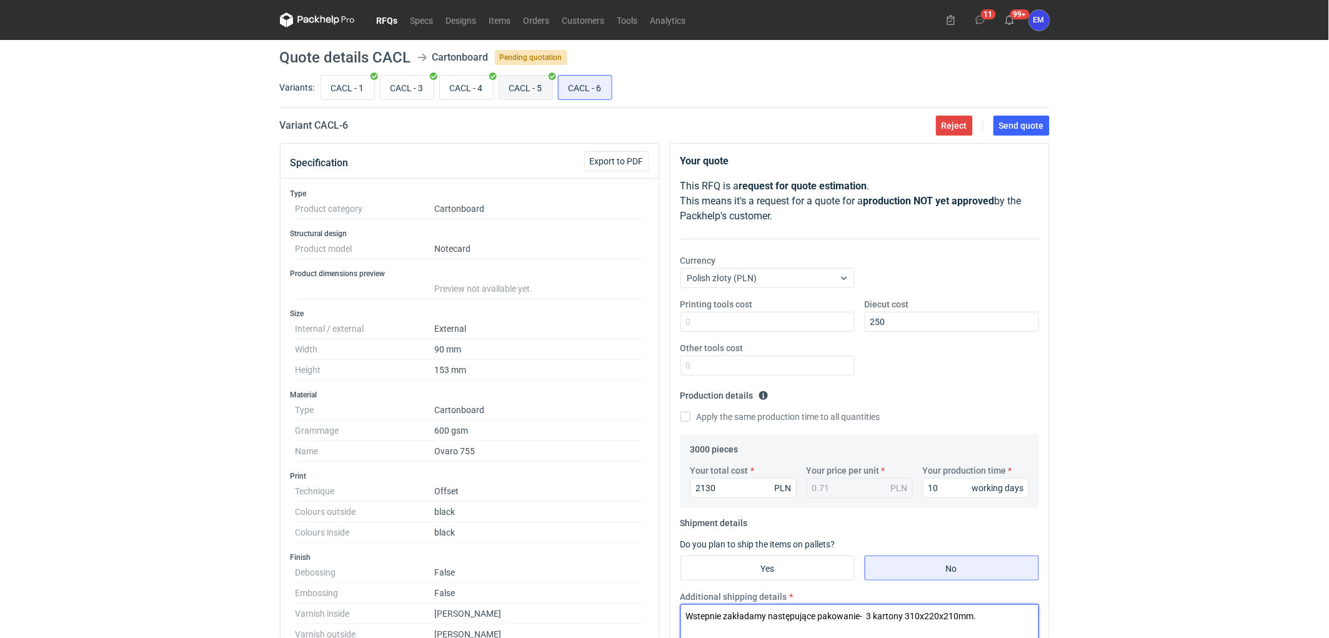
type textarea "Wstepnie zakładamy następujące pakowanie- 3 kartony 310x220x210mm."
drag, startPoint x: 524, startPoint y: 88, endPoint x: 541, endPoint y: 109, distance: 27.0
click at [525, 89] on input "CACL - 5" at bounding box center [525, 88] width 53 height 24
radio input "true"
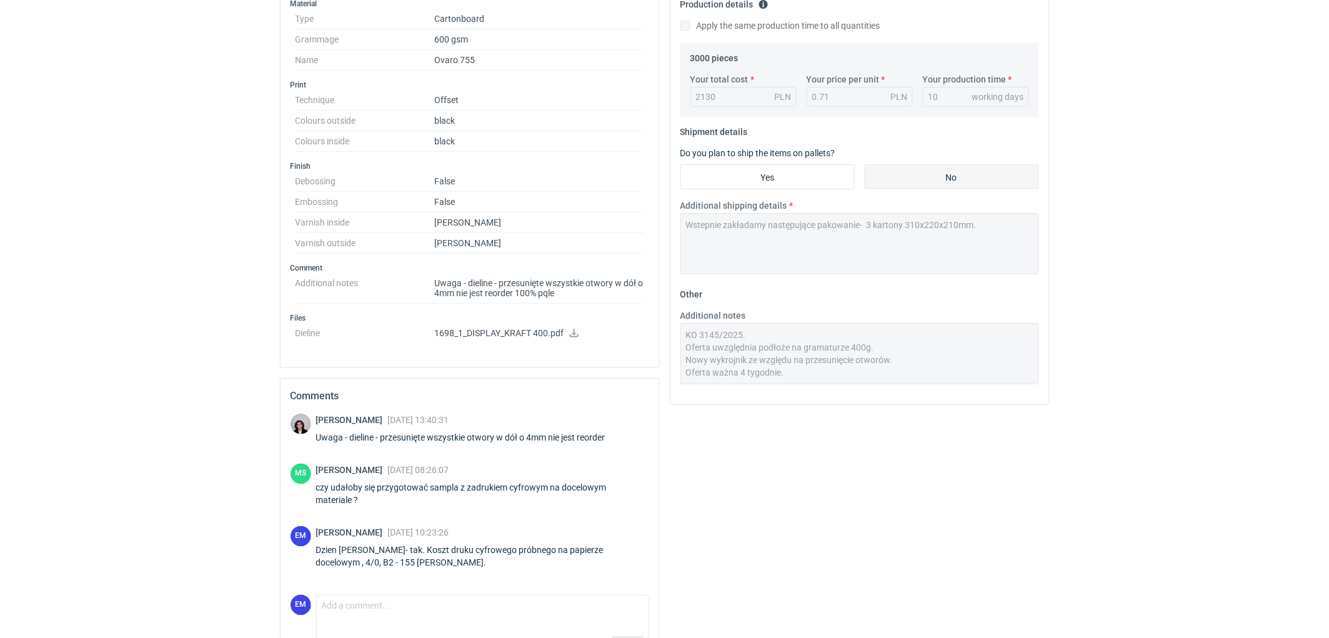
scroll to position [416, 0]
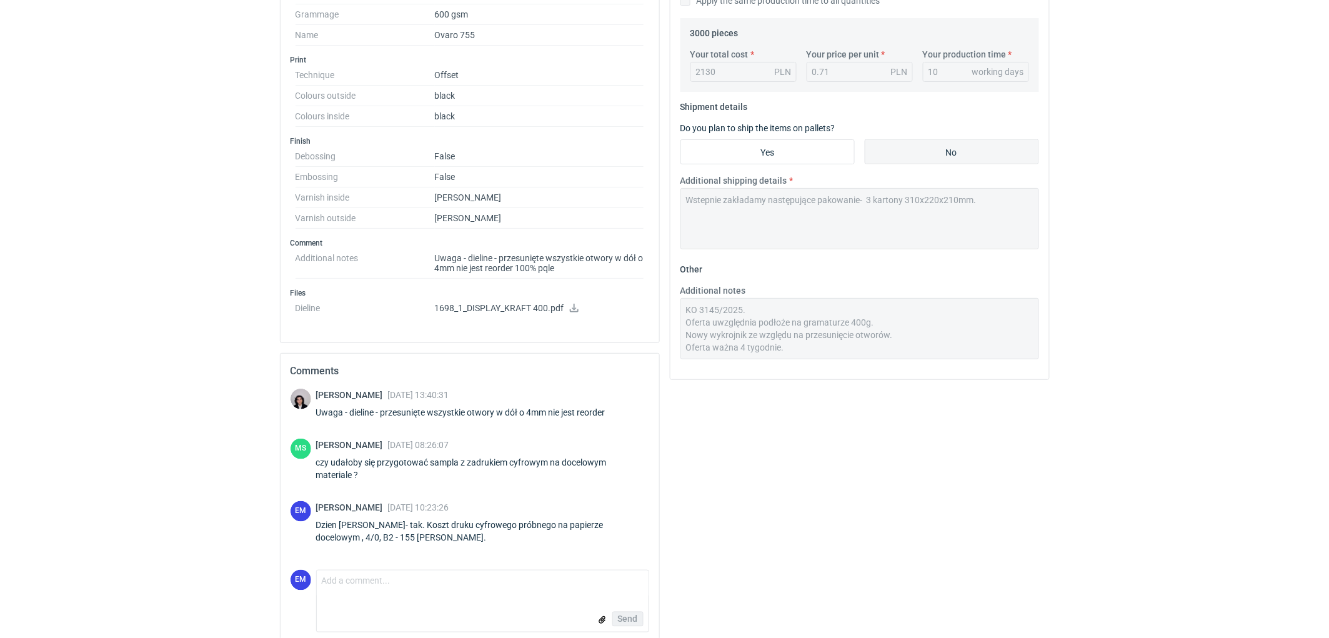
click at [678, 327] on div "Additional notes KO 3145/2025. Oferta uwzględnia podłoże na gramaturze 400g. No…" at bounding box center [859, 321] width 369 height 75
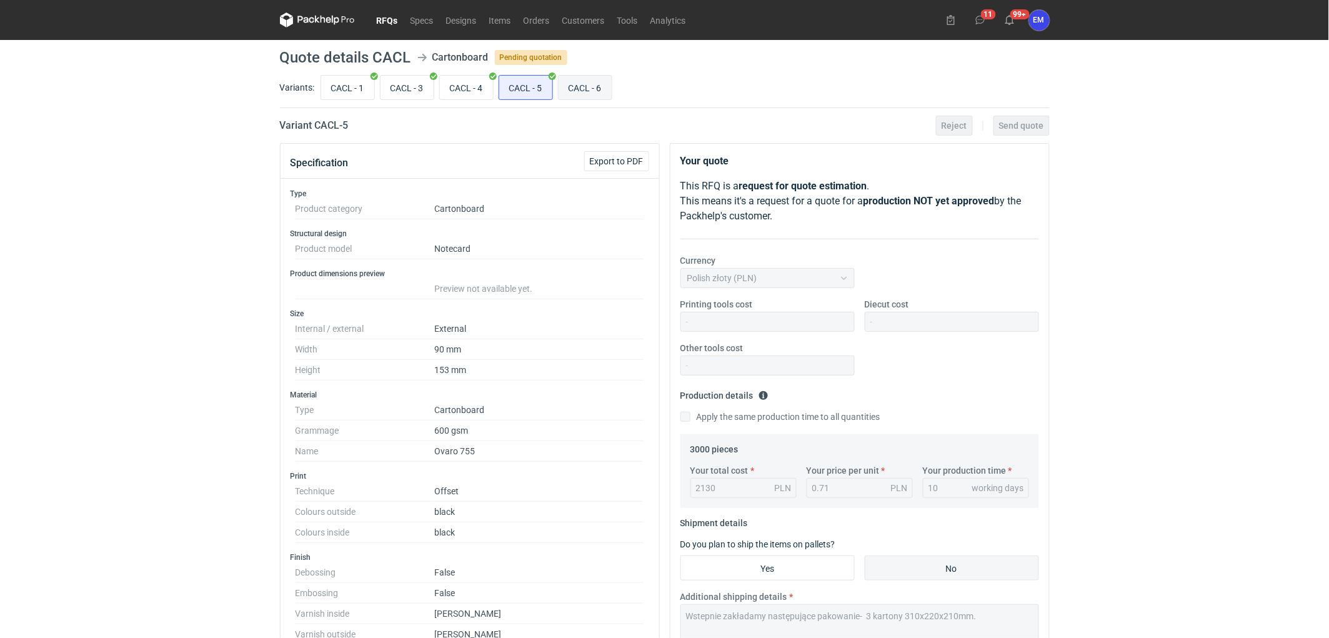
click at [578, 84] on input "CACL - 6" at bounding box center [584, 88] width 53 height 24
radio input "true"
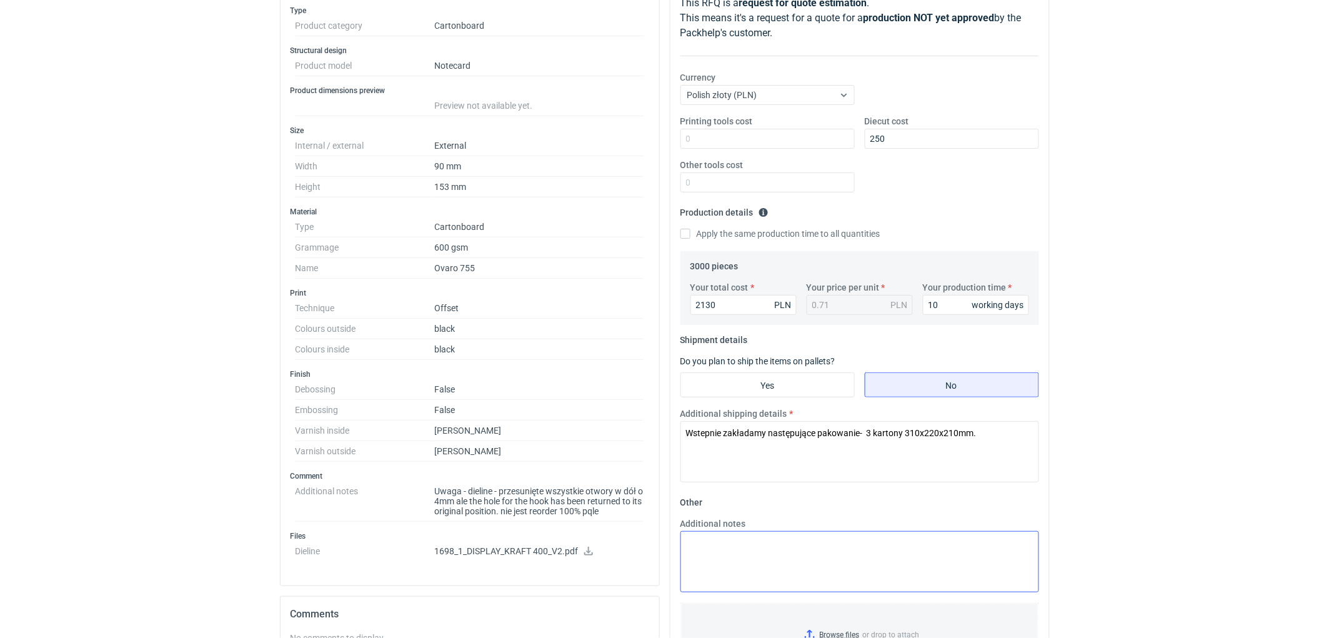
scroll to position [208, 0]
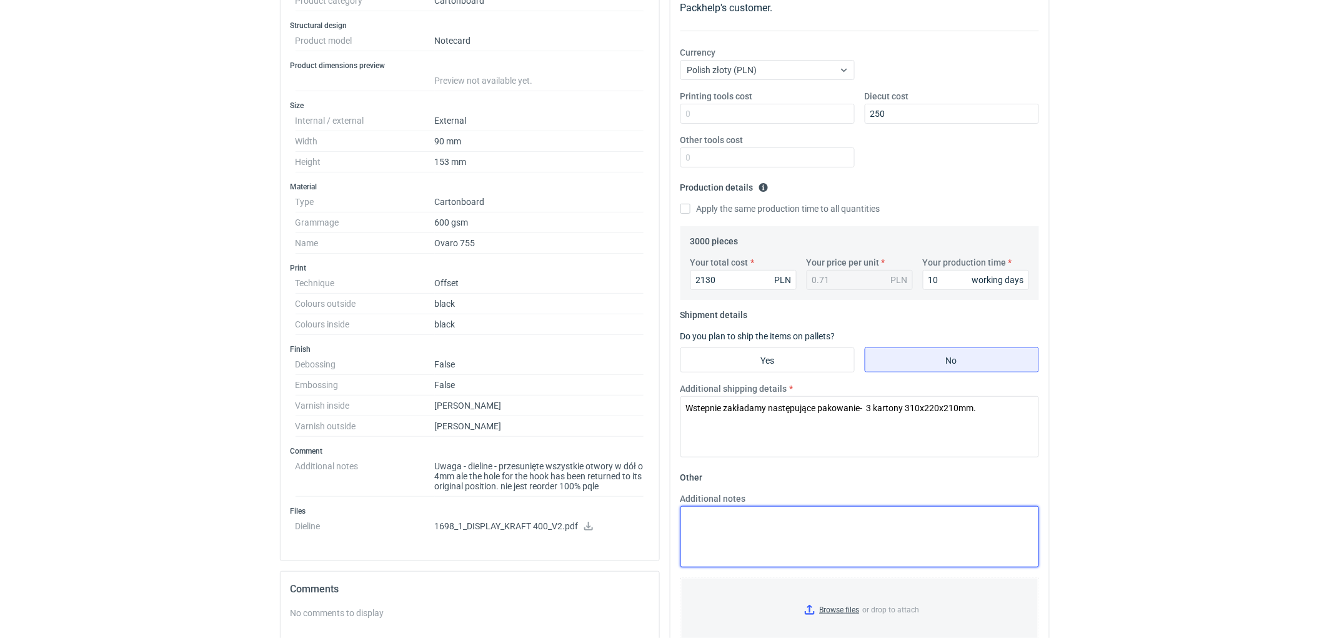
click at [779, 527] on textarea "Additional notes" at bounding box center [859, 536] width 359 height 61
paste textarea "Oferta uwzględnia podłoże na gramaturze 400g. Nowy wykrojnik ze względu na prze…"
drag, startPoint x: 748, startPoint y: 534, endPoint x: 903, endPoint y: 529, distance: 155.6
click at [903, 529] on textarea "Oferta uwzględnia podłoże na gramaturze 400g. Nowy wykrojnik ze względu na prze…" at bounding box center [859, 536] width 359 height 61
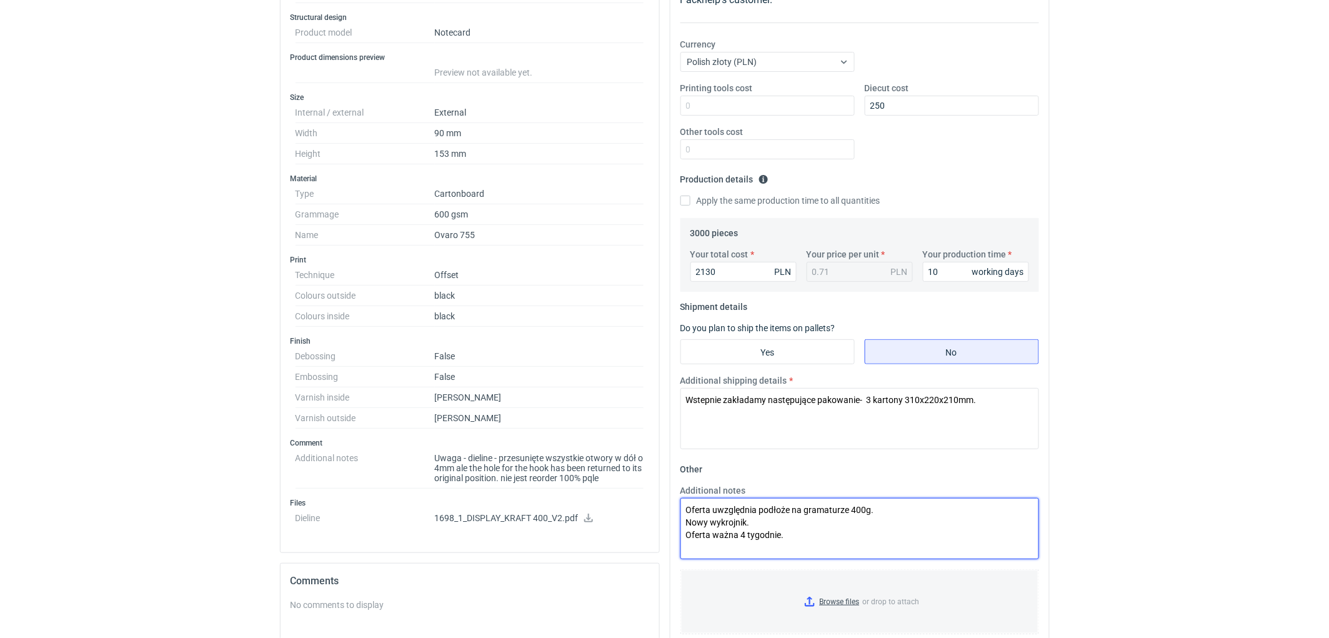
scroll to position [347, 0]
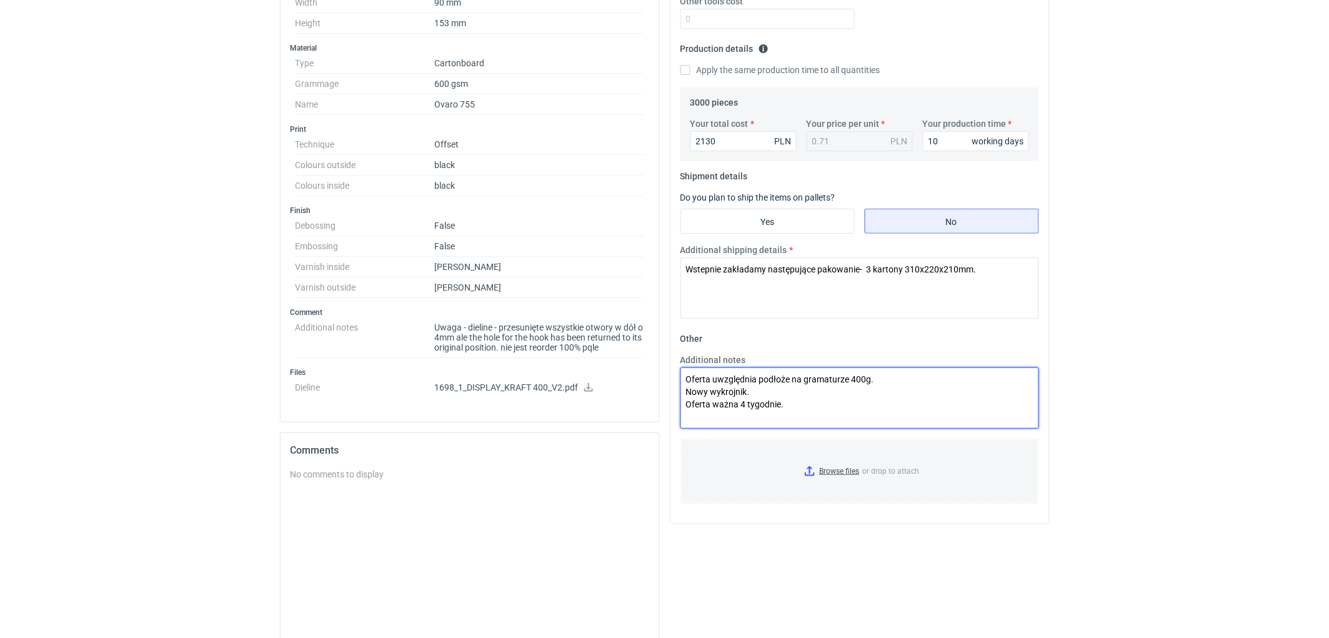
click at [687, 377] on textarea "Oferta uwzględnia podłoże na gramaturze 400g. Nowy wykrojnik. Oferta ważna 4 ty…" at bounding box center [859, 397] width 359 height 61
click at [733, 377] on textarea "KO Oferta uwzględnia podłoże na gramaturze 400g. Nowy wykrojnik. Oferta ważna 4…" at bounding box center [859, 397] width 359 height 61
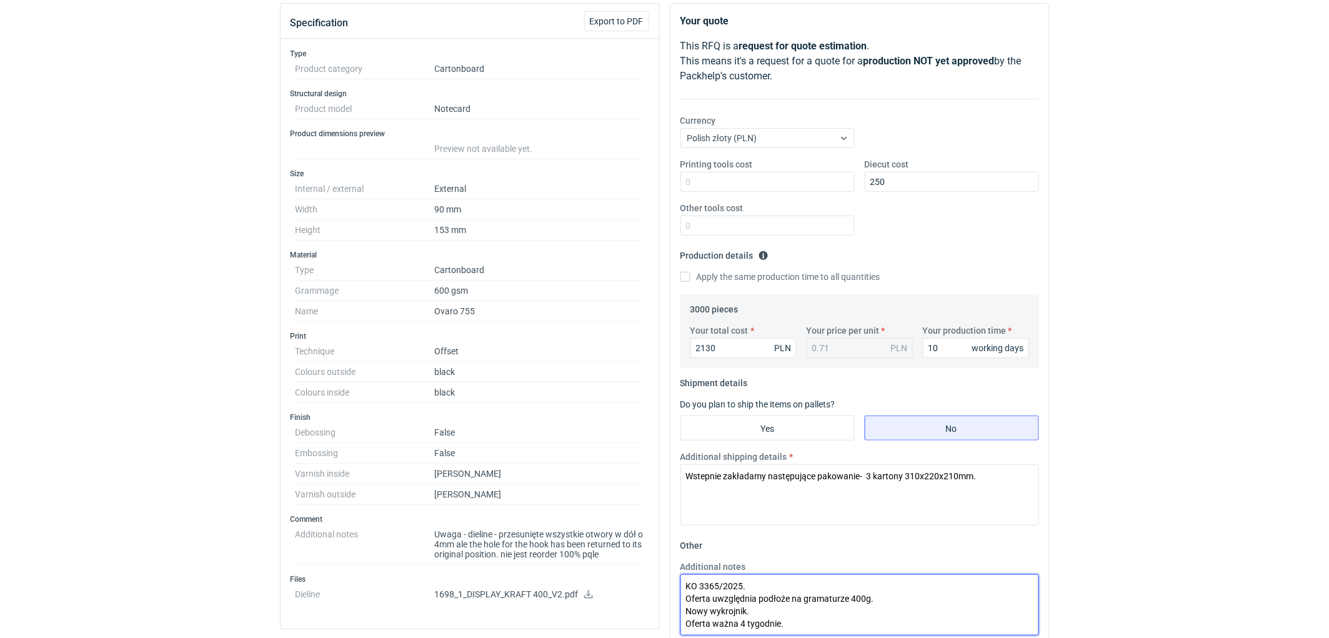
scroll to position [139, 0]
type textarea "KO 3365/2025. Oferta uwzględnia podłoże na gramaturze 400g. Nowy wykrojnik. Ofe…"
click at [1132, 422] on div "RFQs Specs Designs Items Orders Customers Tools Analytics 11 99+ EM [PERSON_NAM…" at bounding box center [664, 180] width 1329 height 638
click at [1169, 323] on div "RFQs Specs Designs Items Orders Customers Tools Analytics 11 99+ EM [PERSON_NAM…" at bounding box center [664, 180] width 1329 height 638
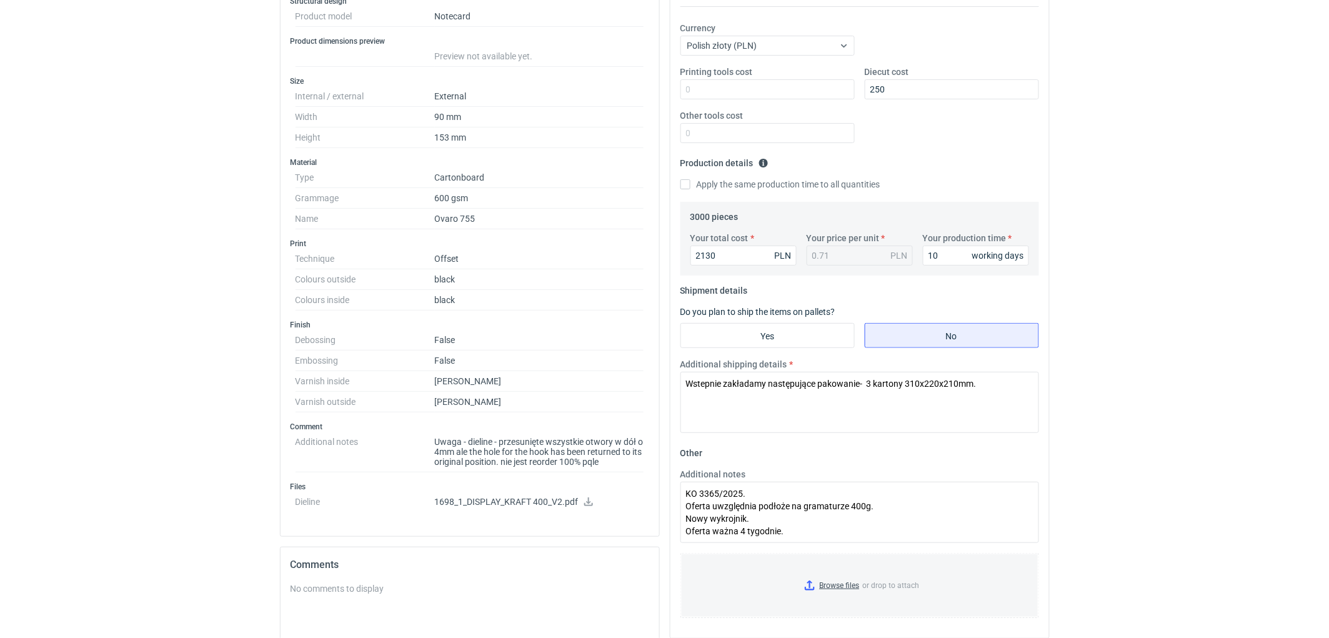
scroll to position [208, 0]
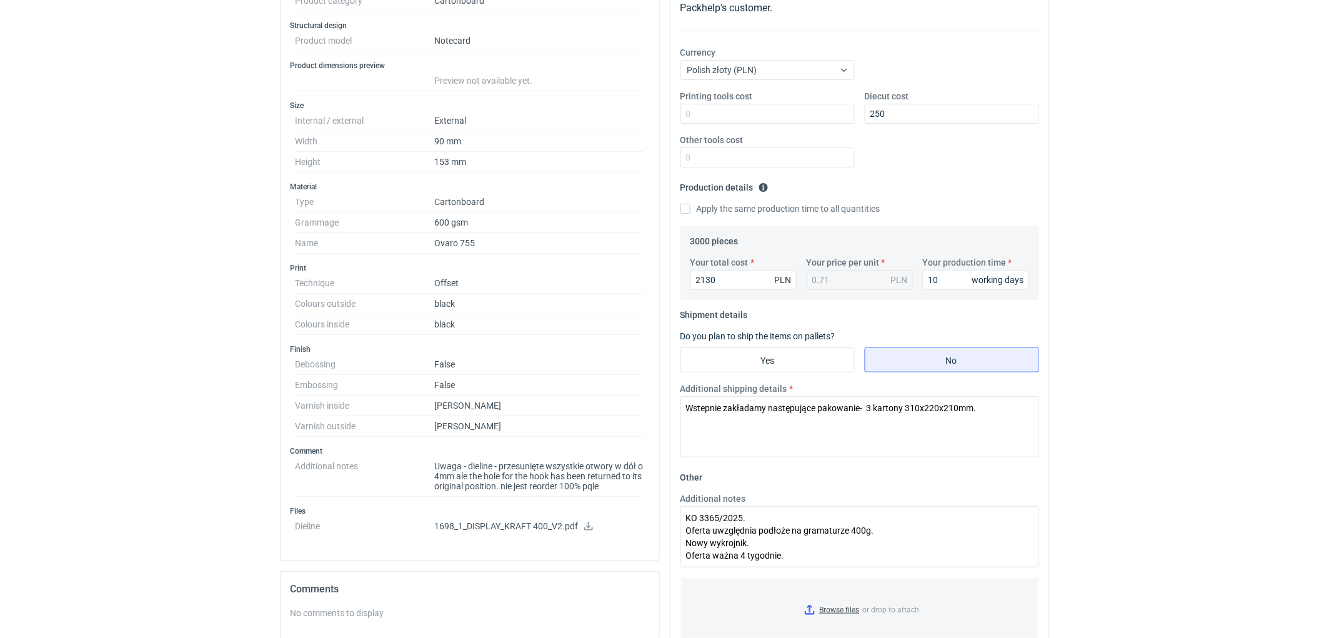
click at [1231, 364] on div "RFQs Specs Designs Items Orders Customers Tools Analytics 11 99+ EM [PERSON_NAM…" at bounding box center [664, 111] width 1329 height 638
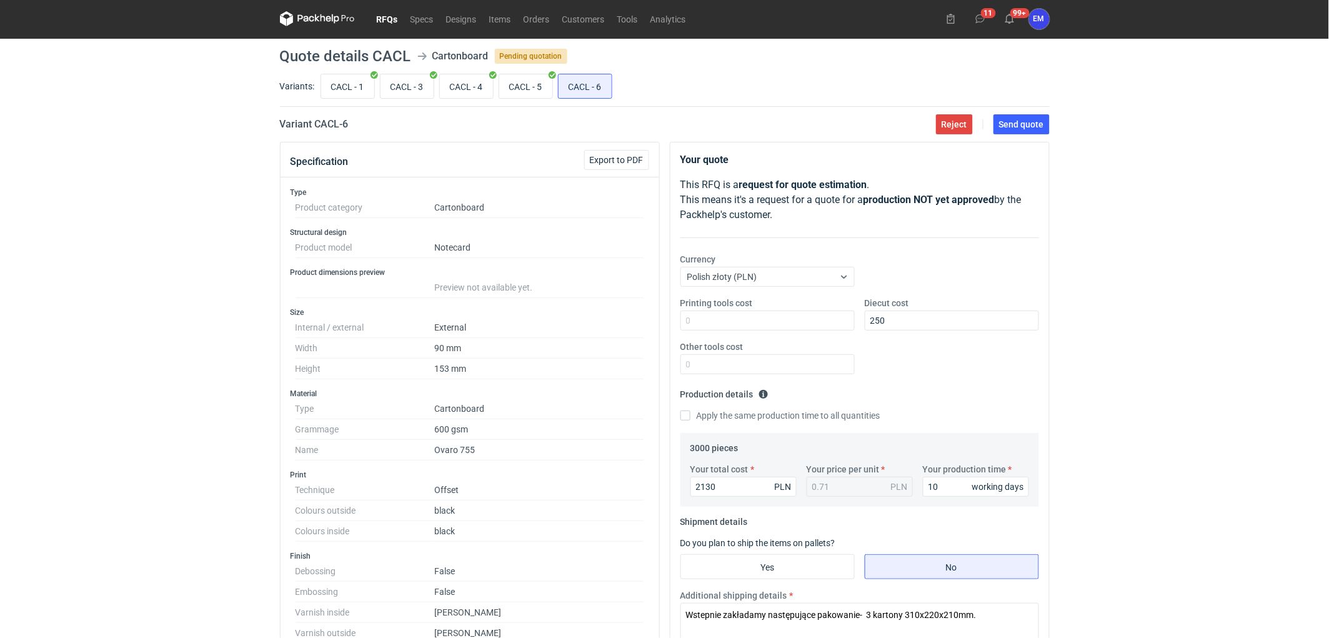
scroll to position [0, 0]
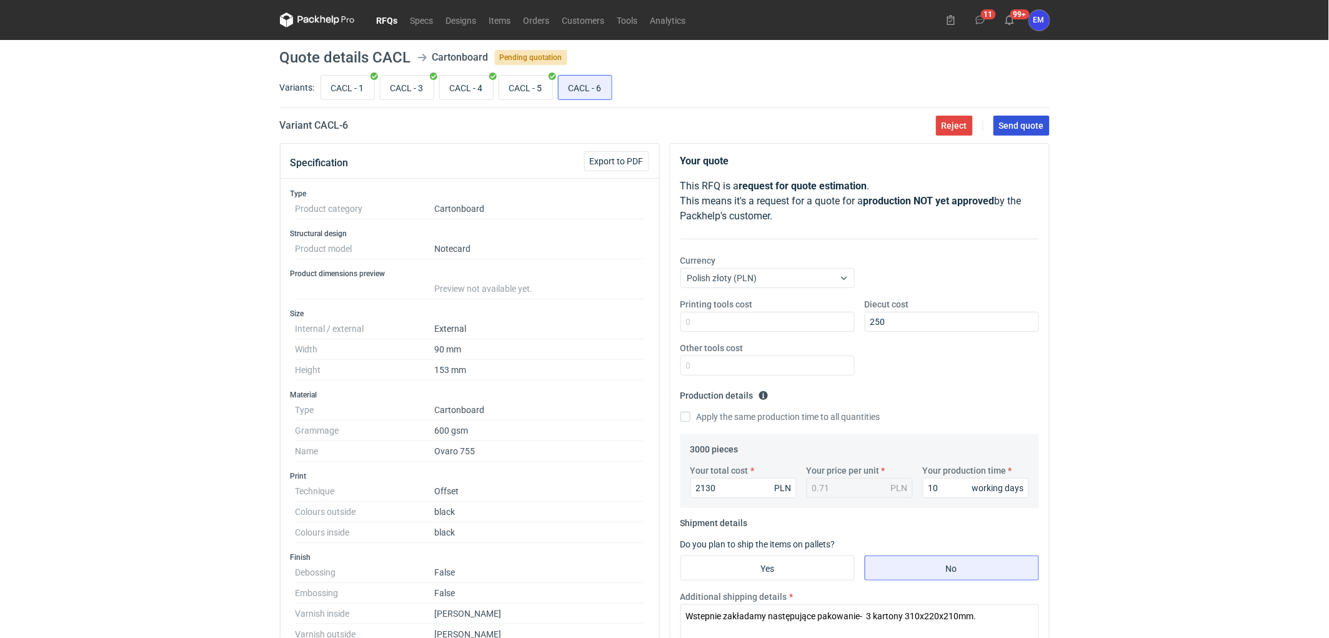
click at [1034, 127] on span "Send quote" at bounding box center [1021, 125] width 45 height 9
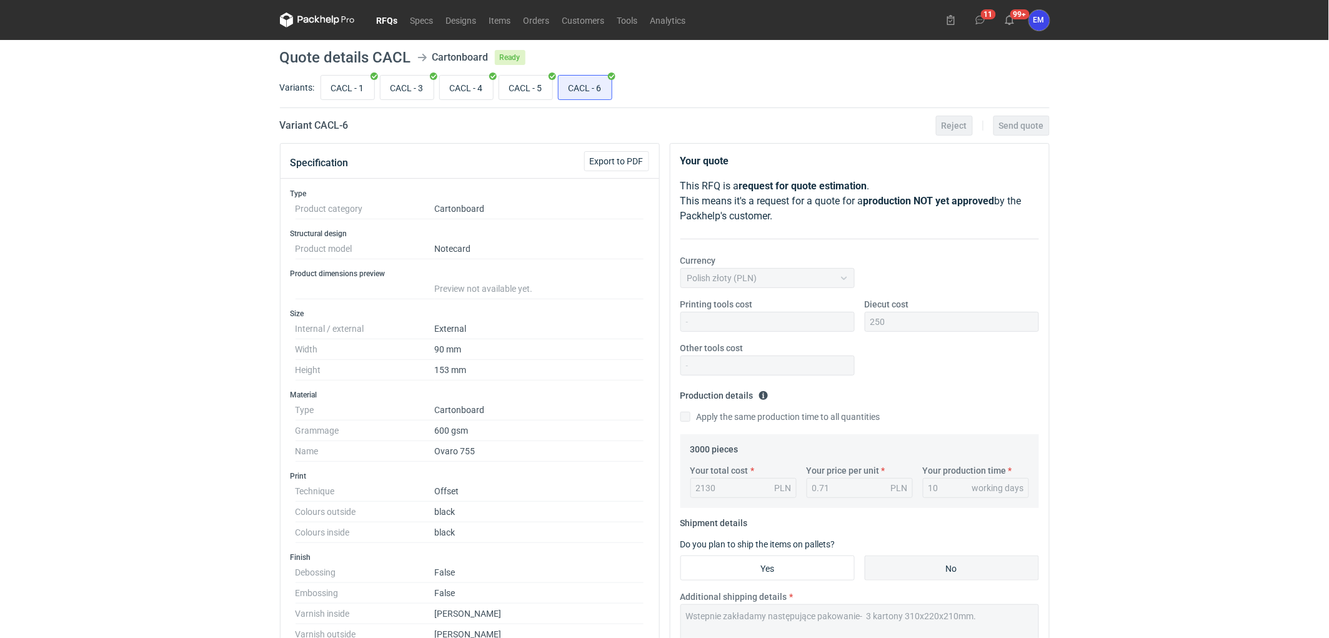
click at [379, 12] on link "RFQs" at bounding box center [387, 19] width 34 height 15
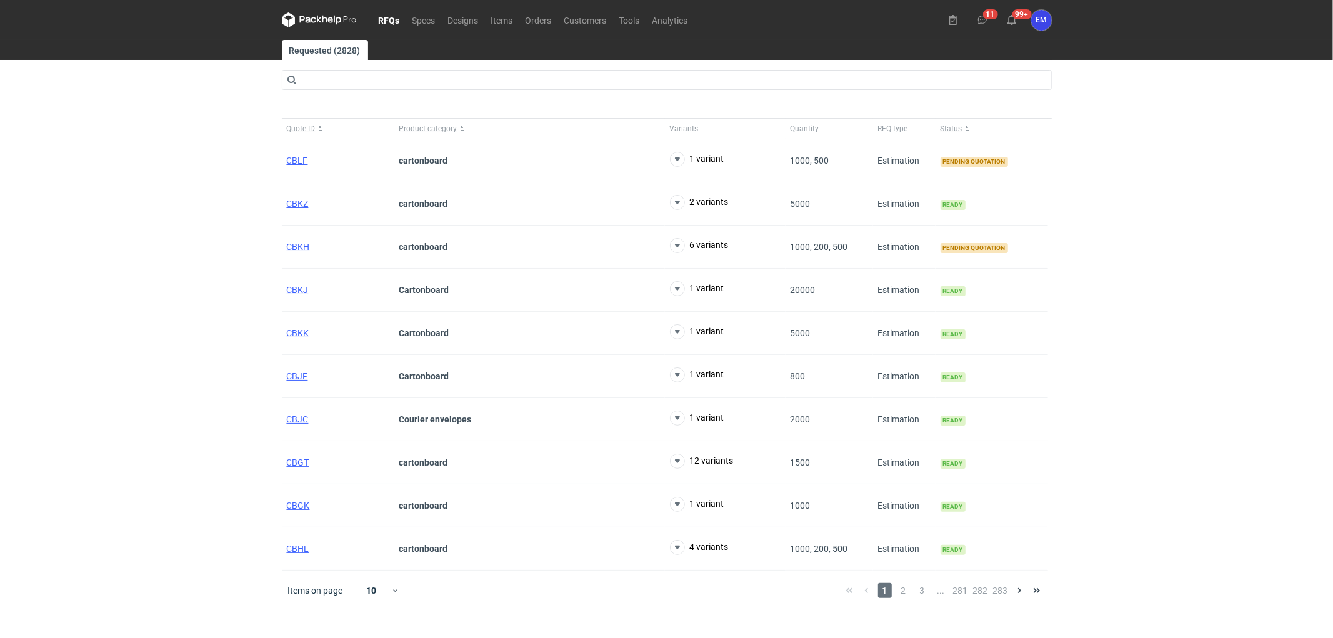
drag, startPoint x: 174, startPoint y: 304, endPoint x: 194, endPoint y: 287, distance: 25.8
click at [174, 304] on div "RFQs Specs Designs Items Orders Customers Tools Analytics 11 99+ EM [PERSON_NAM…" at bounding box center [666, 319] width 1333 height 638
drag, startPoint x: 162, startPoint y: 275, endPoint x: 385, endPoint y: 7, distance: 348.2
click at [167, 265] on div "RFQs Specs Designs Items Orders Customers Tools Analytics 11 99+ EM [PERSON_NAM…" at bounding box center [666, 319] width 1333 height 638
drag, startPoint x: 107, startPoint y: 345, endPoint x: 349, endPoint y: 326, distance: 241.9
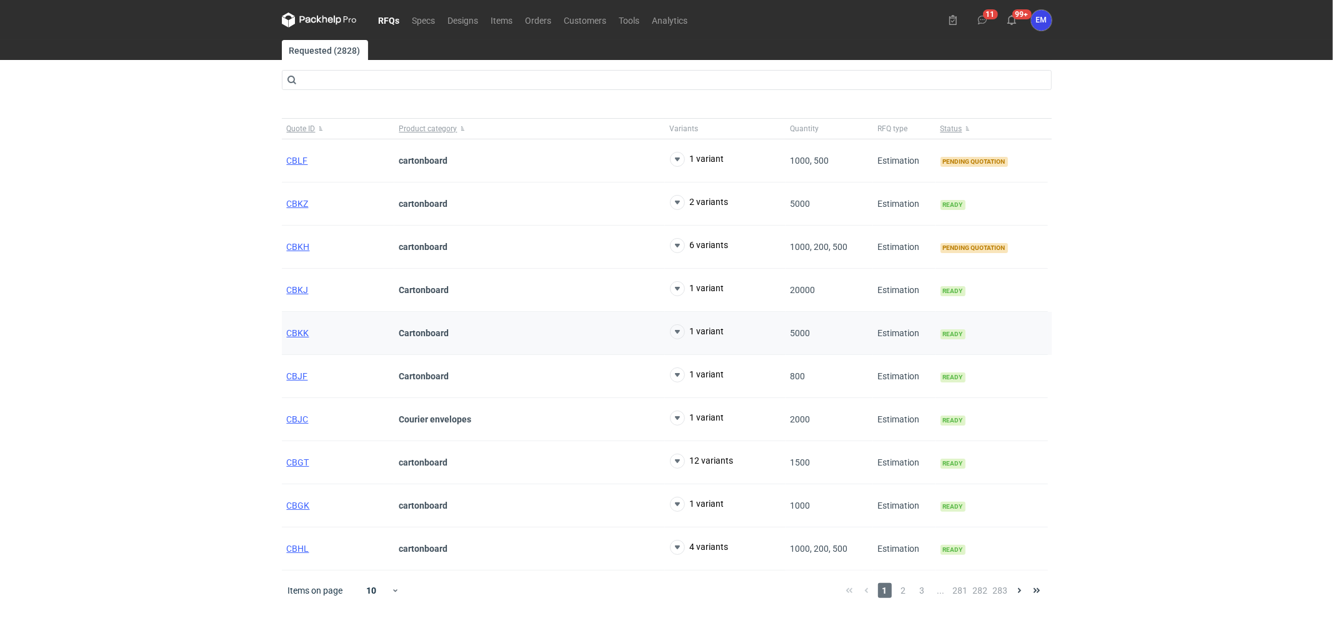
click at [121, 344] on div "RFQs Specs Designs Items Orders Customers Tools Analytics 11 99+ EM [PERSON_NAM…" at bounding box center [666, 319] width 1333 height 638
click at [294, 251] on span "CBKH" at bounding box center [298, 247] width 23 height 10
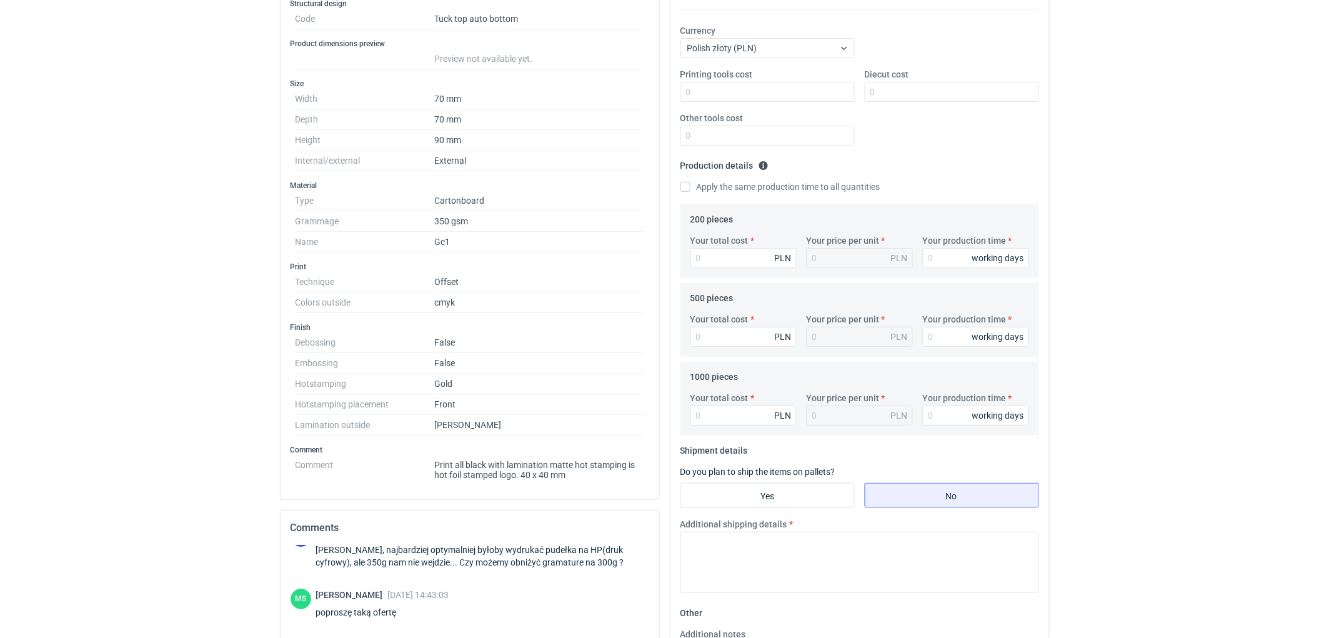
scroll to position [129, 0]
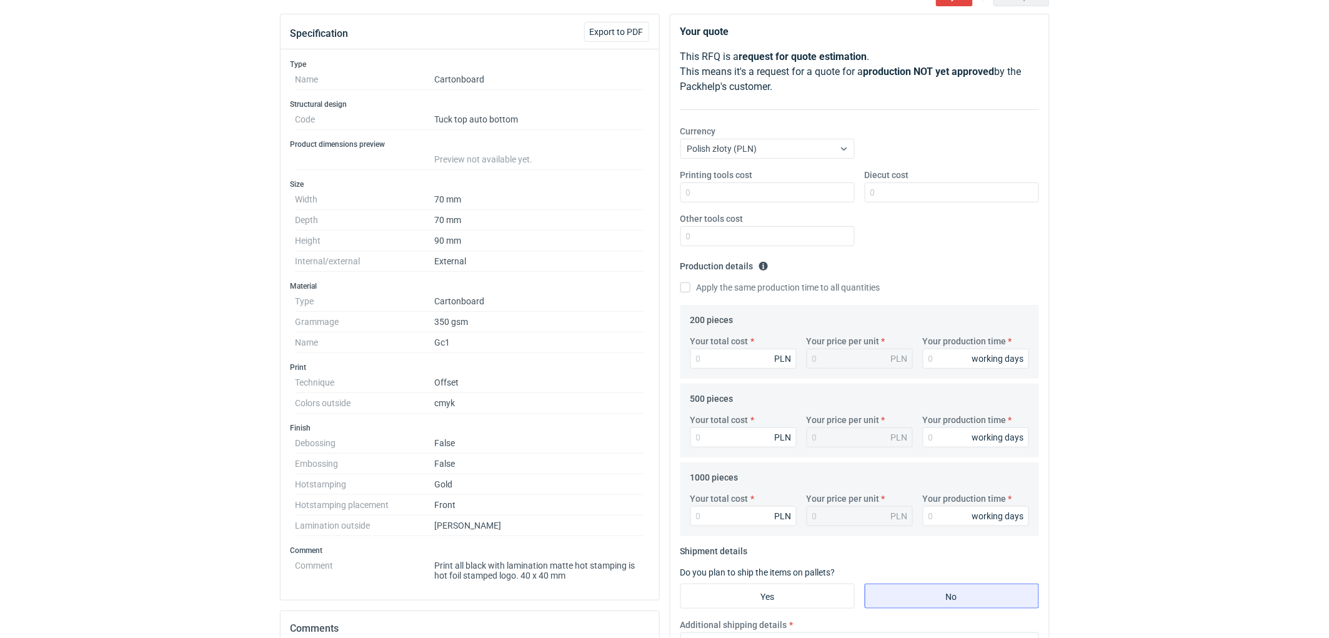
click at [71, 302] on div "RFQs Specs Designs Items Orders Customers Tools Analytics 11 99+ EM [PERSON_NAM…" at bounding box center [664, 190] width 1329 height 638
click at [41, 324] on div "RFQs Specs Designs Items Orders Customers Tools Analytics 11 99+ EM [PERSON_NAM…" at bounding box center [664, 190] width 1329 height 638
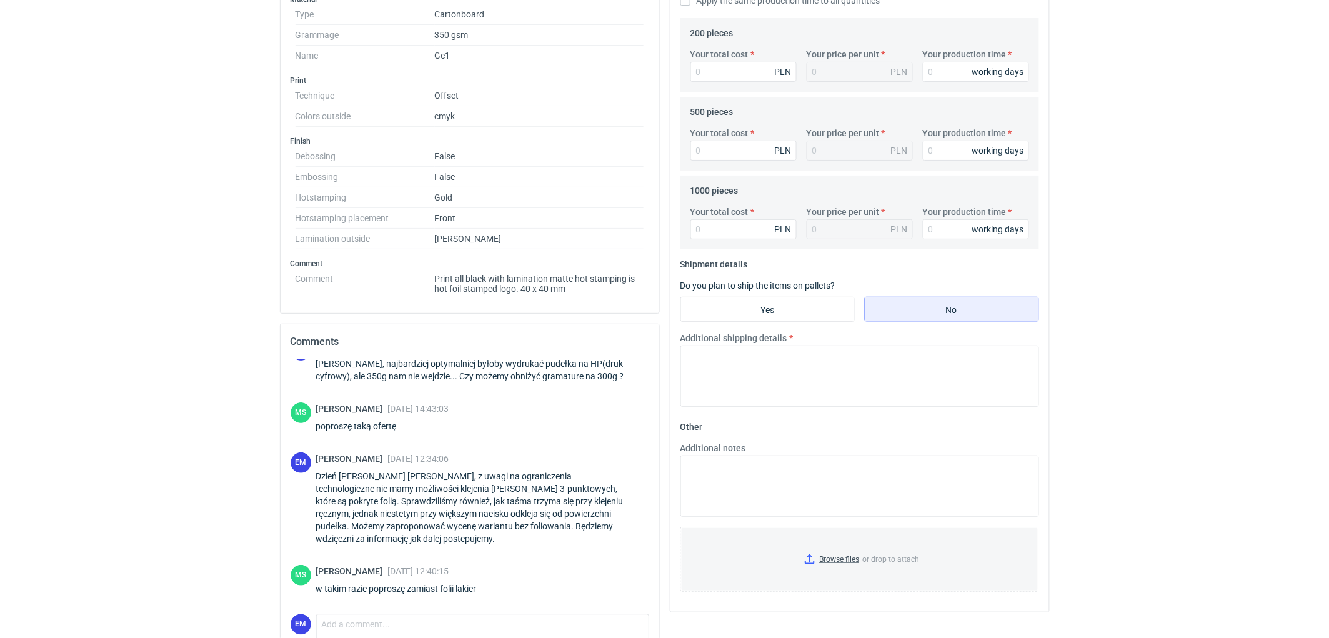
scroll to position [477, 0]
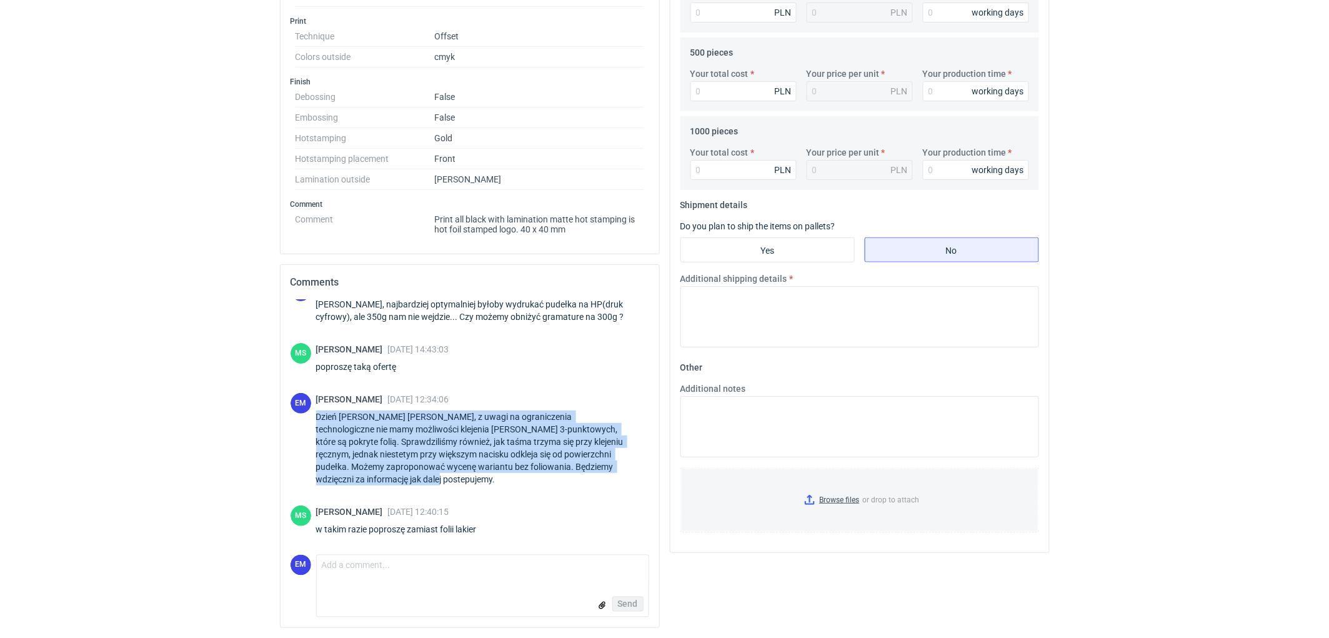
drag, startPoint x: 315, startPoint y: 413, endPoint x: 392, endPoint y: 475, distance: 98.6
click at [392, 475] on div "EM [PERSON_NAME] [DATE] 12:34:06 Dzień [PERSON_NAME] [PERSON_NAME], z uwagi na …" at bounding box center [469, 441] width 359 height 97
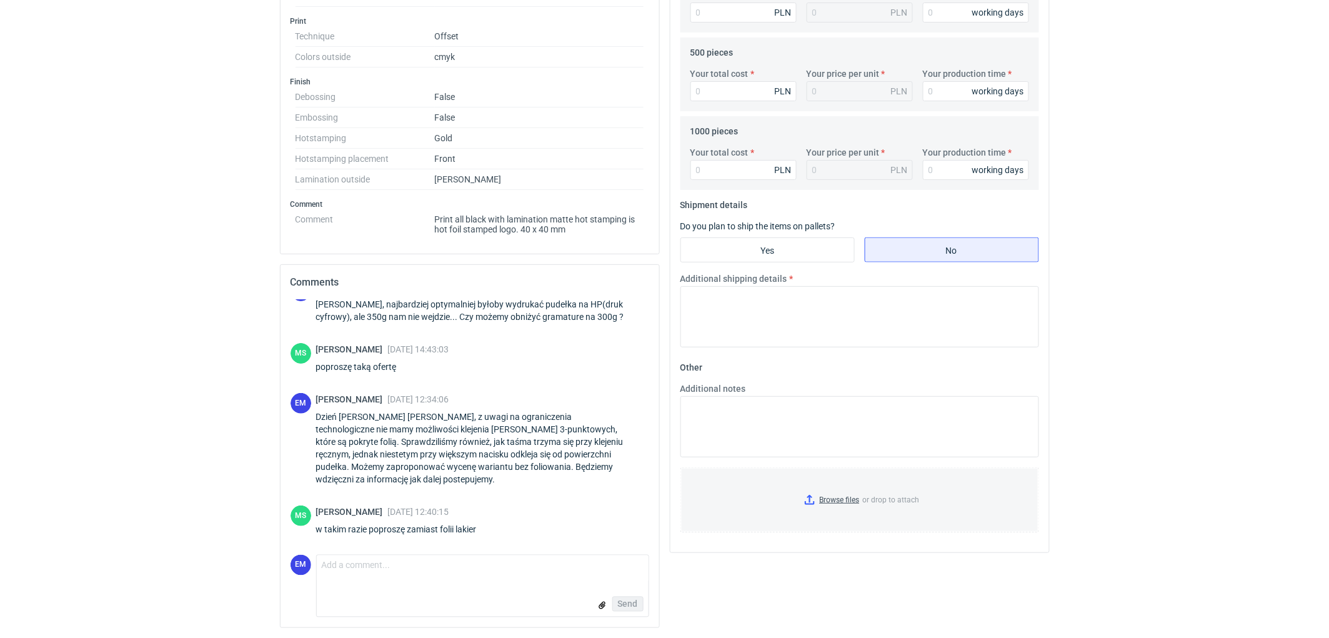
drag, startPoint x: 104, startPoint y: 437, endPoint x: 135, endPoint y: 433, distance: 30.9
click at [352, 442] on div "Dzień [PERSON_NAME] [PERSON_NAME], z uwagi na ograniczenia technologiczne nie m…" at bounding box center [482, 447] width 333 height 75
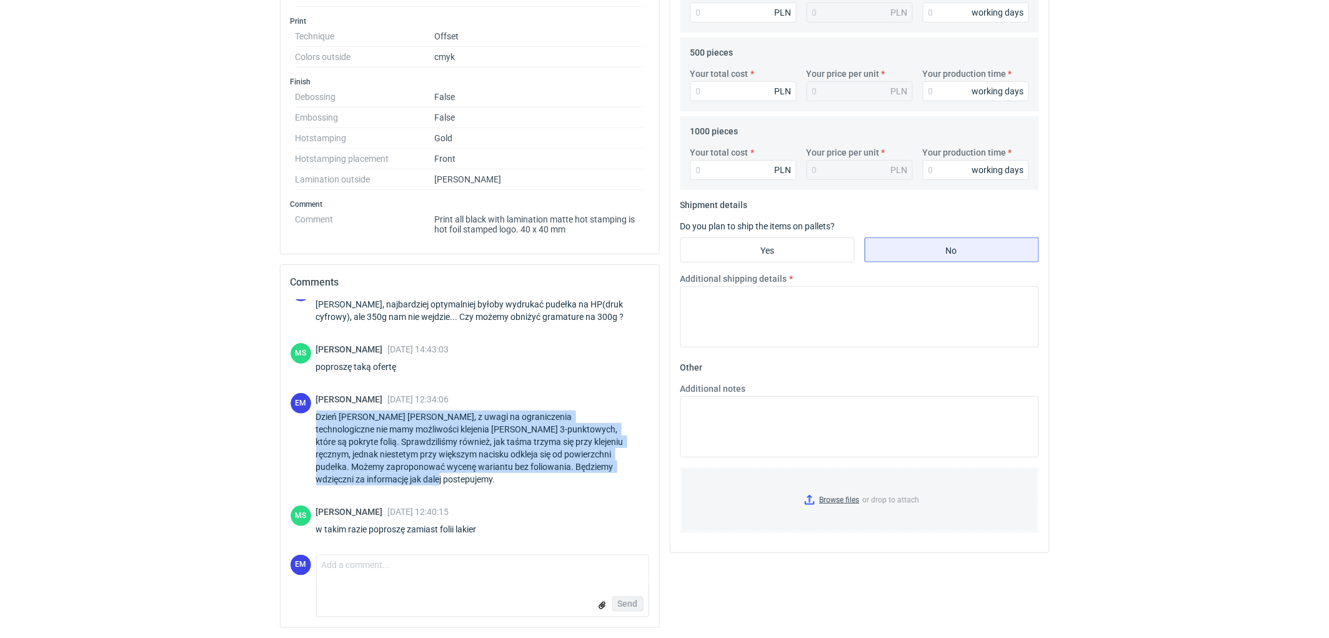
drag, startPoint x: 316, startPoint y: 417, endPoint x: 364, endPoint y: 466, distance: 68.5
click at [378, 476] on div "Dzień [PERSON_NAME] [PERSON_NAME], z uwagi na ograniczenia technologiczne nie m…" at bounding box center [482, 447] width 333 height 75
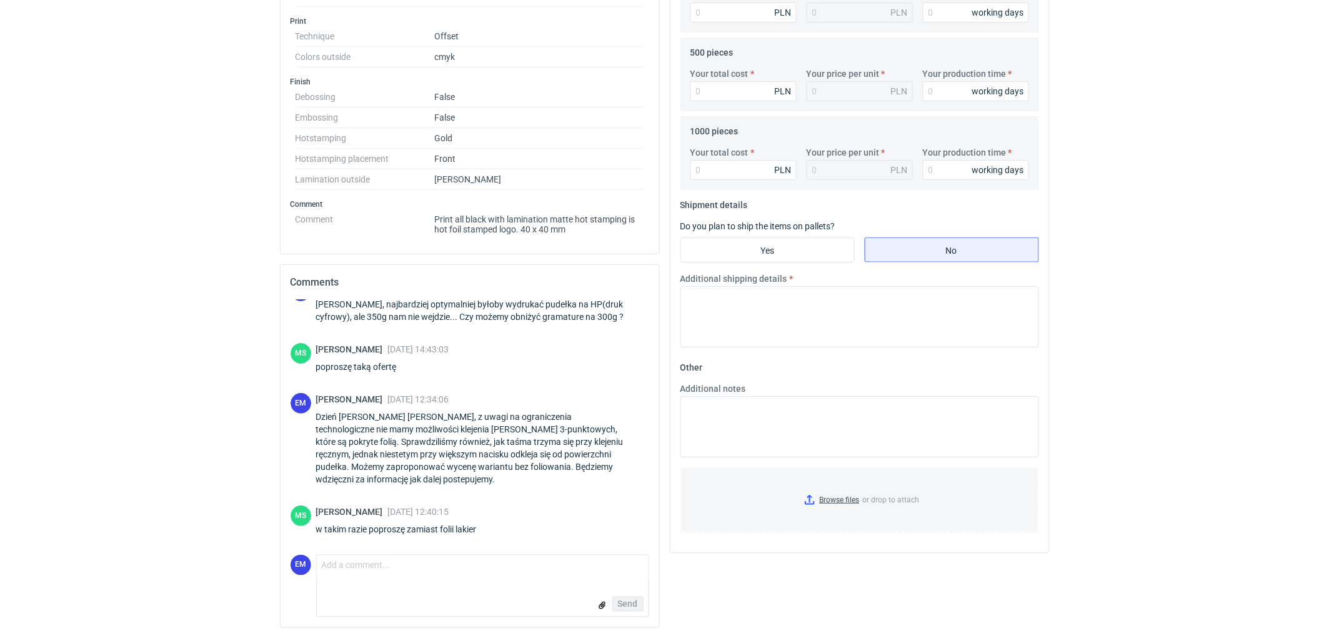
click at [315, 435] on div "EM [PERSON_NAME] [DATE] 12:34:06 Dzień [PERSON_NAME] [PERSON_NAME], z uwagi na …" at bounding box center [469, 441] width 359 height 97
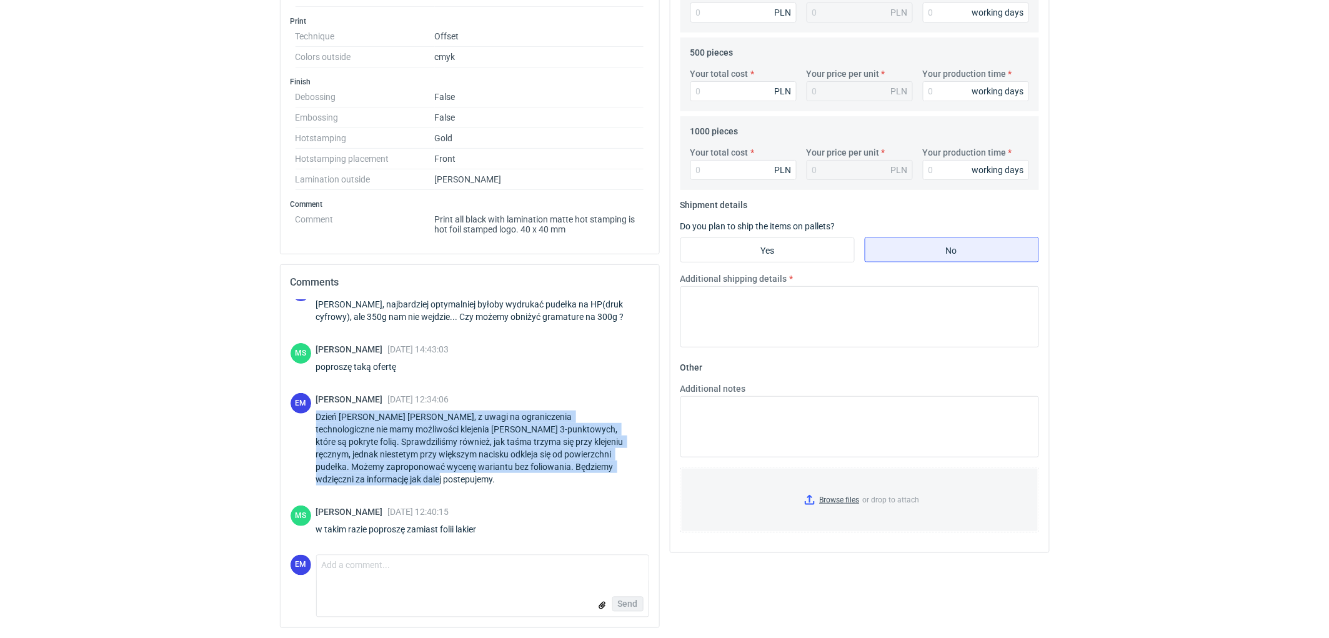
drag, startPoint x: 319, startPoint y: 416, endPoint x: 384, endPoint y: 476, distance: 88.9
click at [384, 476] on div "Dzień [PERSON_NAME] [PERSON_NAME], z uwagi na ograniczenia technologiczne nie m…" at bounding box center [482, 447] width 333 height 75
click at [375, 452] on div "Dzień [PERSON_NAME] [PERSON_NAME], z uwagi na ograniczenia technologiczne nie m…" at bounding box center [482, 447] width 333 height 75
drag, startPoint x: 315, startPoint y: 415, endPoint x: 375, endPoint y: 478, distance: 86.6
click at [375, 478] on div "Dzień [PERSON_NAME] [PERSON_NAME], z uwagi na ograniczenia technologiczne nie m…" at bounding box center [482, 447] width 333 height 75
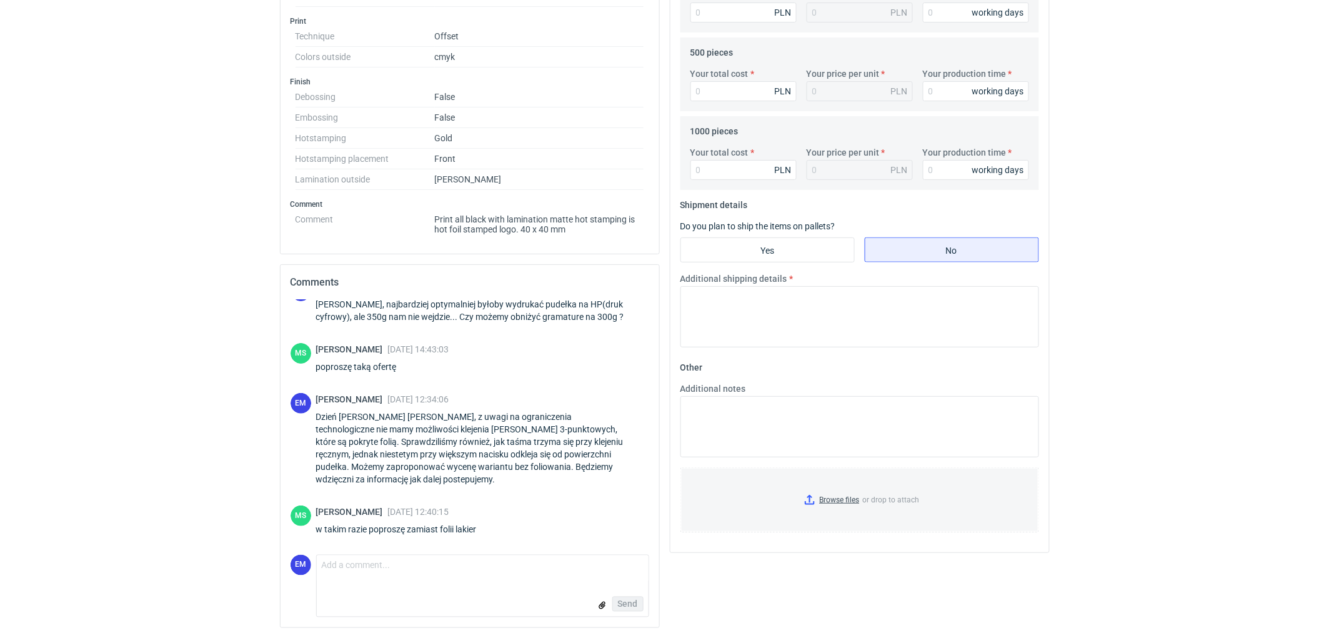
drag, startPoint x: 459, startPoint y: 528, endPoint x: 496, endPoint y: 533, distance: 37.2
click at [496, 533] on div "[PERSON_NAME] [DATE] 12:40:15 w takim razie poproszę zamiast folii lakier" at bounding box center [469, 522] width 359 height 35
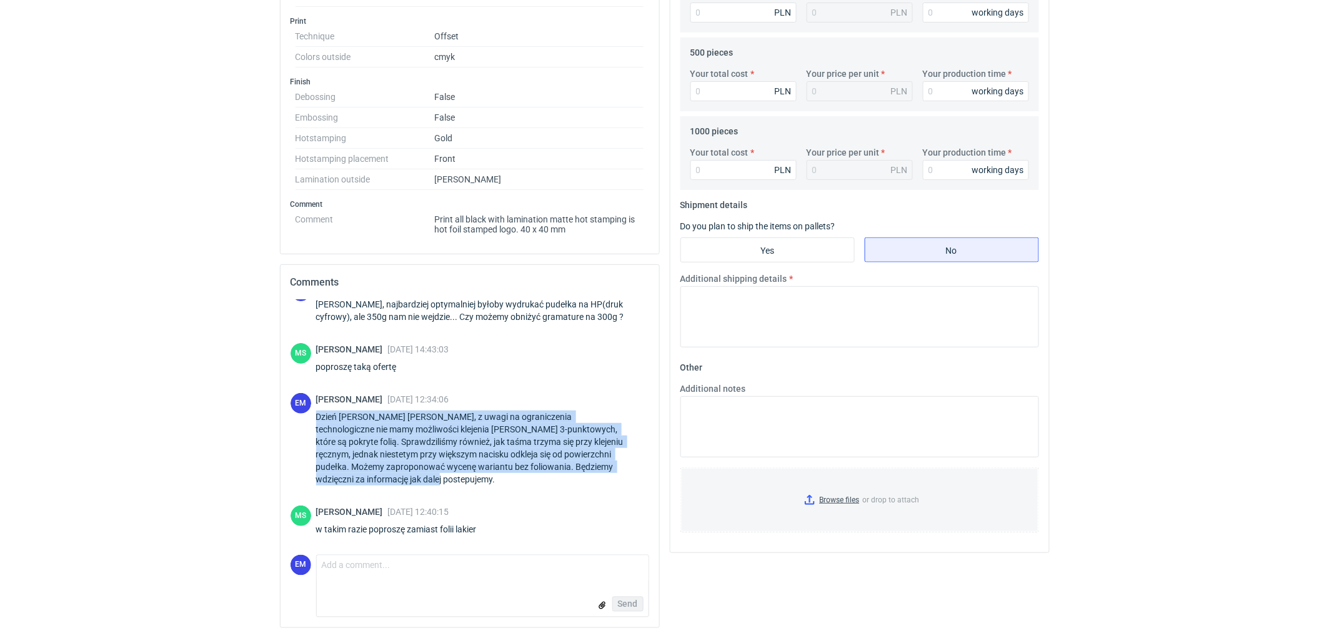
drag, startPoint x: 392, startPoint y: 445, endPoint x: 394, endPoint y: 475, distance: 29.4
click at [397, 475] on div "EM [PERSON_NAME] [DATE] 12:34:06 Dzień [PERSON_NAME] [PERSON_NAME], z uwagi na …" at bounding box center [469, 441] width 359 height 97
drag, startPoint x: 395, startPoint y: 444, endPoint x: 384, endPoint y: 470, distance: 28.5
click at [396, 444] on div "Dzień [PERSON_NAME] [PERSON_NAME], z uwagi na ograniczenia technologiczne nie m…" at bounding box center [482, 447] width 333 height 75
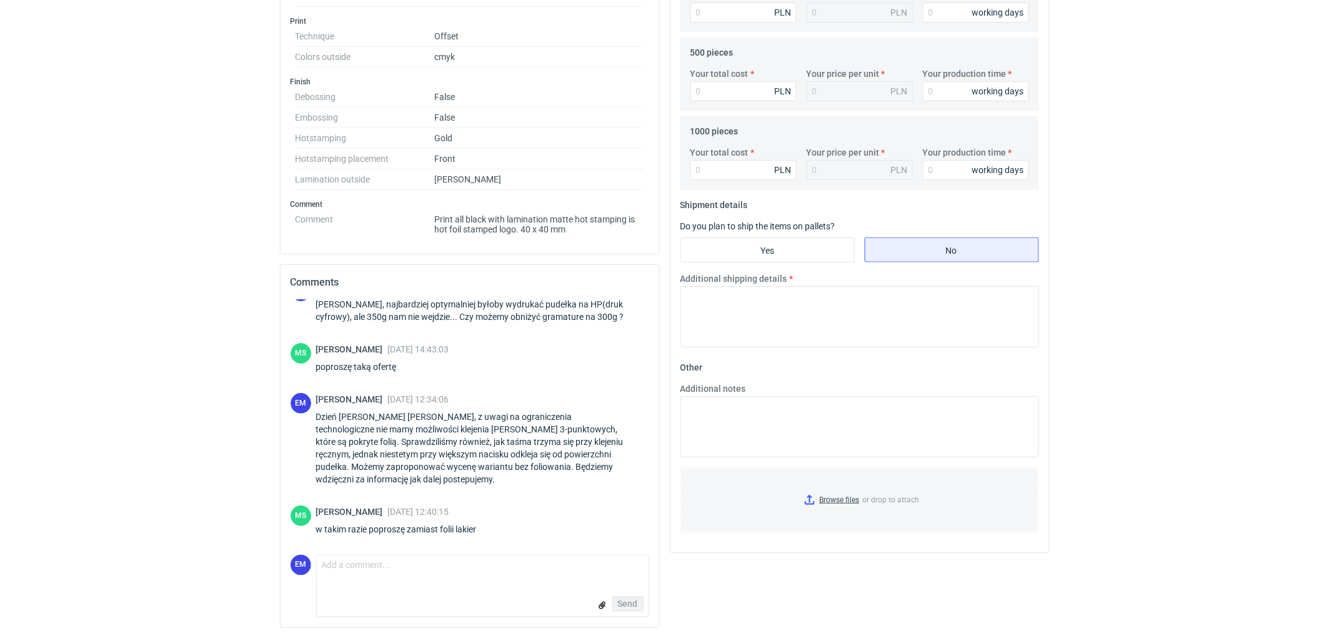
drag, startPoint x: 1116, startPoint y: 336, endPoint x: 648, endPoint y: 422, distance: 475.7
drag, startPoint x: 642, startPoint y: 434, endPoint x: 651, endPoint y: 456, distance: 24.4
click at [651, 456] on div "EM [PERSON_NAME] [DATE] 08:07:56 Dzień [PERSON_NAME], Bardzo proszę o informacj…" at bounding box center [469, 463] width 379 height 327
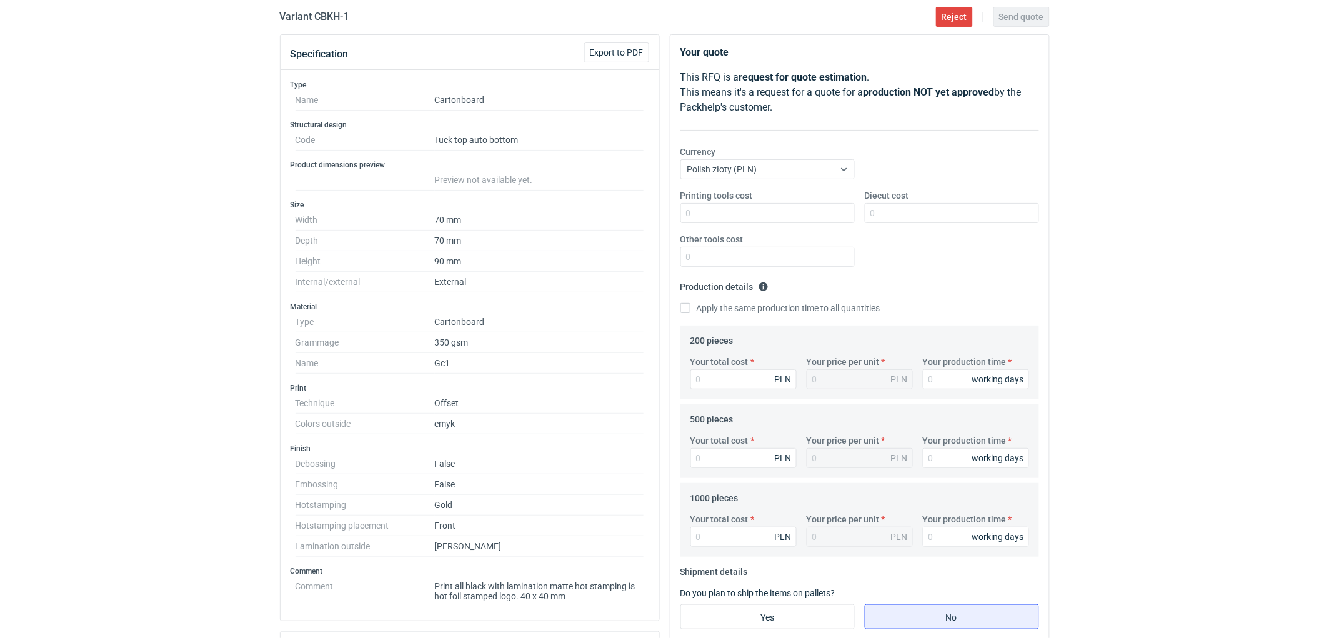
scroll to position [0, 0]
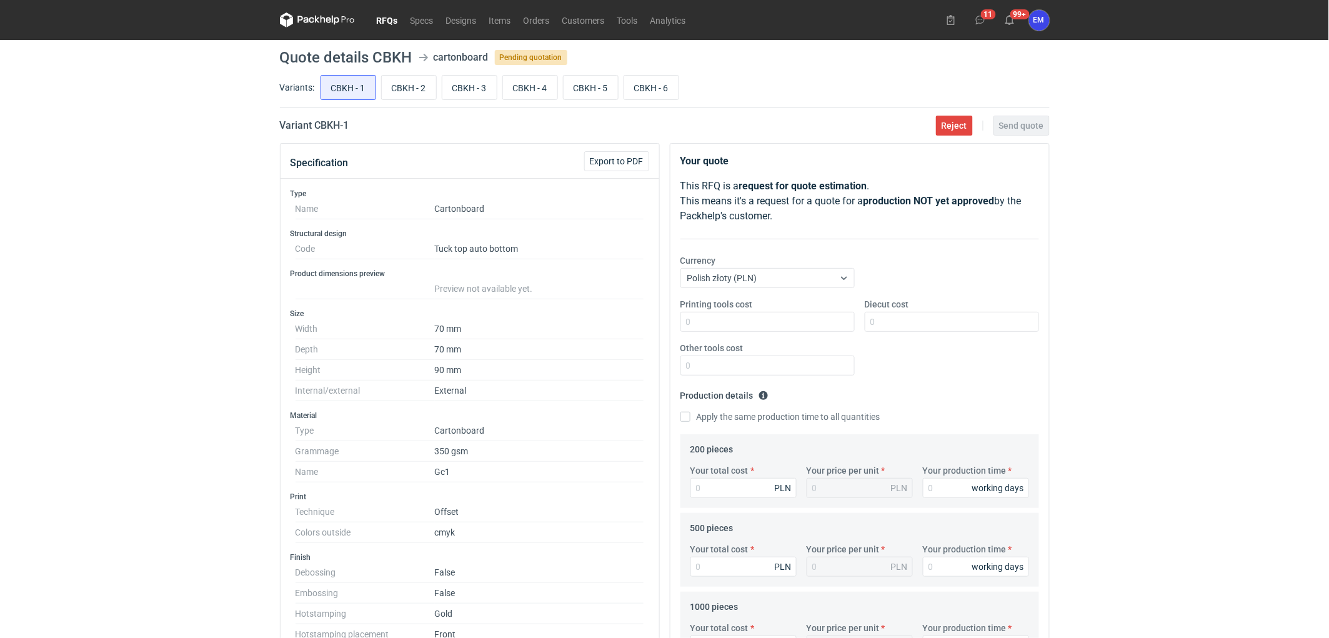
click at [89, 334] on div "RFQs Specs Designs Items Orders Customers Tools Analytics 11 99+ EM [PERSON_NAM…" at bounding box center [664, 319] width 1329 height 638
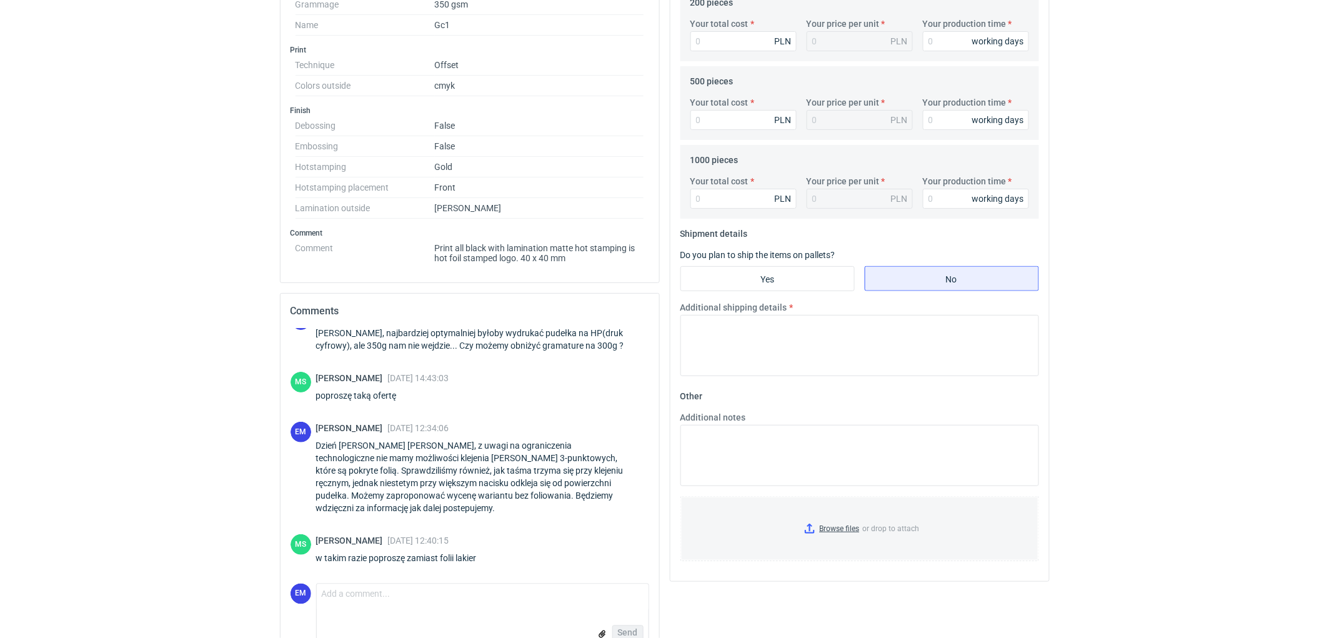
scroll to position [477, 0]
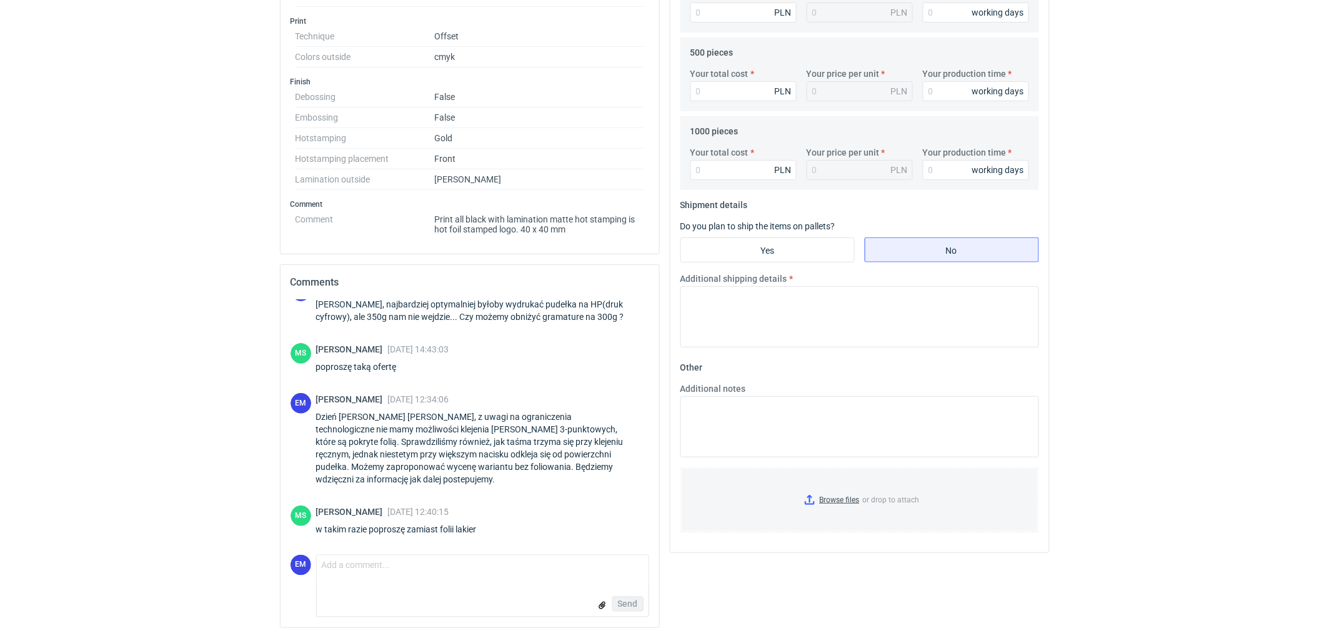
drag, startPoint x: 162, startPoint y: 395, endPoint x: 391, endPoint y: 385, distance: 228.9
drag, startPoint x: 1083, startPoint y: 326, endPoint x: 1312, endPoint y: 278, distance: 234.3
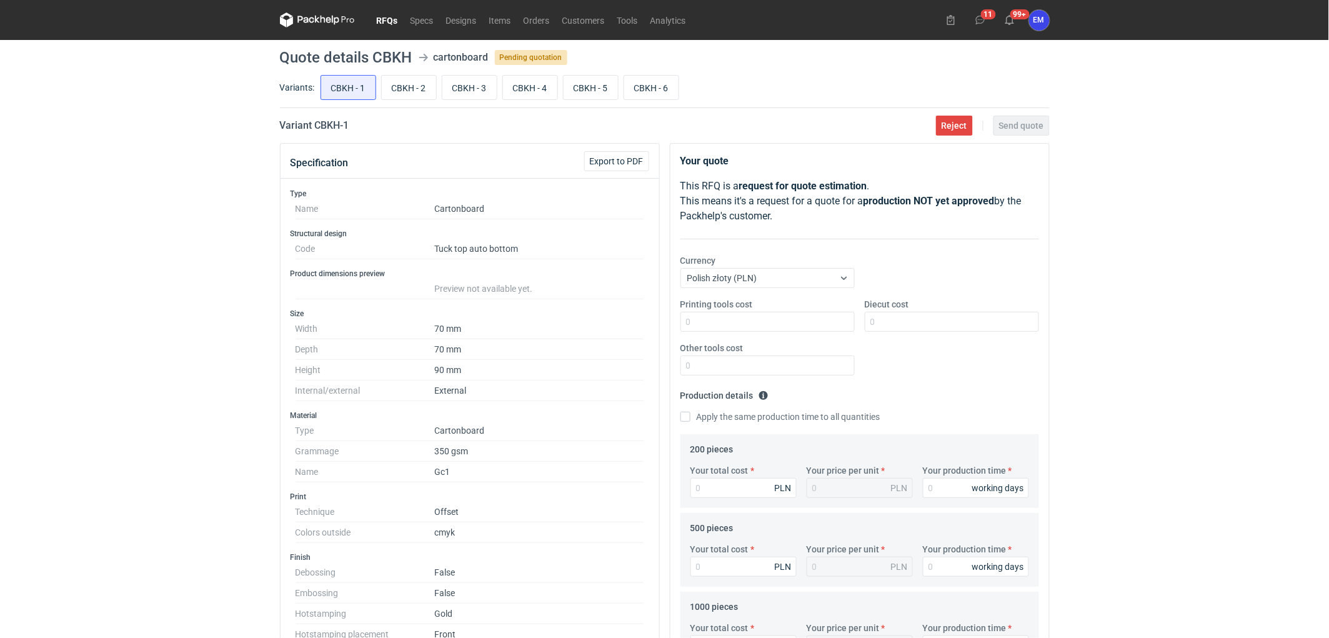
click at [384, 22] on link "RFQs" at bounding box center [387, 19] width 34 height 15
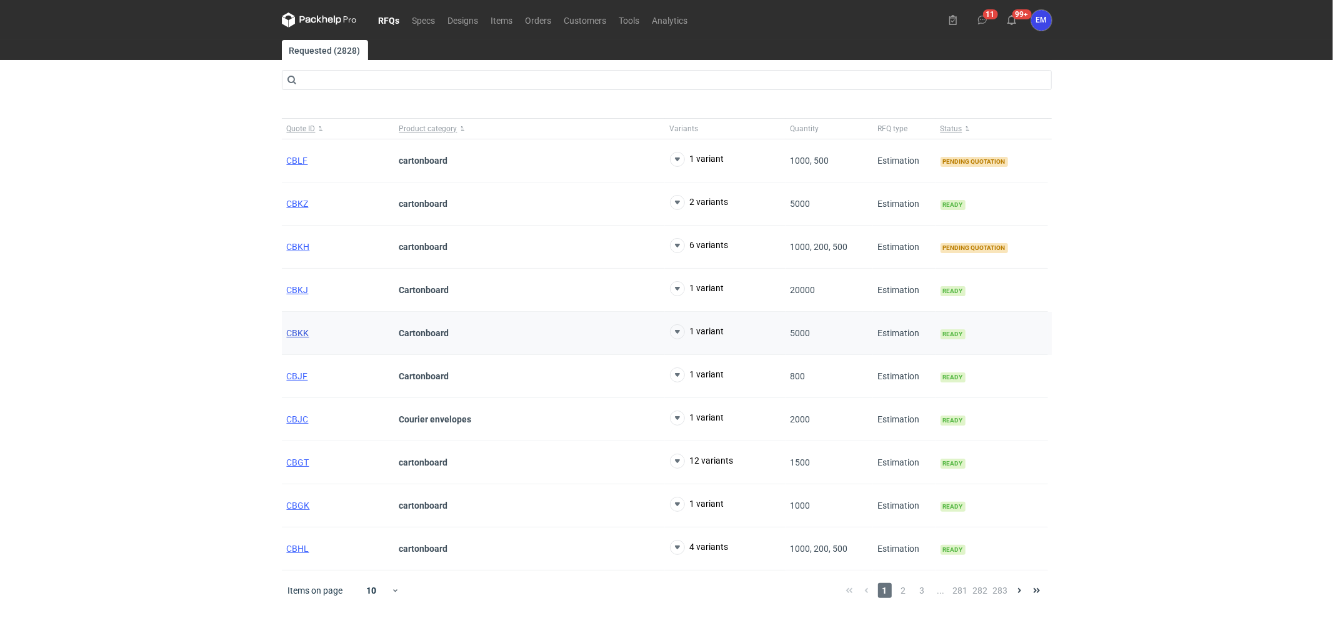
click at [297, 336] on span "CBKK" at bounding box center [298, 333] width 22 height 10
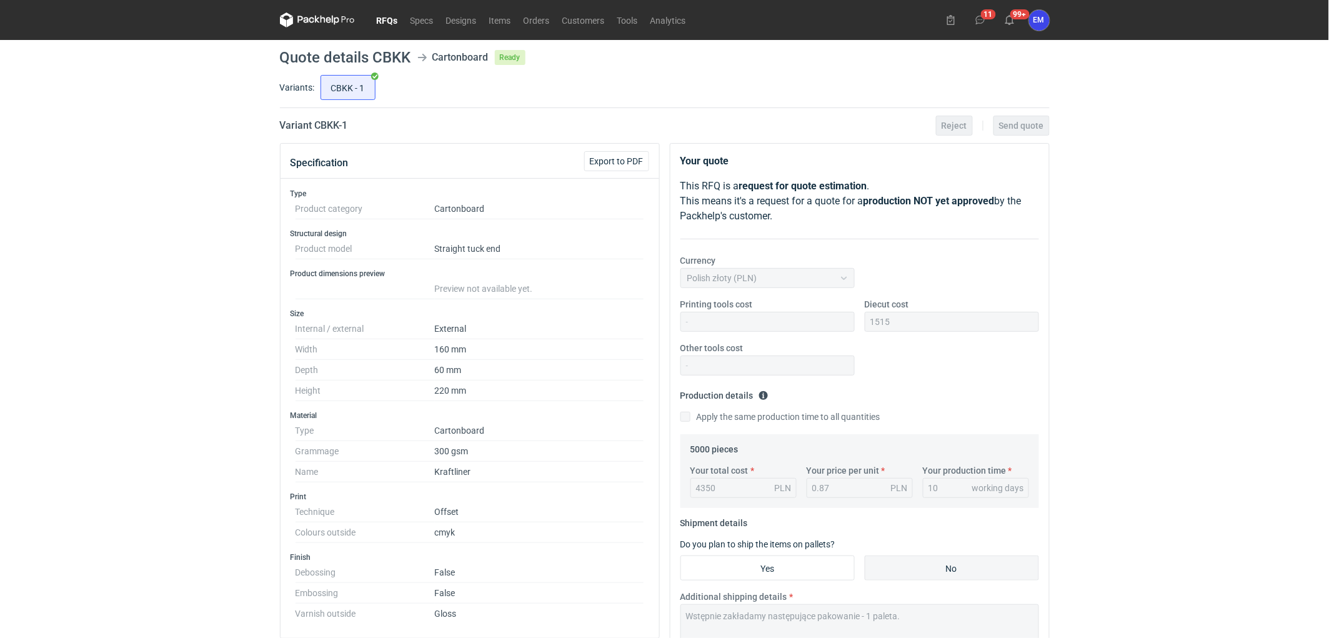
click at [384, 14] on link "RFQs" at bounding box center [387, 19] width 34 height 15
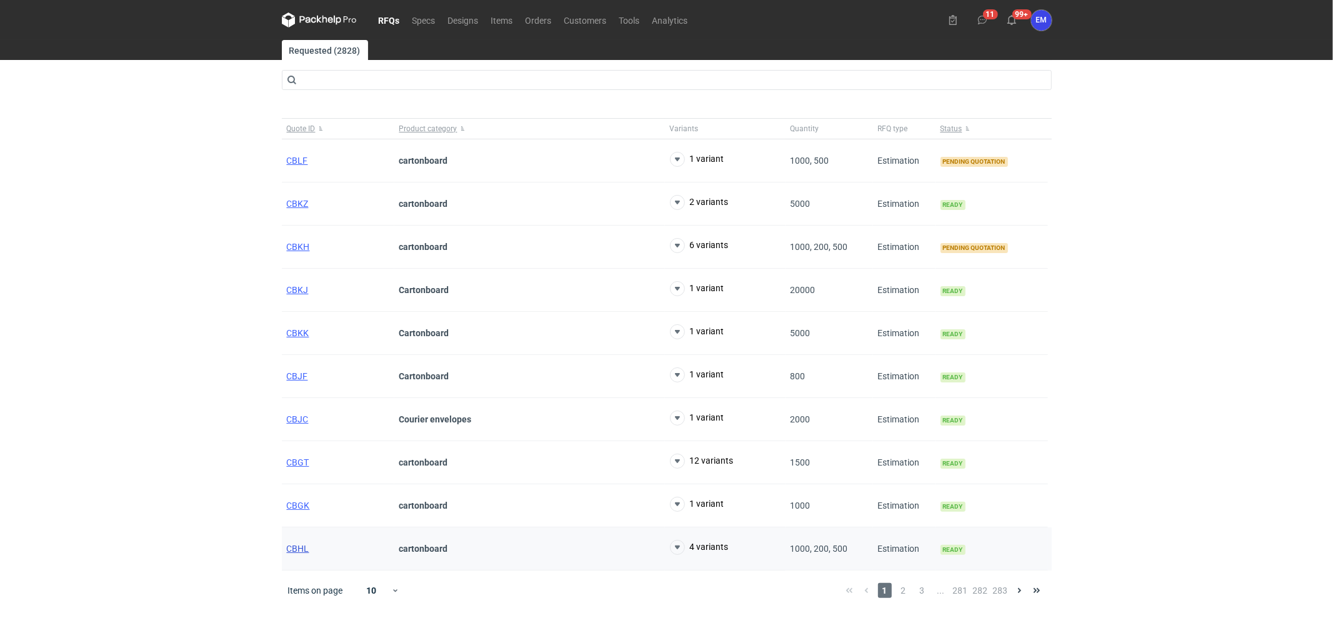
click at [301, 548] on span "CBHL" at bounding box center [298, 549] width 22 height 10
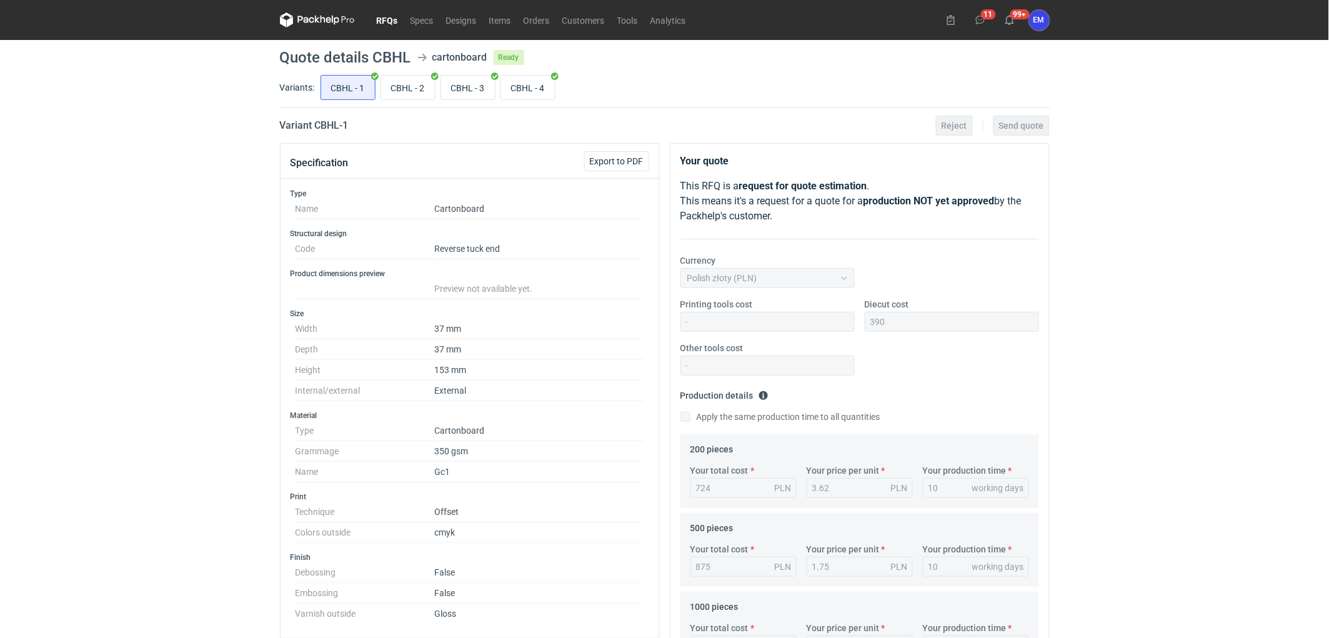
click at [379, 16] on link "RFQs" at bounding box center [387, 19] width 34 height 15
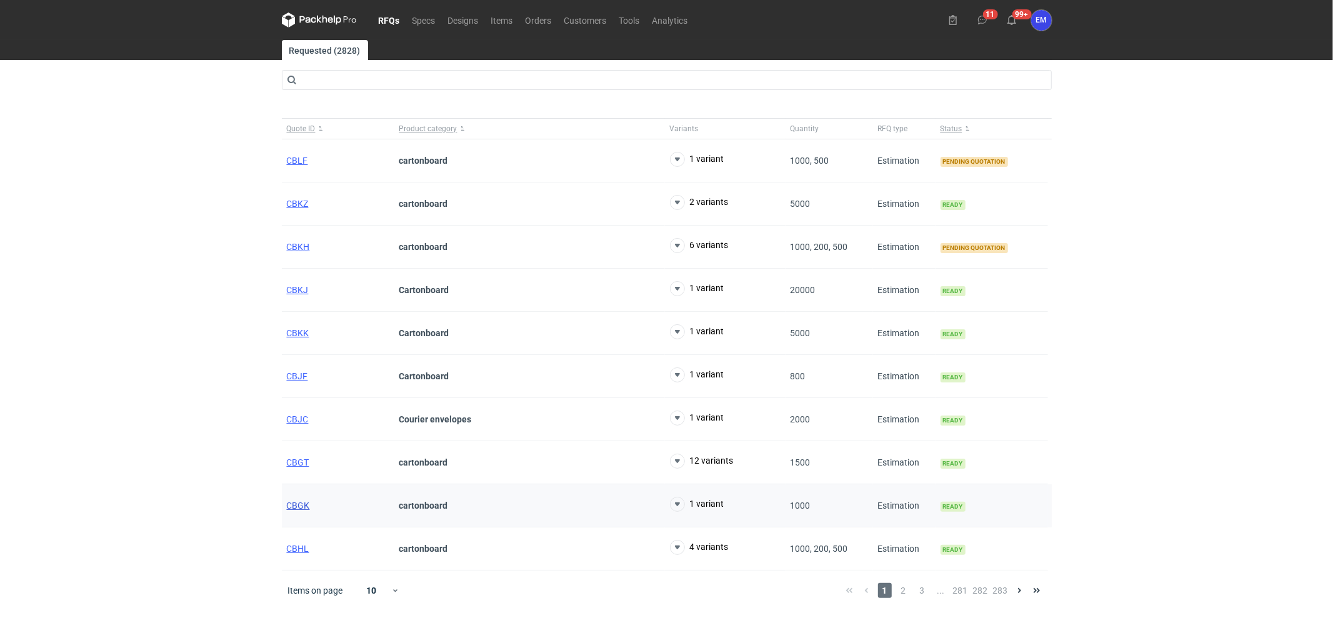
click at [302, 509] on span "CBGK" at bounding box center [298, 505] width 23 height 10
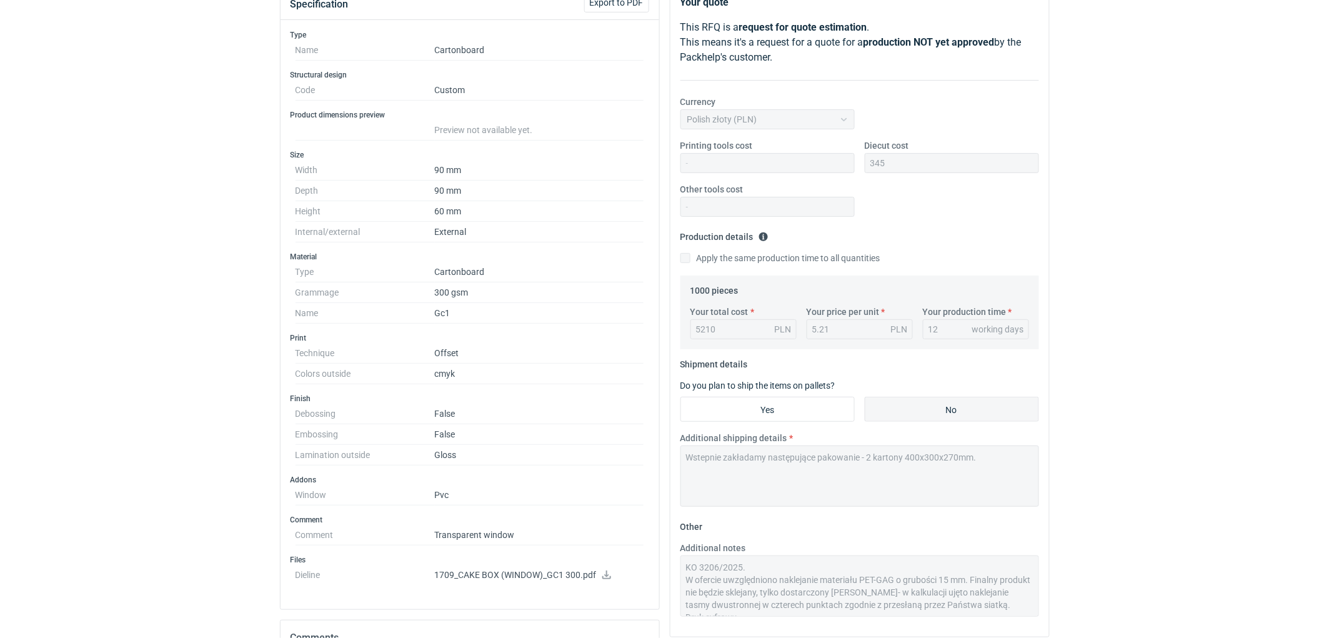
scroll to position [347, 0]
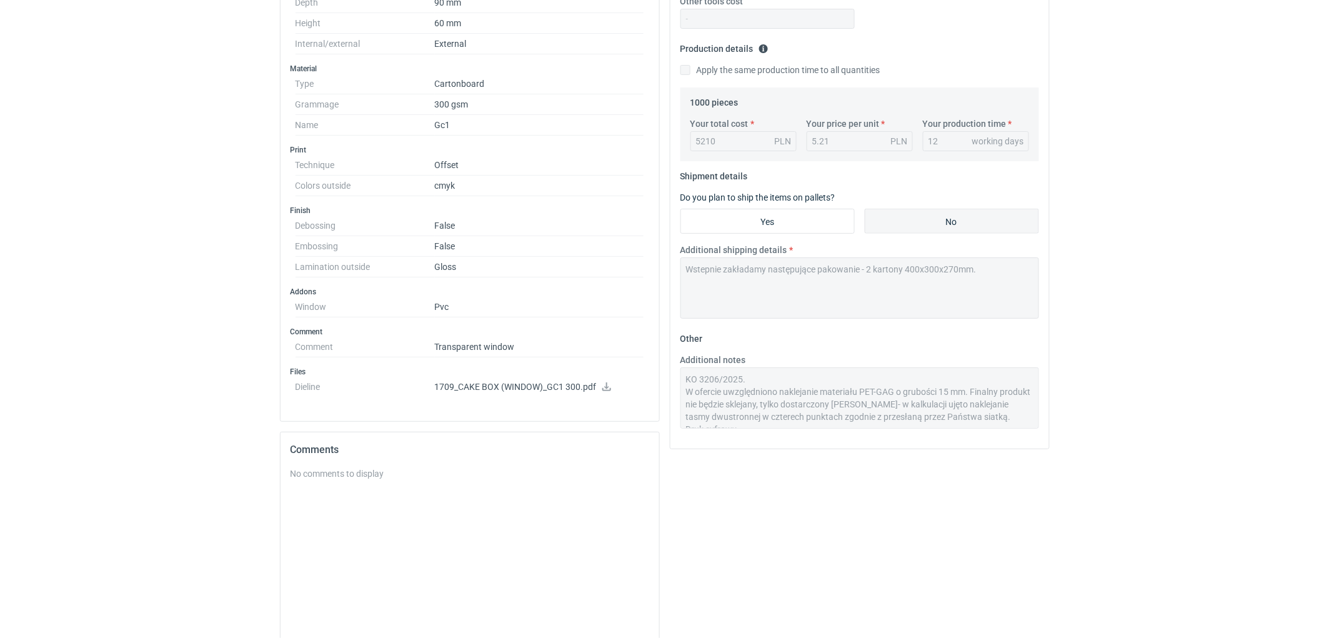
click at [603, 385] on icon at bounding box center [607, 386] width 10 height 9
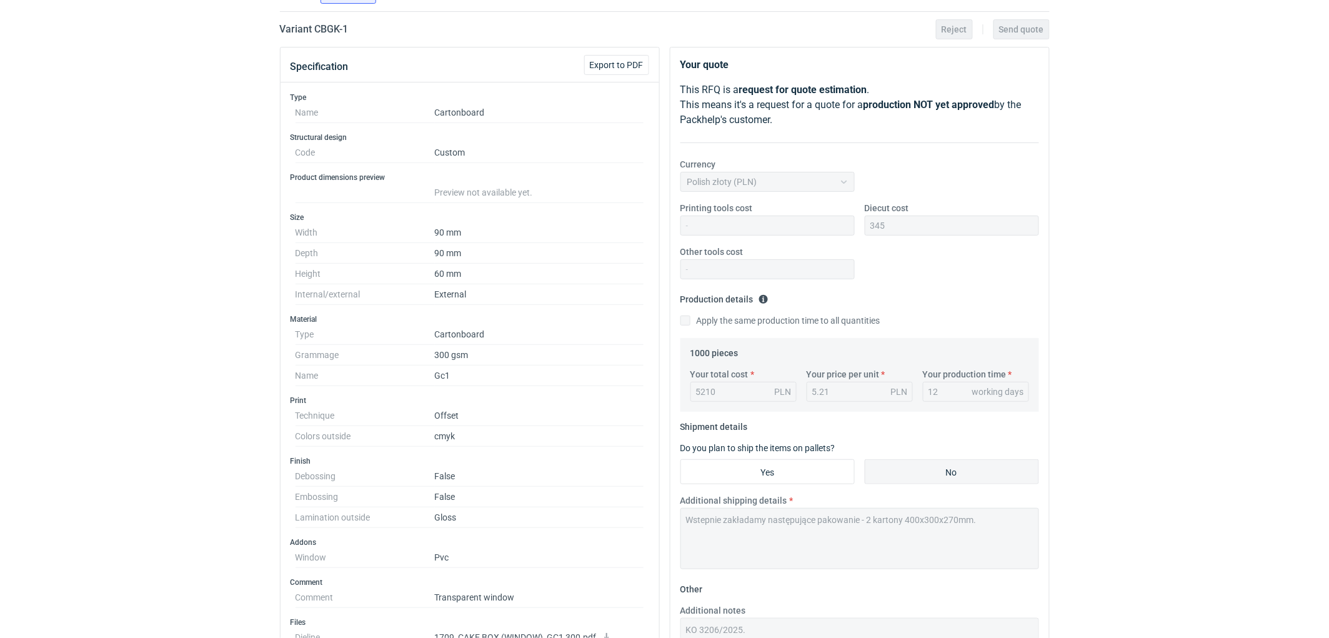
scroll to position [0, 0]
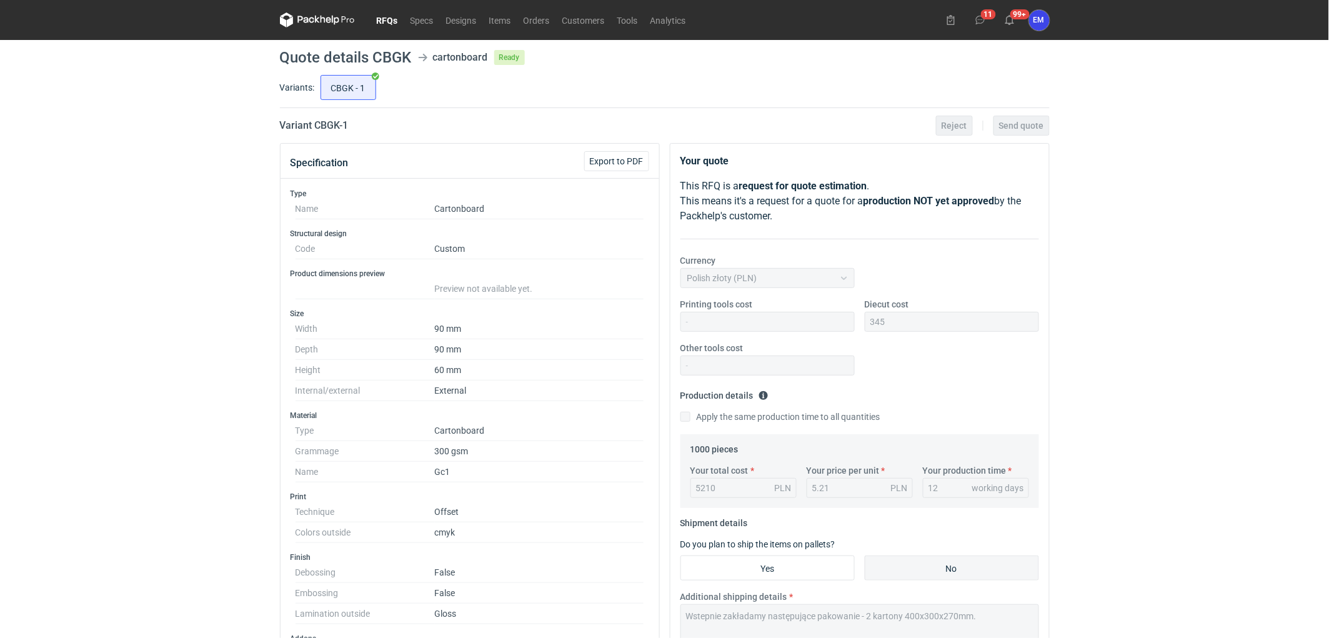
click at [395, 16] on link "RFQs" at bounding box center [387, 19] width 34 height 15
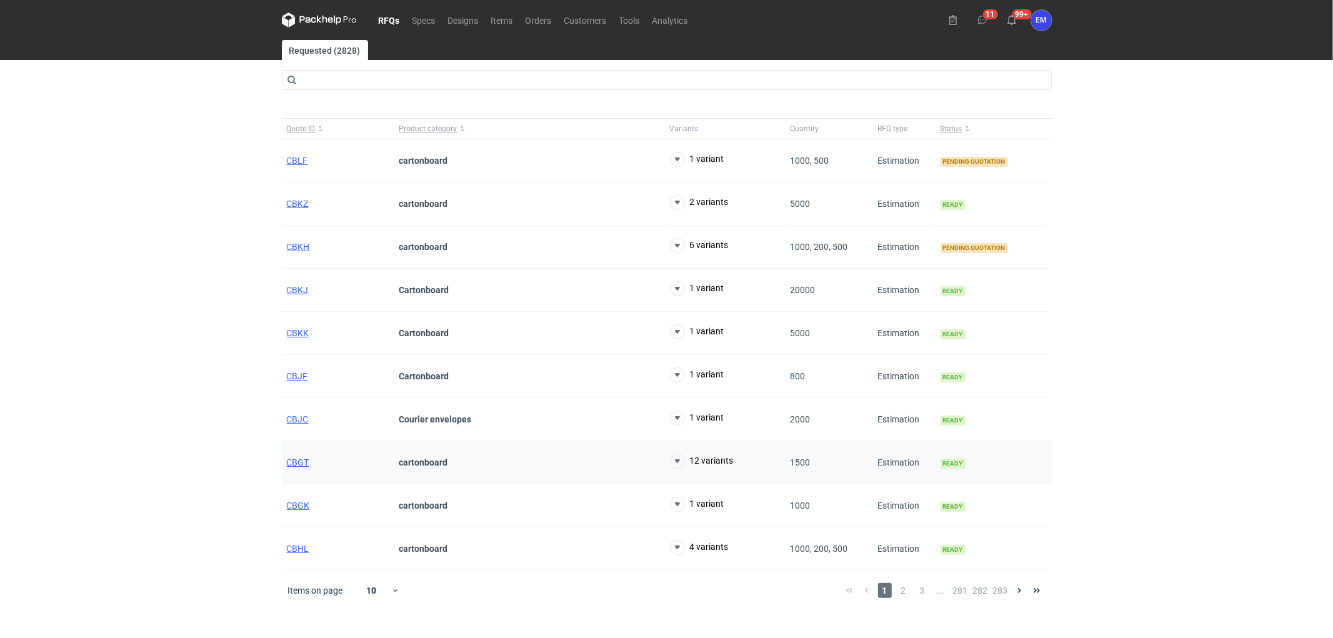
click at [294, 460] on span "CBGT" at bounding box center [298, 462] width 22 height 10
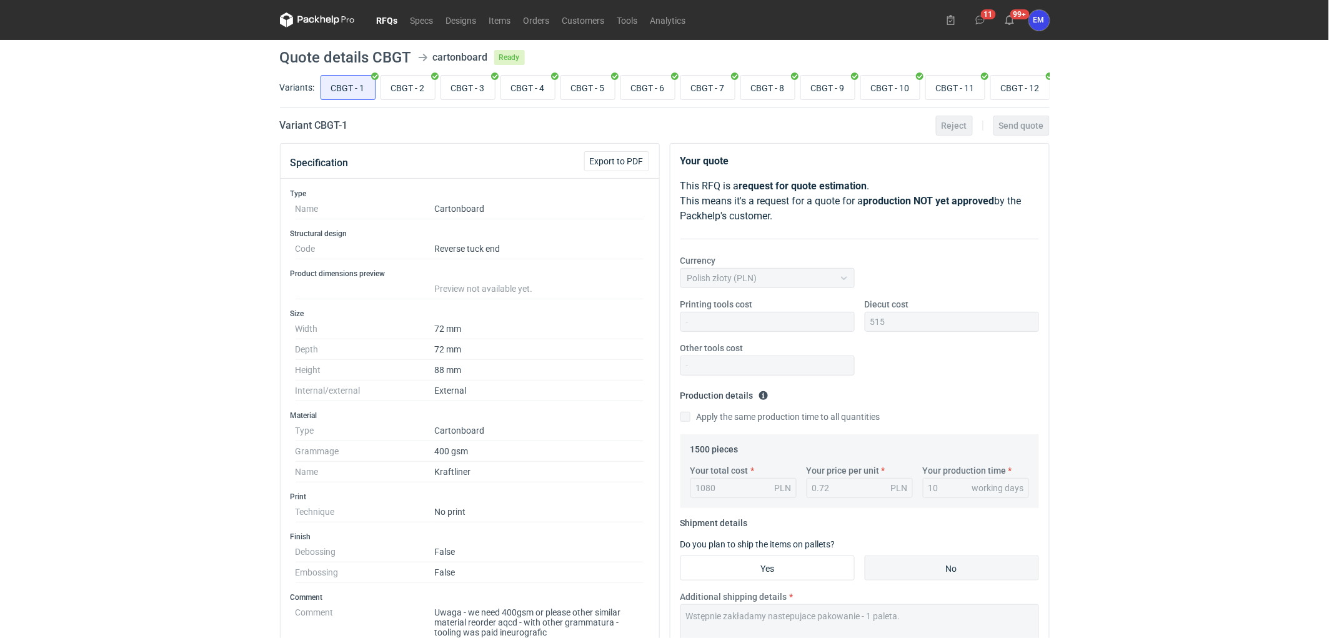
click at [389, 16] on link "RFQs" at bounding box center [387, 19] width 34 height 15
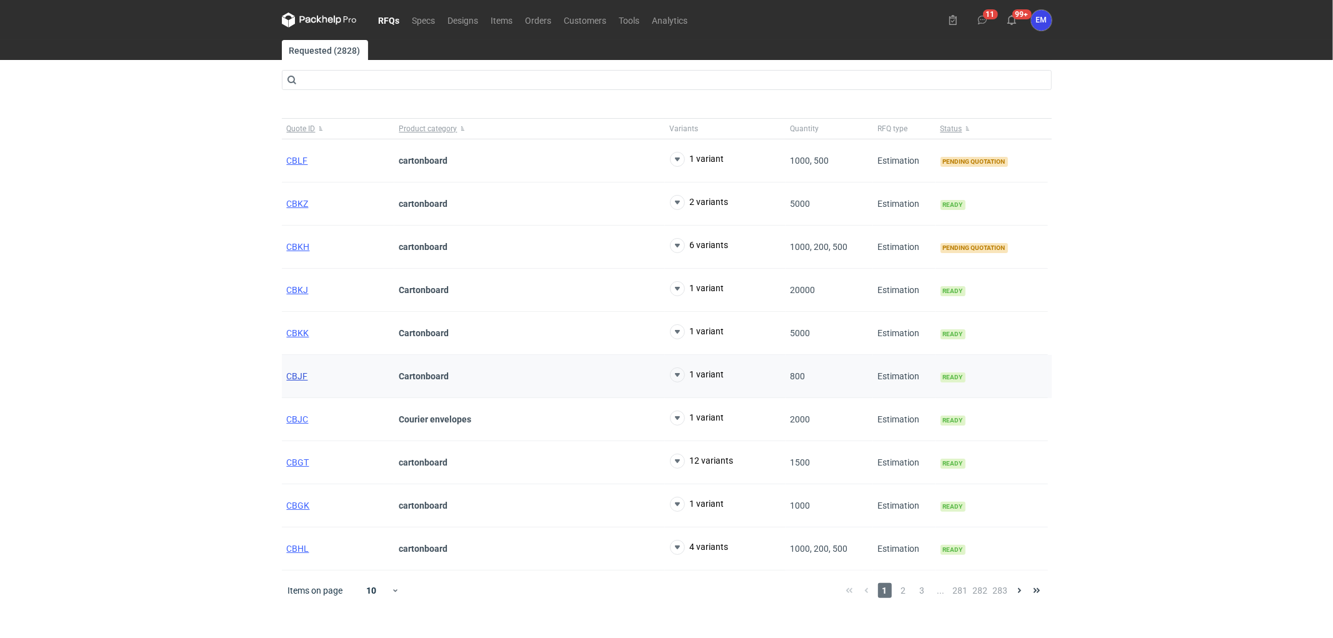
click at [296, 379] on span "CBJF" at bounding box center [297, 376] width 21 height 10
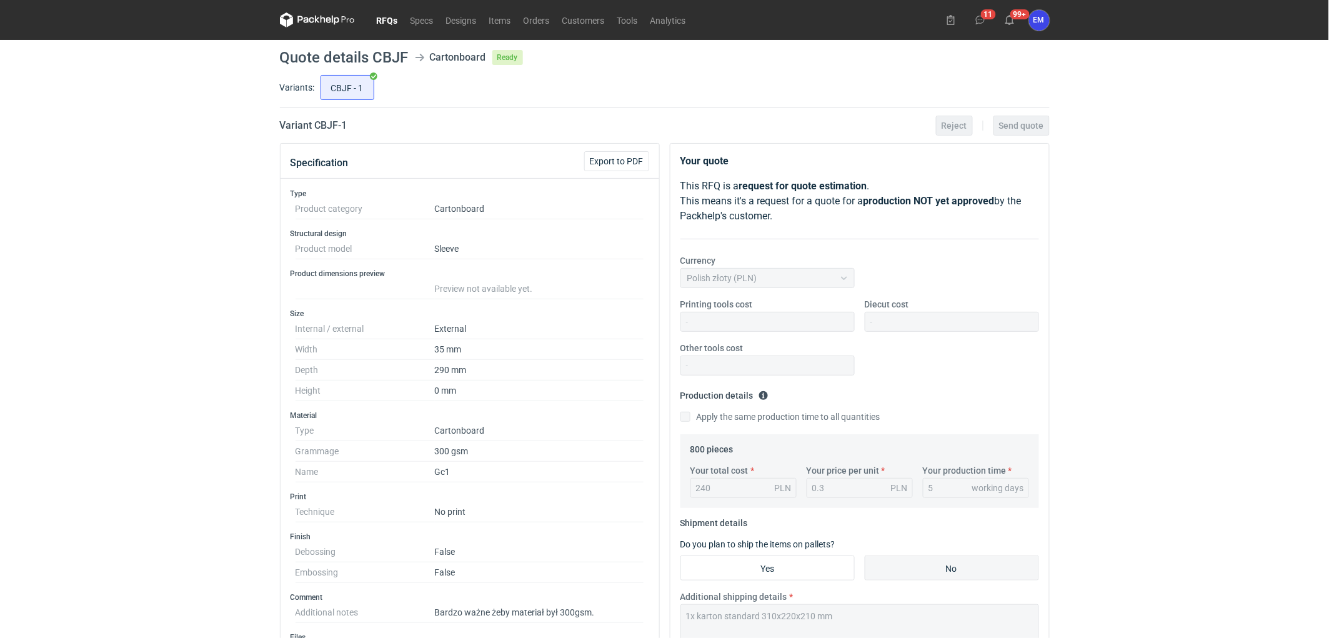
click at [388, 19] on link "RFQs" at bounding box center [387, 19] width 34 height 15
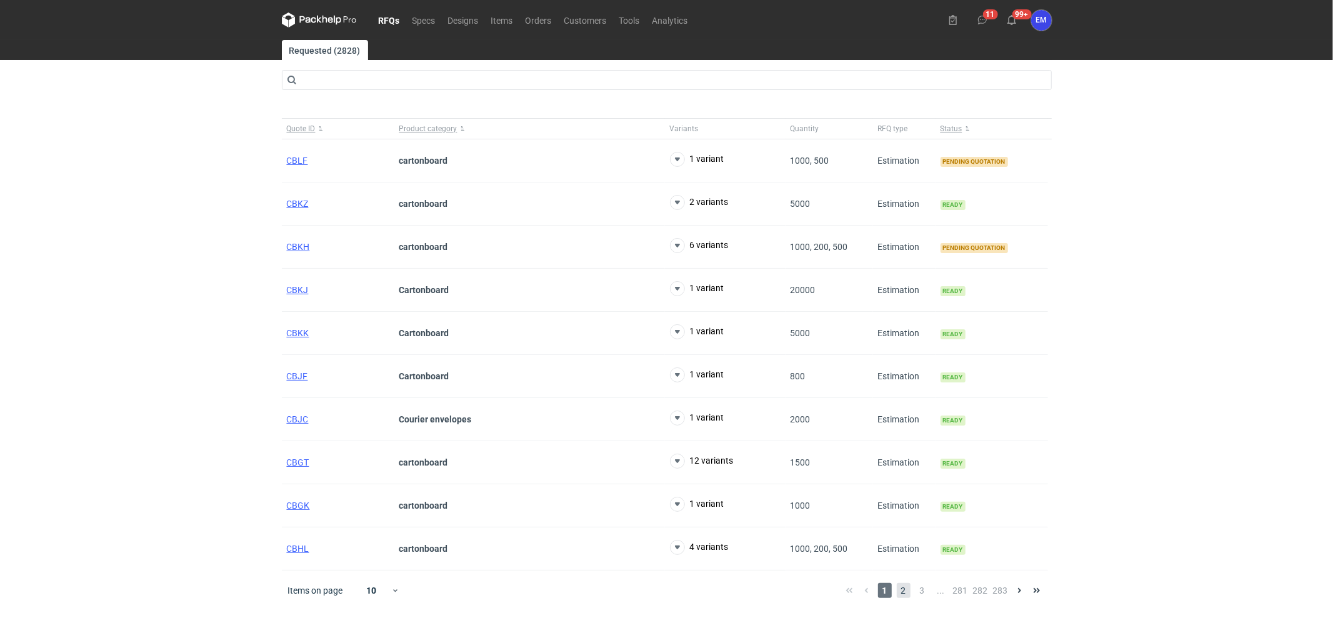
click at [903, 589] on span "2" at bounding box center [903, 590] width 14 height 15
click at [302, 164] on span "CBFQ" at bounding box center [298, 161] width 22 height 10
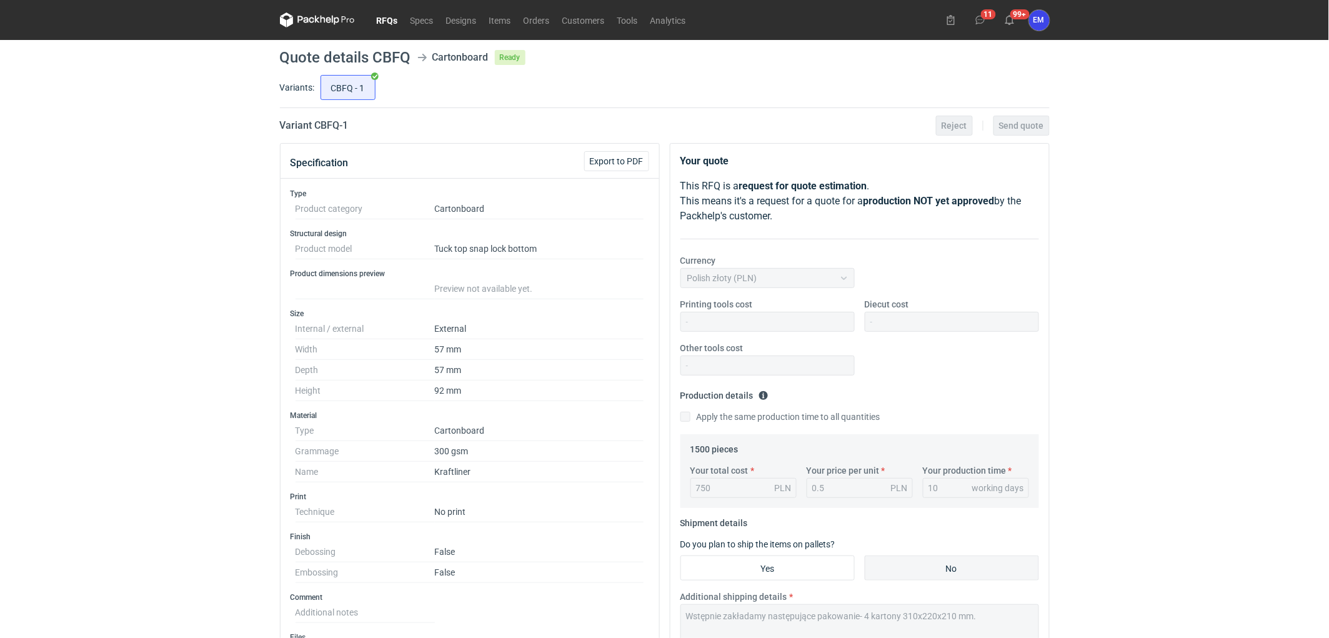
click at [379, 19] on link "RFQs" at bounding box center [387, 19] width 34 height 15
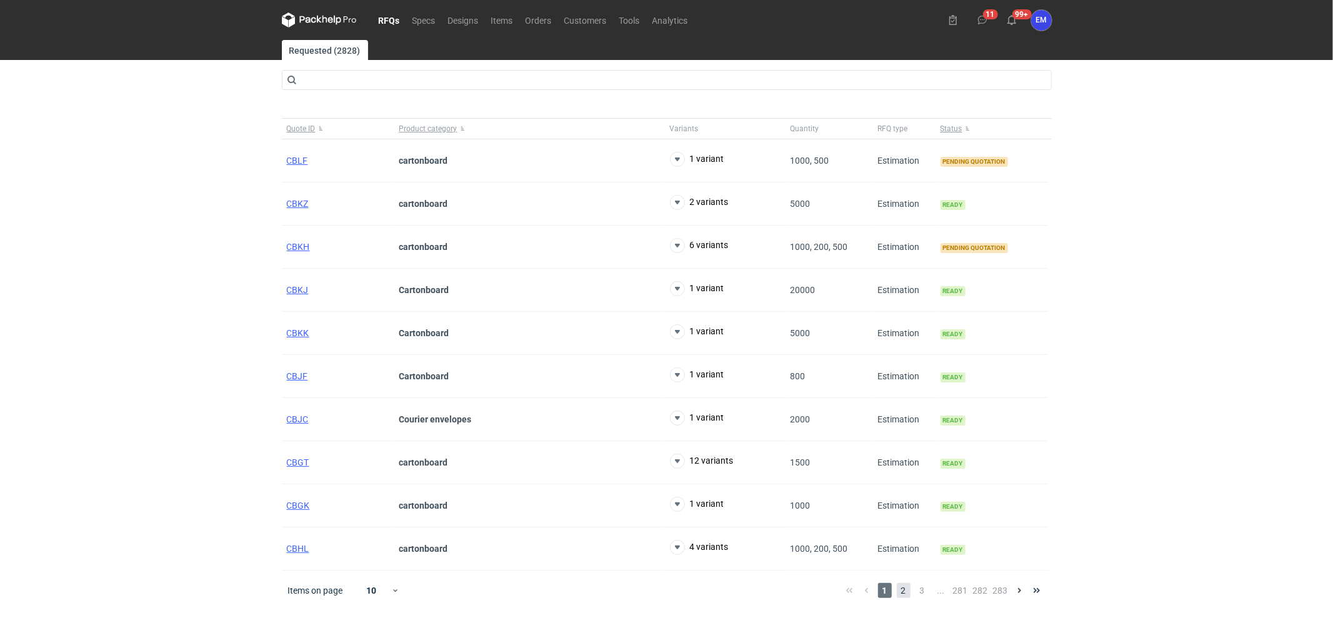
click at [900, 588] on span "2" at bounding box center [903, 590] width 14 height 15
click at [306, 202] on span "CBFM" at bounding box center [299, 204] width 24 height 10
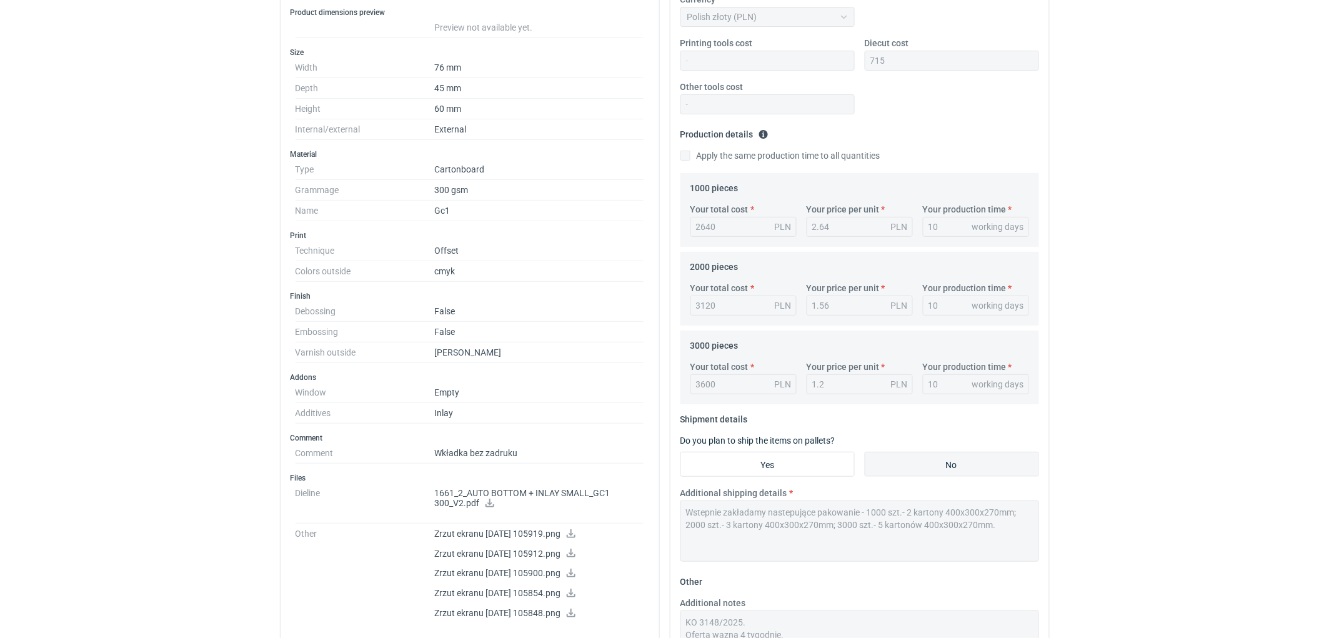
scroll to position [347, 0]
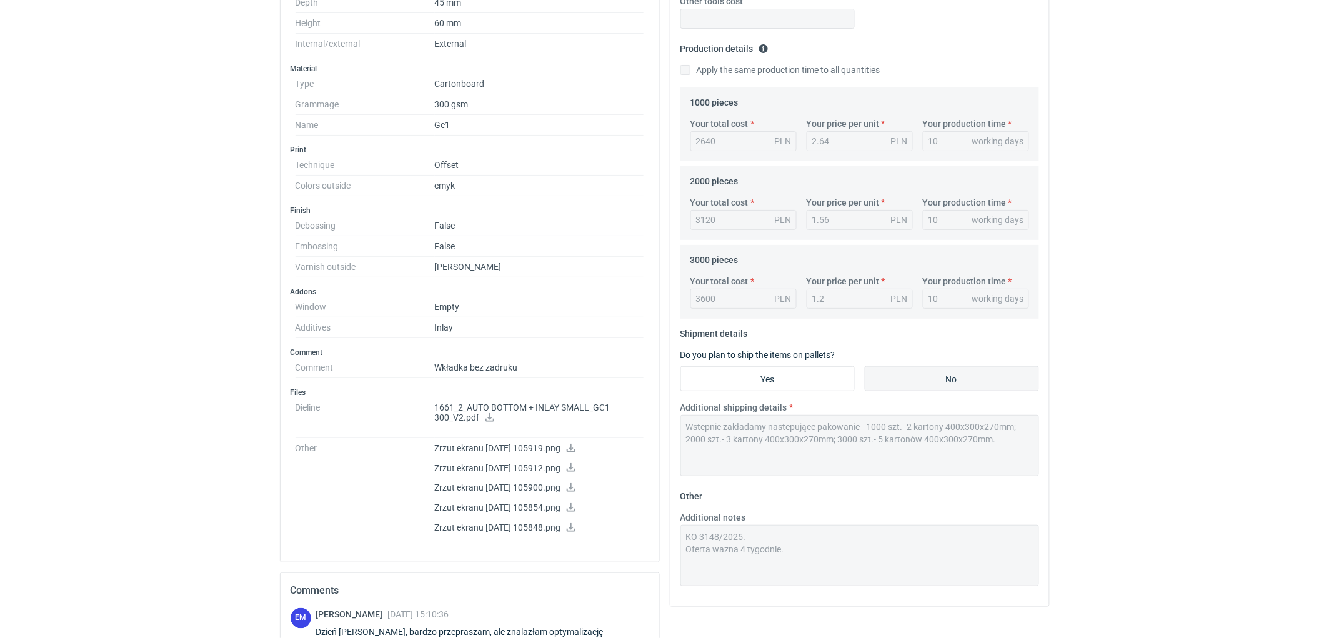
click at [489, 421] on icon at bounding box center [489, 417] width 9 height 9
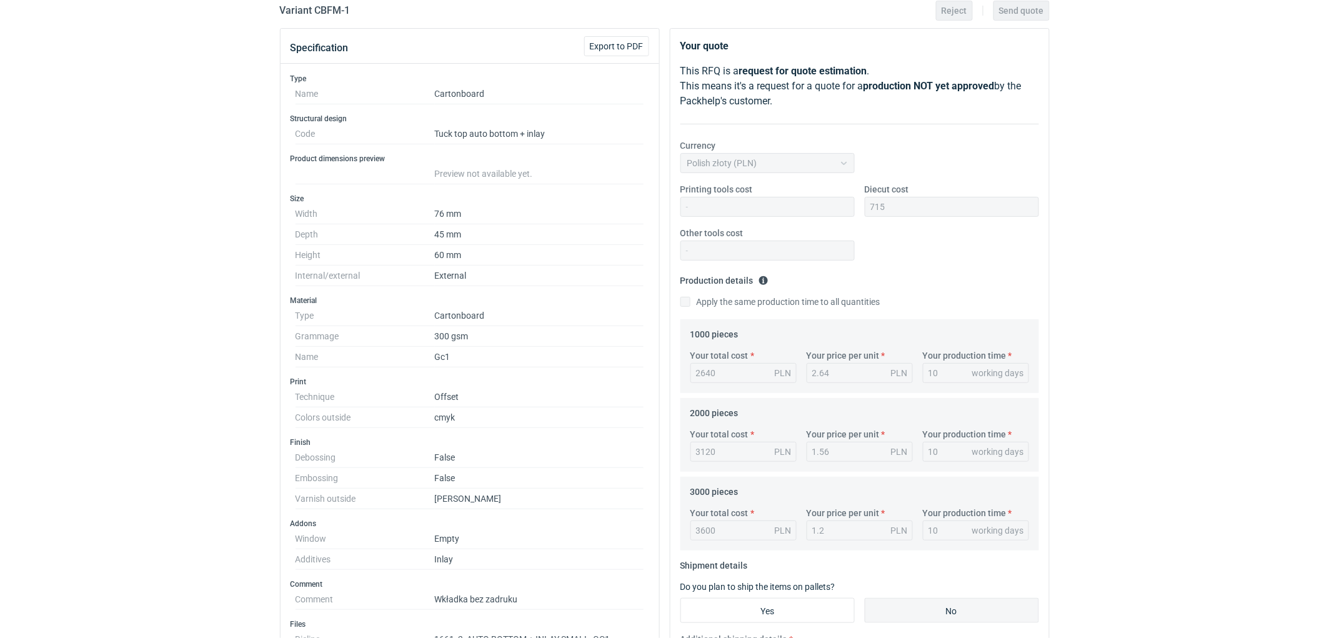
scroll to position [0, 0]
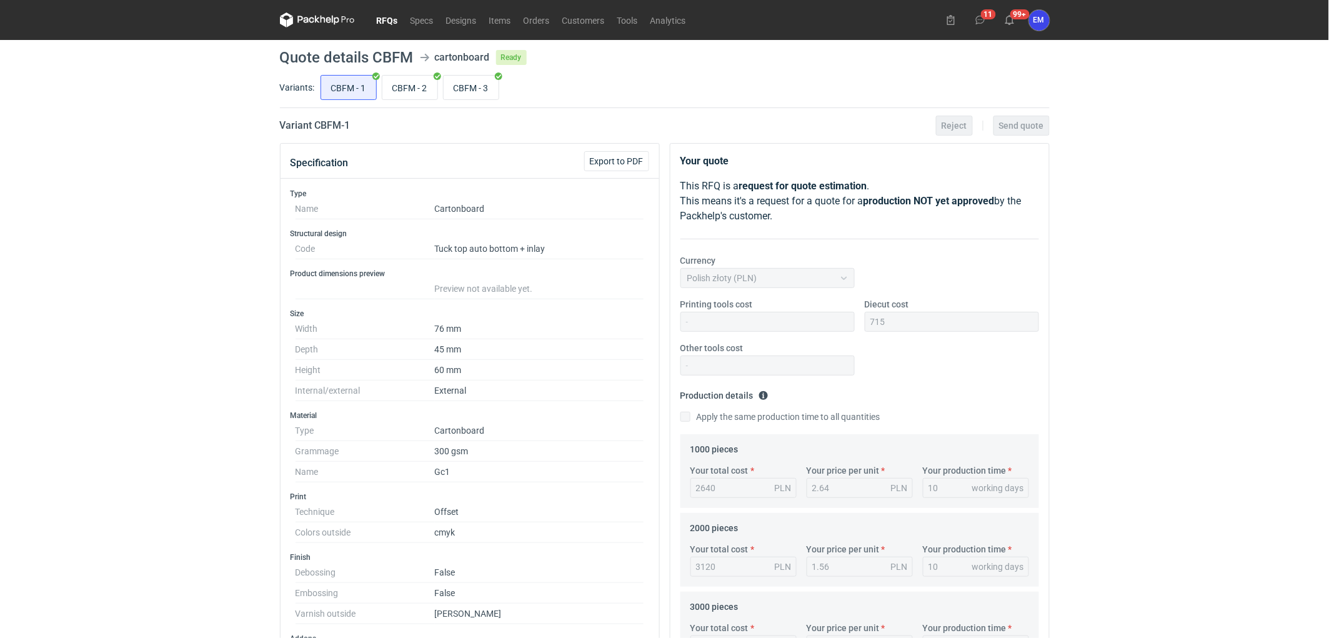
click at [380, 14] on link "RFQs" at bounding box center [387, 19] width 34 height 15
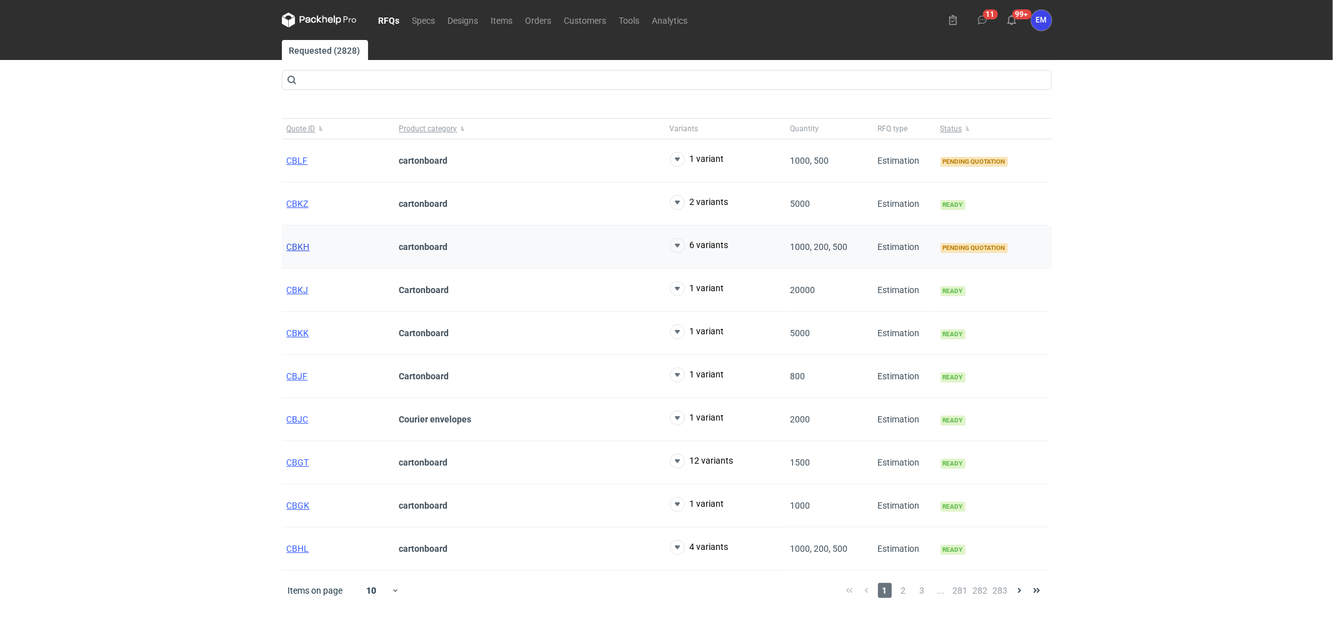
click at [295, 246] on span "CBKH" at bounding box center [298, 247] width 23 height 10
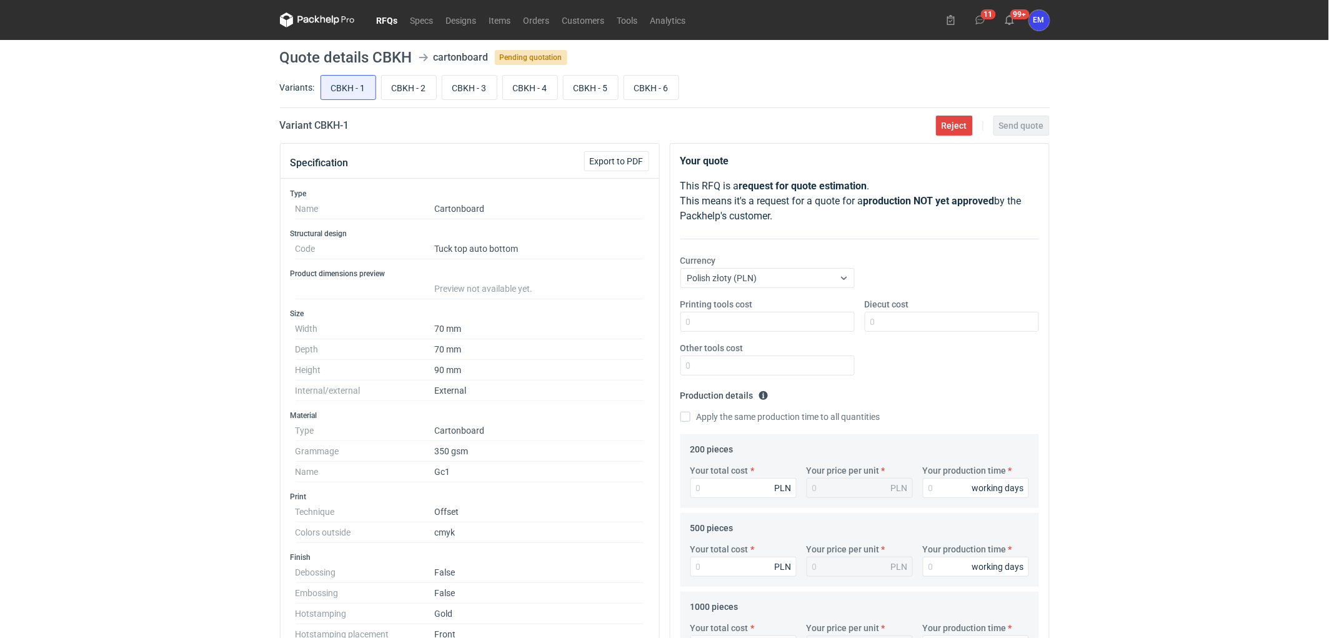
click at [134, 217] on div "RFQs Specs Designs Items Orders Customers Tools Analytics 11 99+ EM [PERSON_NAM…" at bounding box center [664, 319] width 1329 height 638
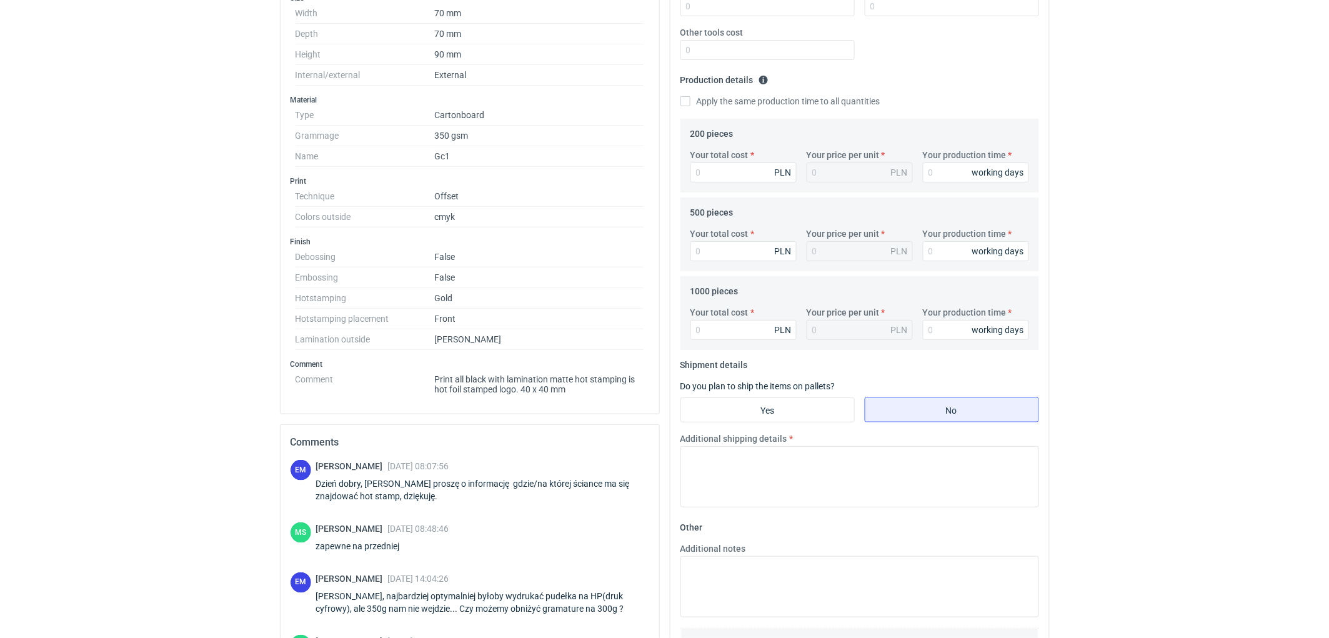
scroll to position [446, 0]
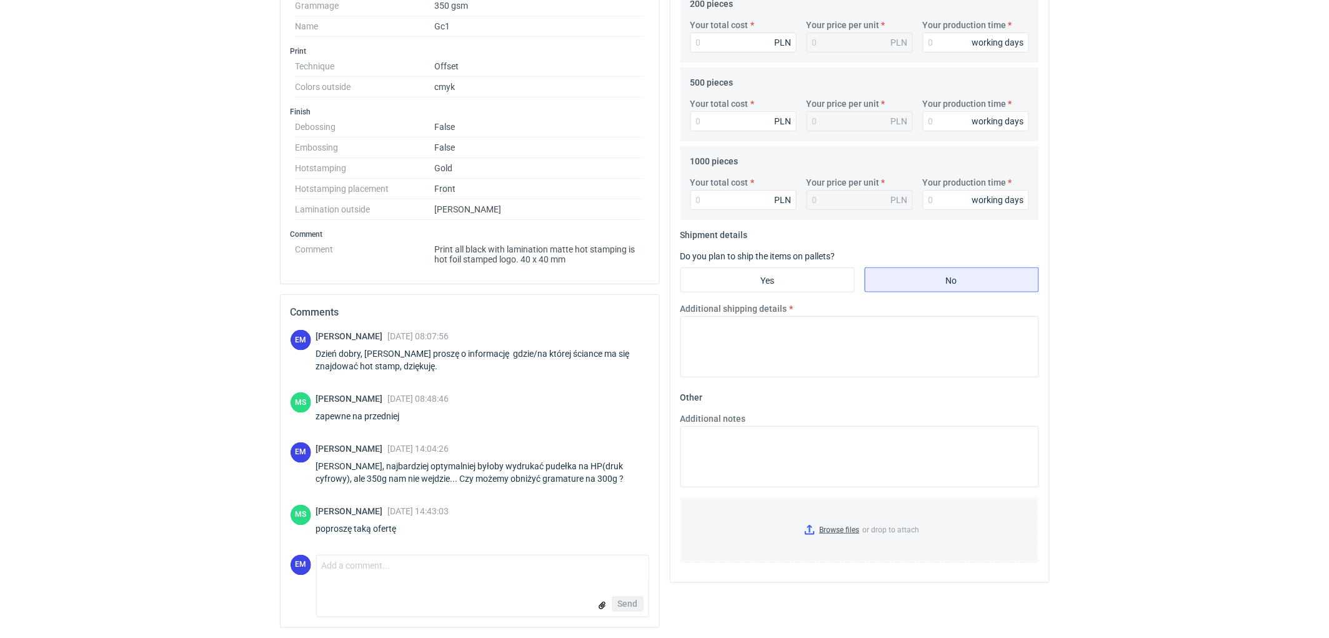
click at [422, 585] on form "Comment message Send" at bounding box center [482, 586] width 333 height 62
click at [427, 573] on textarea "Comment message" at bounding box center [483, 568] width 332 height 26
type textarea "P"
drag, startPoint x: 521, startPoint y: 567, endPoint x: 646, endPoint y: 553, distance: 125.7
click at [646, 553] on div "EM Ewelina Macek 15 Sep 2025 08:07:56 Dzień dobry, Bardzo proszę o informację g…" at bounding box center [469, 478] width 379 height 297
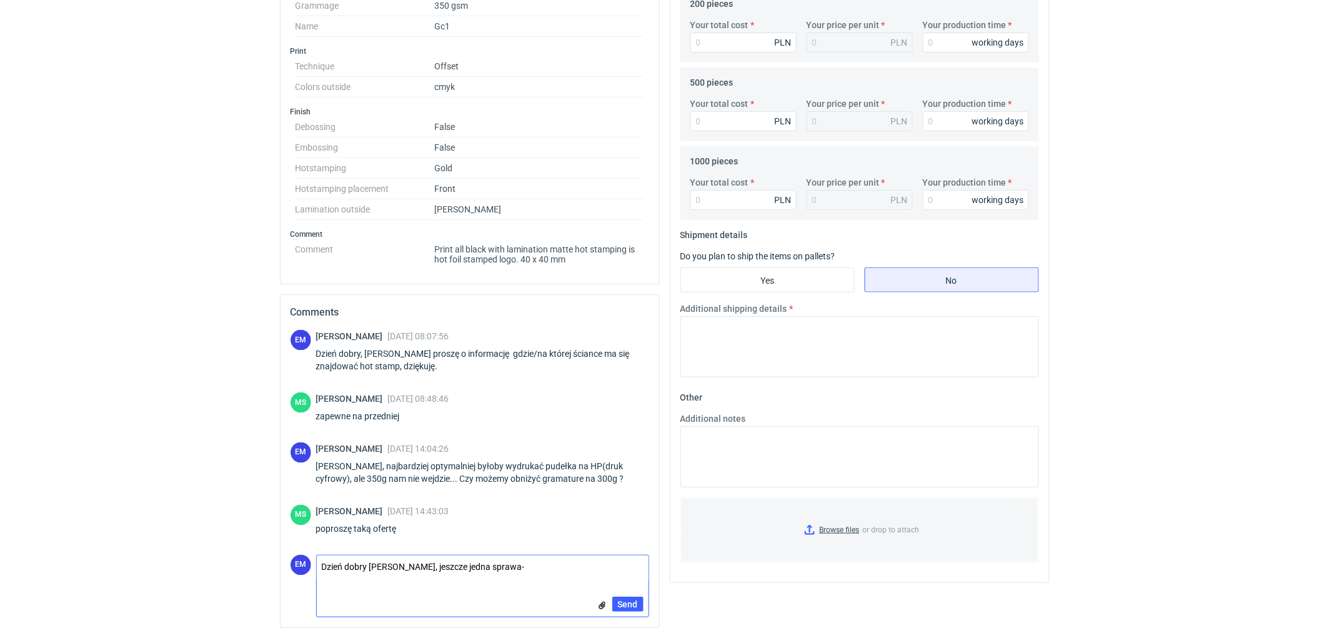
click at [527, 567] on textarea "Dzień dobry Panie Macieju, jeszcze jedna sprawa-" at bounding box center [483, 568] width 332 height 26
paste textarea "Z uwagi na ograniczenia technologiczne nie mamy możliwości klejenia pudełek 3-p…"
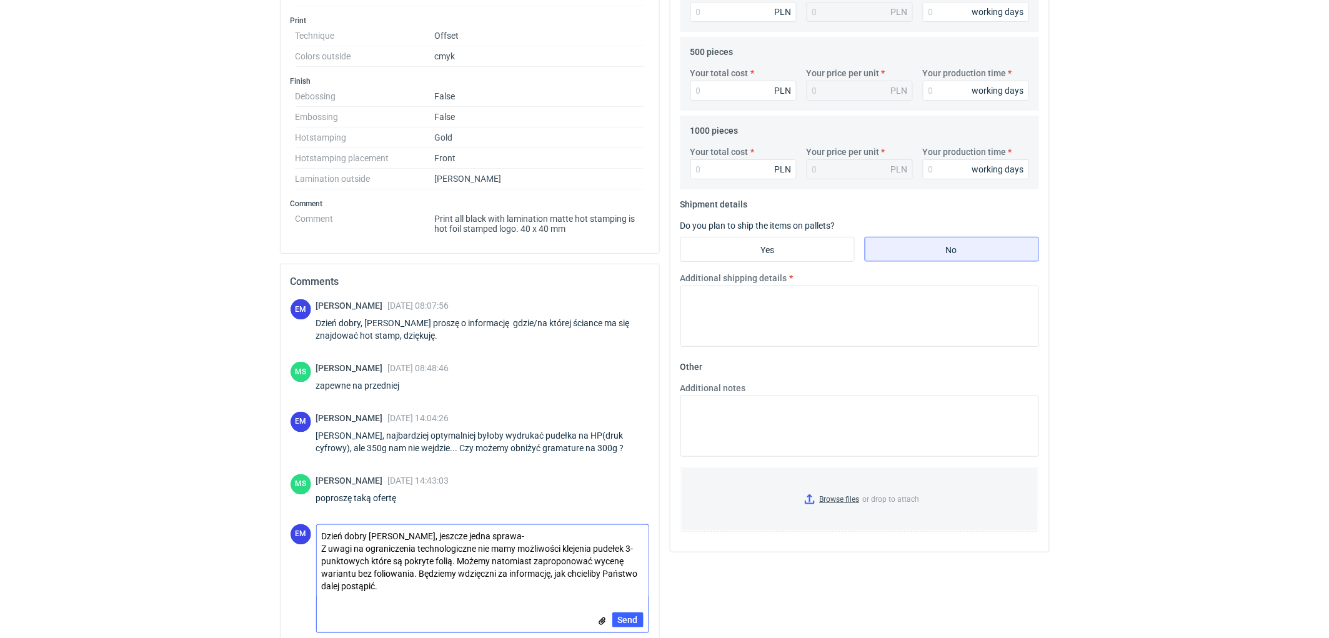
scroll to position [492, 0]
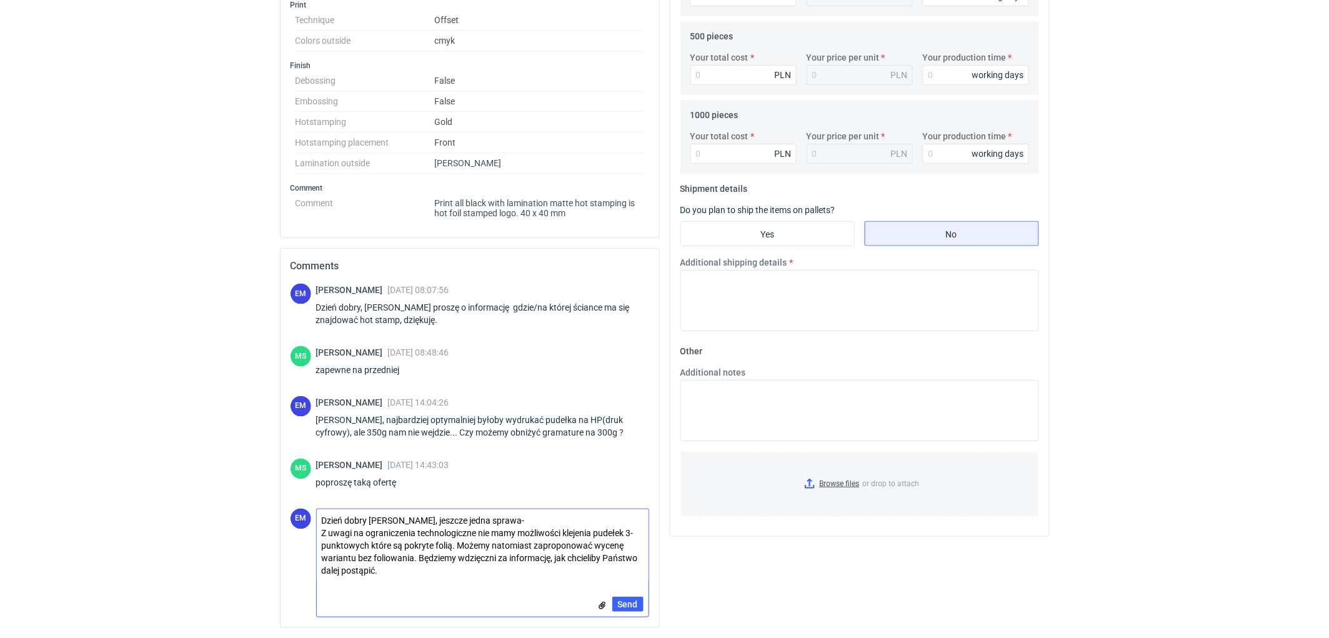
click at [329, 532] on textarea "Dzień dobry Panie Macieju, jeszcze jedna sprawa- Z uwagi na ograniczenia techno…" at bounding box center [483, 545] width 332 height 72
click at [604, 560] on textarea "Dzień dobry Panie Macieju, jeszcze jedna sprawa- z uwagi na ograniczenia techno…" at bounding box center [483, 545] width 332 height 72
click at [607, 560] on textarea "Dzień dobry Panie Macieju, jeszcze jedna sprawa- z uwagi na ograniczenia techno…" at bounding box center [483, 545] width 332 height 72
click at [452, 547] on textarea "Dzień dobry Panie Macieju, jeszcze jedna sprawa- z uwagi na ograniczenia techno…" at bounding box center [483, 545] width 332 height 72
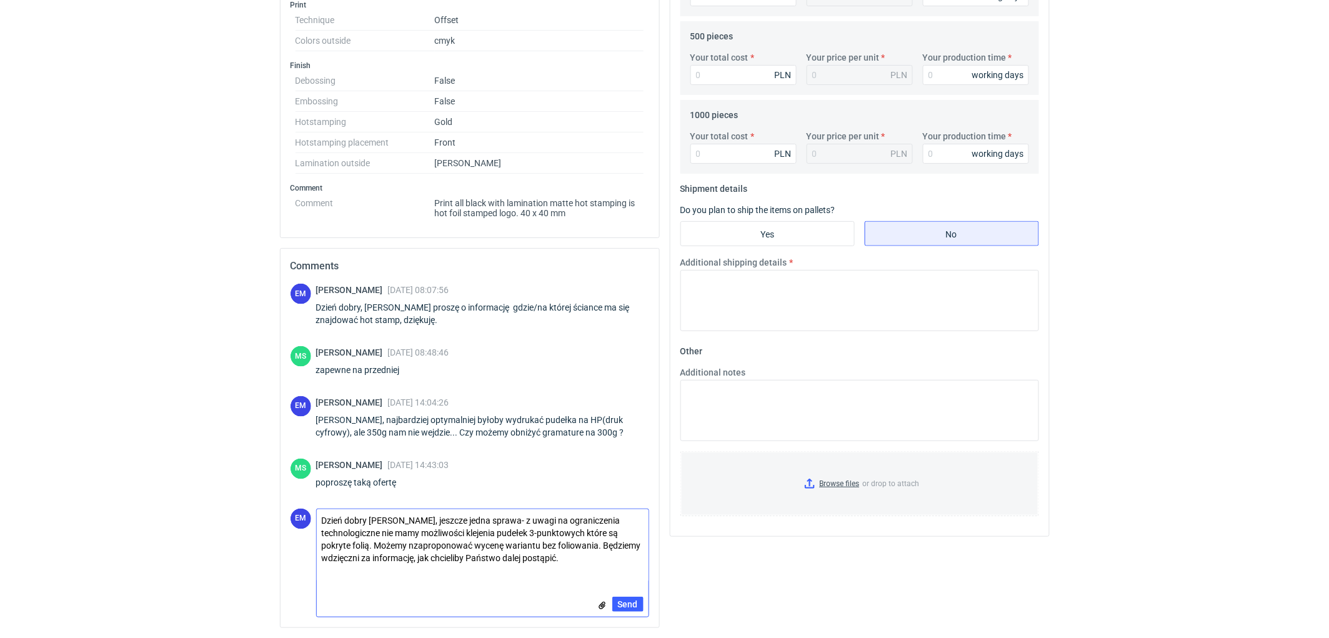
drag, startPoint x: 420, startPoint y: 558, endPoint x: 558, endPoint y: 558, distance: 138.7
click at [558, 558] on textarea "Dzień dobry Panie Macieju, jeszcze jedna sprawa- z uwagi na ograniczenia techno…" at bounding box center [483, 545] width 332 height 72
click at [588, 534] on textarea "Dzień dobry Panie Macieju, jeszcze jedna sprawa- z uwagi na ograniczenia techno…" at bounding box center [483, 545] width 332 height 72
click at [373, 545] on textarea "Dzień dobry Panie Macieju, jeszcze jedna sprawa- z uwagi na ograniczenia techno…" at bounding box center [483, 545] width 332 height 72
click at [375, 545] on textarea "Dzień dobry Panie Macieju, jeszcze jedna sprawa- z uwagi na ograniczenia techno…" at bounding box center [483, 545] width 332 height 72
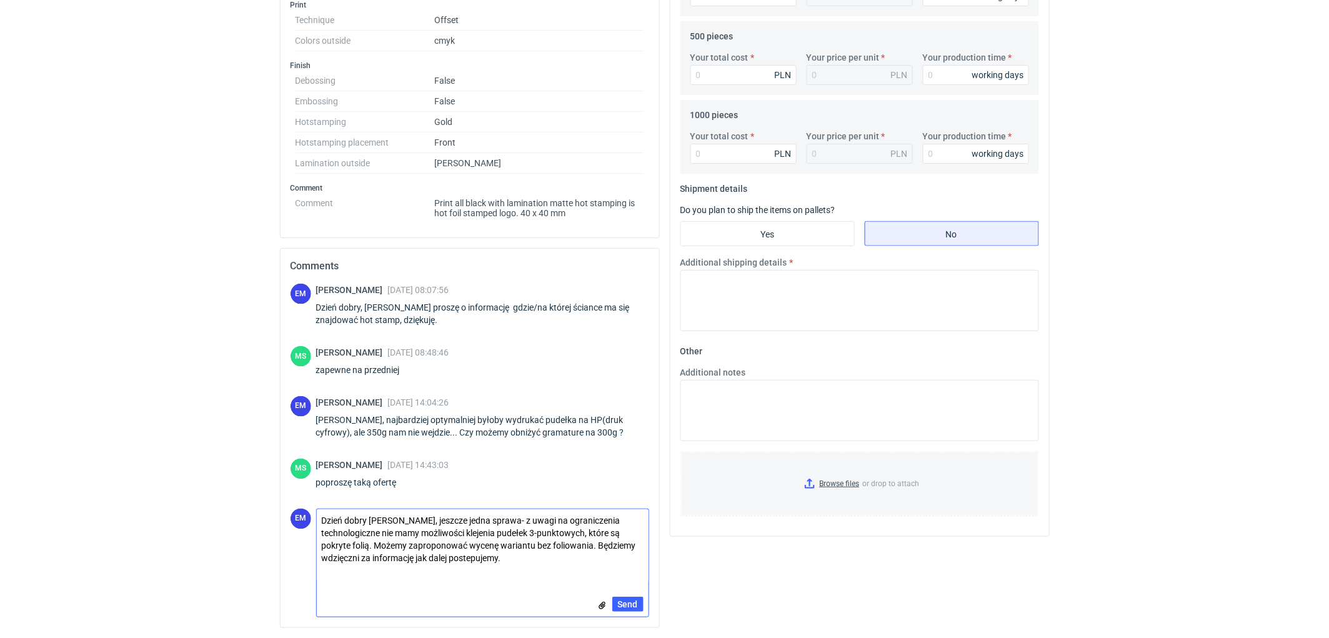
paste textarea "Sprawdziliśmy również, jak taśma trzyma się przy klejeniu ręcznym, jednak niest…"
drag, startPoint x: 428, startPoint y: 520, endPoint x: 514, endPoint y: 515, distance: 85.8
click at [514, 515] on textarea "Dzień dobry Panie Macieju, jeszcze jedna sprawa- z uwagi na ograniczenia techno…" at bounding box center [483, 551] width 332 height 85
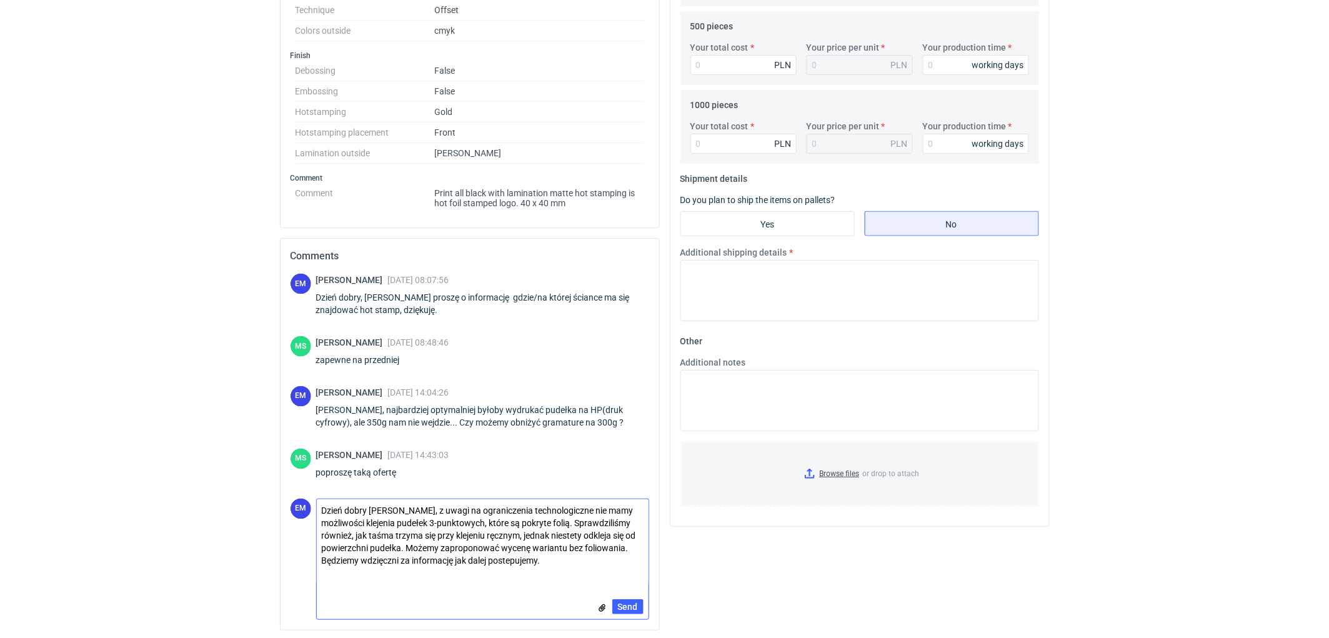
scroll to position [504, 0]
click at [584, 535] on textarea "Dzień dobry Panie Macieju, z uwagi na ograniczenia technologiczne nie mamy możl…" at bounding box center [483, 539] width 332 height 85
click at [415, 573] on textarea "Dzień [PERSON_NAME] [PERSON_NAME], z uwagi na ograniczenia technologiczne nie m…" at bounding box center [483, 539] width 332 height 85
type textarea "Dzień [PERSON_NAME] [PERSON_NAME], z uwagi na ograniczenia technologiczne nie m…"
click at [620, 605] on span "Send" at bounding box center [628, 604] width 20 height 9
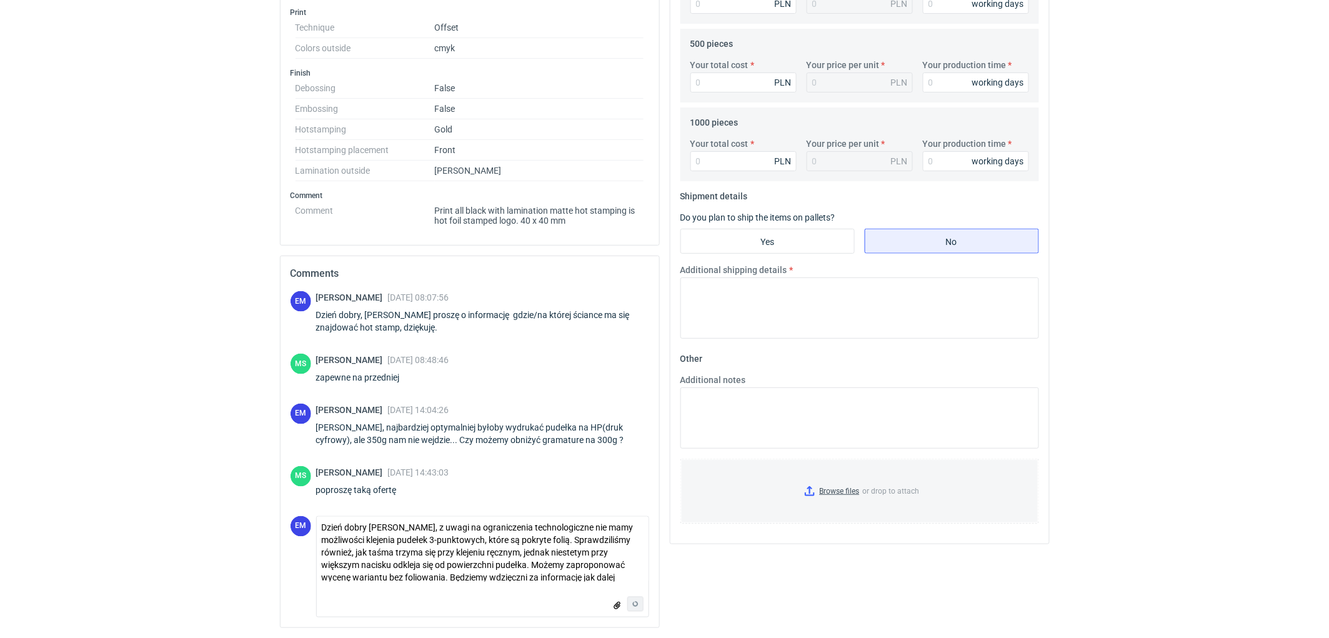
scroll to position [82, 0]
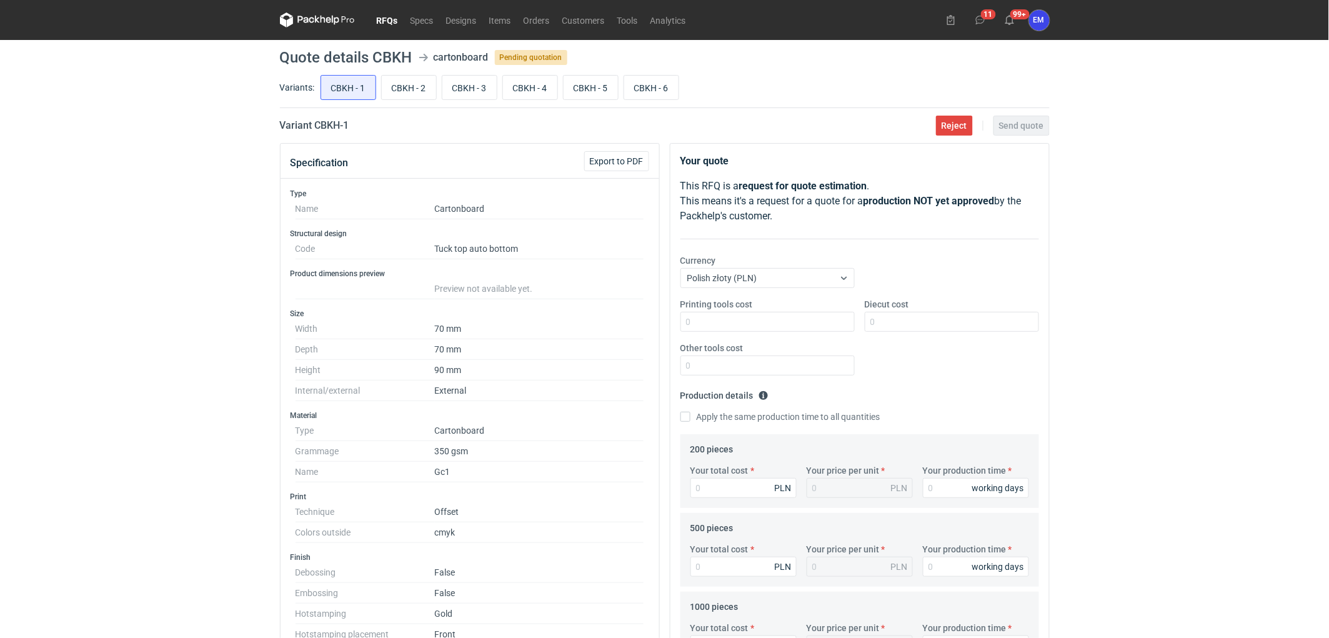
scroll to position [132, 0]
